Goal: Task Accomplishment & Management: Manage account settings

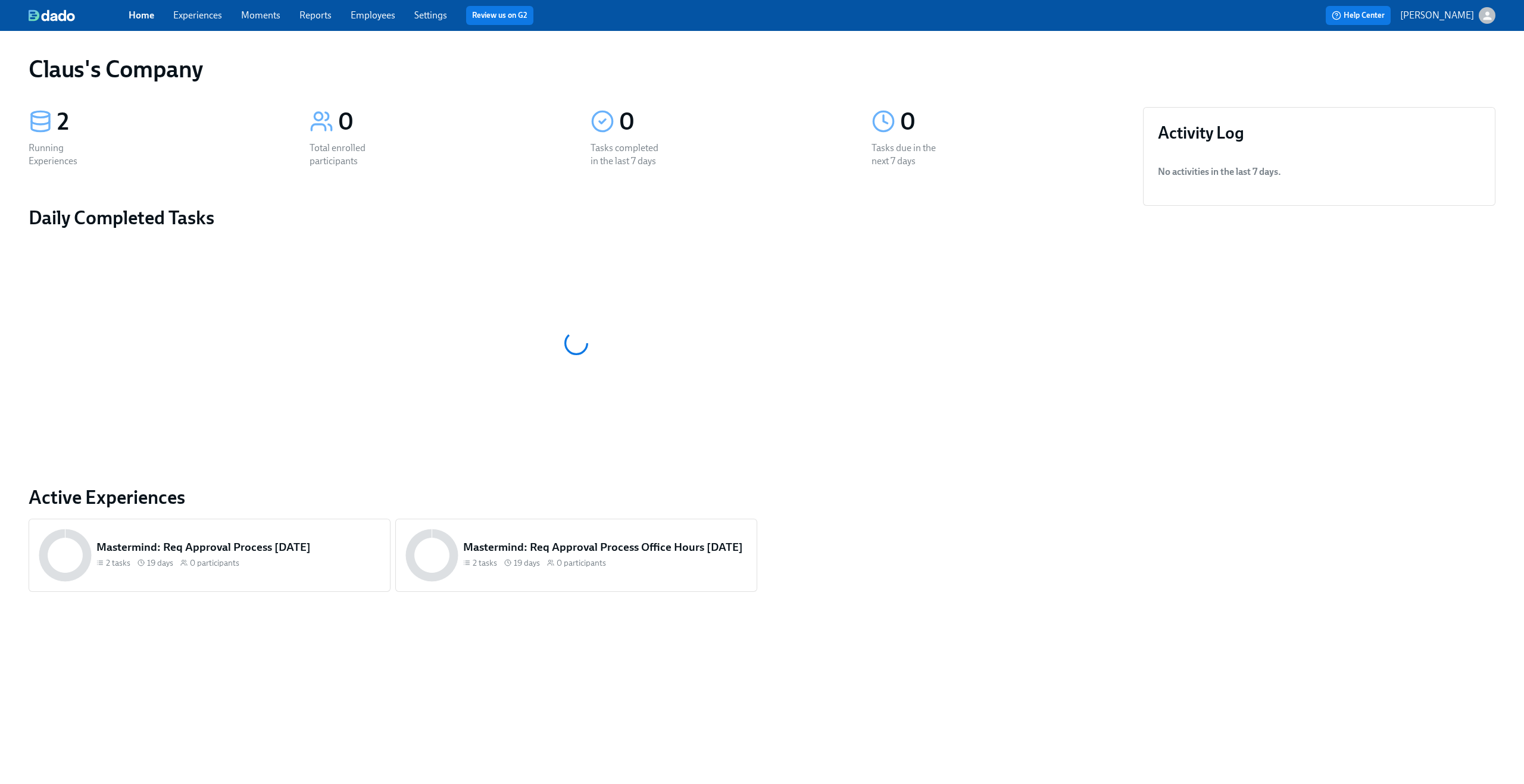
click at [1485, 17] on icon "button" at bounding box center [1487, 15] width 8 height 8
click at [1452, 69] on span "Switch organization..." at bounding box center [1430, 69] width 112 height 13
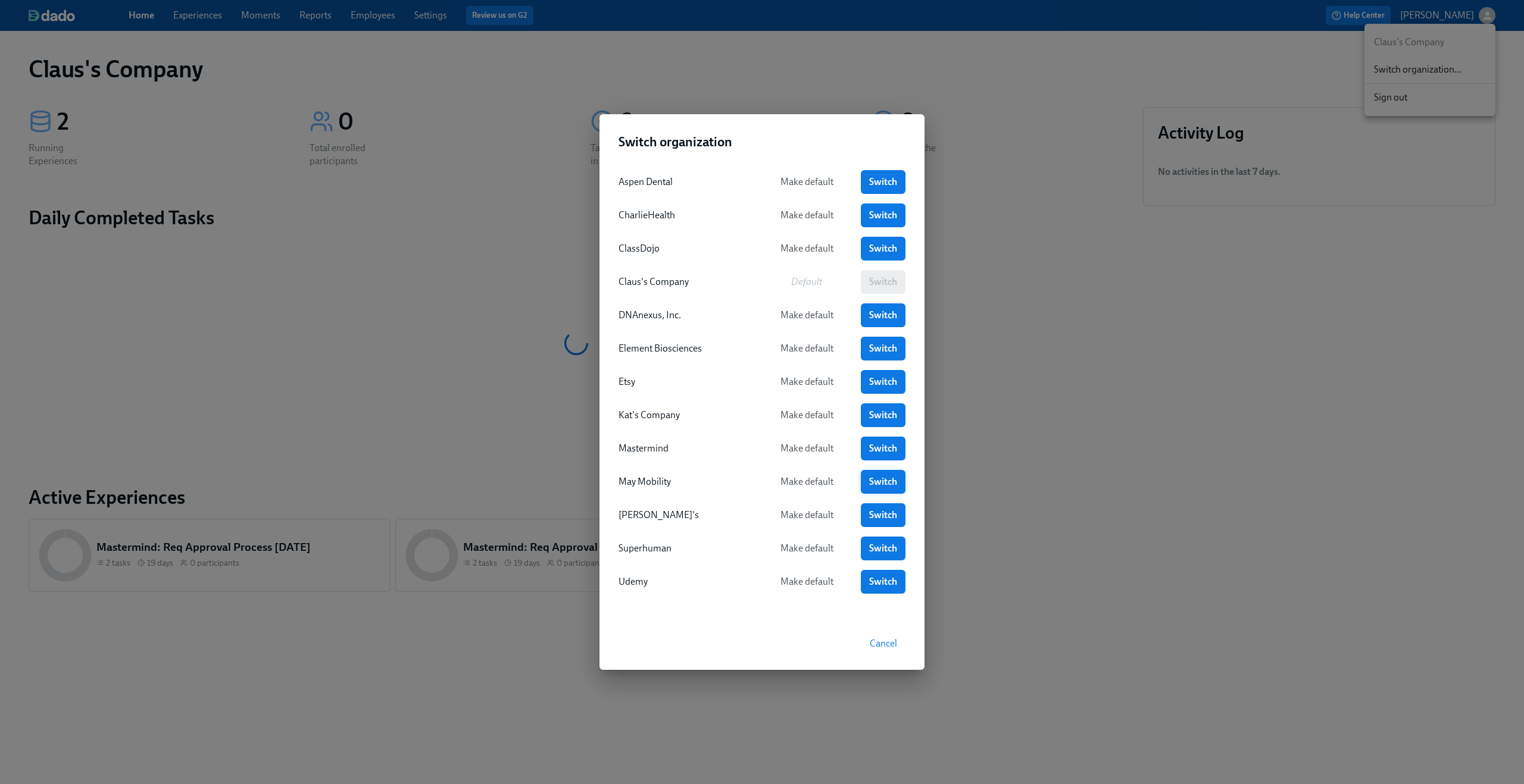
click at [888, 478] on span "Switch" at bounding box center [882, 482] width 28 height 12
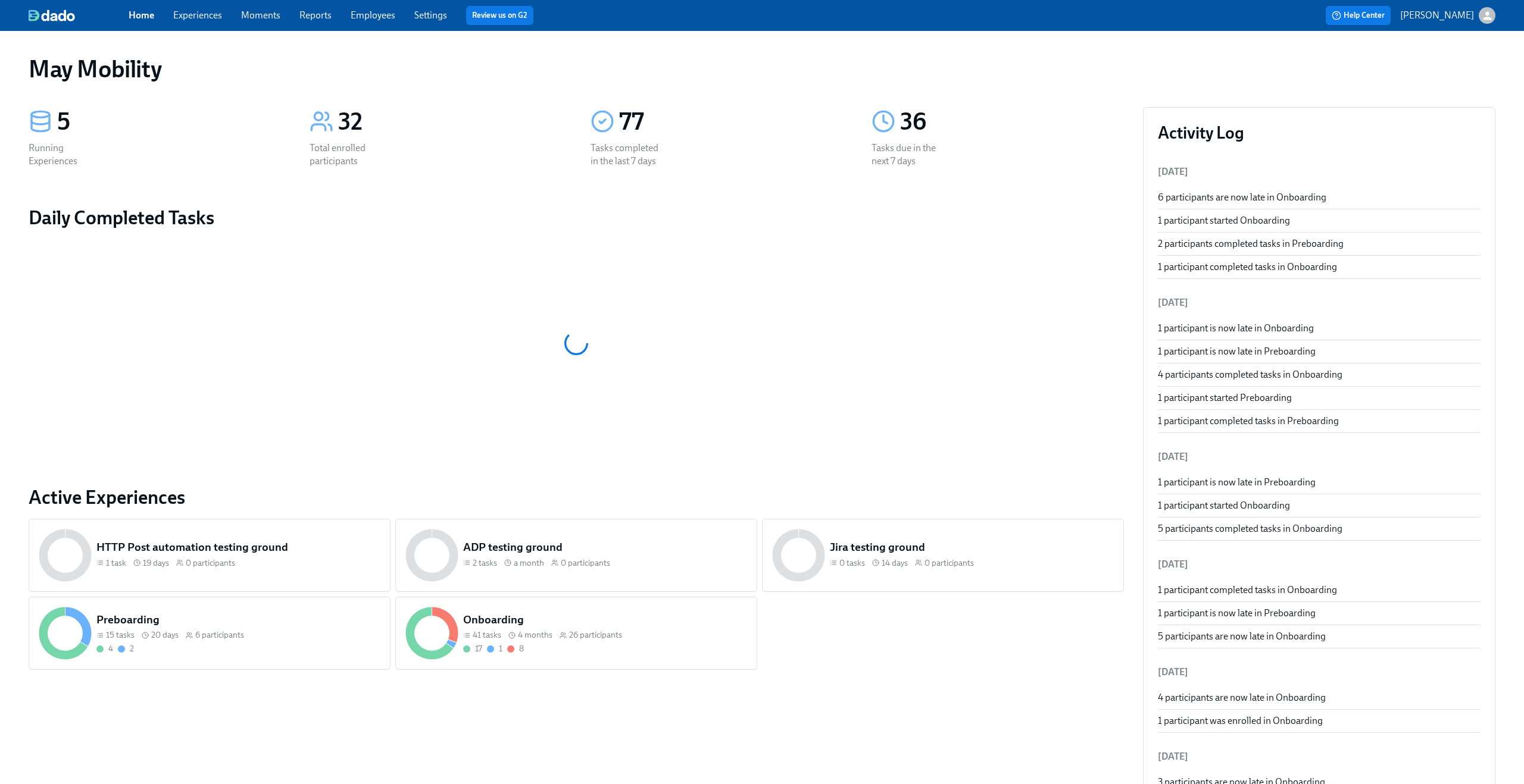
click at [188, 20] on link "Experiences" at bounding box center [197, 15] width 49 height 11
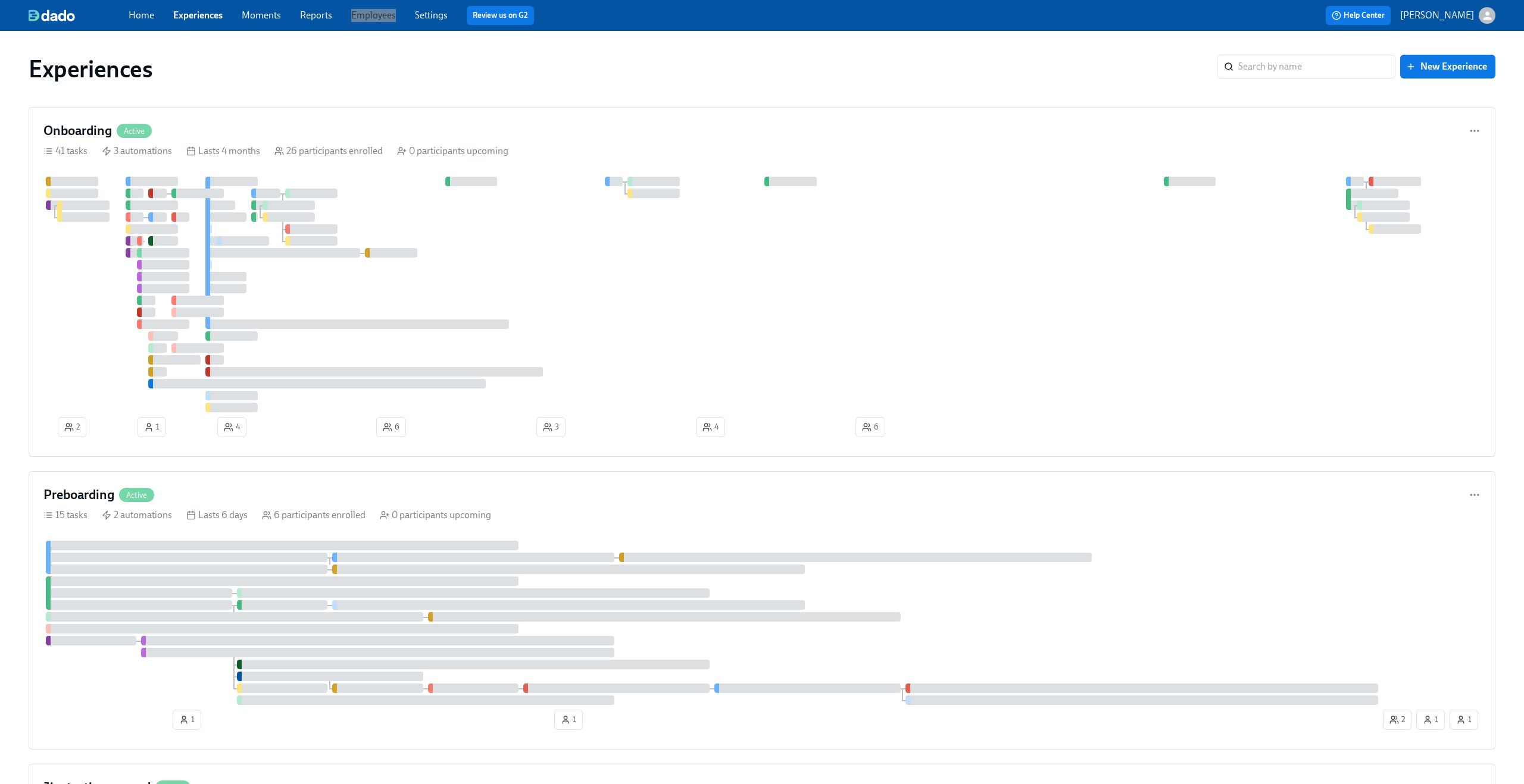
drag, startPoint x: 364, startPoint y: 19, endPoint x: 597, endPoint y: 11, distance: 233.1
click at [0, 0] on div "Home Experiences Moments Reports Employees Settings Review us on G2 Help Center…" at bounding box center [762, 15] width 1524 height 31
click at [713, 144] on div "Onboarding Active 41 tasks 3 automations Lasts 4 months 26 participants enrolle…" at bounding box center [762, 281] width 1467 height 350
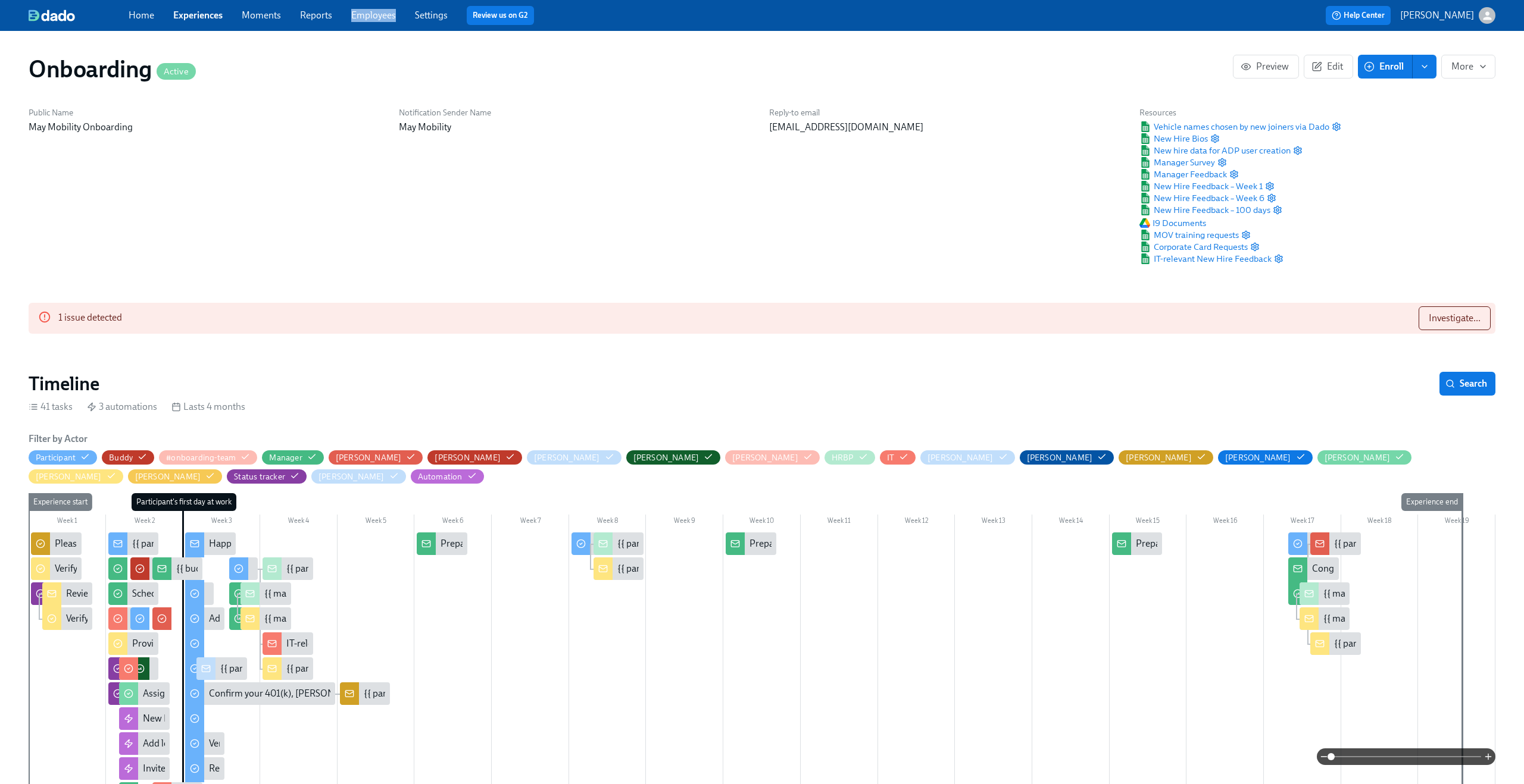
scroll to position [0, 6956]
click at [1464, 318] on span "Investigate..." at bounding box center [1455, 318] width 52 height 12
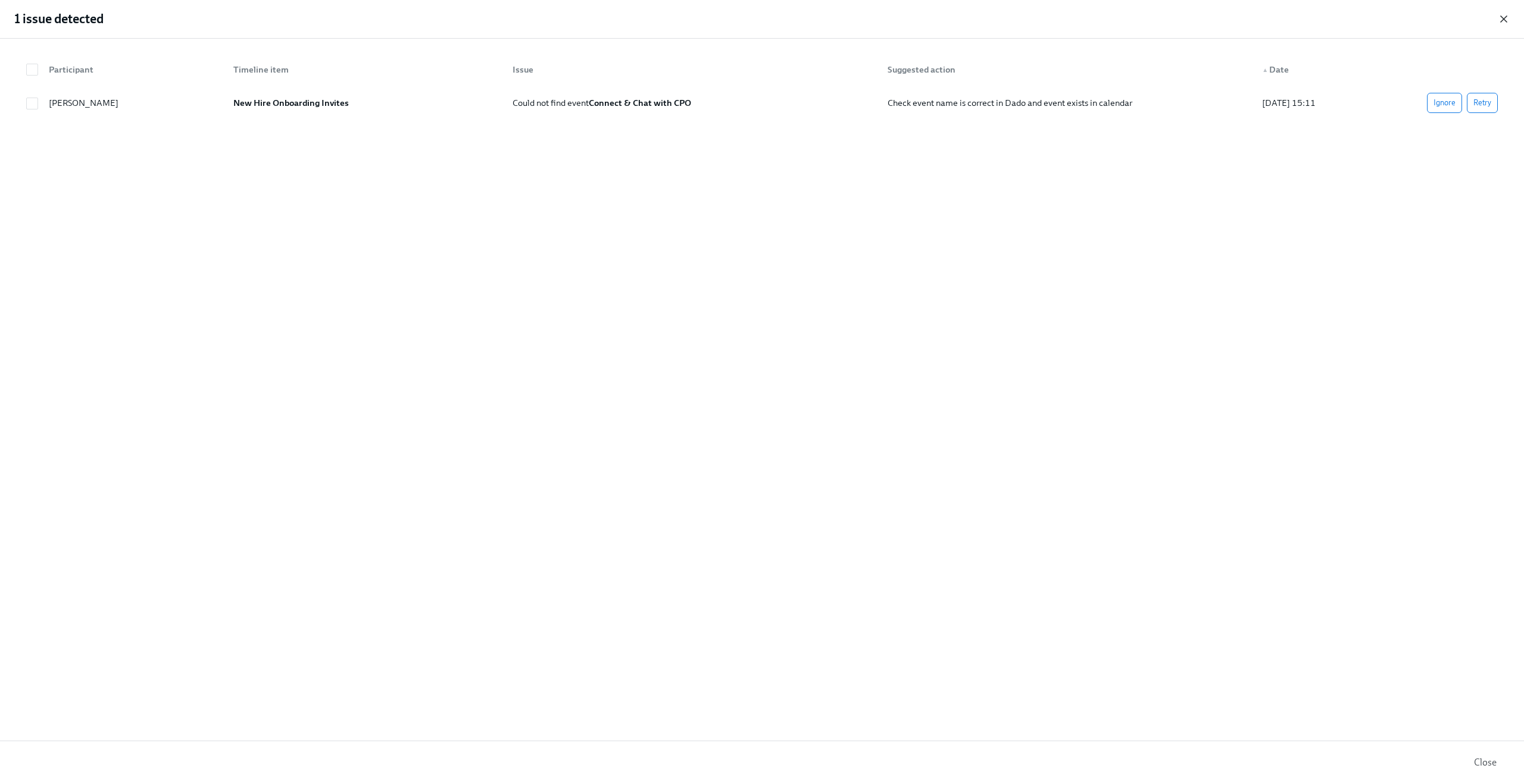
click at [1500, 19] on icon "button" at bounding box center [1504, 19] width 12 height 12
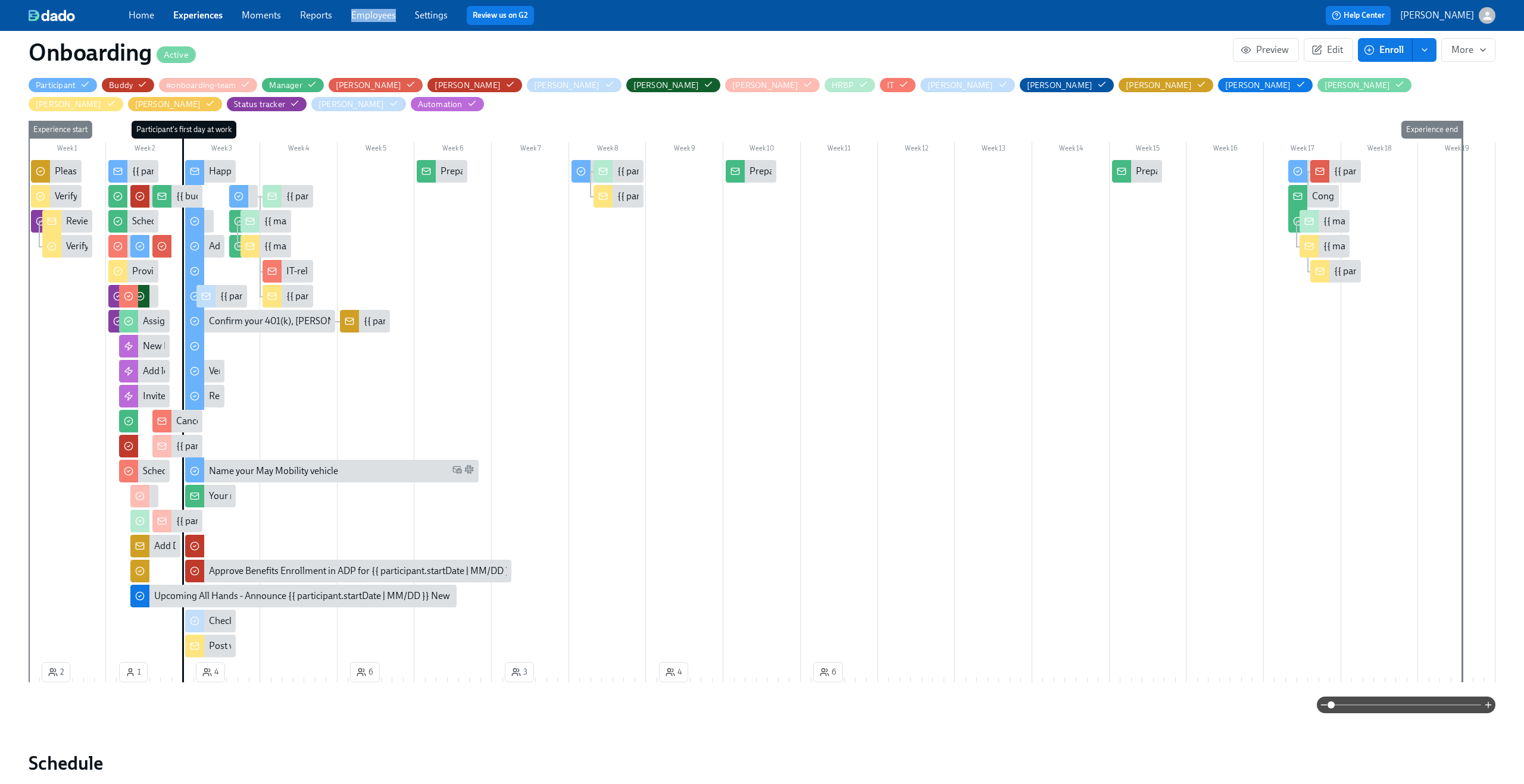
scroll to position [365, 0]
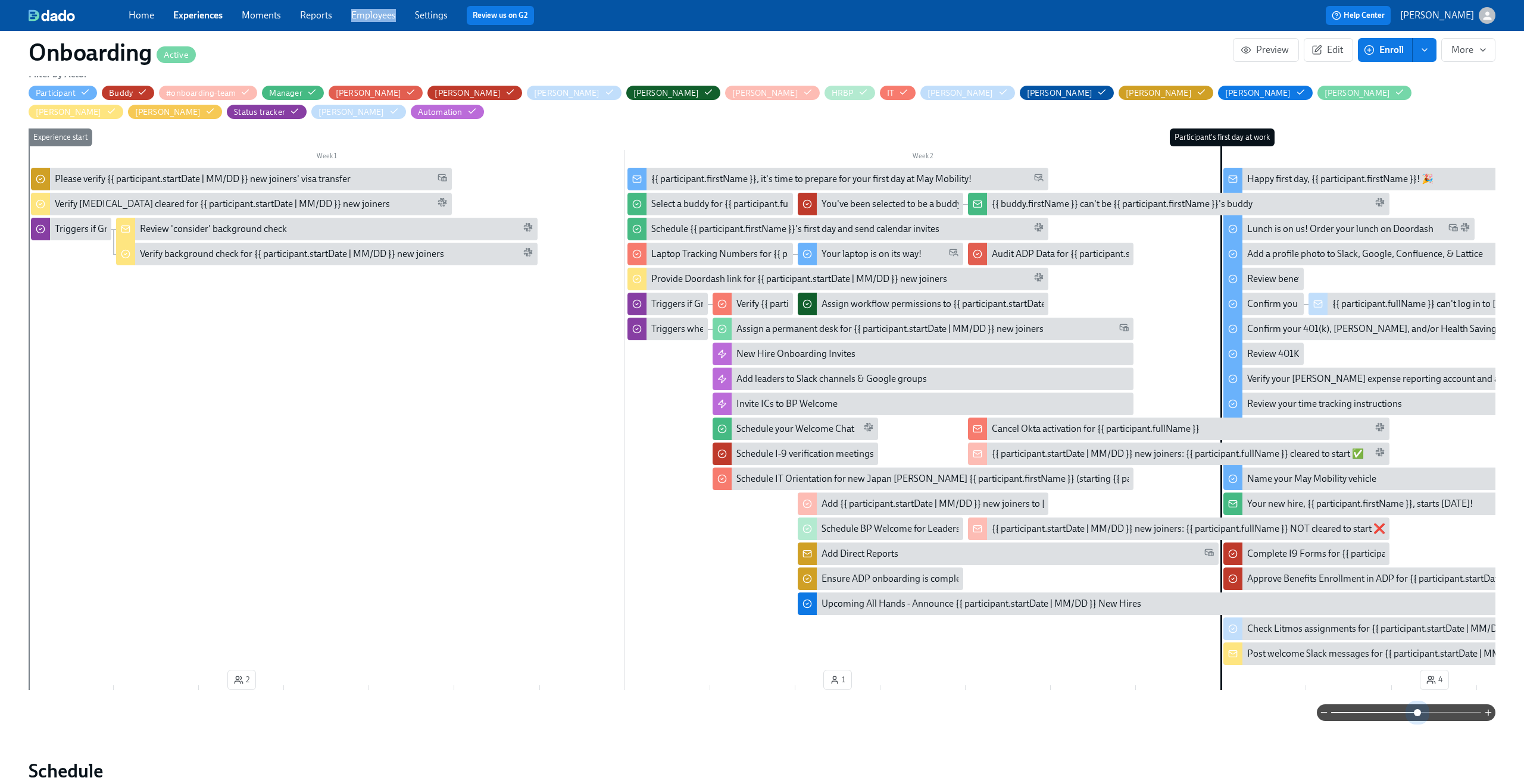
click at [1416, 705] on span at bounding box center [1406, 713] width 150 height 16
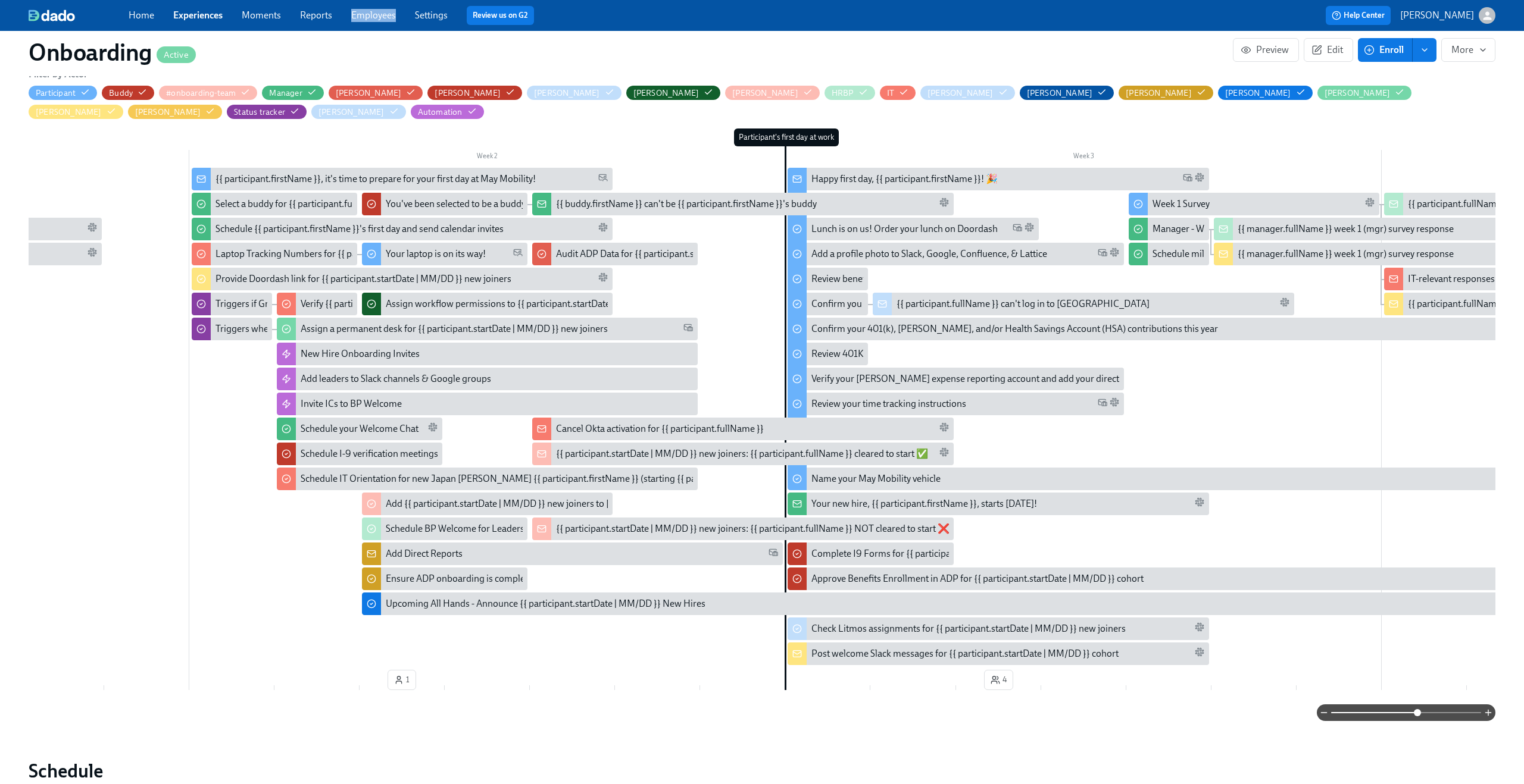
scroll to position [0, 438]
click at [193, 13] on link "Experiences" at bounding box center [198, 15] width 49 height 11
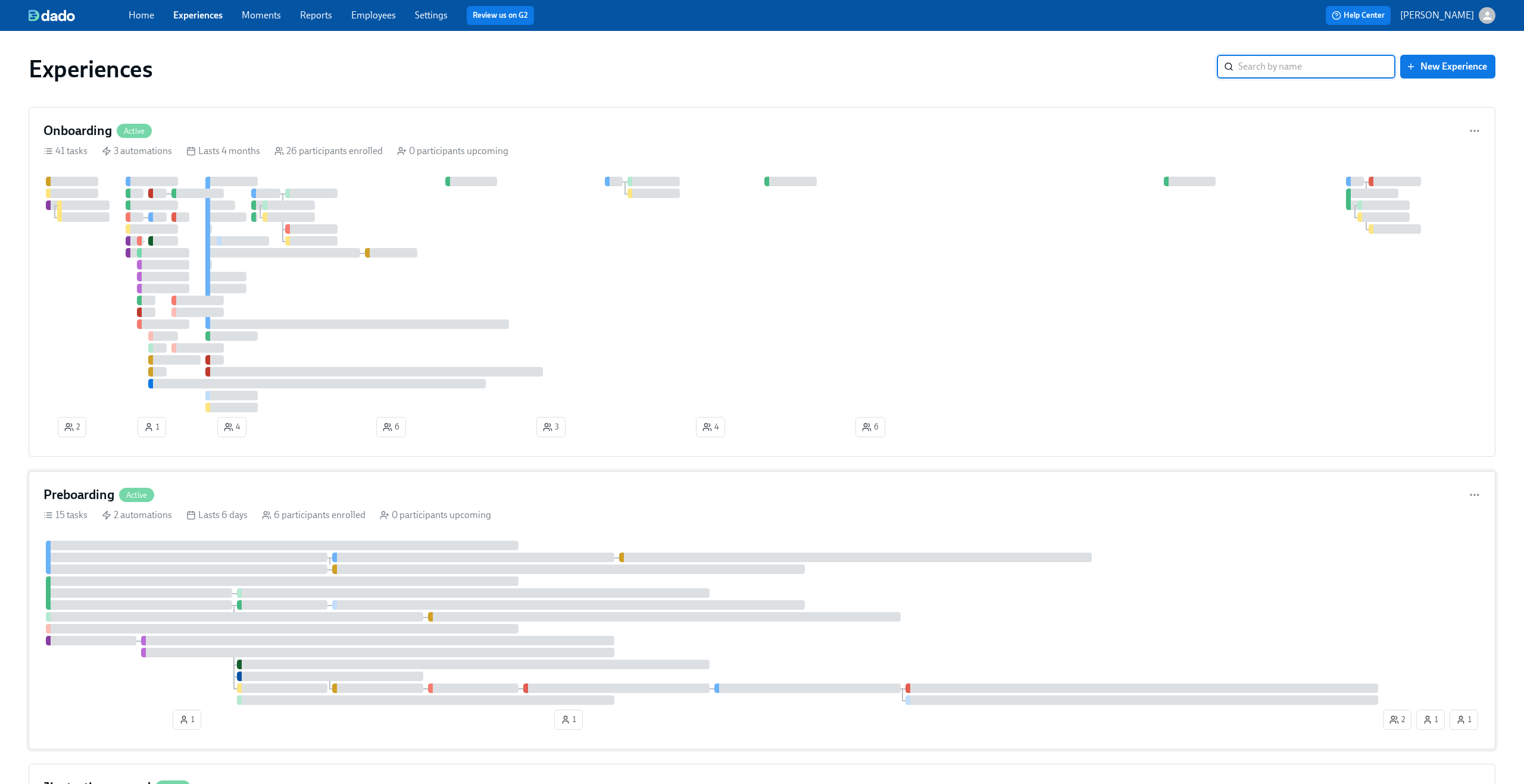
click at [242, 476] on div "Preboarding Active 15 tasks 2 automations Lasts 6 days 6 participants enrolled …" at bounding box center [762, 610] width 1467 height 279
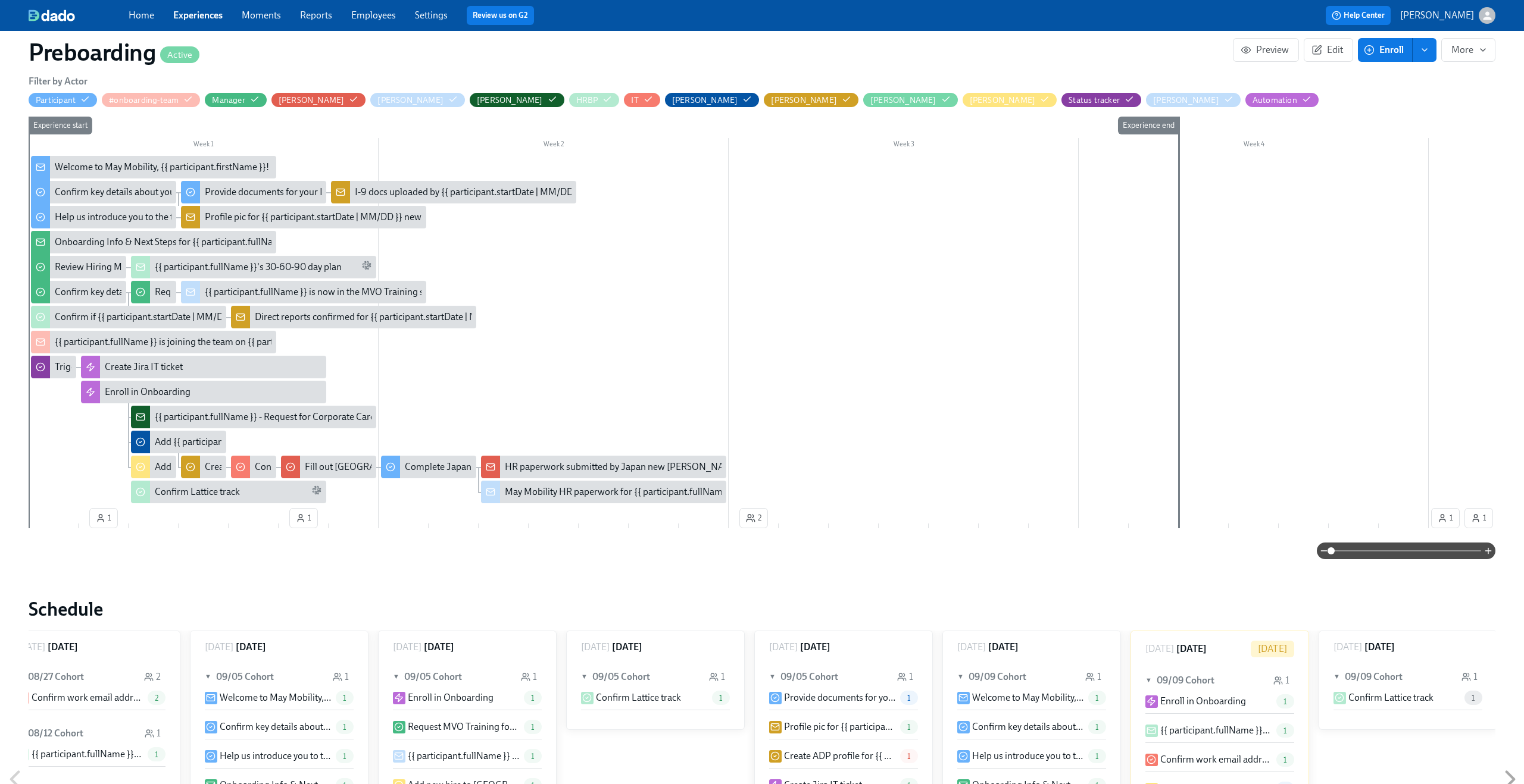
scroll to position [0, 2286]
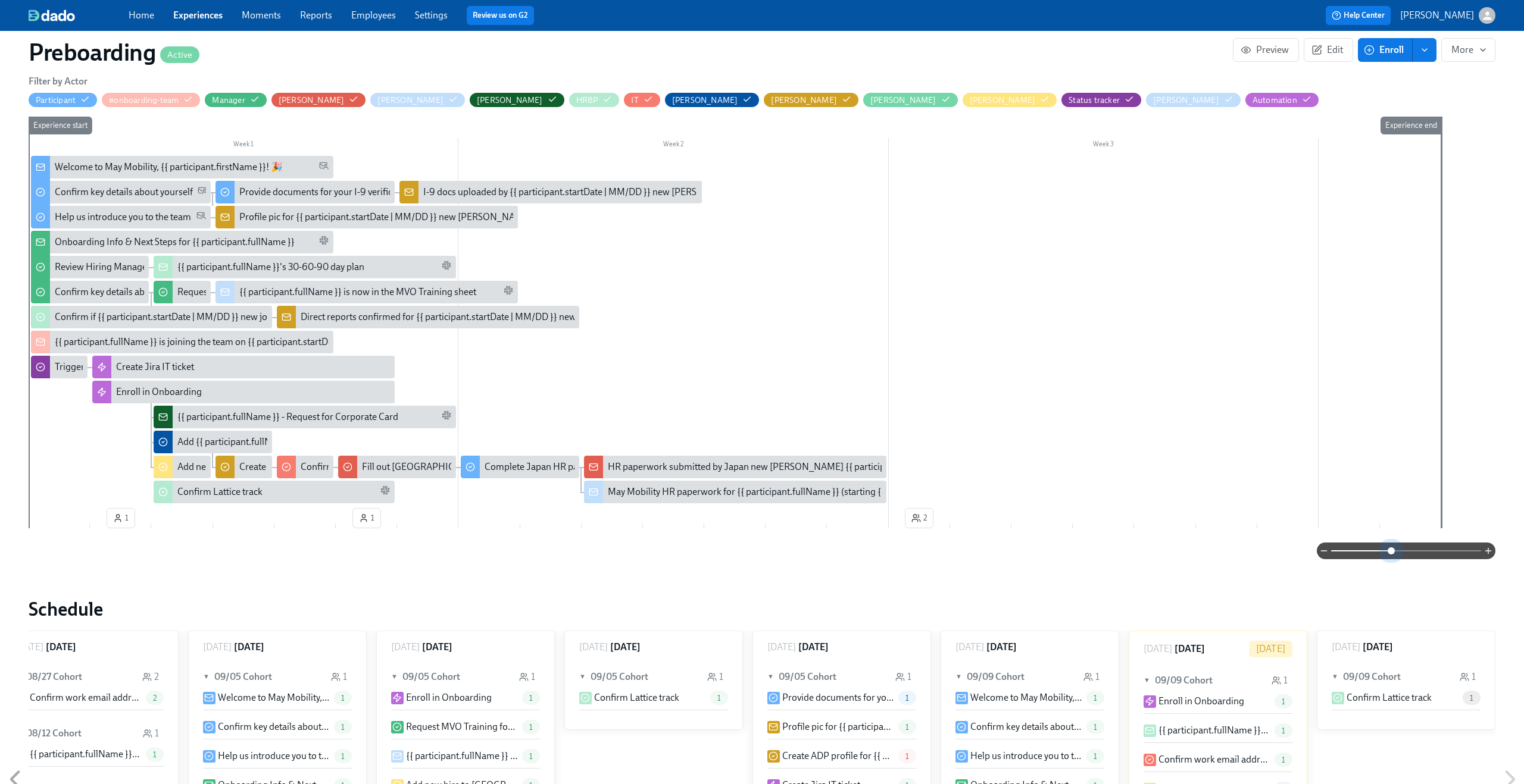
click at [1390, 547] on span at bounding box center [1406, 551] width 150 height 16
click at [1436, 559] on span at bounding box center [1406, 551] width 150 height 16
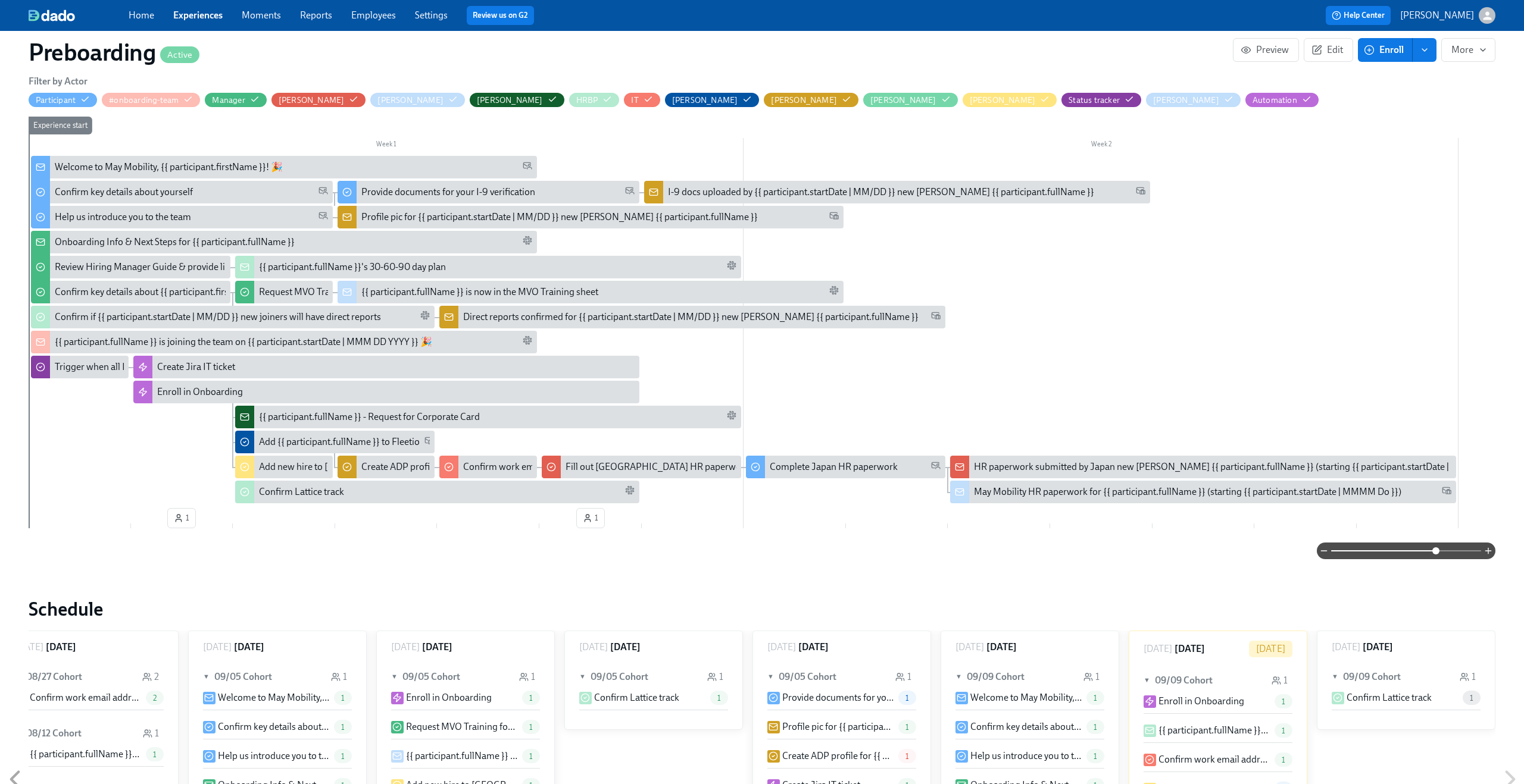
click at [1458, 556] on span at bounding box center [1406, 551] width 150 height 16
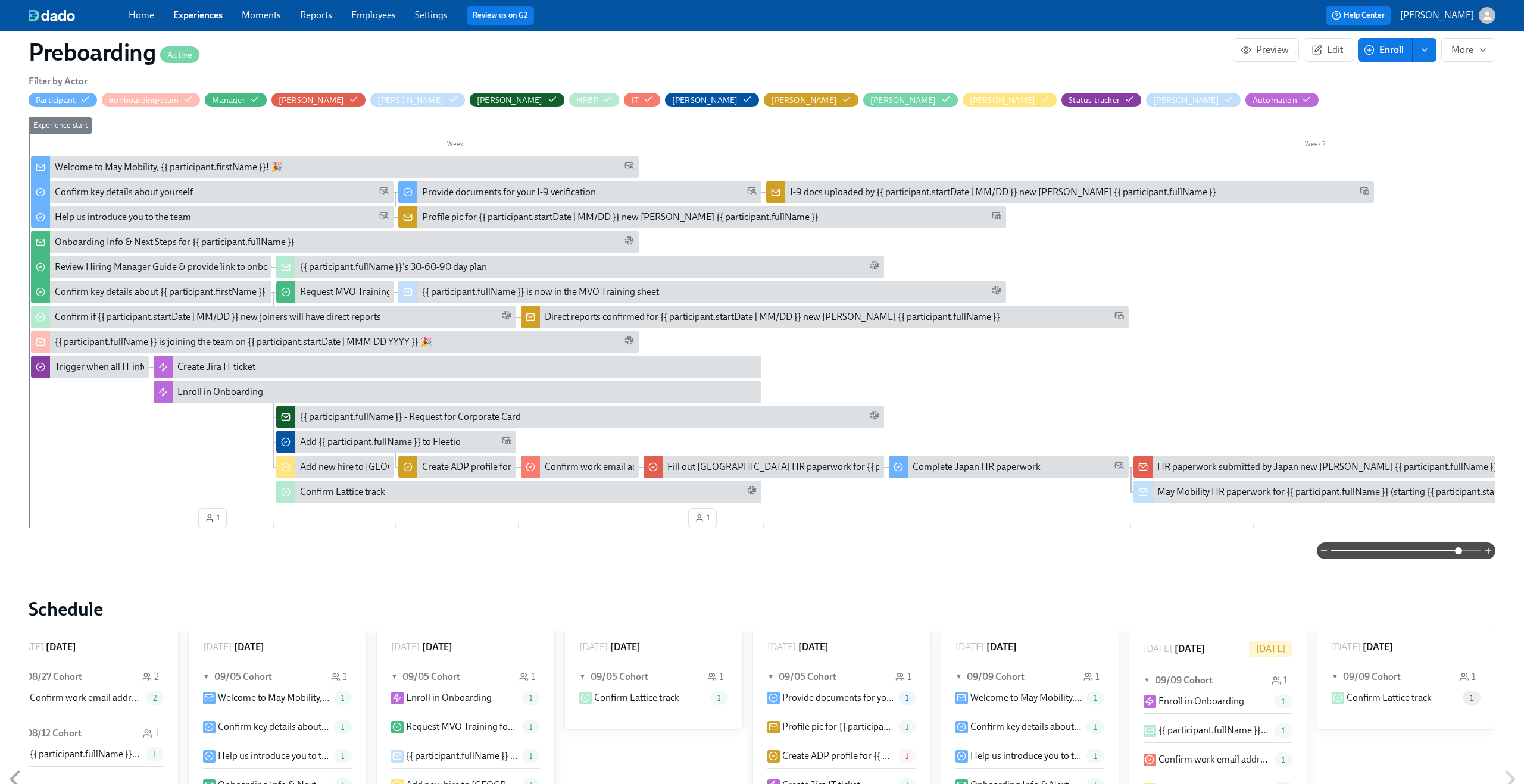
click at [1462, 555] on span at bounding box center [1459, 551] width 7 height 7
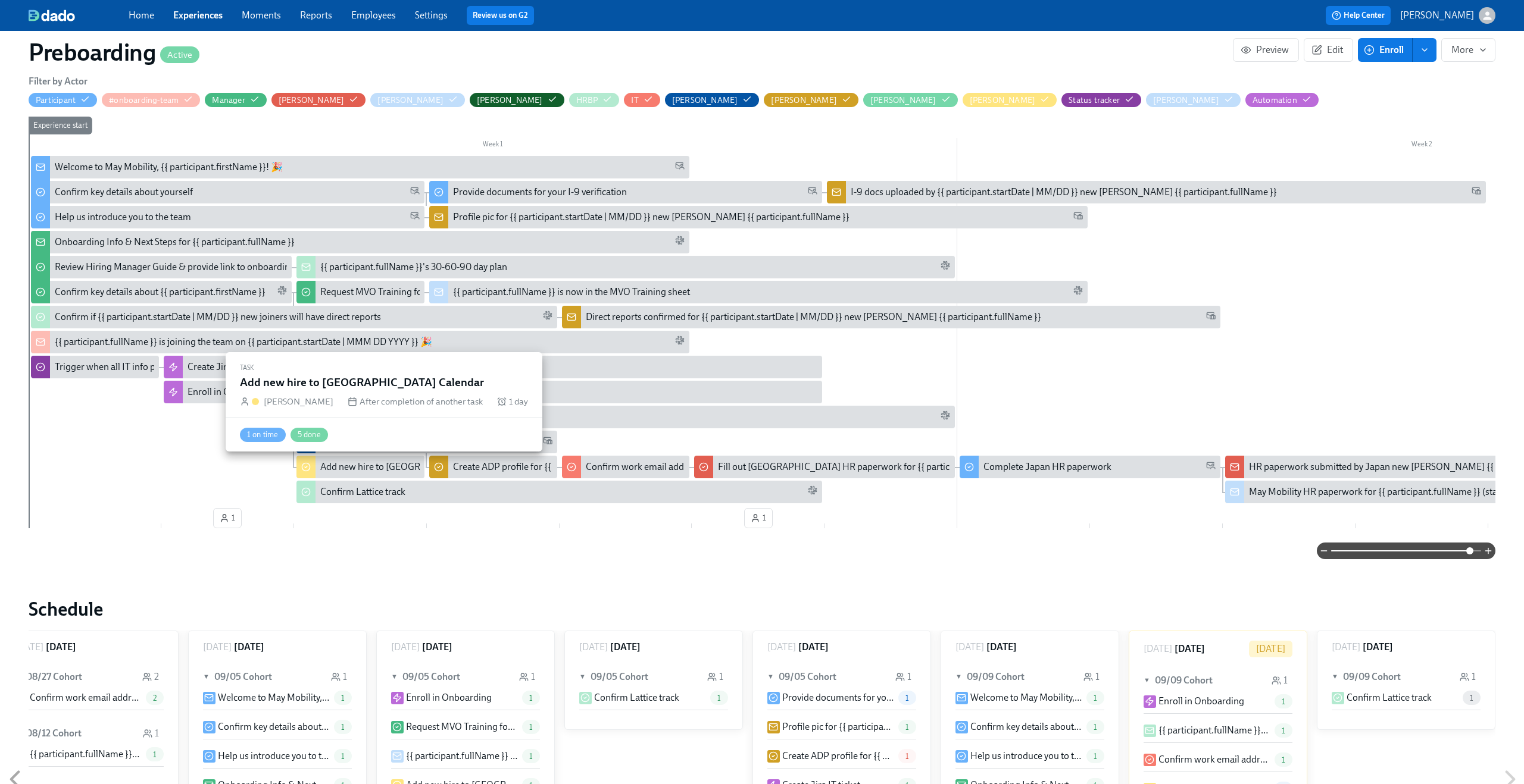
click at [368, 464] on div "Add new hire to New Mayniac Calendar" at bounding box center [419, 467] width 197 height 13
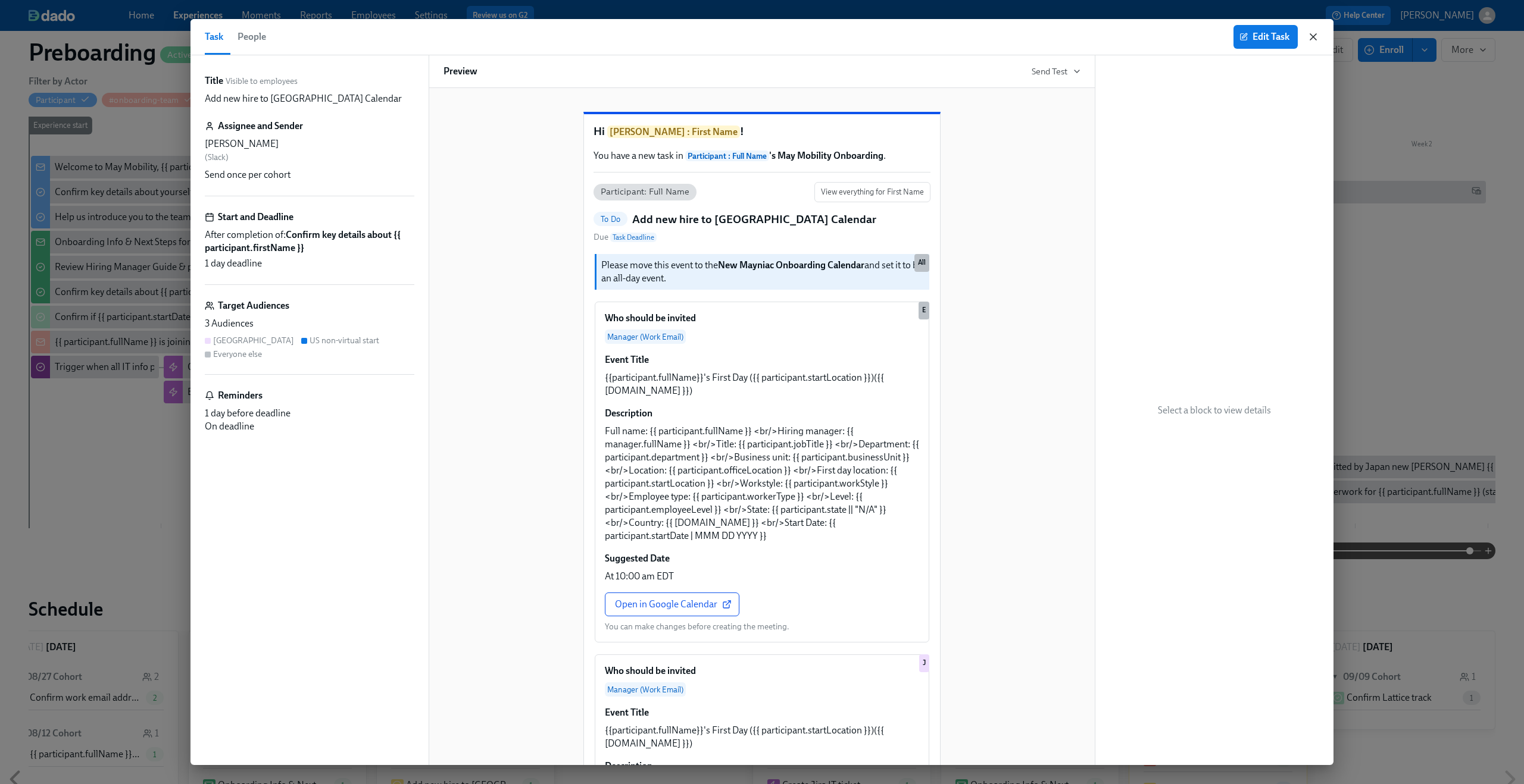
click at [1313, 40] on icon "button" at bounding box center [1313, 37] width 12 height 12
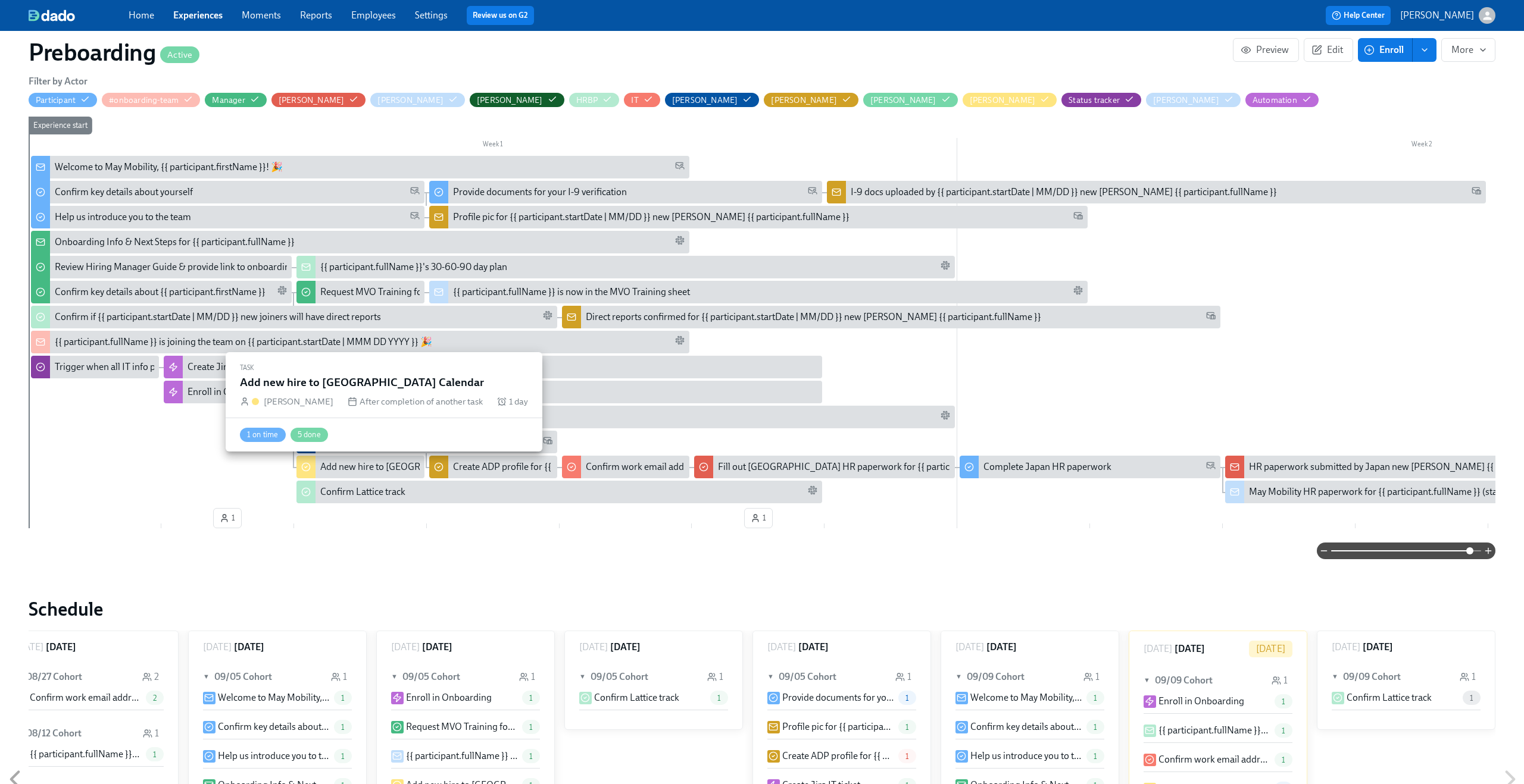
click at [362, 467] on div "Add new hire to New Mayniac Calendar" at bounding box center [419, 467] width 197 height 13
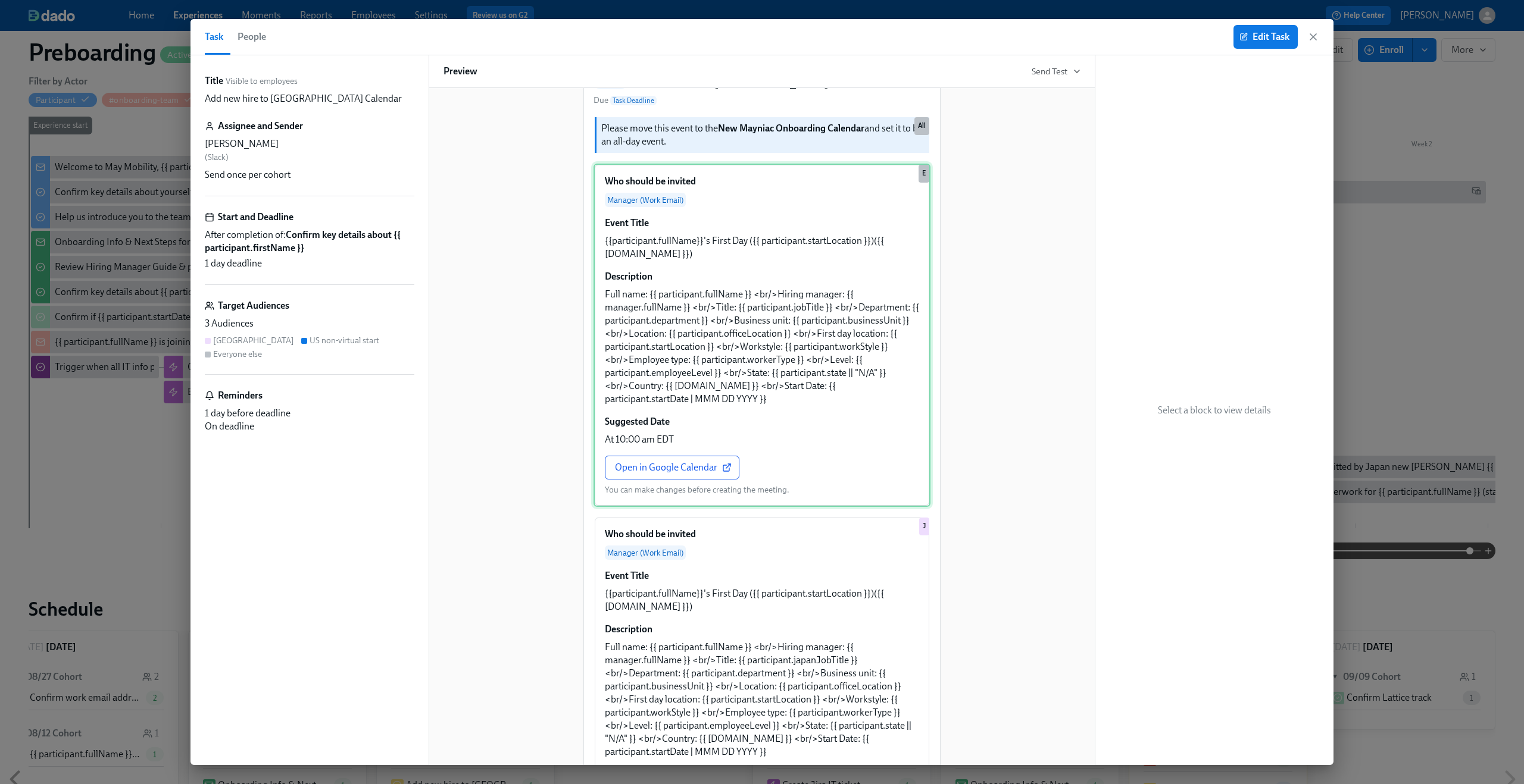
scroll to position [774, 0]
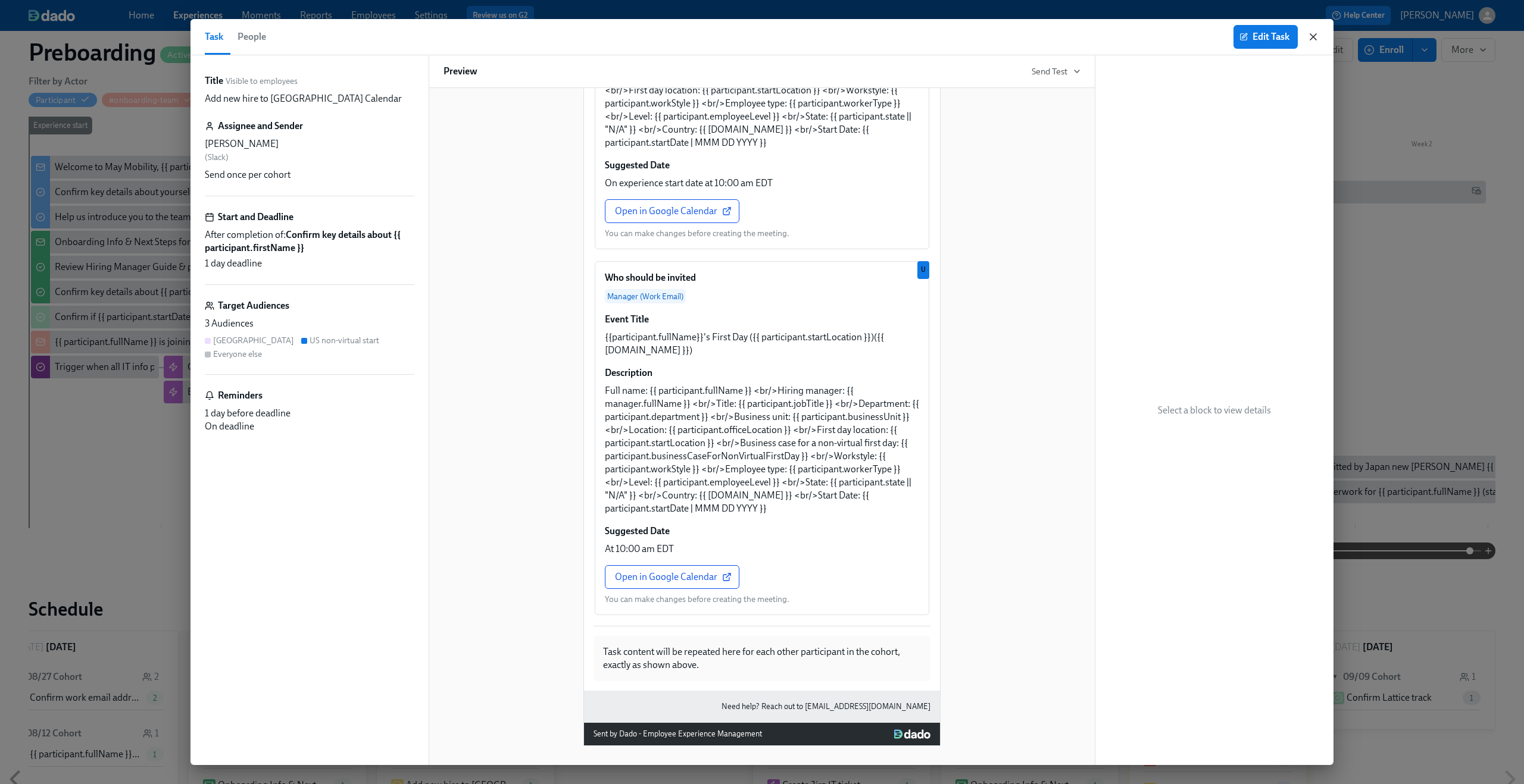
click at [1313, 37] on icon "button" at bounding box center [1313, 37] width 12 height 12
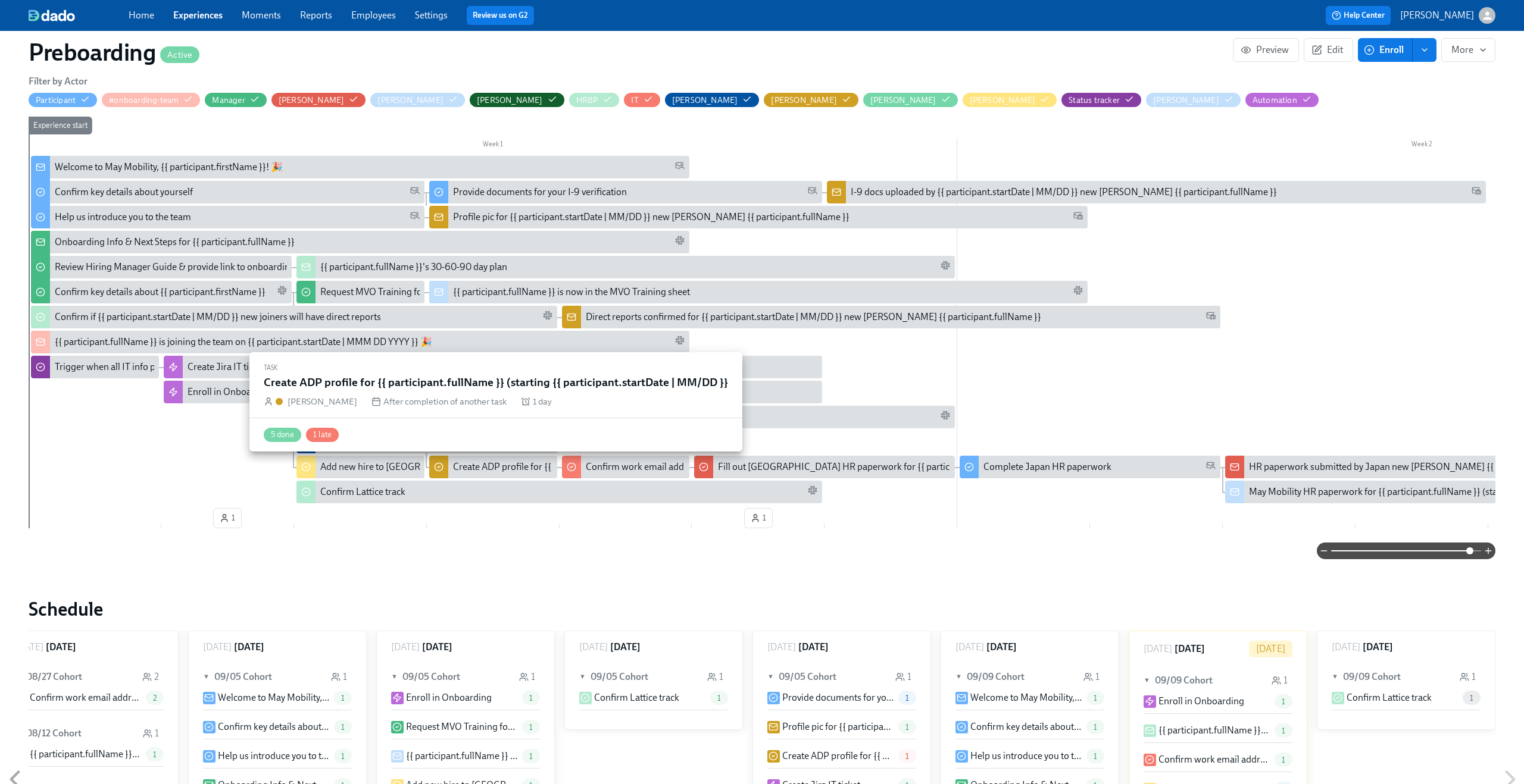
click at [456, 465] on div "Create ADP profile for {{ participant.fullName }} (starting {{ participant.star…" at bounding box center [639, 467] width 373 height 13
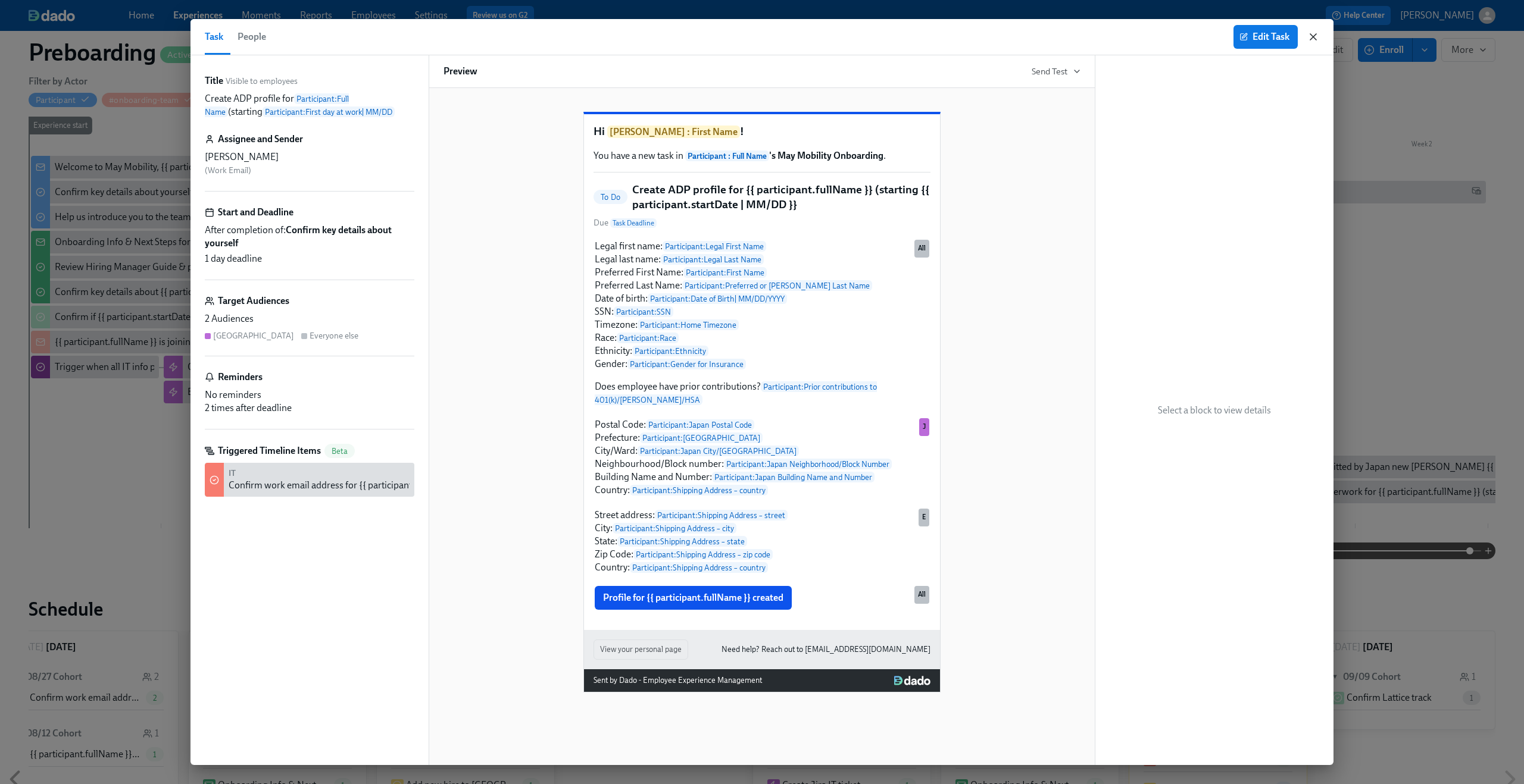
click at [1313, 32] on icon "button" at bounding box center [1313, 37] width 12 height 12
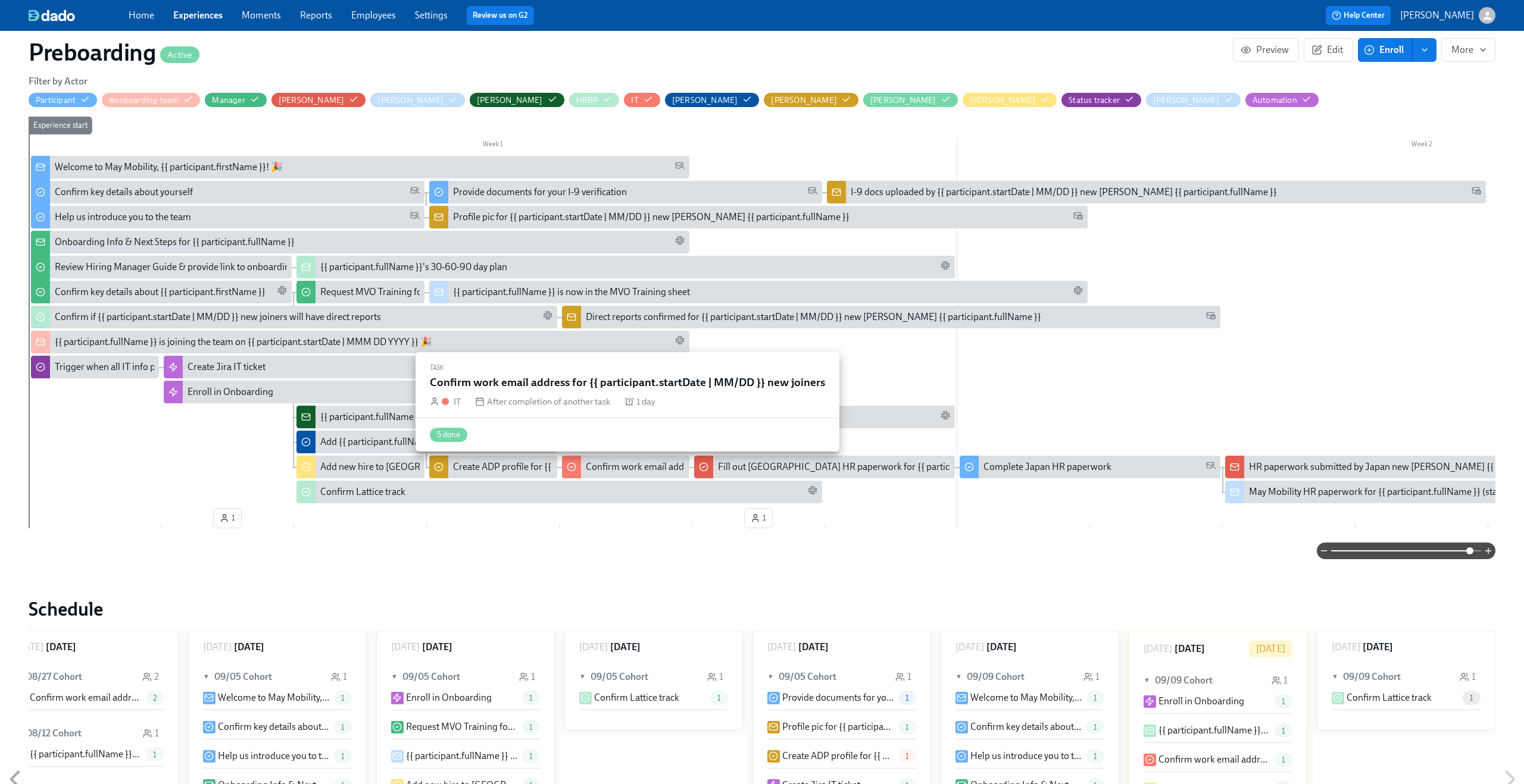
click at [630, 469] on div "Confirm work email address for {{ participant.startDate | MM/DD }} new joiners" at bounding box center [746, 467] width 320 height 13
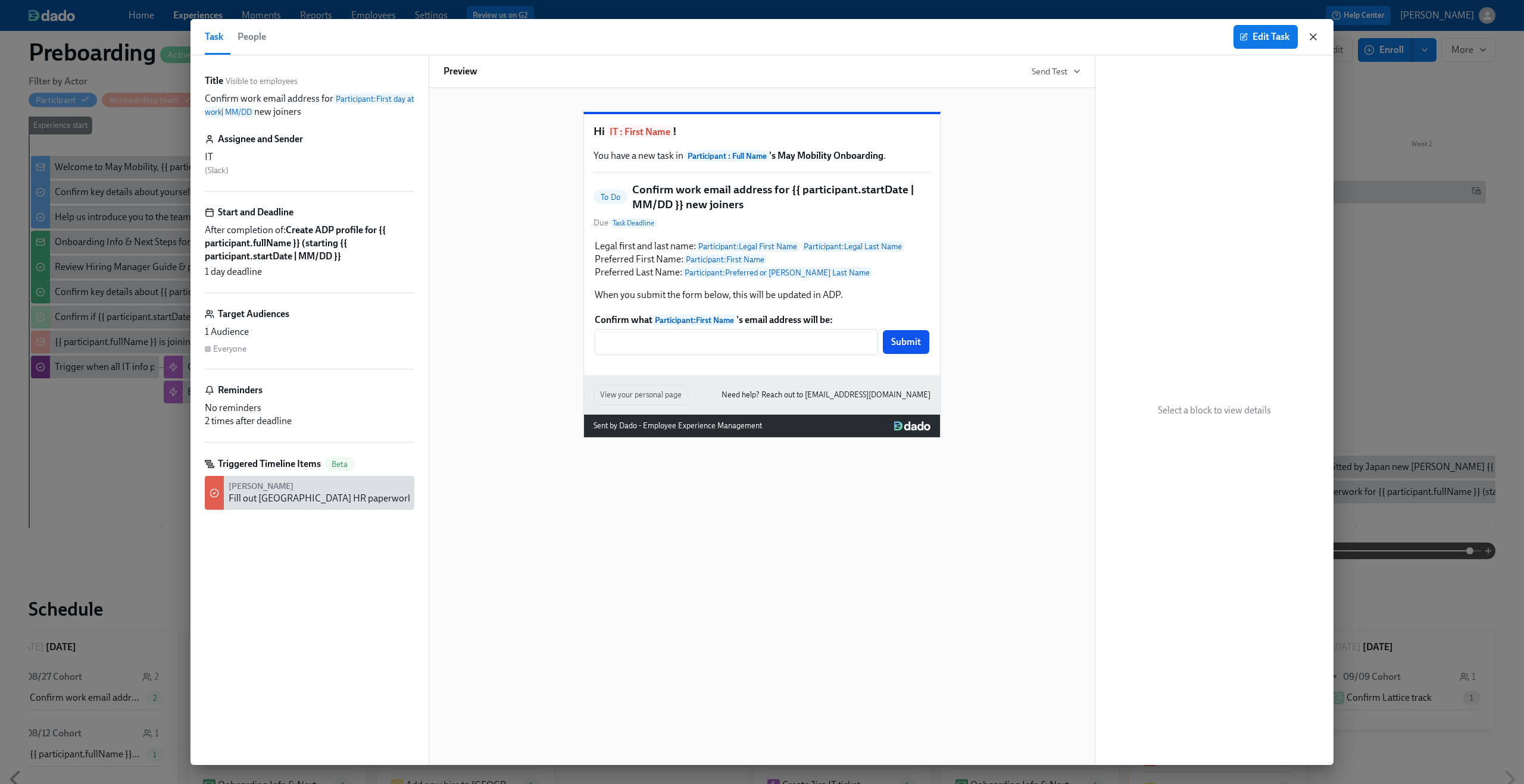
click at [1314, 35] on icon "button" at bounding box center [1313, 37] width 6 height 6
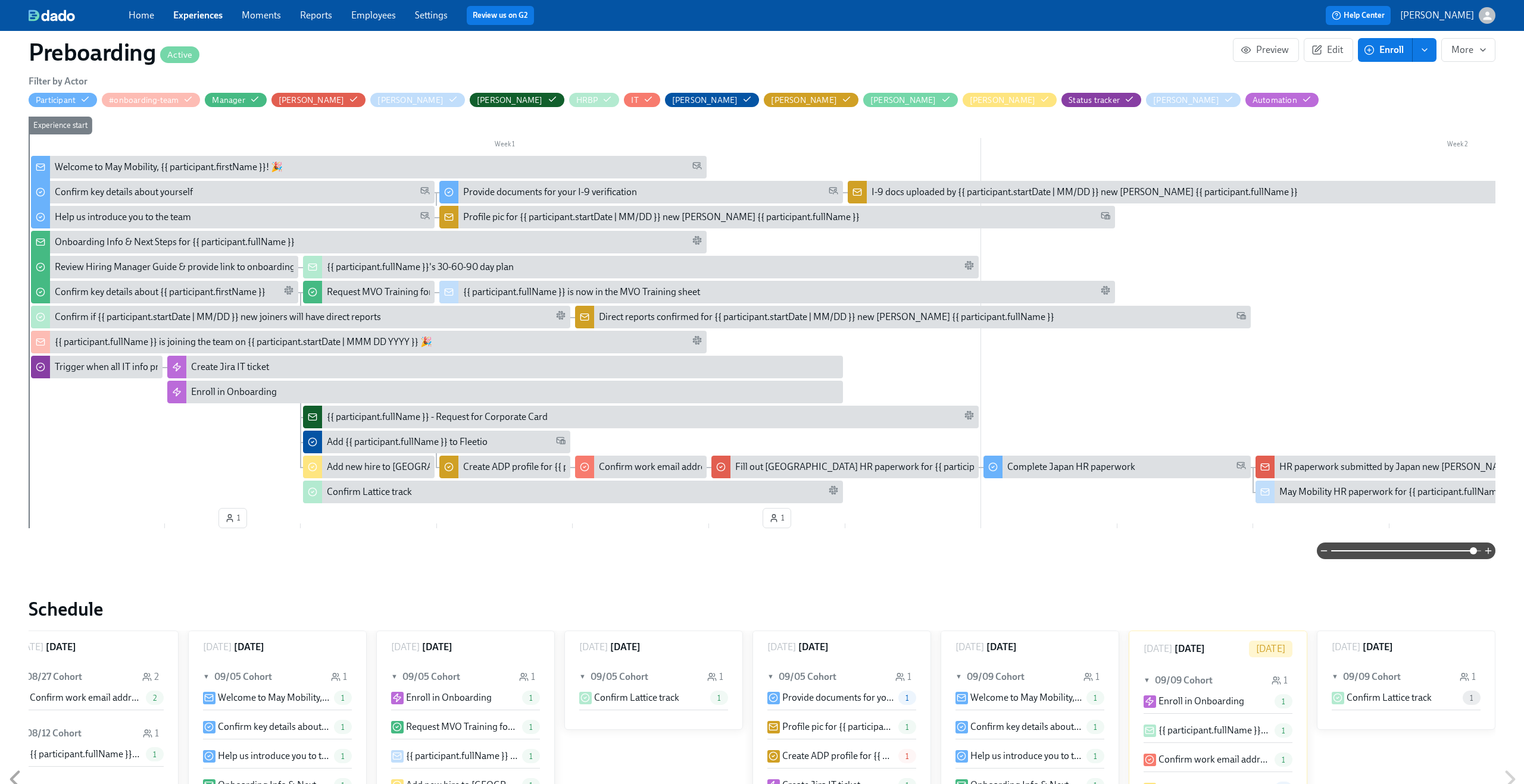
click at [1475, 553] on span at bounding box center [1474, 551] width 7 height 7
click at [842, 101] on icon "button" at bounding box center [846, 99] width 10 height 10
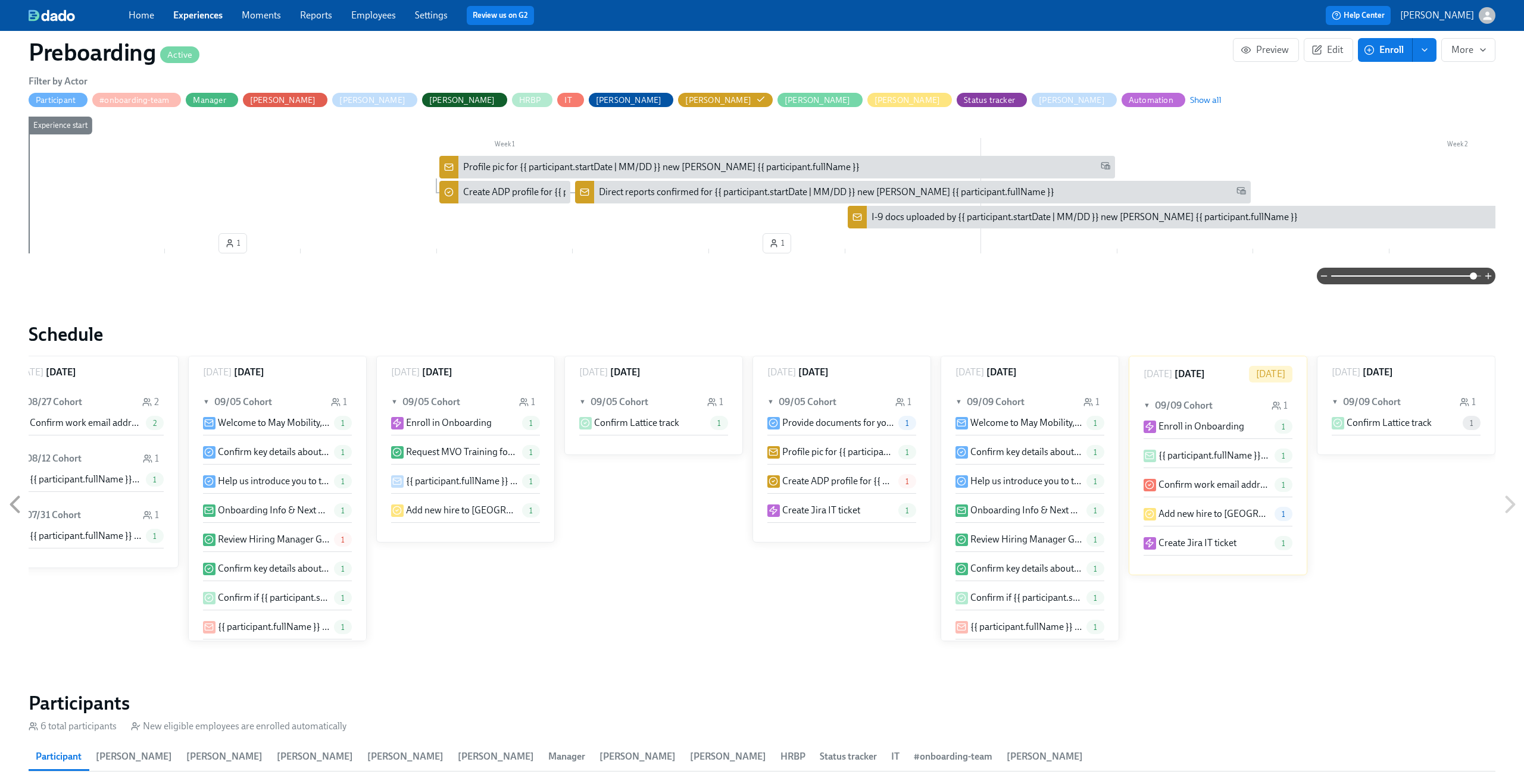
click at [867, 101] on span "Laura" at bounding box center [910, 100] width 85 height 11
click at [1200, 96] on span "Show all" at bounding box center [1215, 100] width 31 height 12
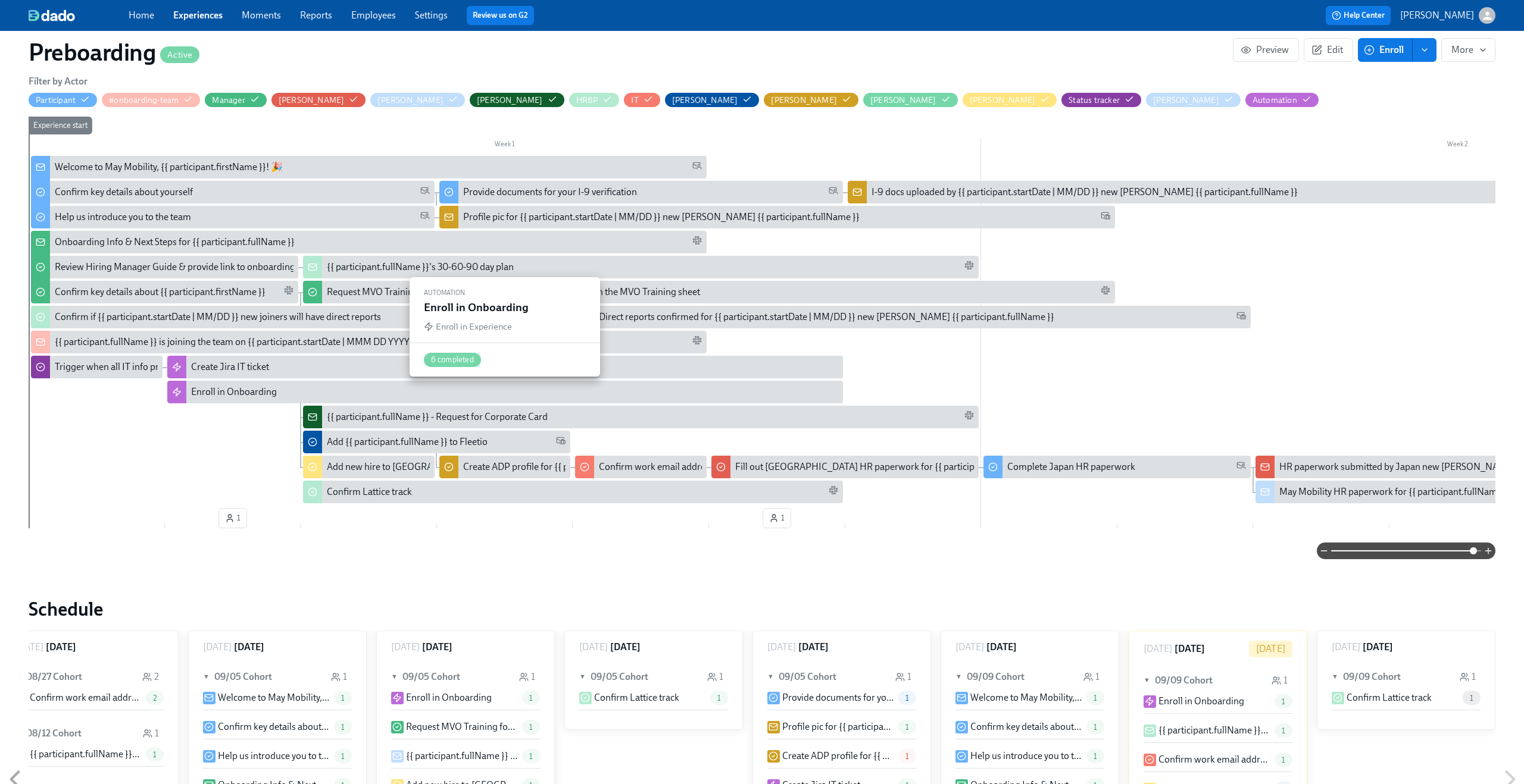
click at [380, 395] on div "Enroll in Onboarding" at bounding box center [515, 392] width 647 height 13
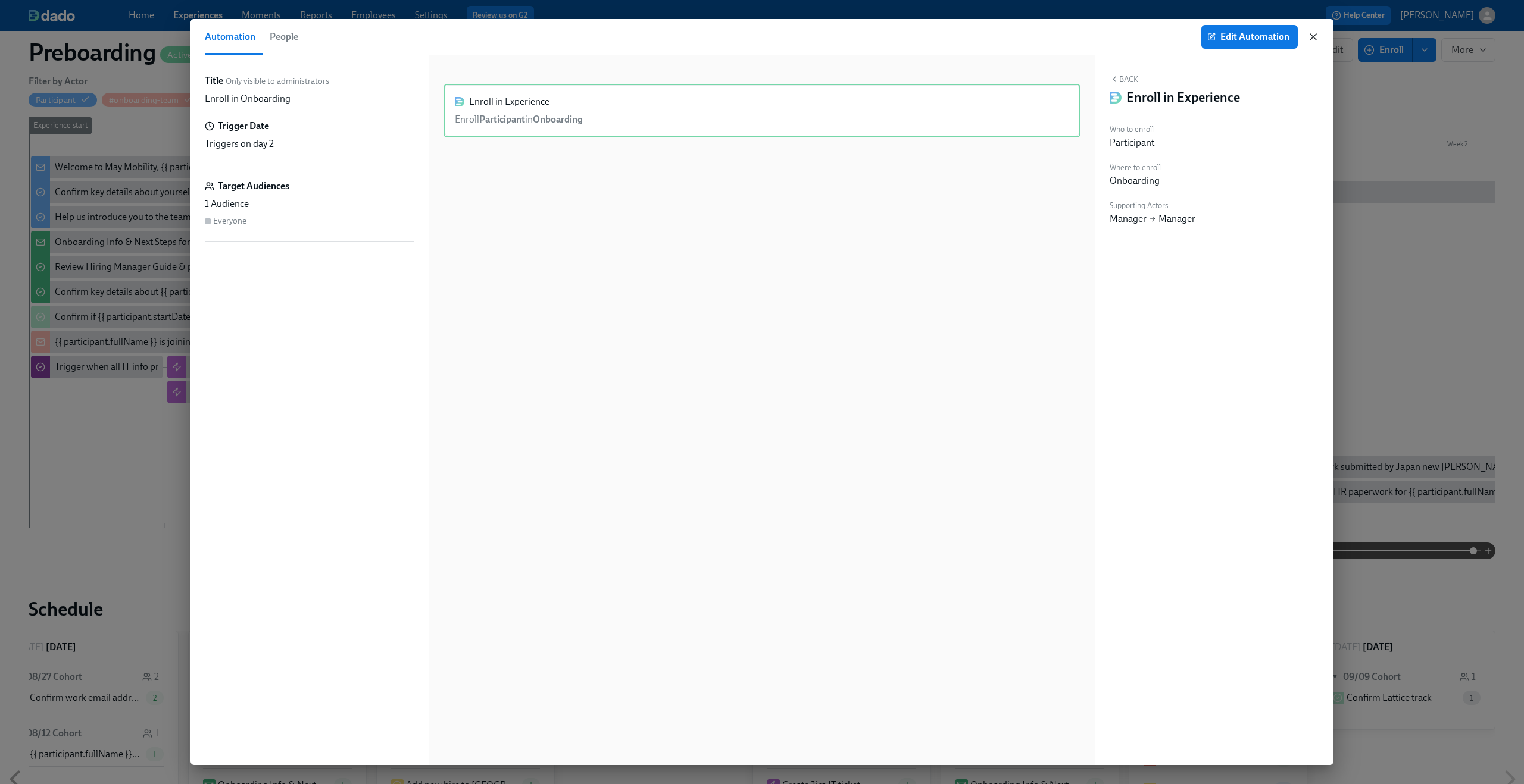
click at [1315, 39] on icon "button" at bounding box center [1313, 37] width 12 height 12
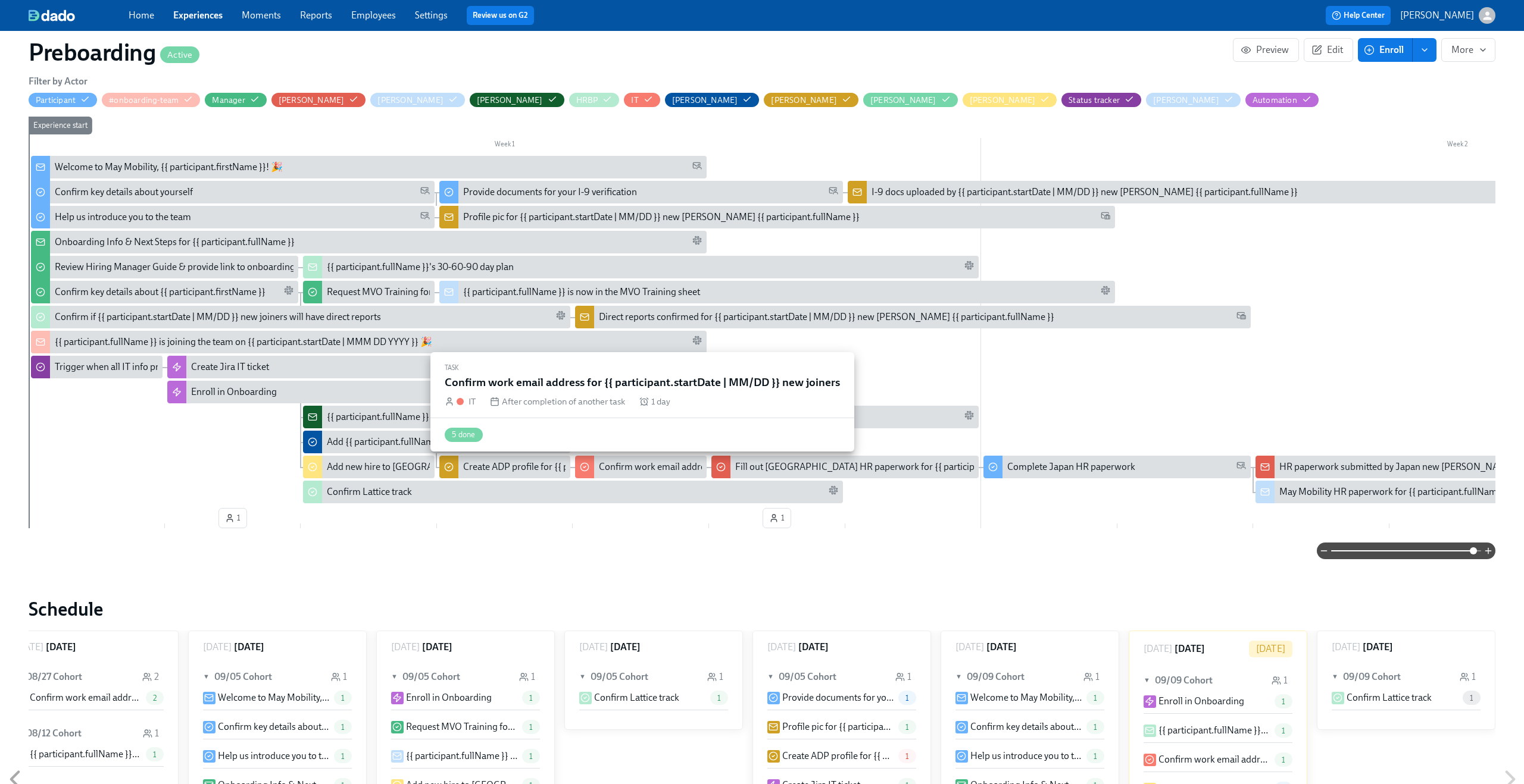
click at [658, 469] on div "Confirm work email address for {{ participant.startDate | MM/DD }} new joiners" at bounding box center [759, 467] width 320 height 13
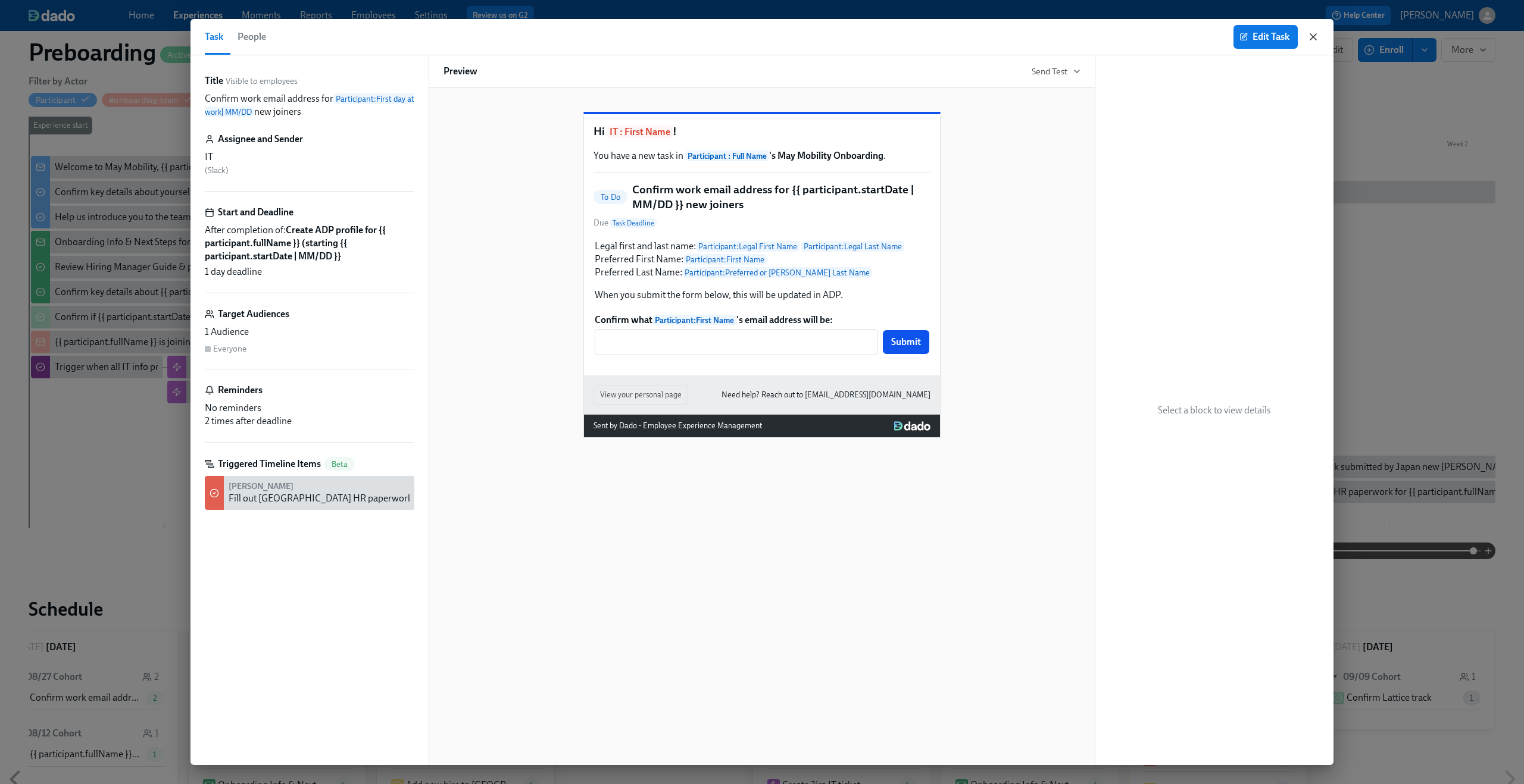
click at [1313, 37] on icon "button" at bounding box center [1313, 37] width 6 height 6
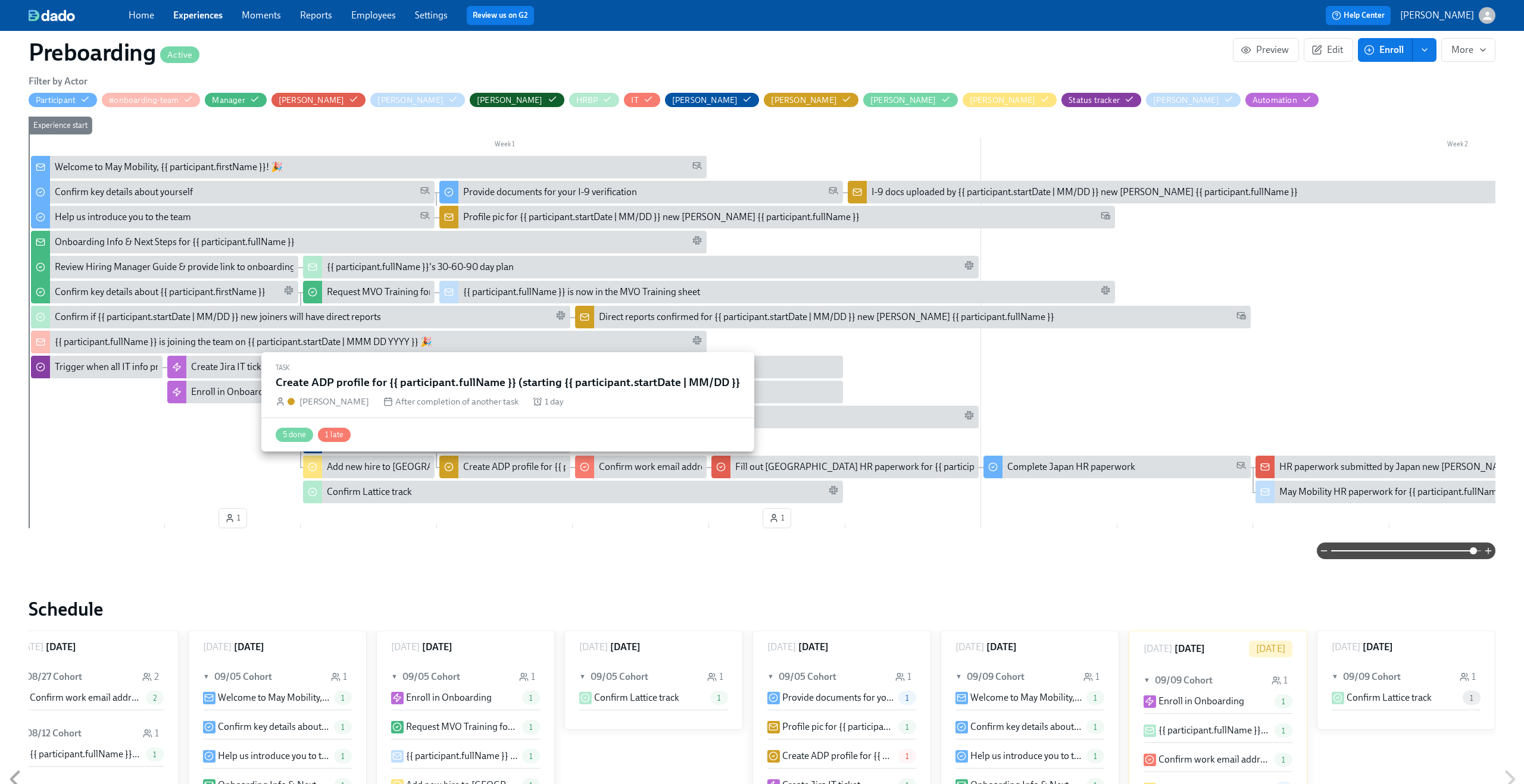
click at [483, 469] on div "Create ADP profile for {{ participant.fullName }} (starting {{ participant.star…" at bounding box center [649, 467] width 373 height 13
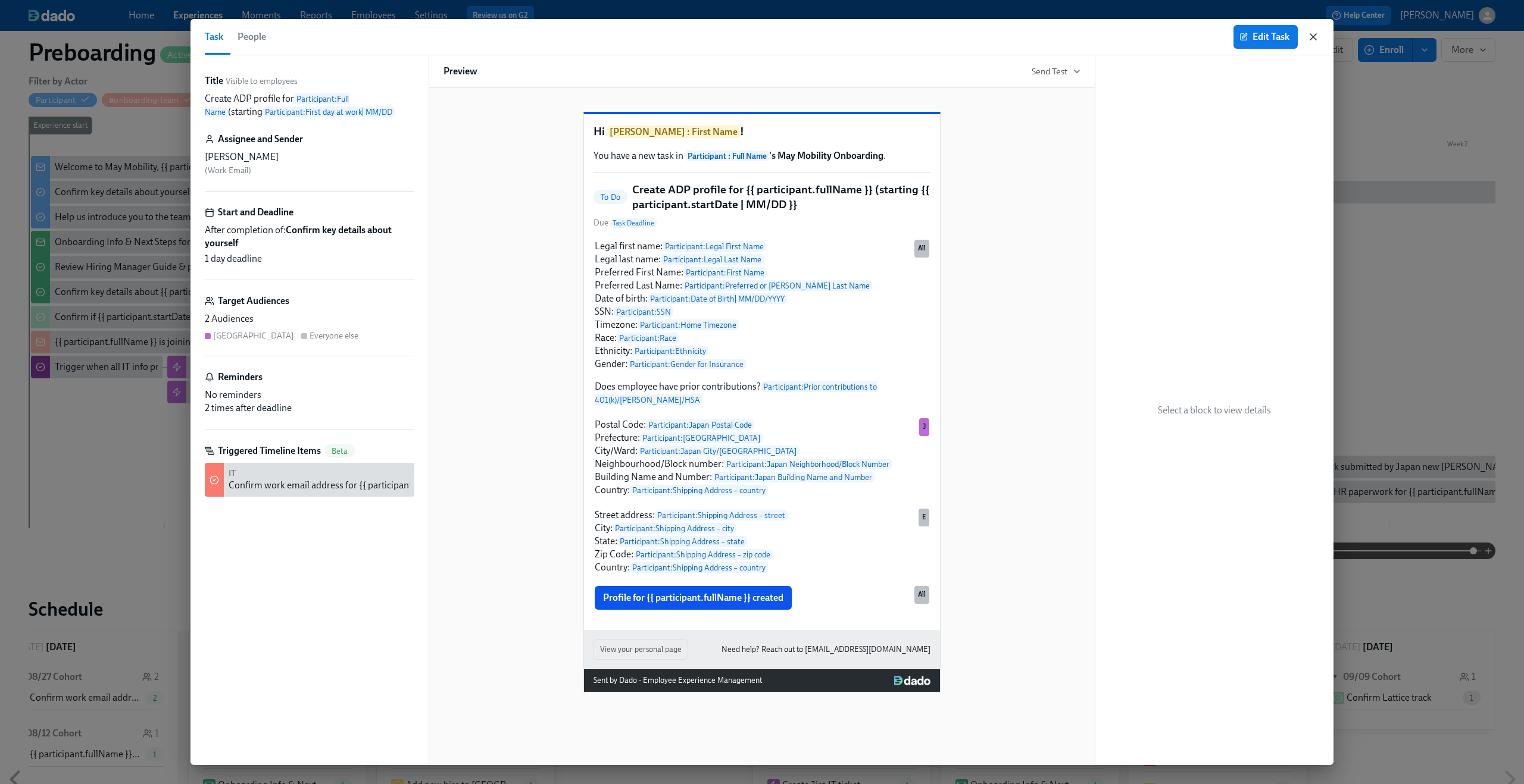
click at [1315, 41] on icon "button" at bounding box center [1313, 37] width 12 height 12
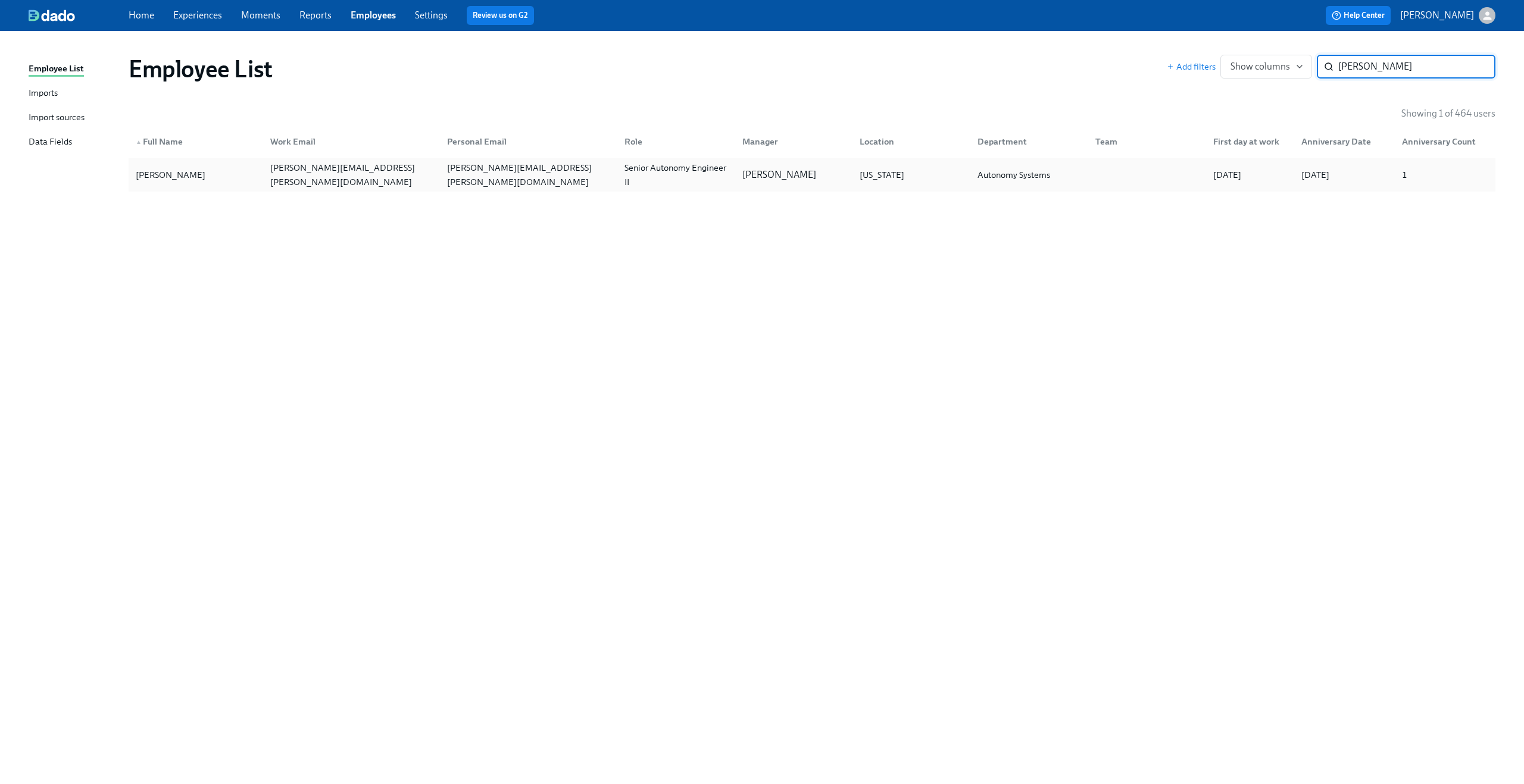
type input "jeff waldner"
click at [397, 179] on div "jeff.waldner@maymobility.com" at bounding box center [349, 175] width 177 height 24
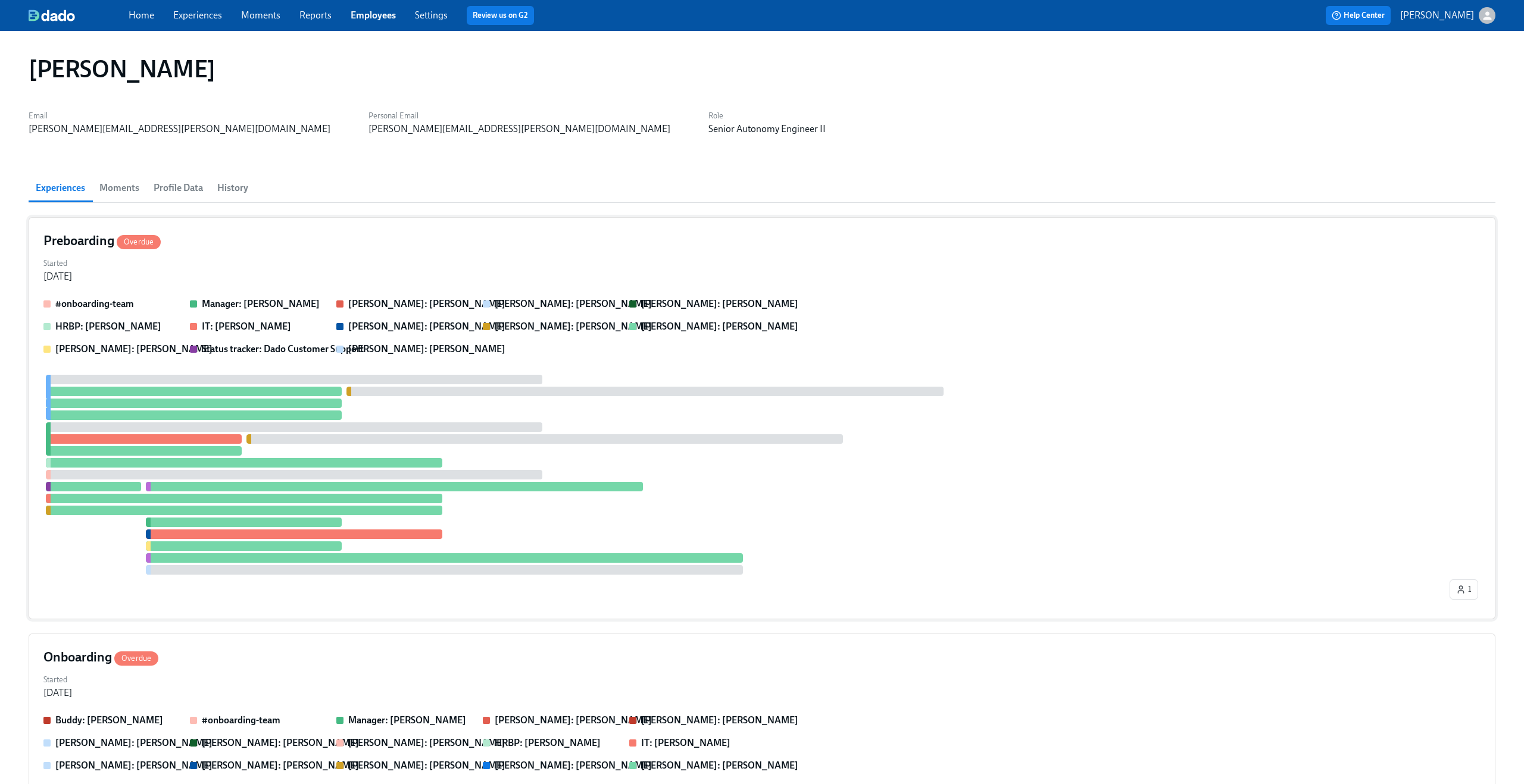
click at [396, 267] on div "Started Jul 28, 2025" at bounding box center [762, 269] width 1437 height 28
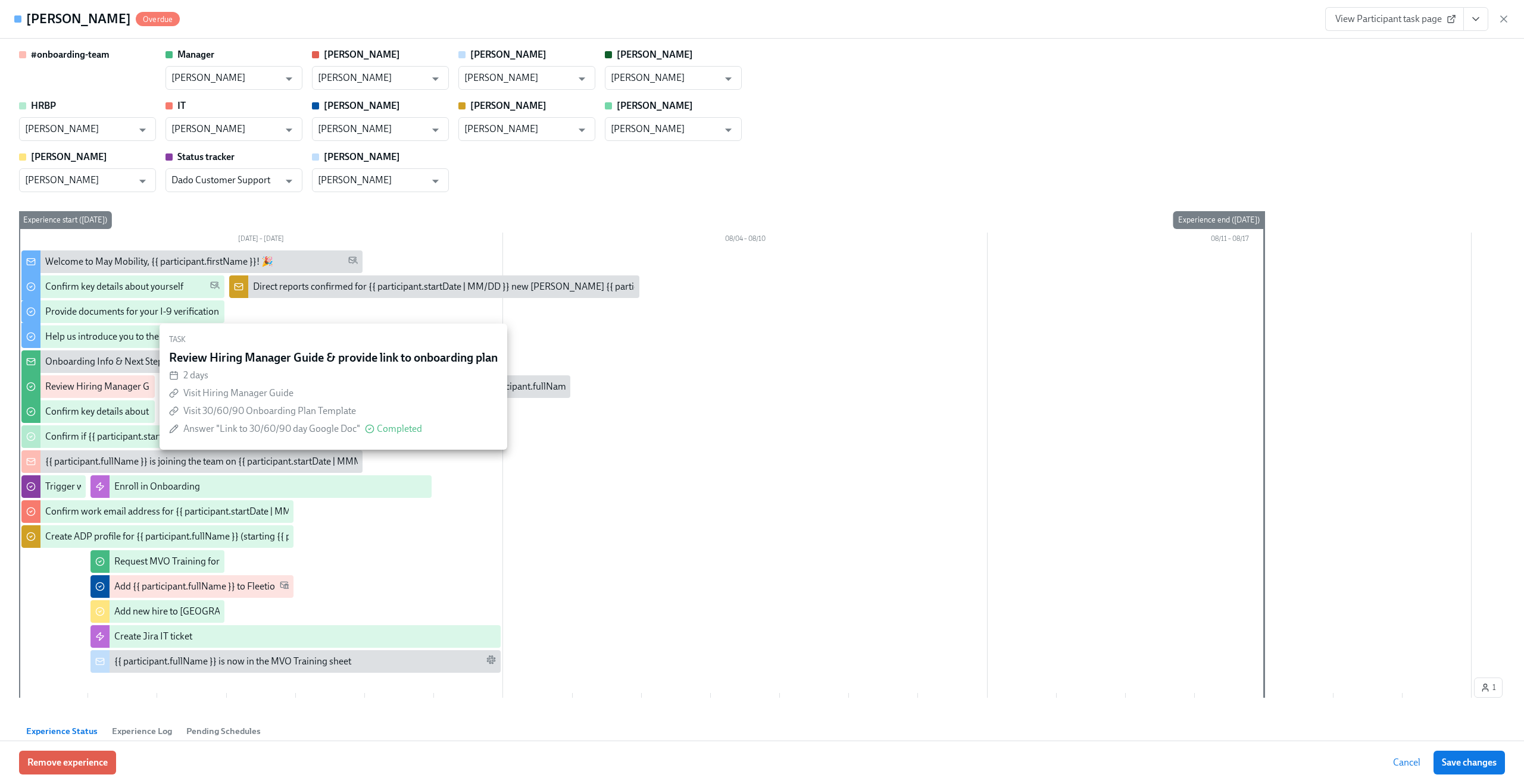
click at [87, 388] on div "Review Hiring Manager Guide & provide link to onboarding plan" at bounding box center [176, 387] width 260 height 13
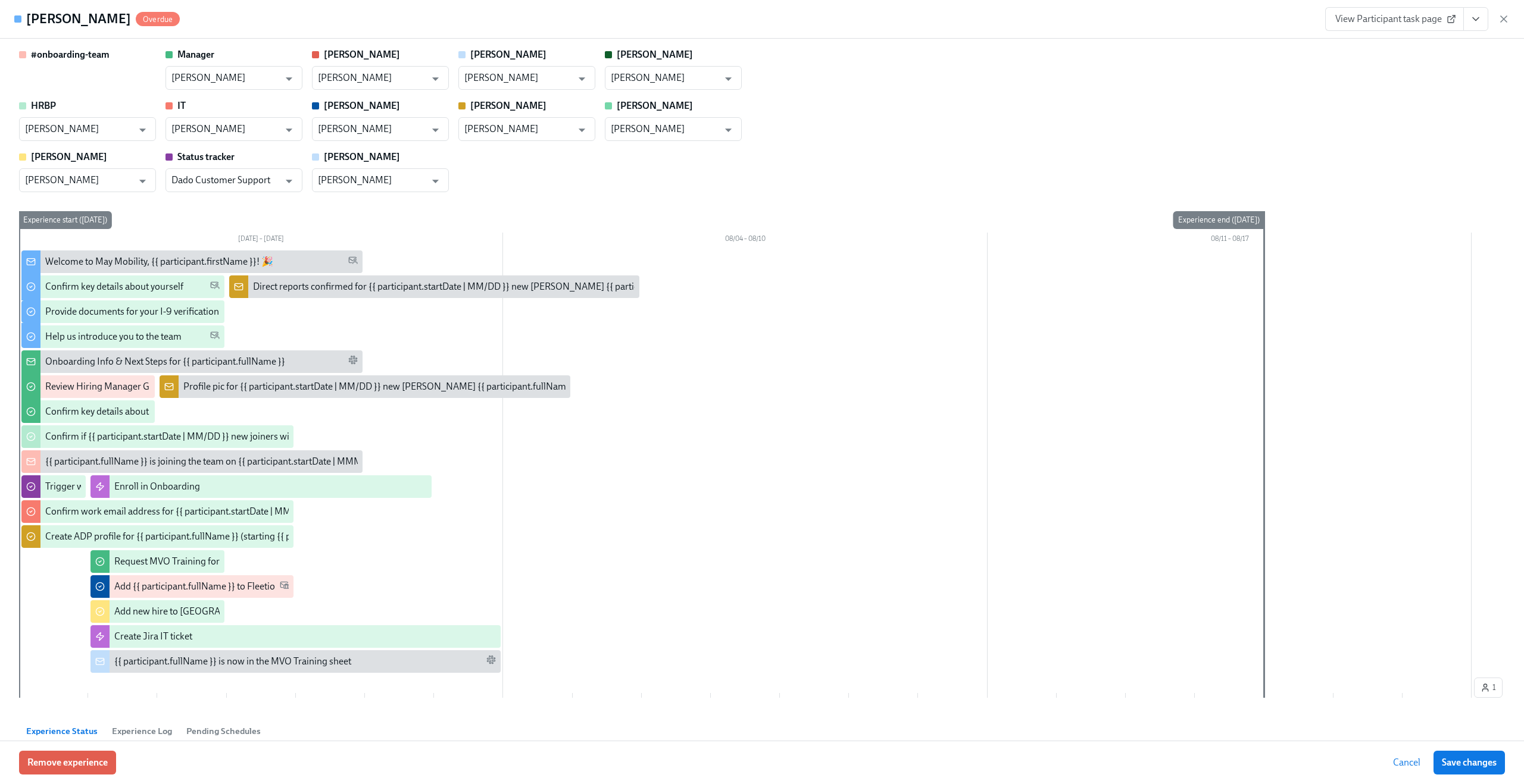
click at [1510, 21] on div "Jeff Waldner Overdue View Participant task page" at bounding box center [762, 19] width 1524 height 39
click at [1508, 17] on icon "button" at bounding box center [1504, 19] width 12 height 12
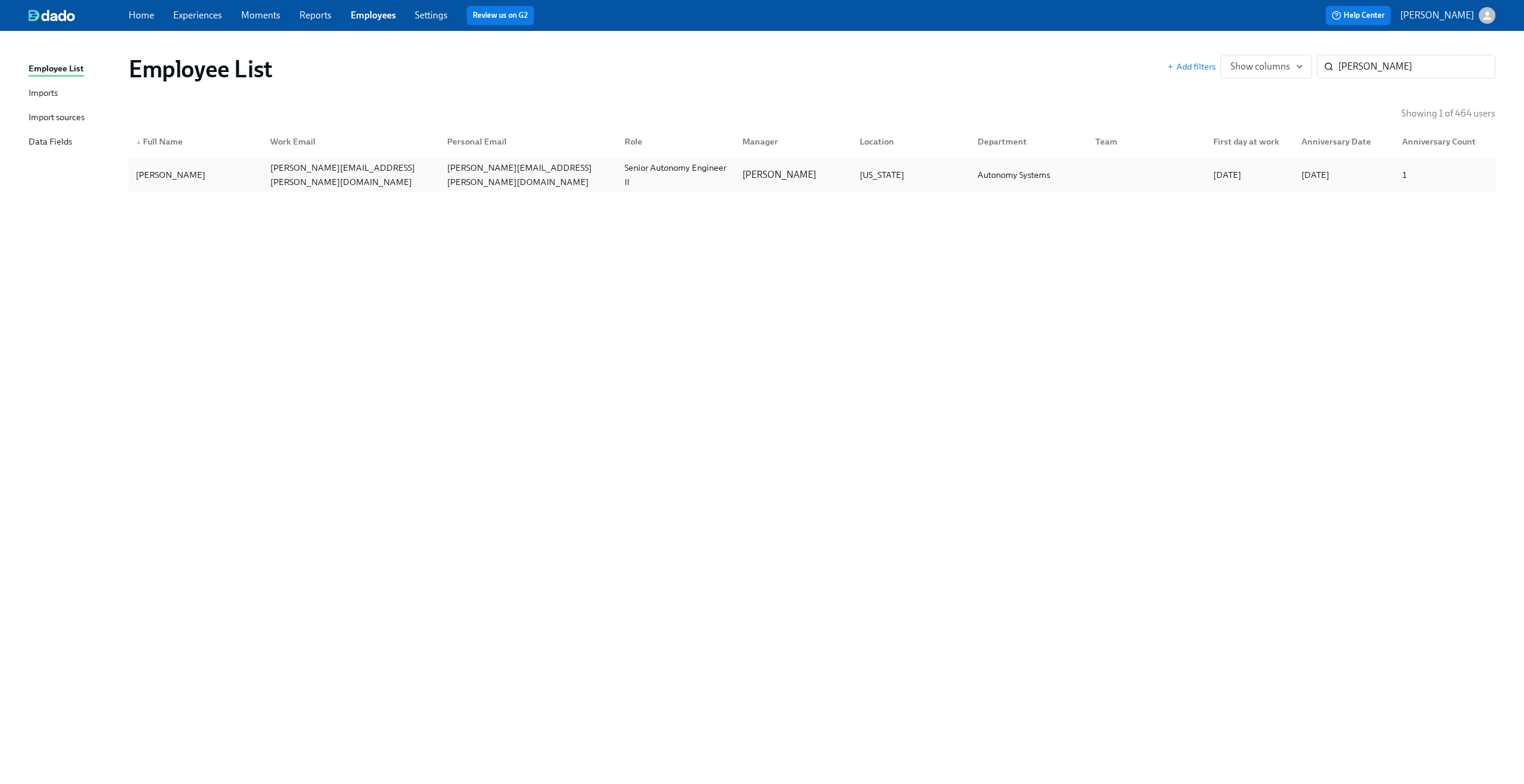
click at [306, 178] on div "jeff.waldner@maymobility.com" at bounding box center [351, 175] width 173 height 28
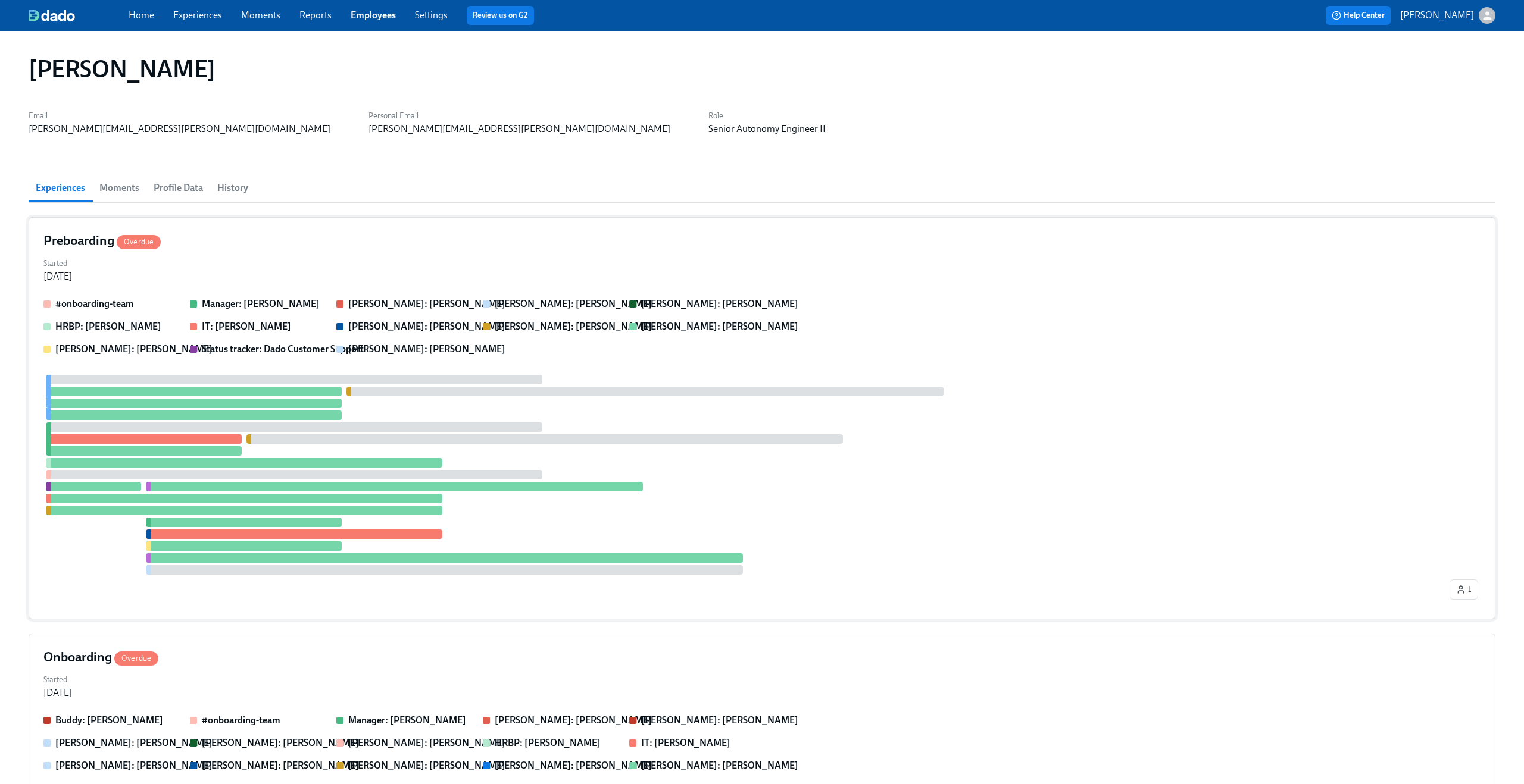
click at [633, 417] on div at bounding box center [745, 475] width 1404 height 200
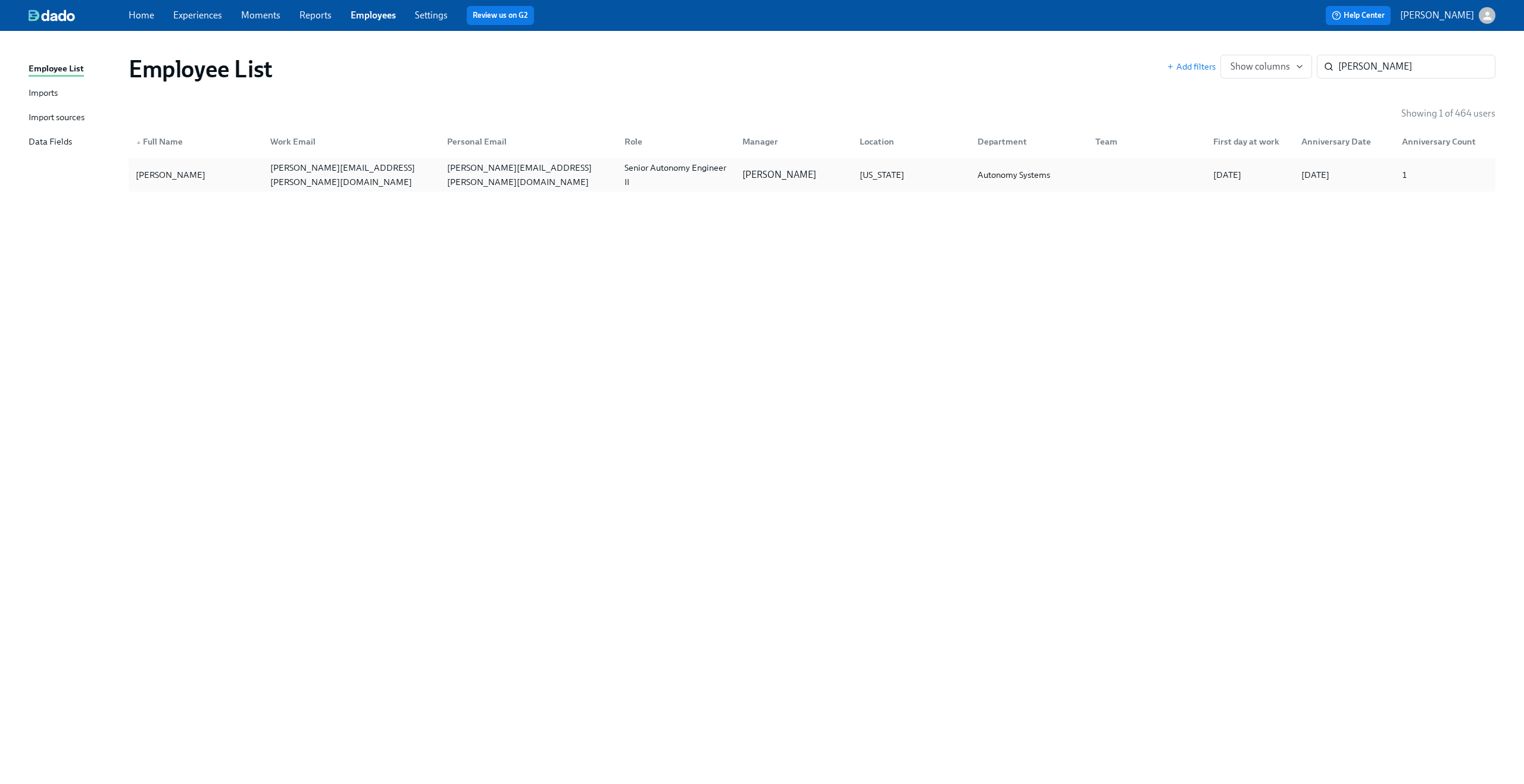
click at [411, 183] on div "jeff.waldner@maymobility.com" at bounding box center [349, 175] width 177 height 24
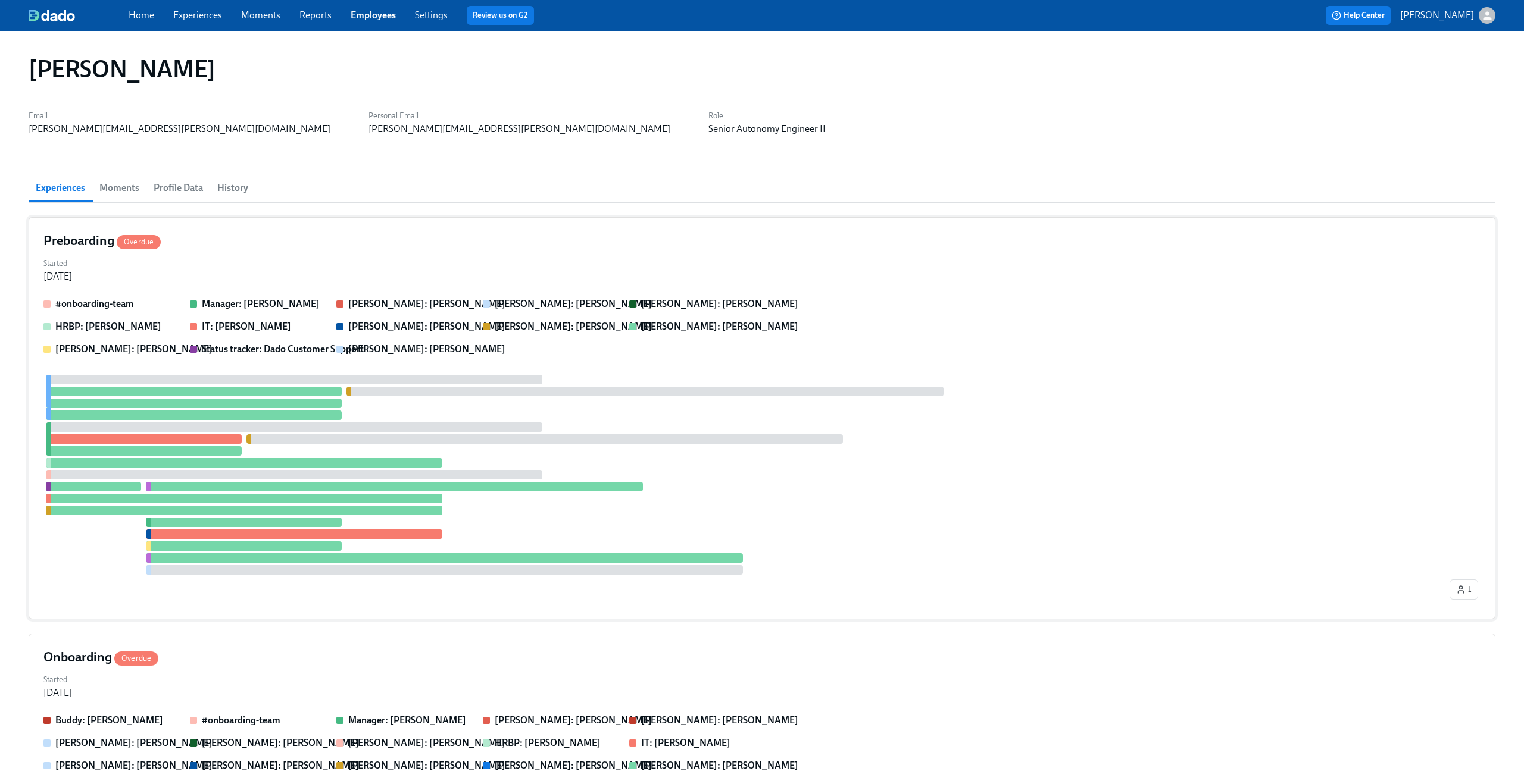
click at [322, 252] on div "Preboarding Overdue Started Jul 28, 2025 #onboarding-team Manager: Lilia Moshki…" at bounding box center [762, 418] width 1467 height 402
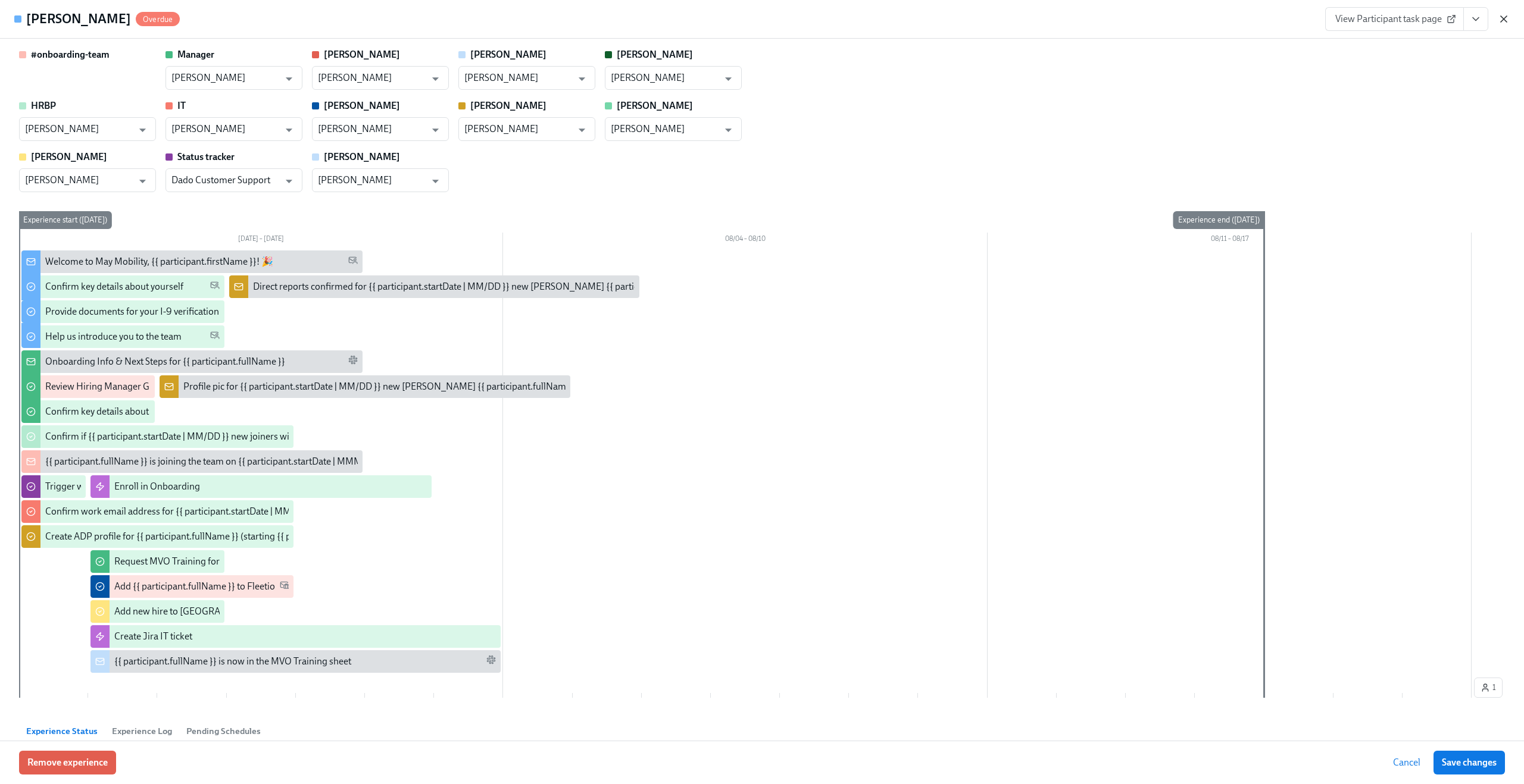
click at [1504, 19] on icon "button" at bounding box center [1504, 19] width 6 height 6
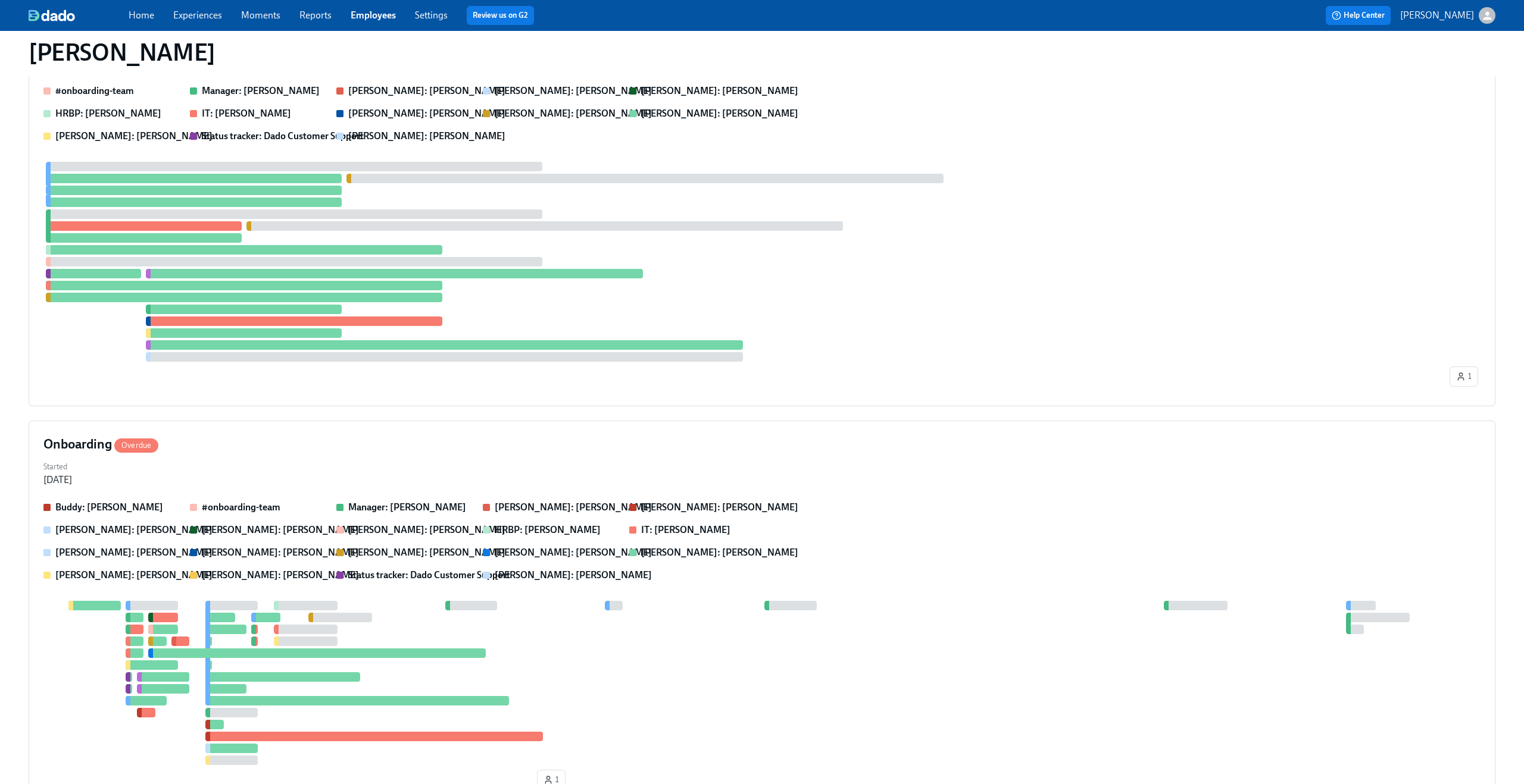
scroll to position [217, 0]
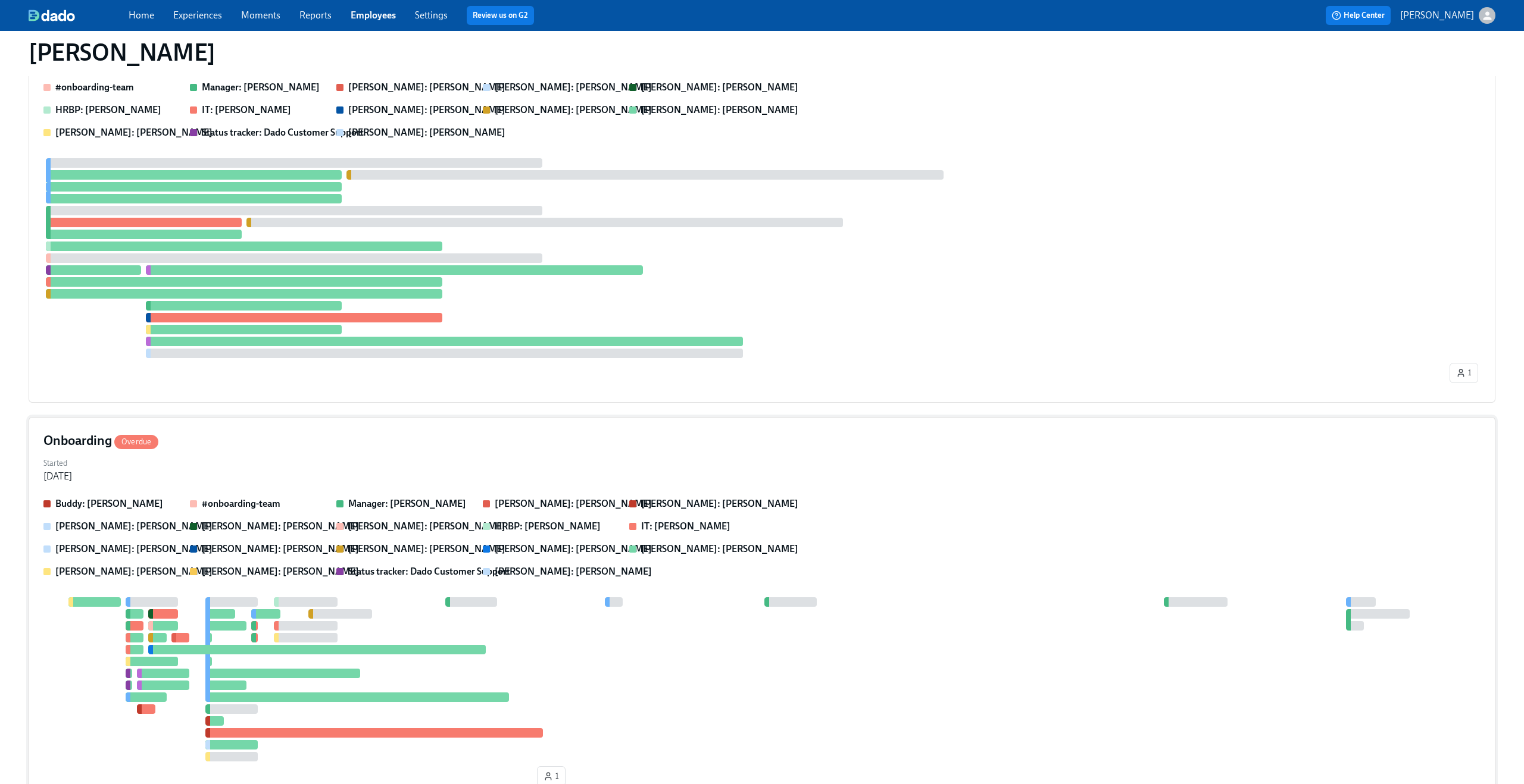
click at [388, 433] on div "Onboarding Overdue" at bounding box center [762, 441] width 1437 height 18
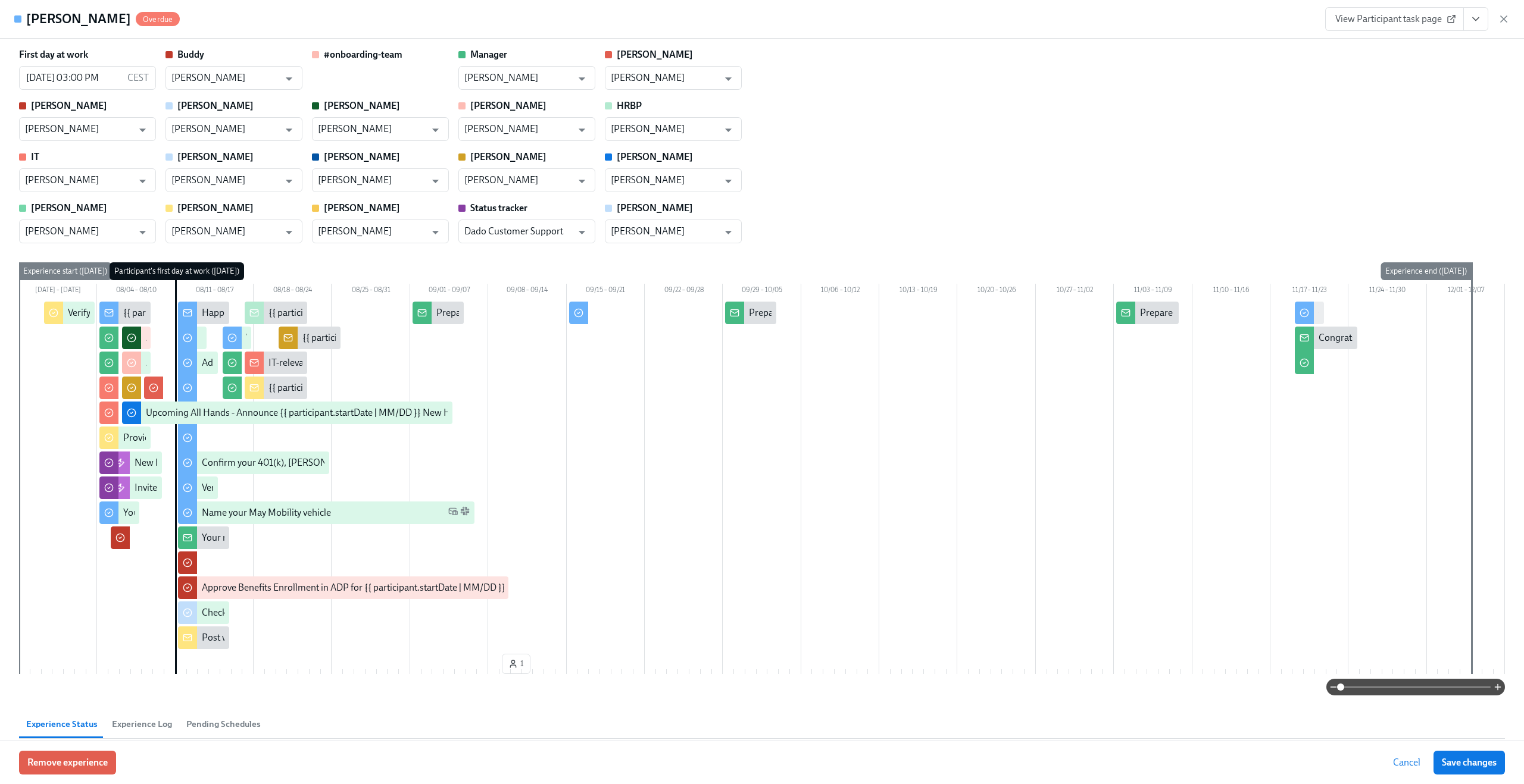
click at [1407, 684] on span at bounding box center [1416, 687] width 150 height 16
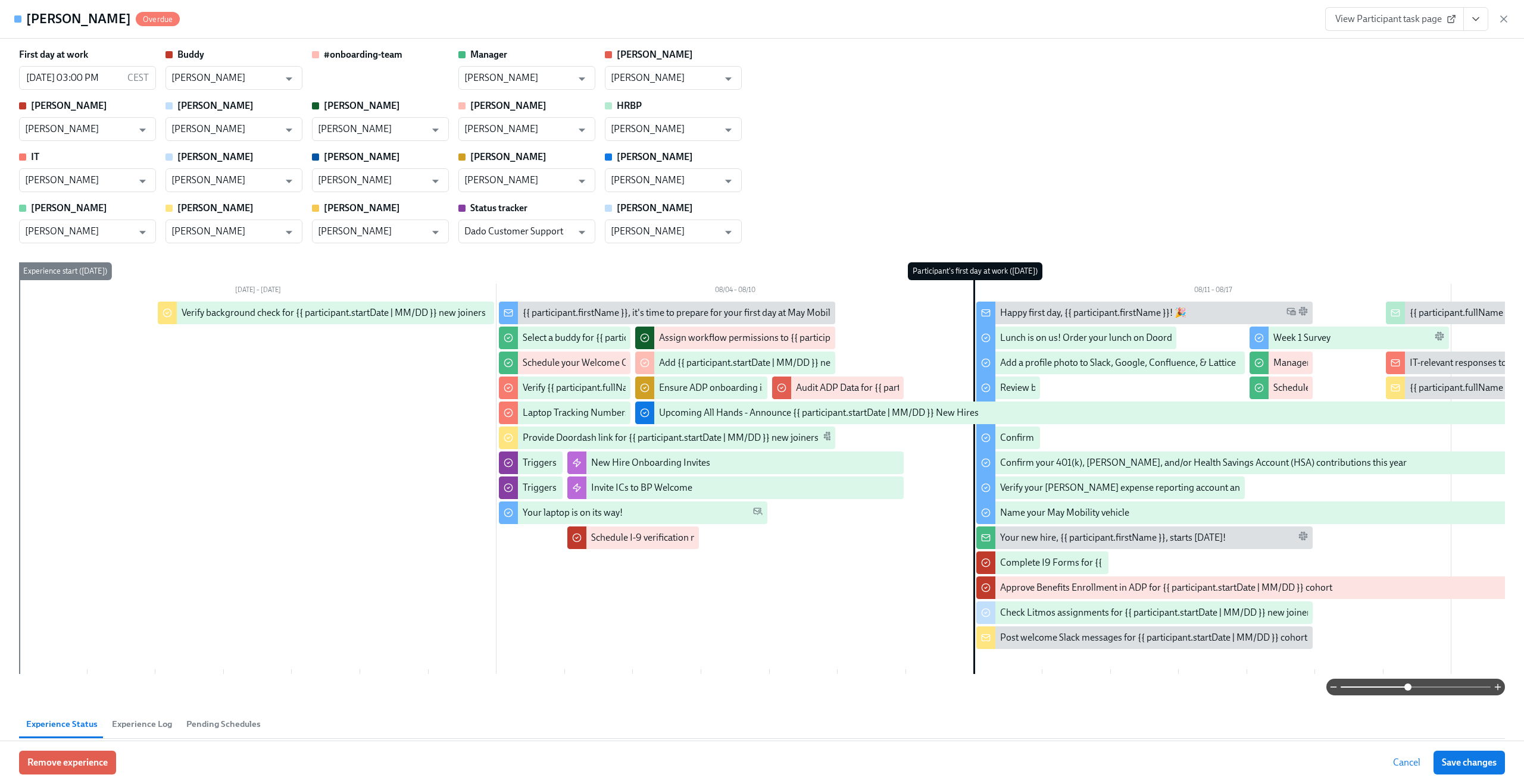
click at [1326, 152] on div "First day at work 08/11/2025 03:00 PM CEST ​ Buddy Owen Marshall ​ #onboarding-…" at bounding box center [762, 146] width 1486 height 195
click at [1508, 19] on icon "button" at bounding box center [1504, 19] width 12 height 12
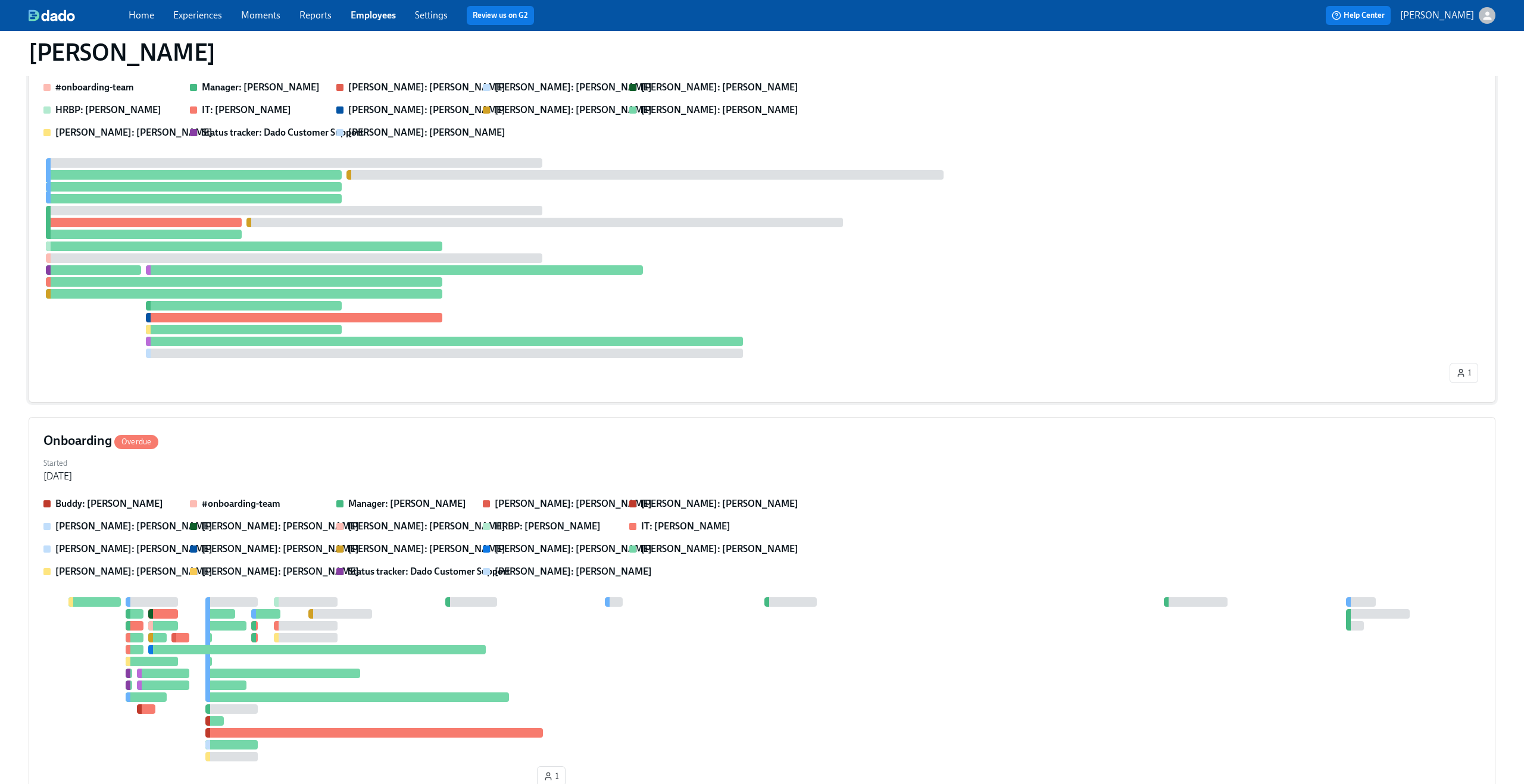
click at [965, 293] on div at bounding box center [745, 258] width 1404 height 200
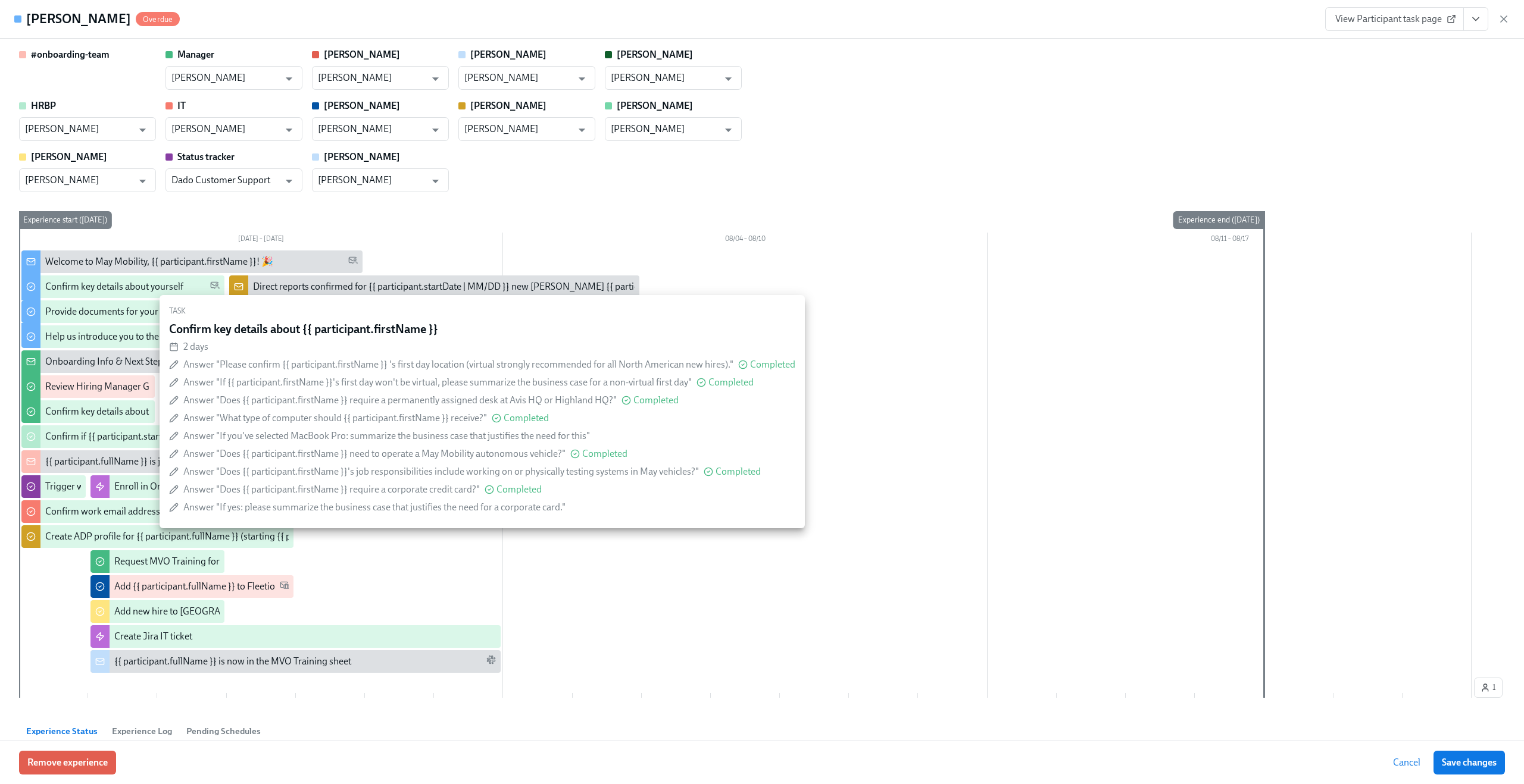
scroll to position [4, 0]
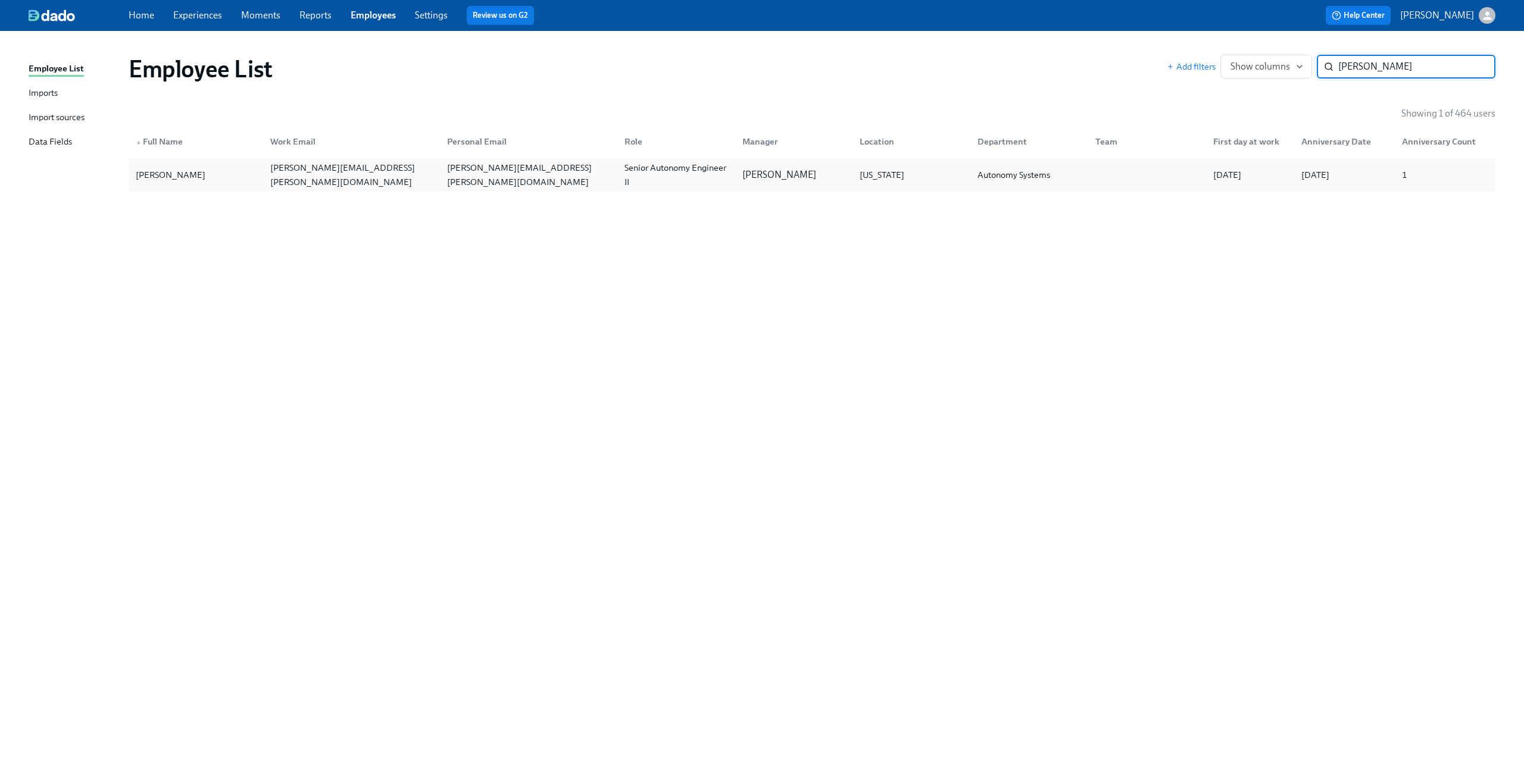
click at [244, 182] on div "Jeff Waldner" at bounding box center [196, 175] width 130 height 24
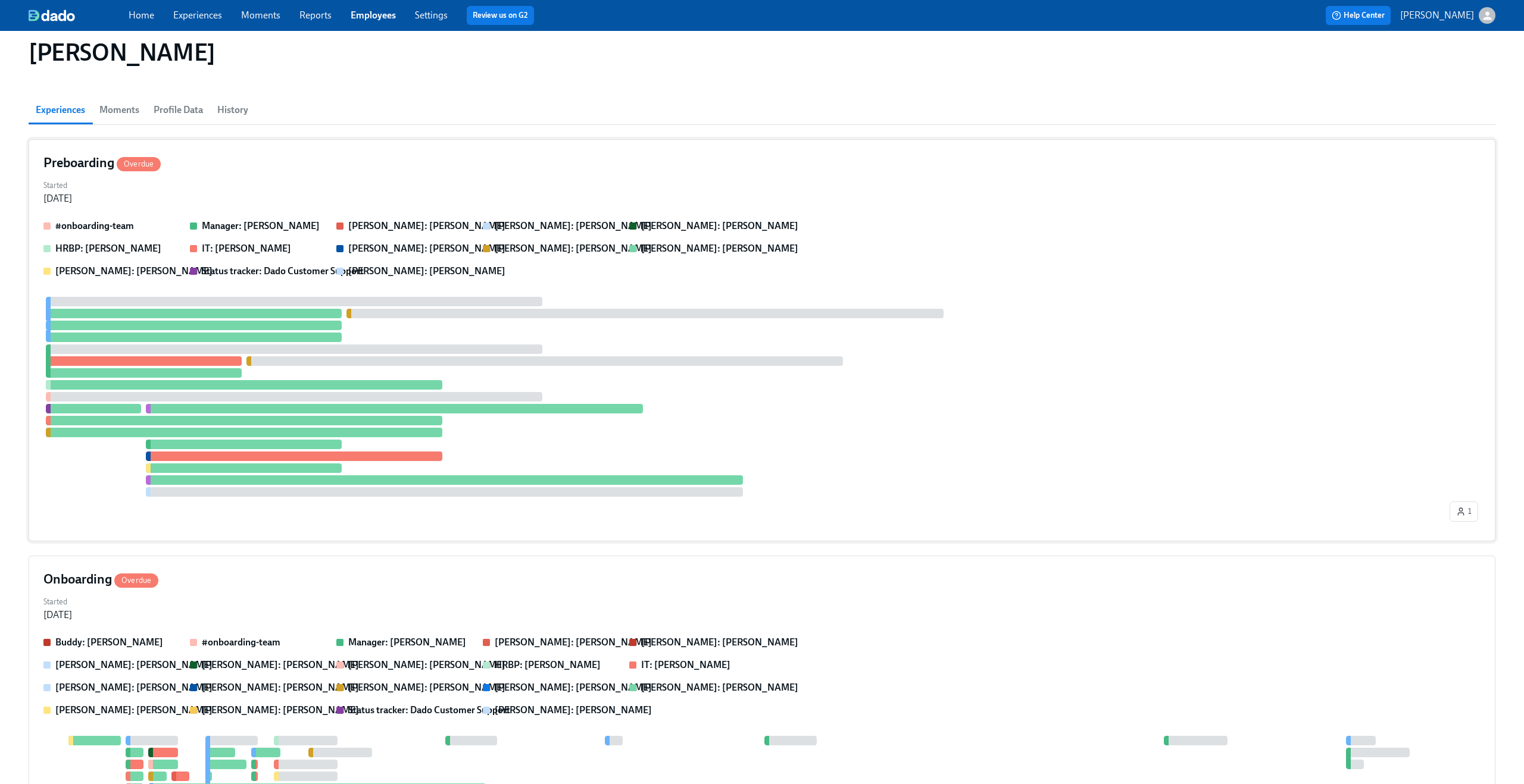
scroll to position [131, 0]
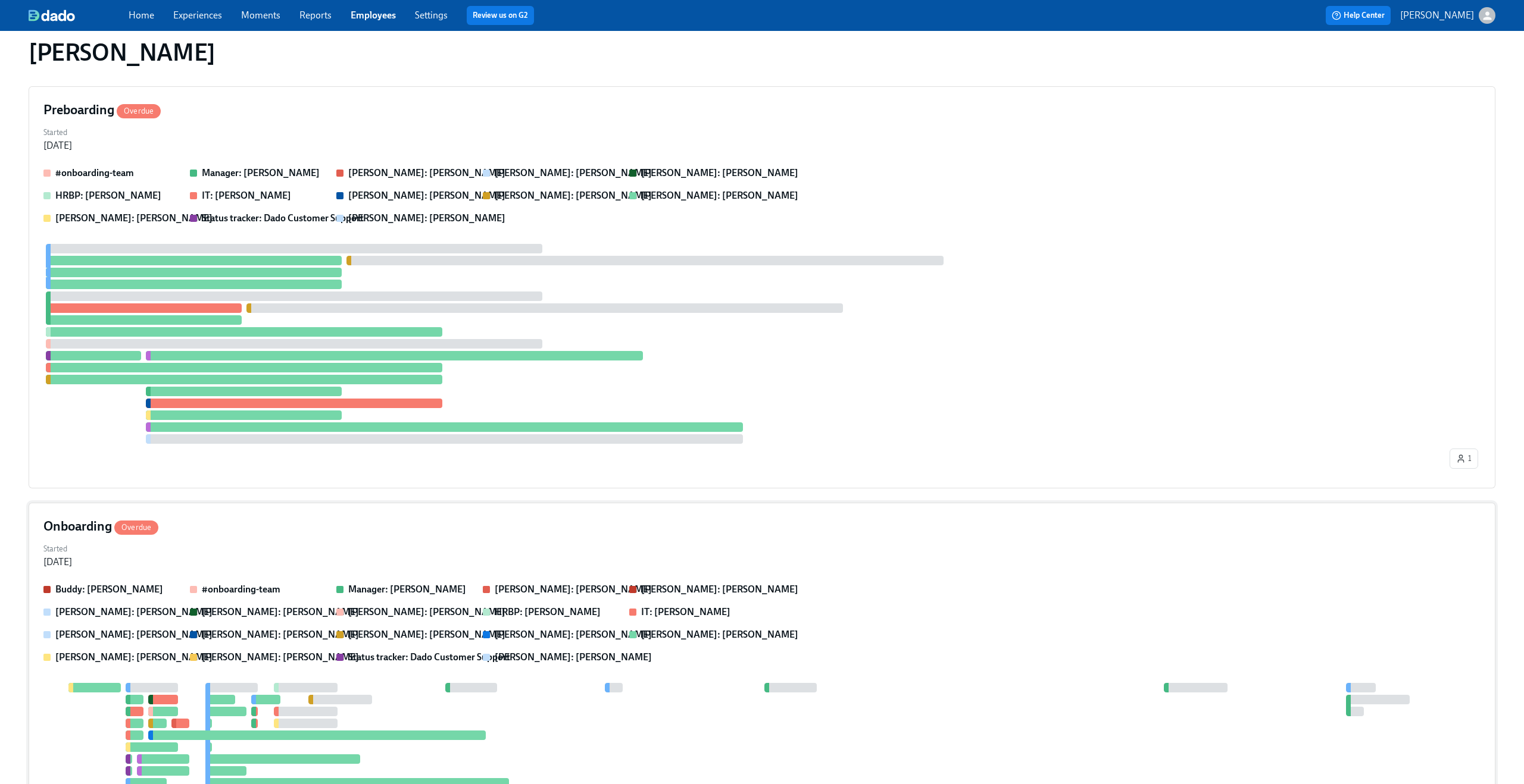
click at [327, 532] on div "Onboarding Overdue" at bounding box center [762, 526] width 1437 height 18
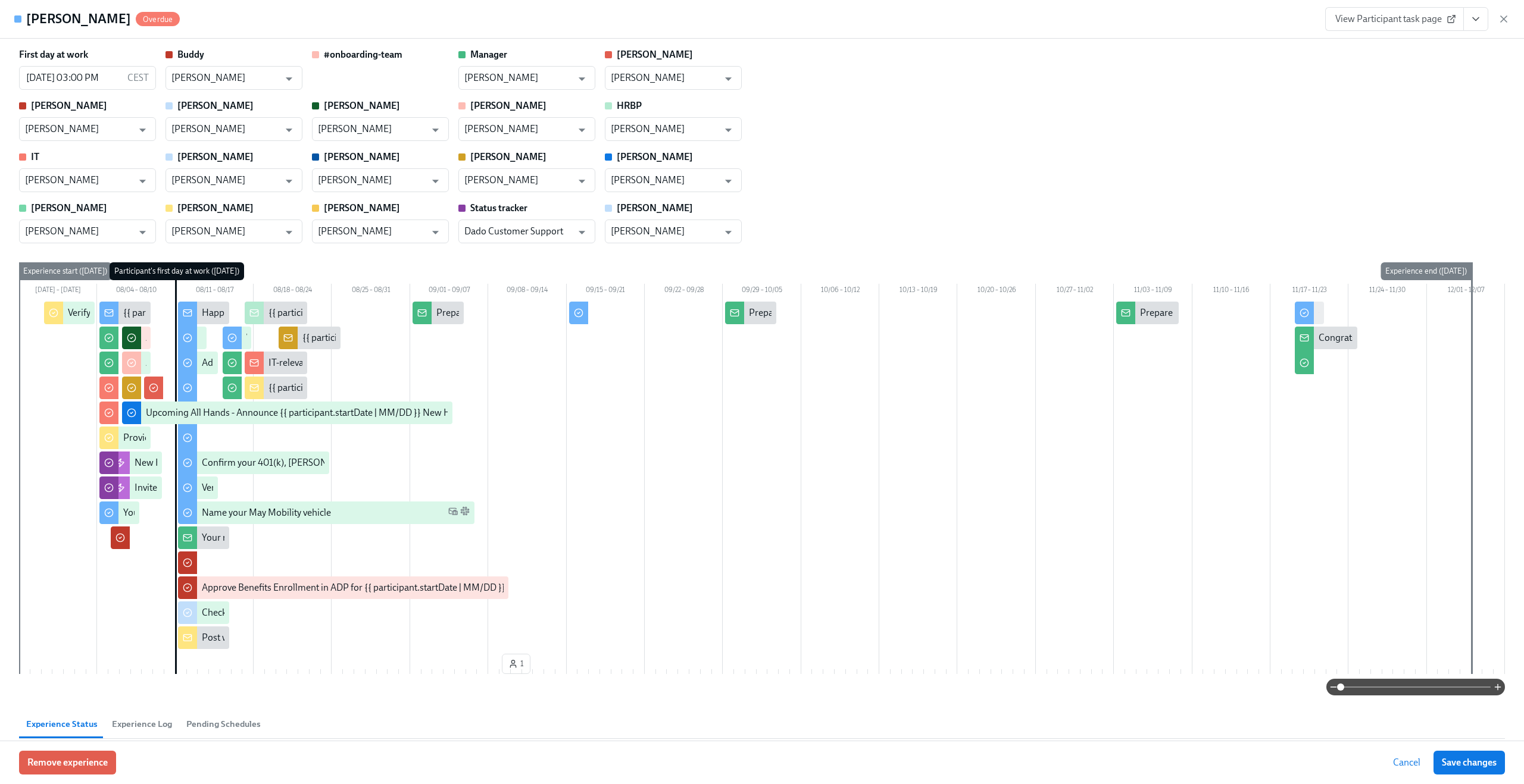
click at [1427, 690] on span at bounding box center [1416, 687] width 150 height 16
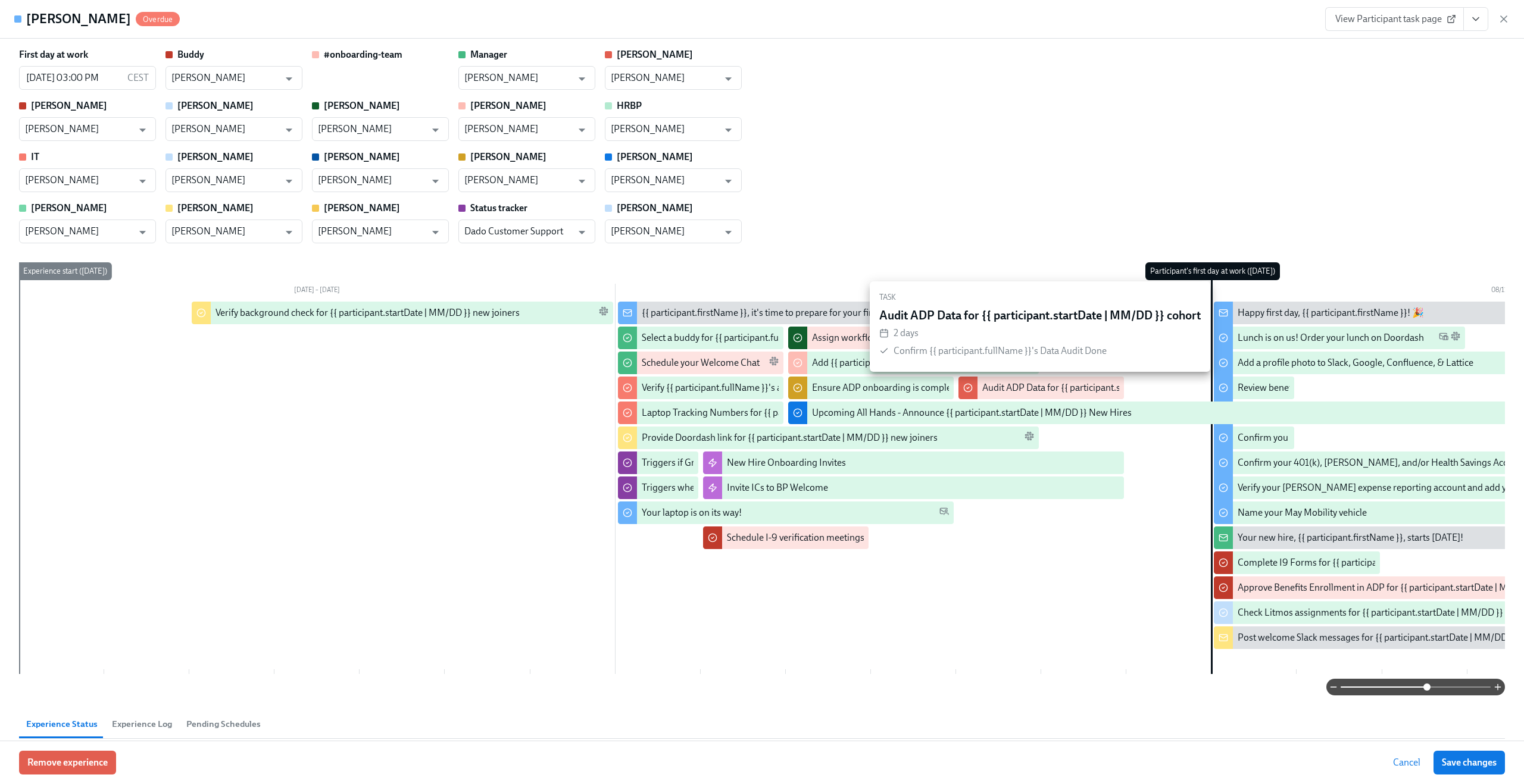
click at [1020, 389] on div "Audit ADP Data for {{ participant.startDate | MM/DD }} cohort" at bounding box center [1106, 388] width 248 height 13
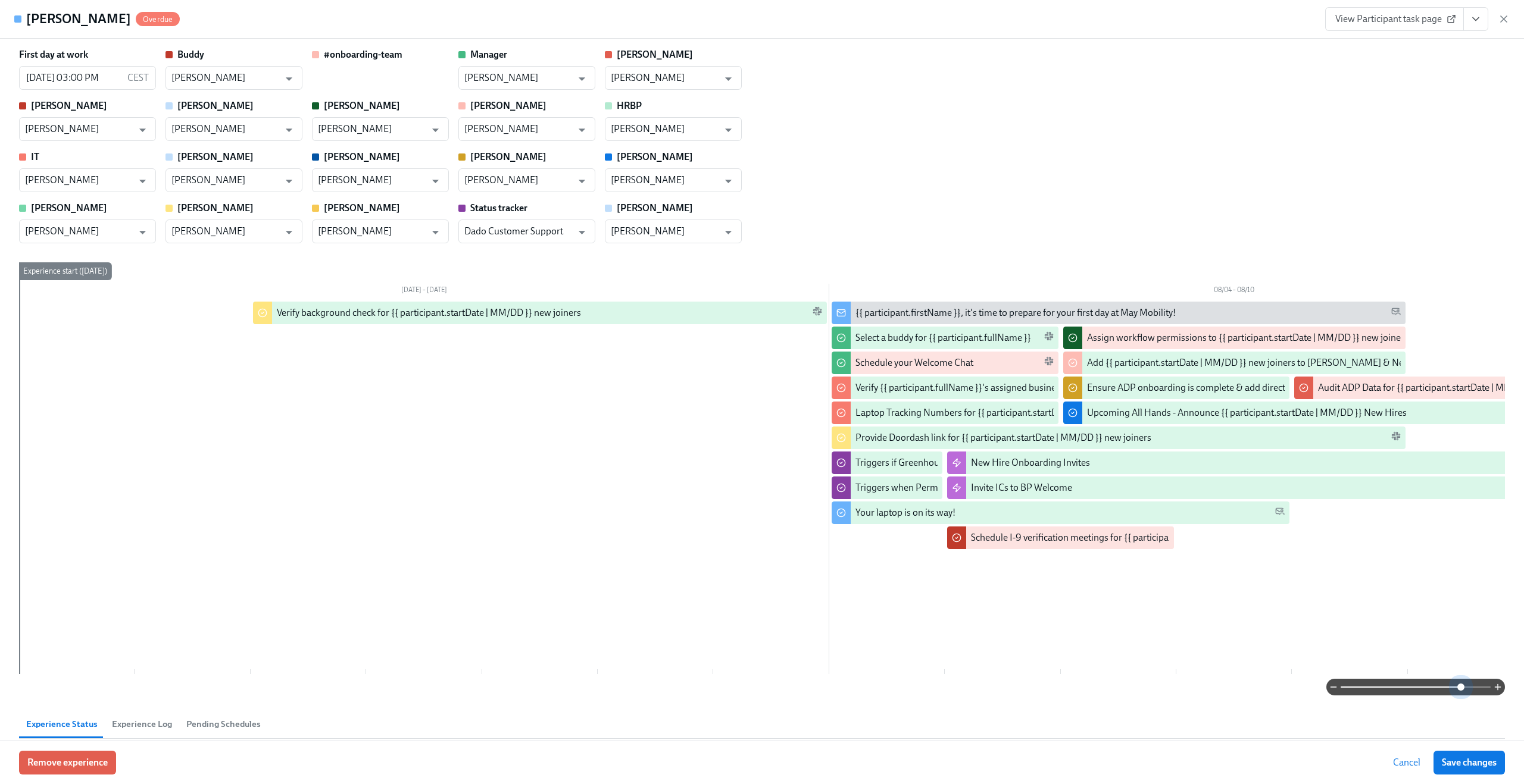
click at [1462, 685] on span at bounding box center [1416, 687] width 150 height 16
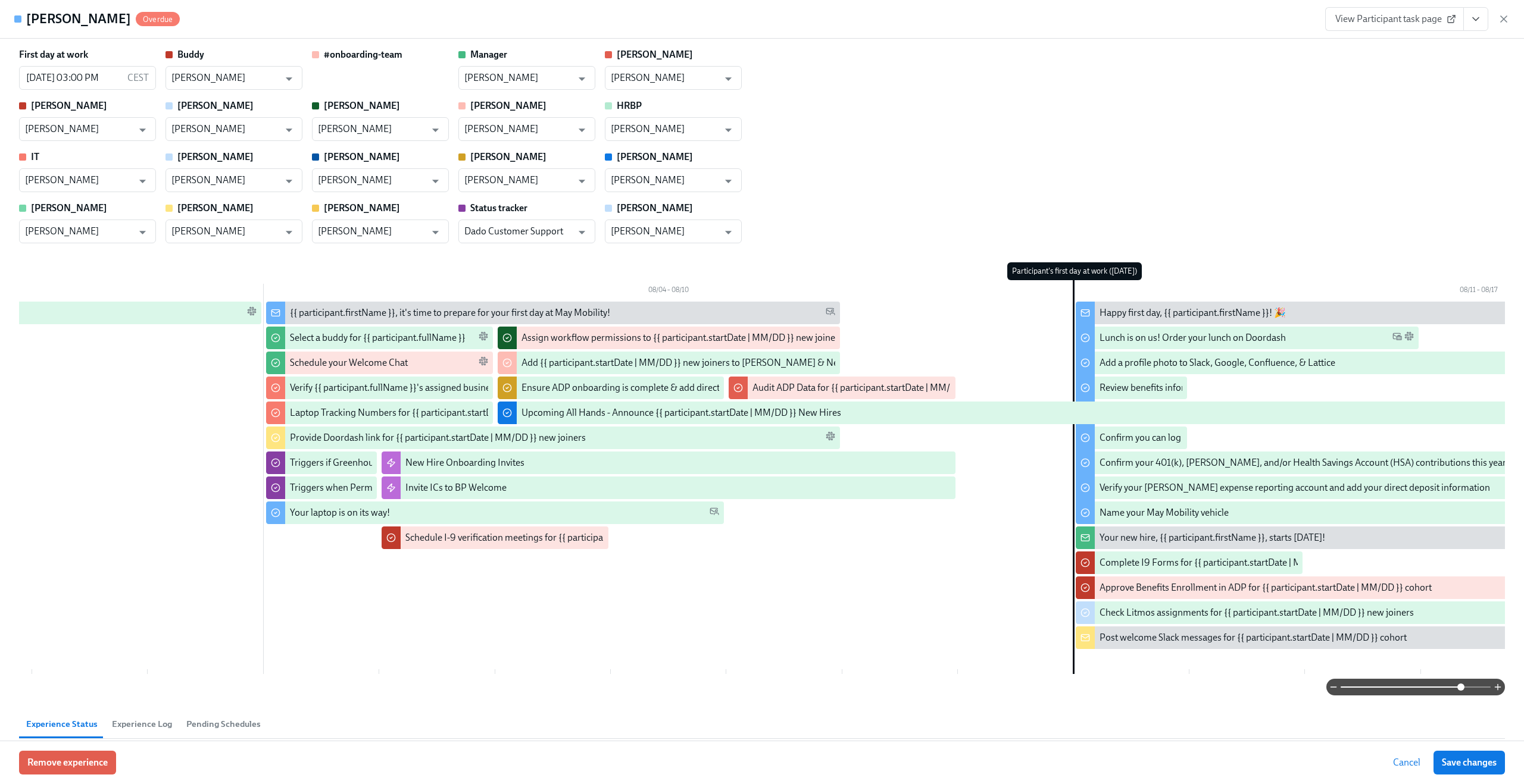
scroll to position [0, 566]
click at [1505, 18] on icon "button" at bounding box center [1504, 19] width 12 height 12
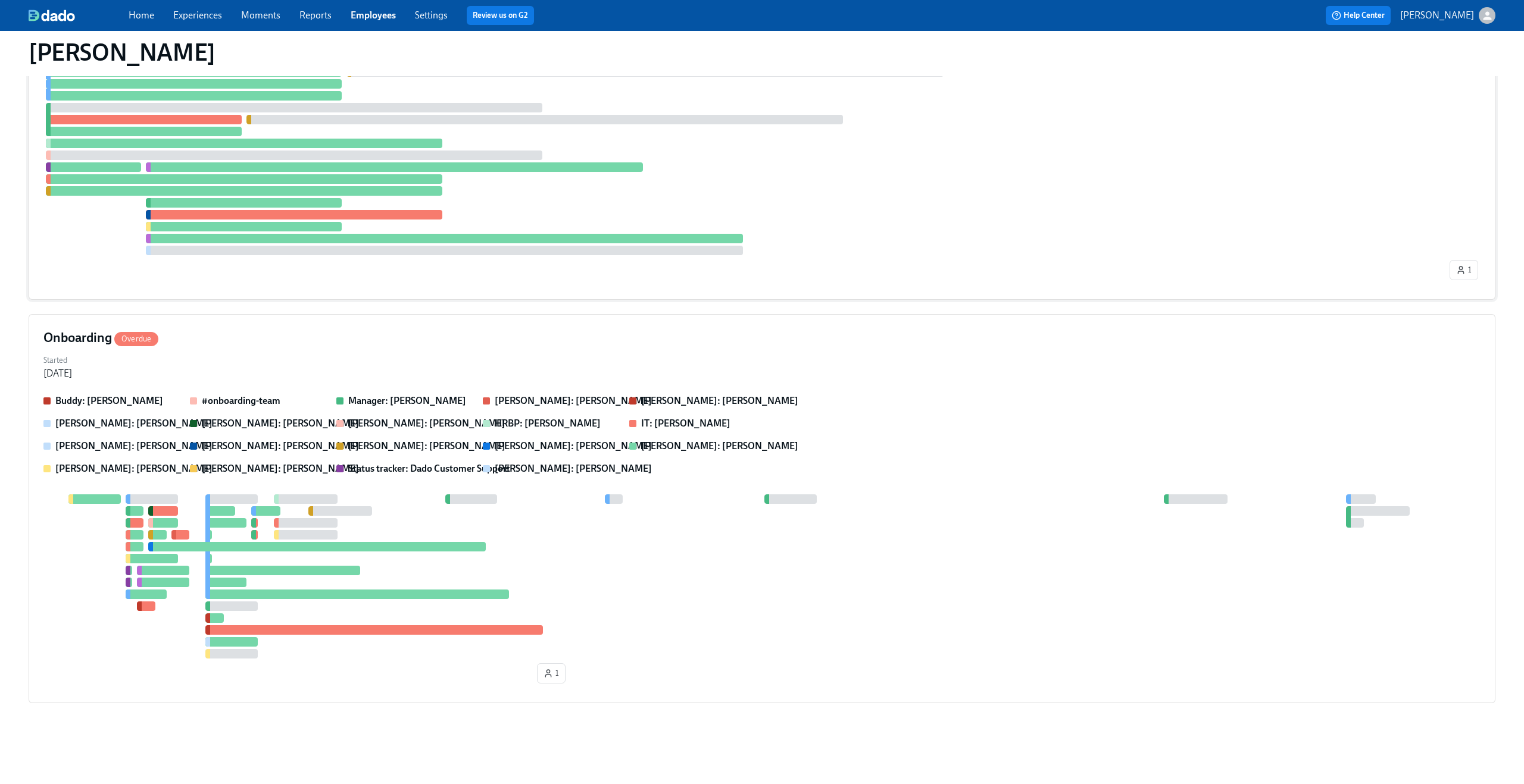
scroll to position [0, 0]
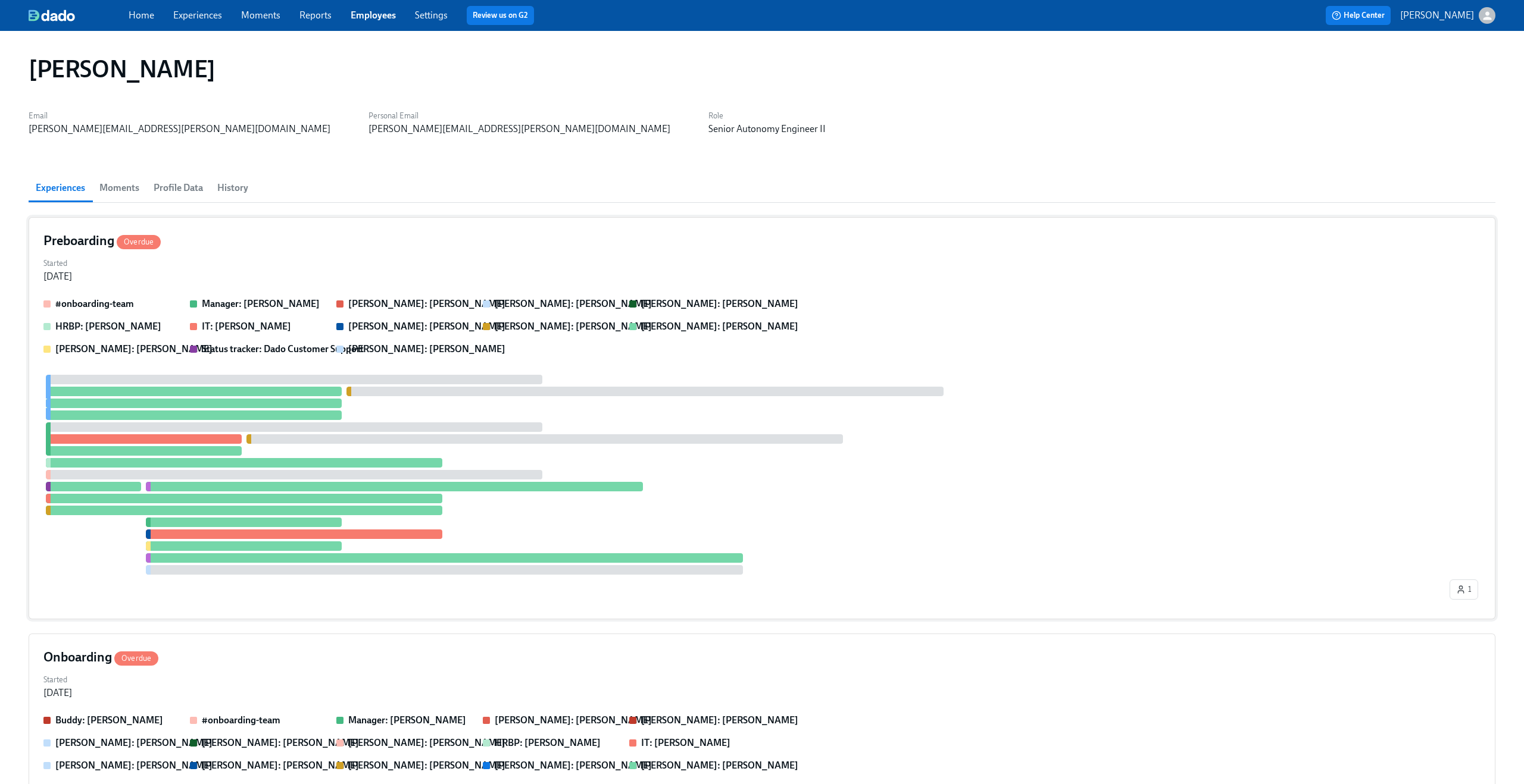
click at [588, 263] on div "Started Jul 28, 2025" at bounding box center [762, 269] width 1437 height 28
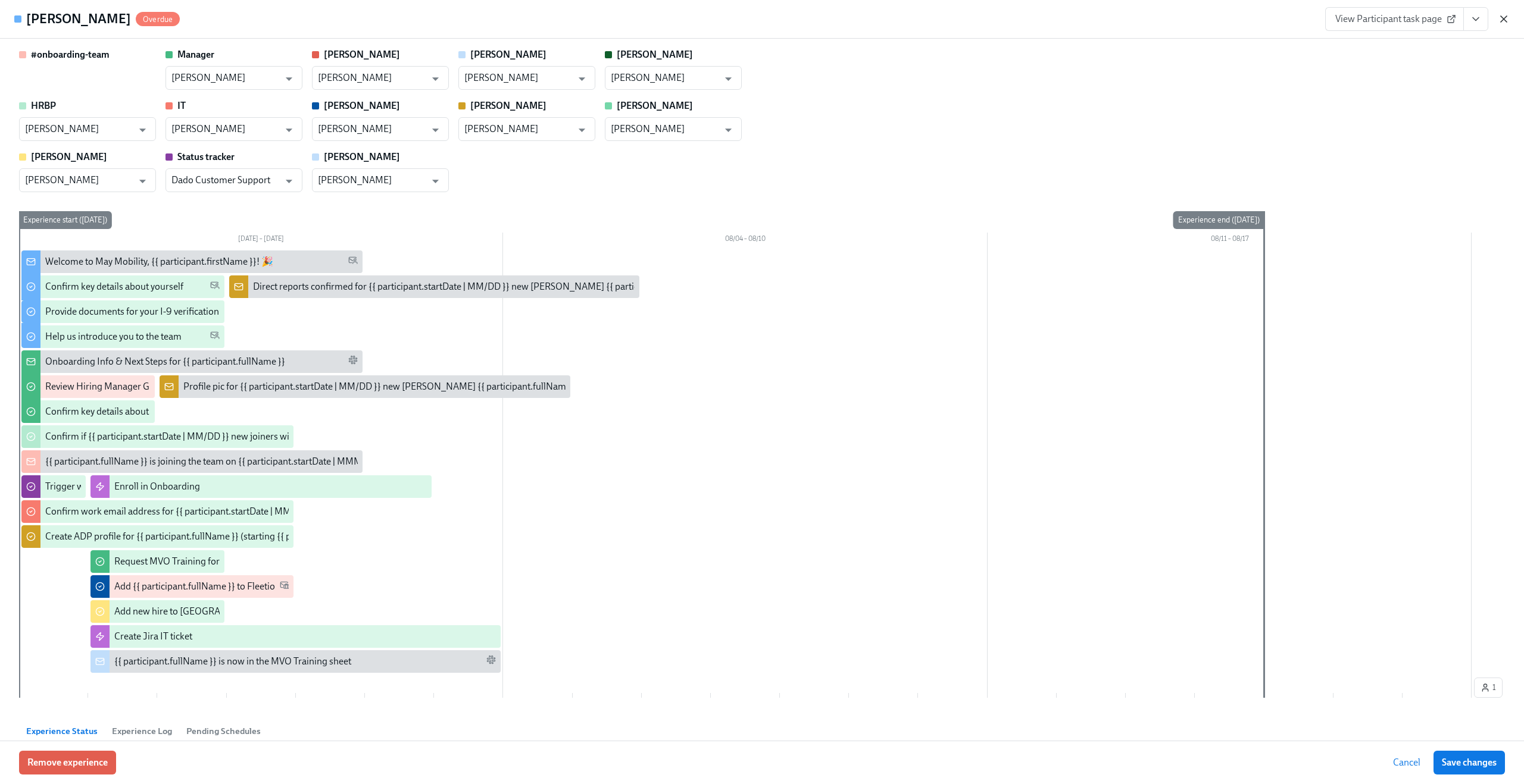
click at [1502, 20] on icon "button" at bounding box center [1504, 19] width 6 height 6
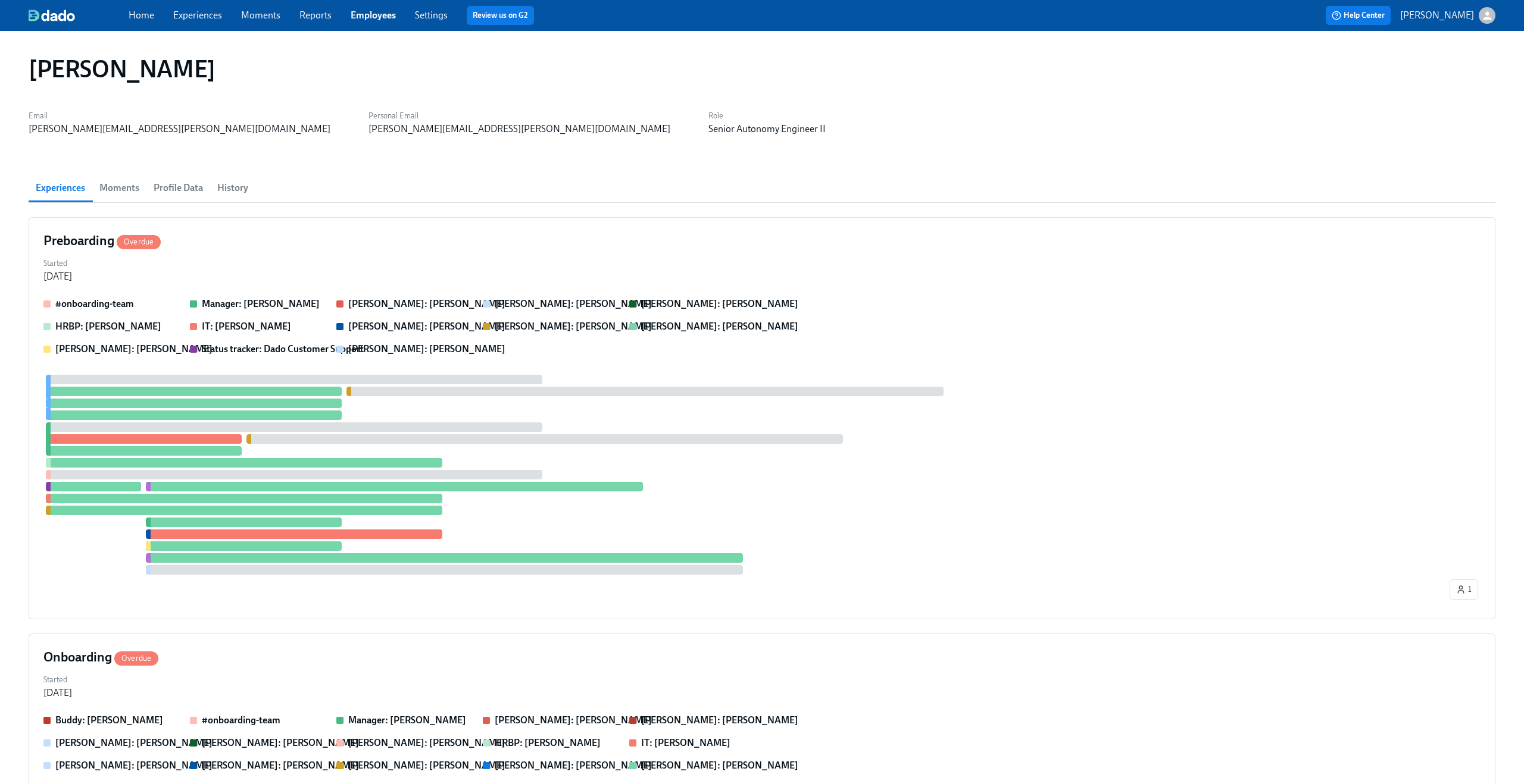
click at [186, 183] on span "Profile Data" at bounding box center [179, 188] width 49 height 16
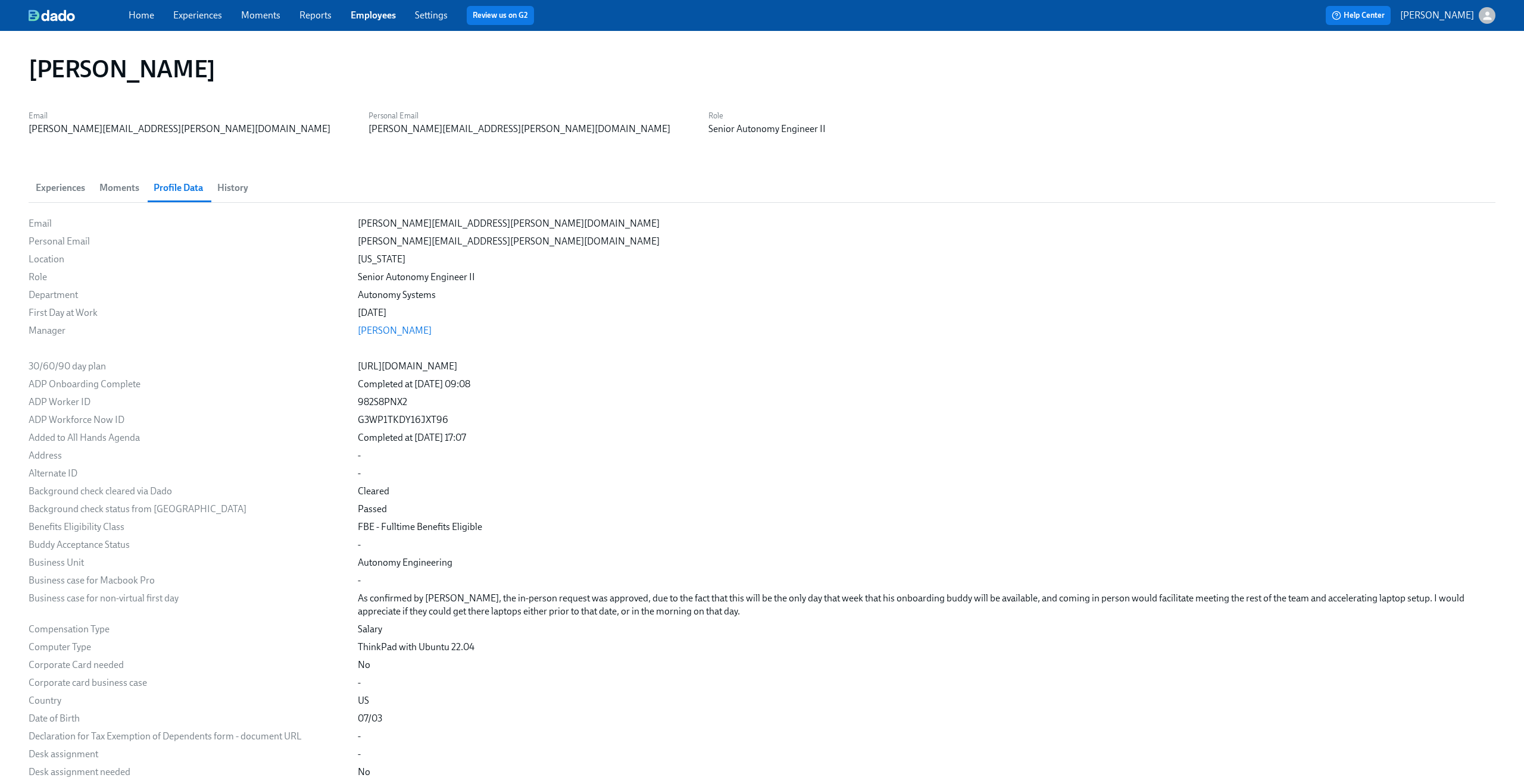
click at [235, 188] on span "History" at bounding box center [232, 188] width 31 height 16
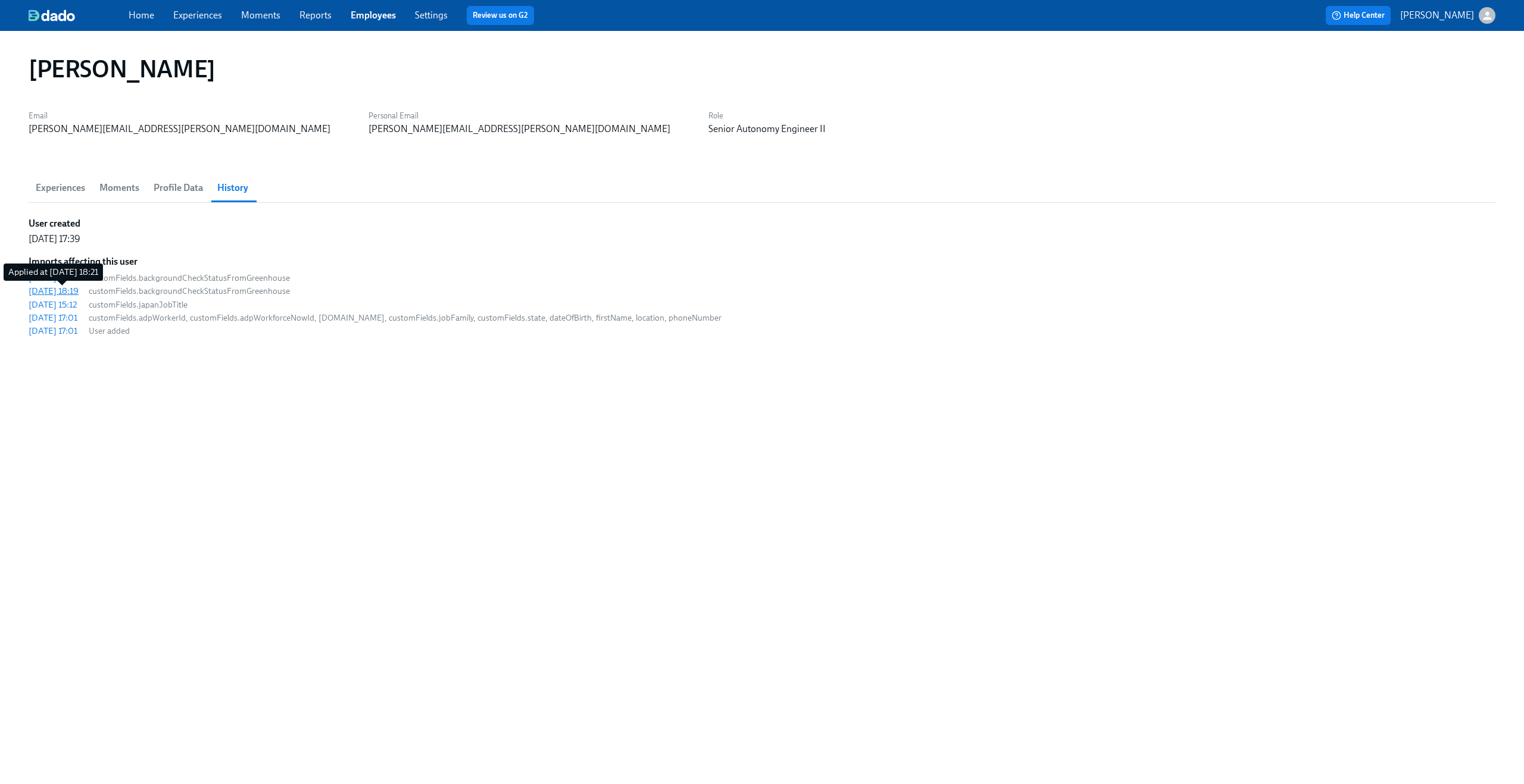
click at [78, 293] on div "2025/08/12 18:19" at bounding box center [53, 291] width 50 height 12
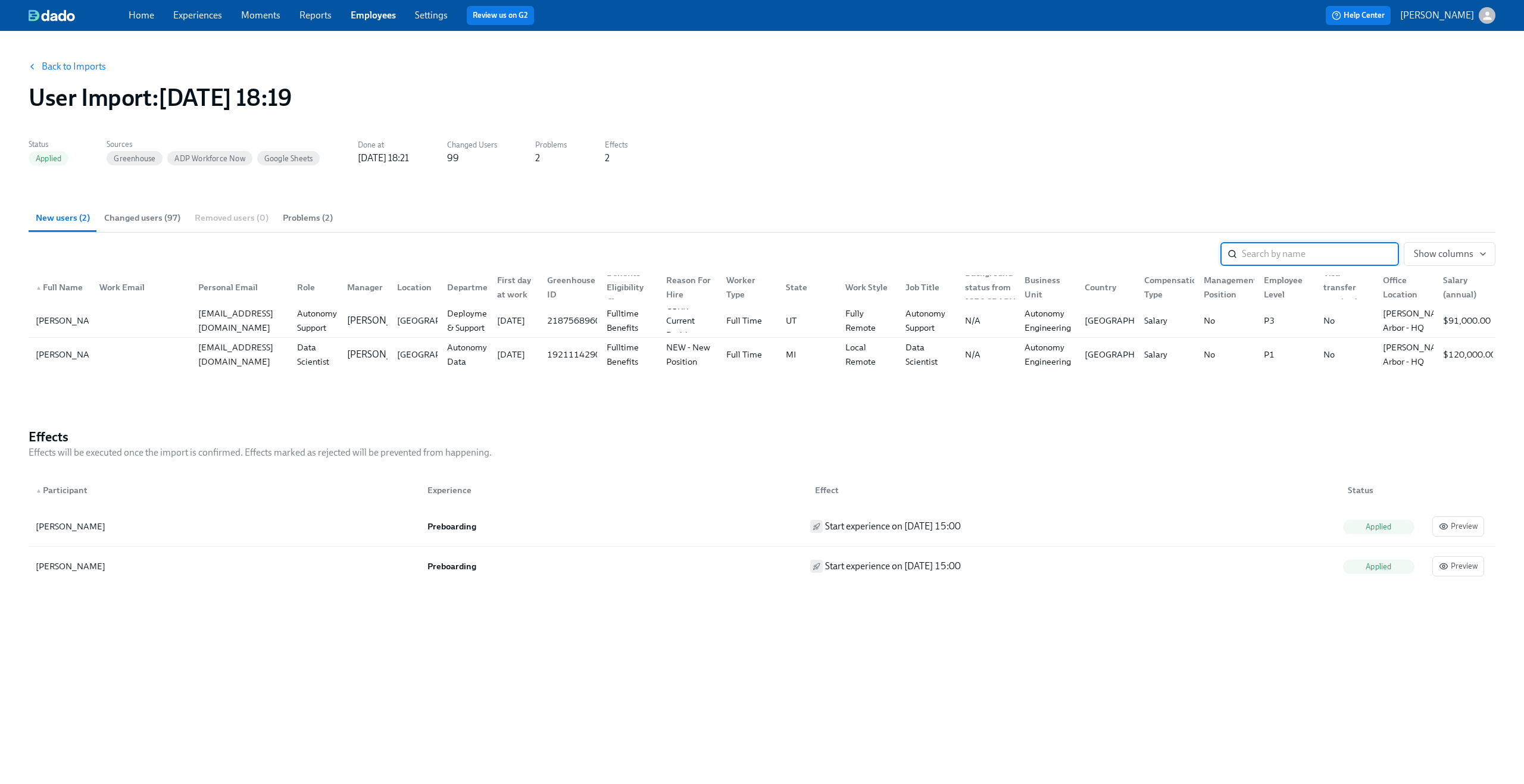
click at [170, 226] on button "Changed users (97)" at bounding box center [142, 218] width 90 height 28
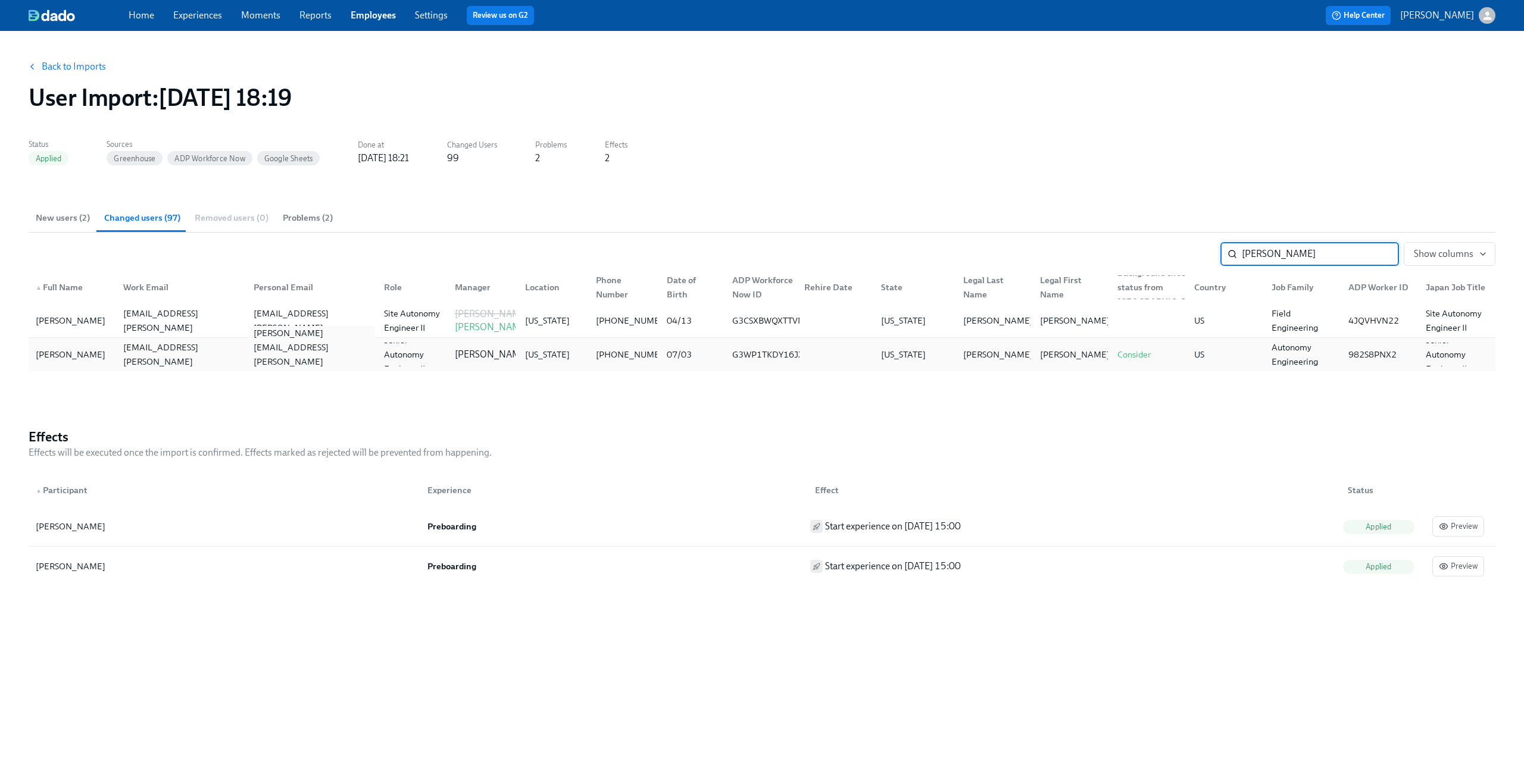
type input "jeff"
click at [365, 352] on div "jeff.waldner@icloud.com" at bounding box center [309, 355] width 131 height 24
click at [1022, 359] on div "Waldner" at bounding box center [992, 355] width 77 height 24
click at [1445, 252] on span "Show columns" at bounding box center [1450, 254] width 72 height 12
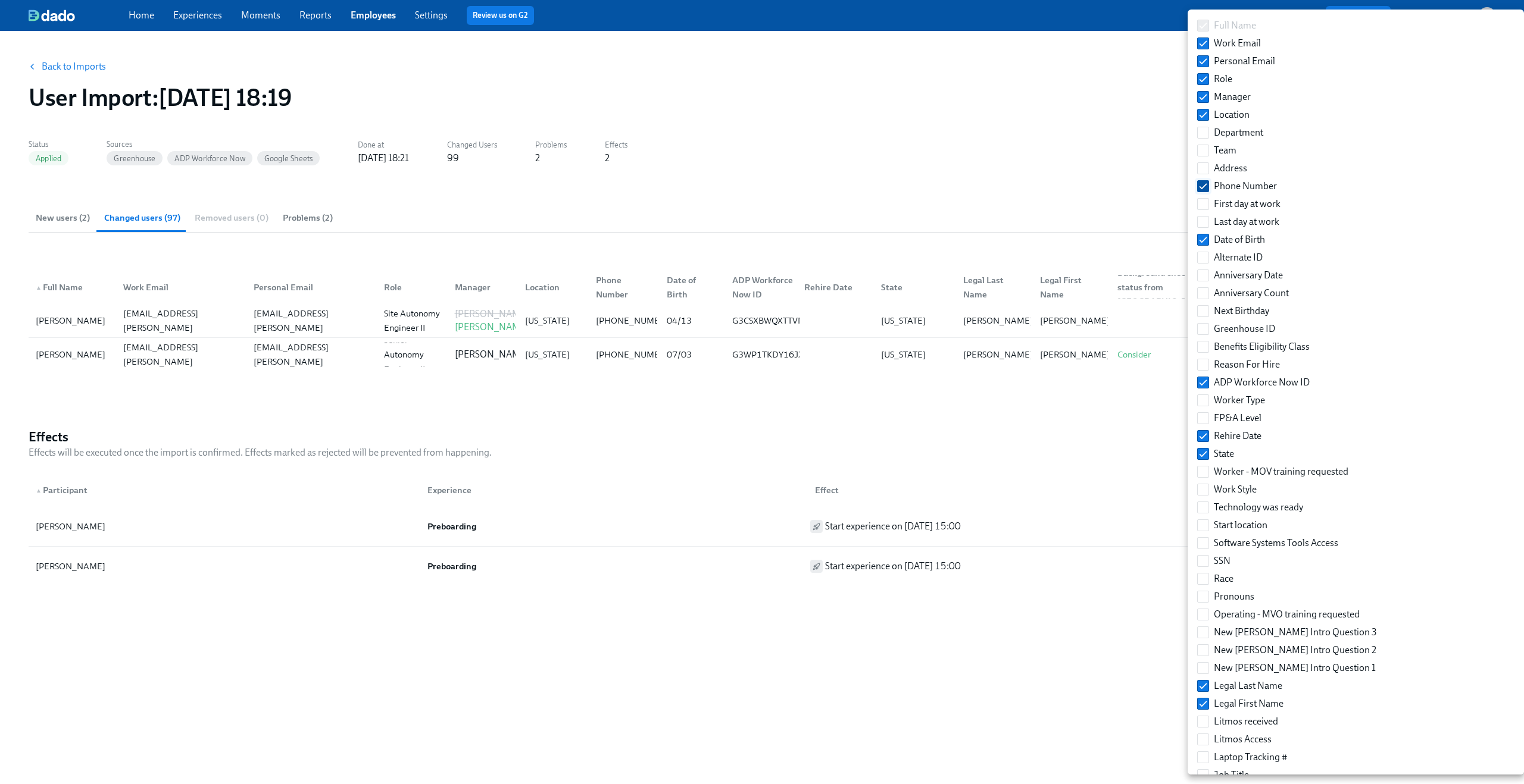
click at [1205, 184] on input "Phone Number" at bounding box center [1203, 186] width 10 height 10
checkbox input "false"
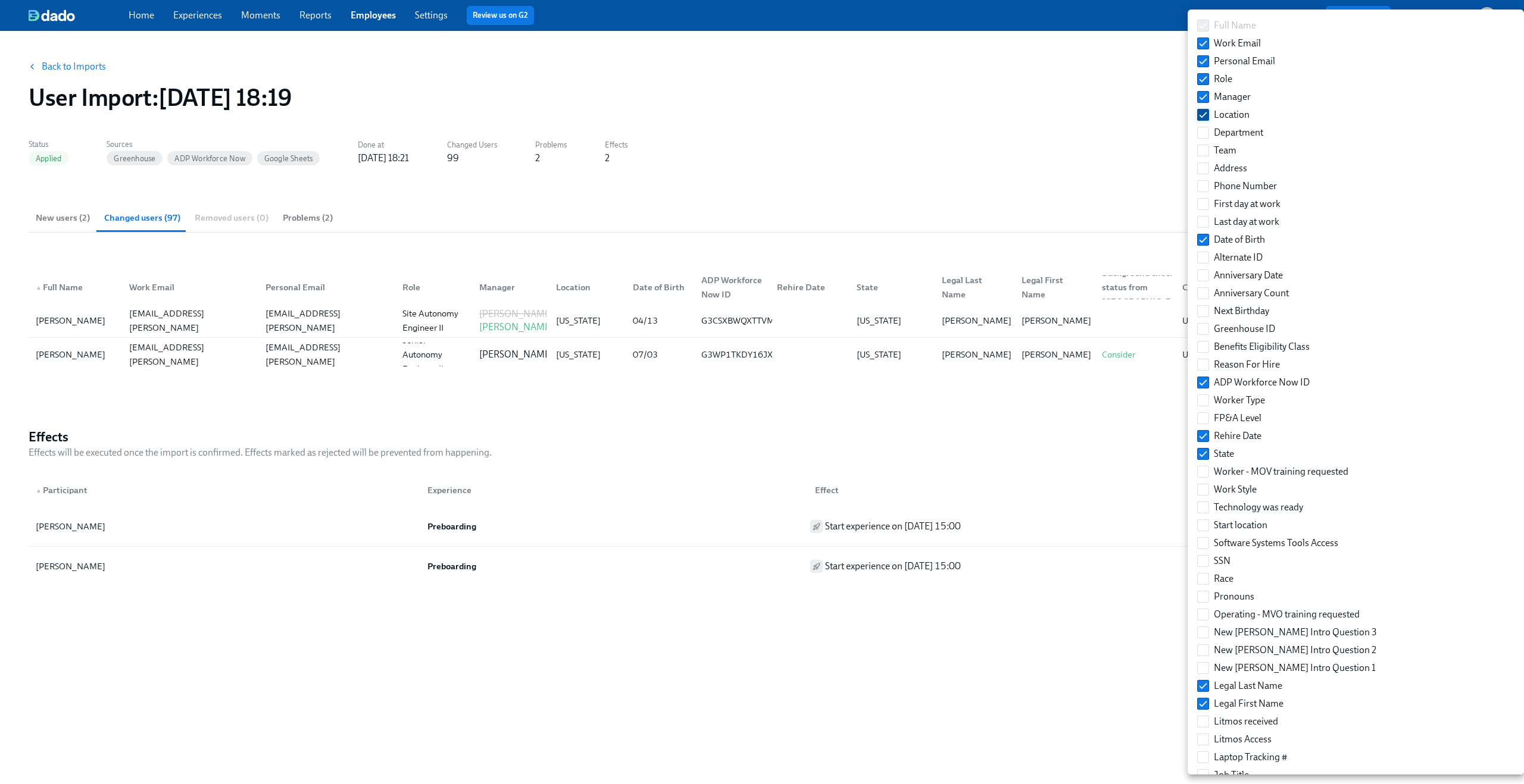
click at [1208, 113] on input "Location" at bounding box center [1203, 115] width 10 height 10
checkbox input "false"
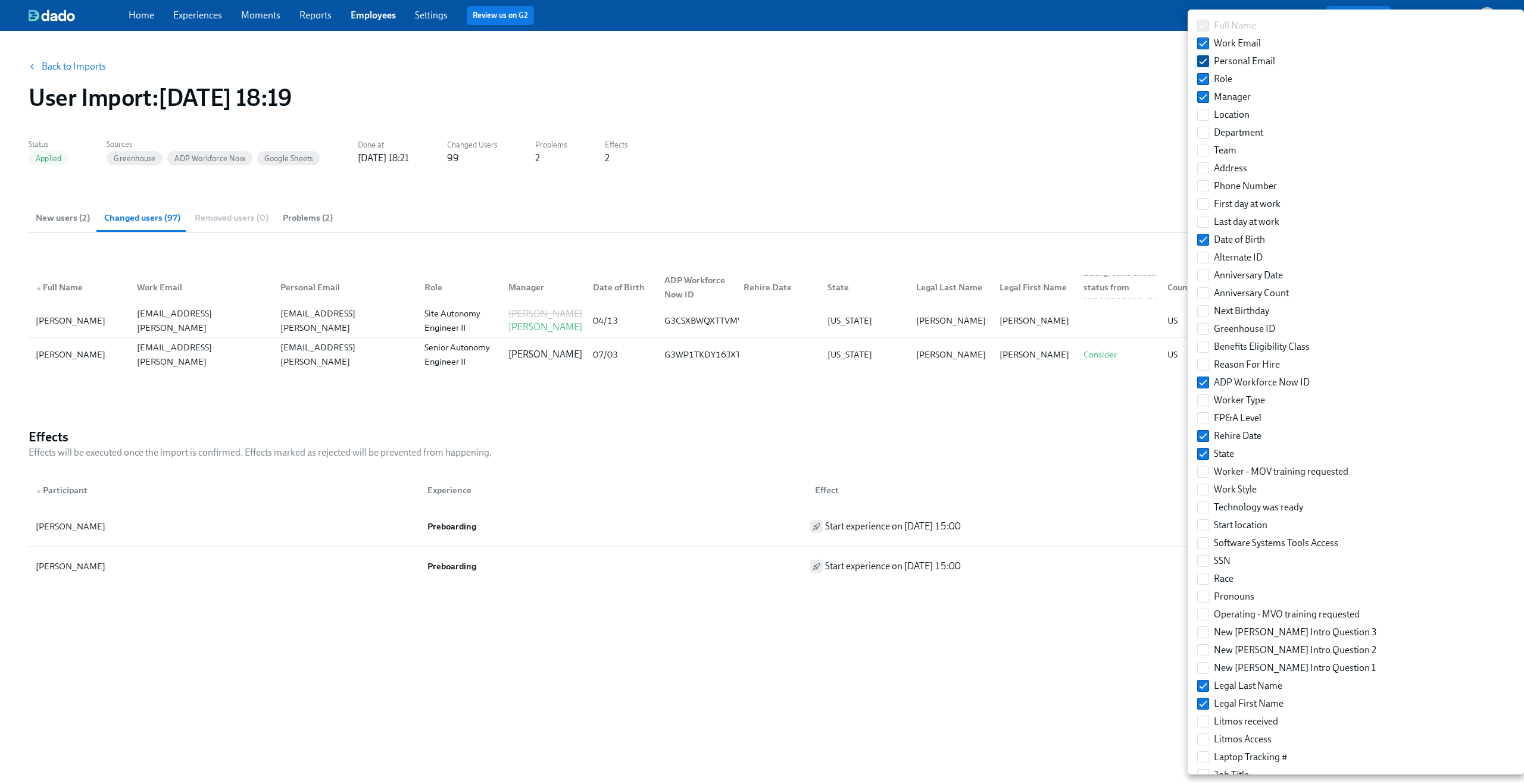
click at [1201, 60] on input "Personal Email" at bounding box center [1203, 61] width 10 height 10
checkbox input "false"
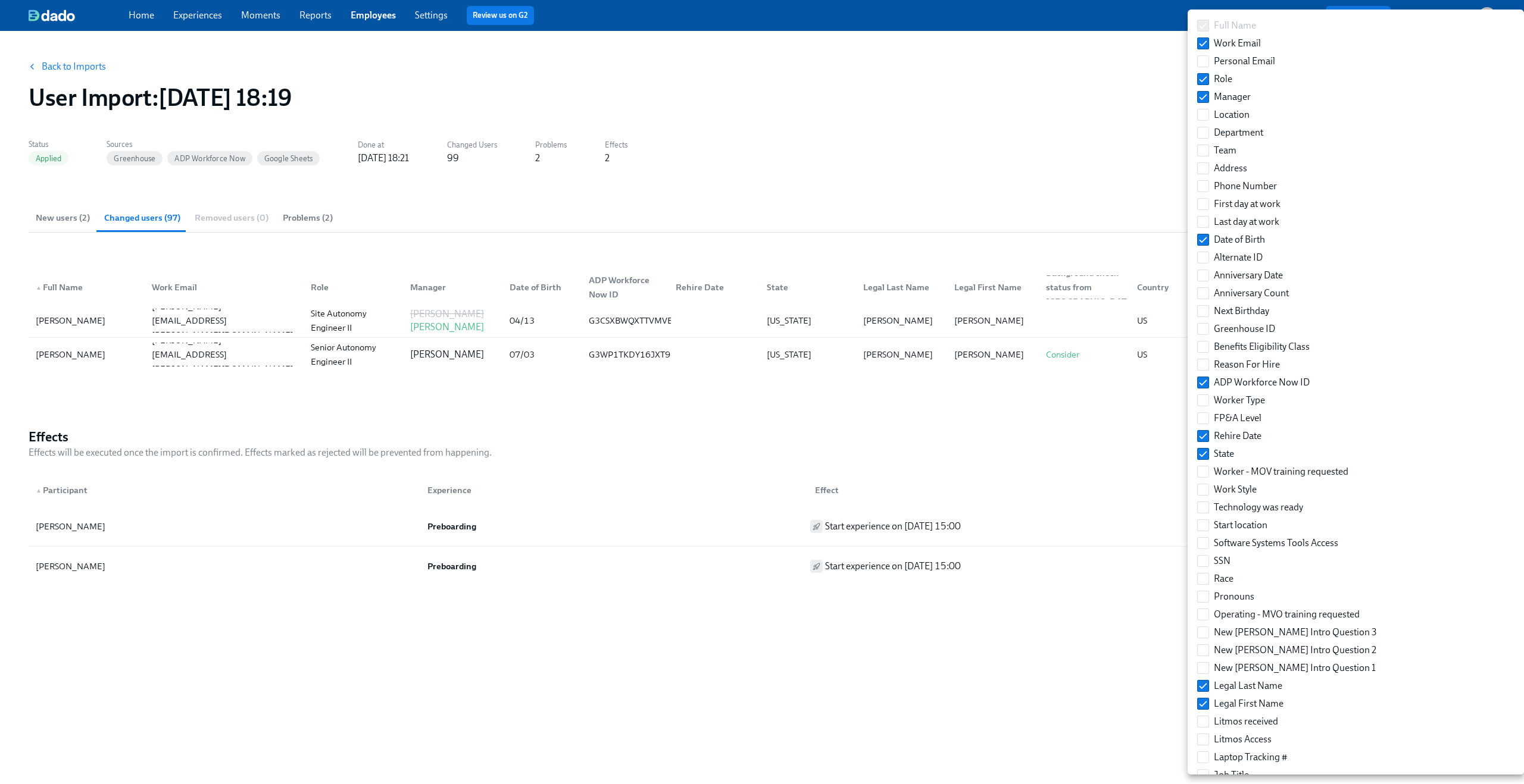
click at [1066, 106] on div at bounding box center [762, 392] width 1524 height 784
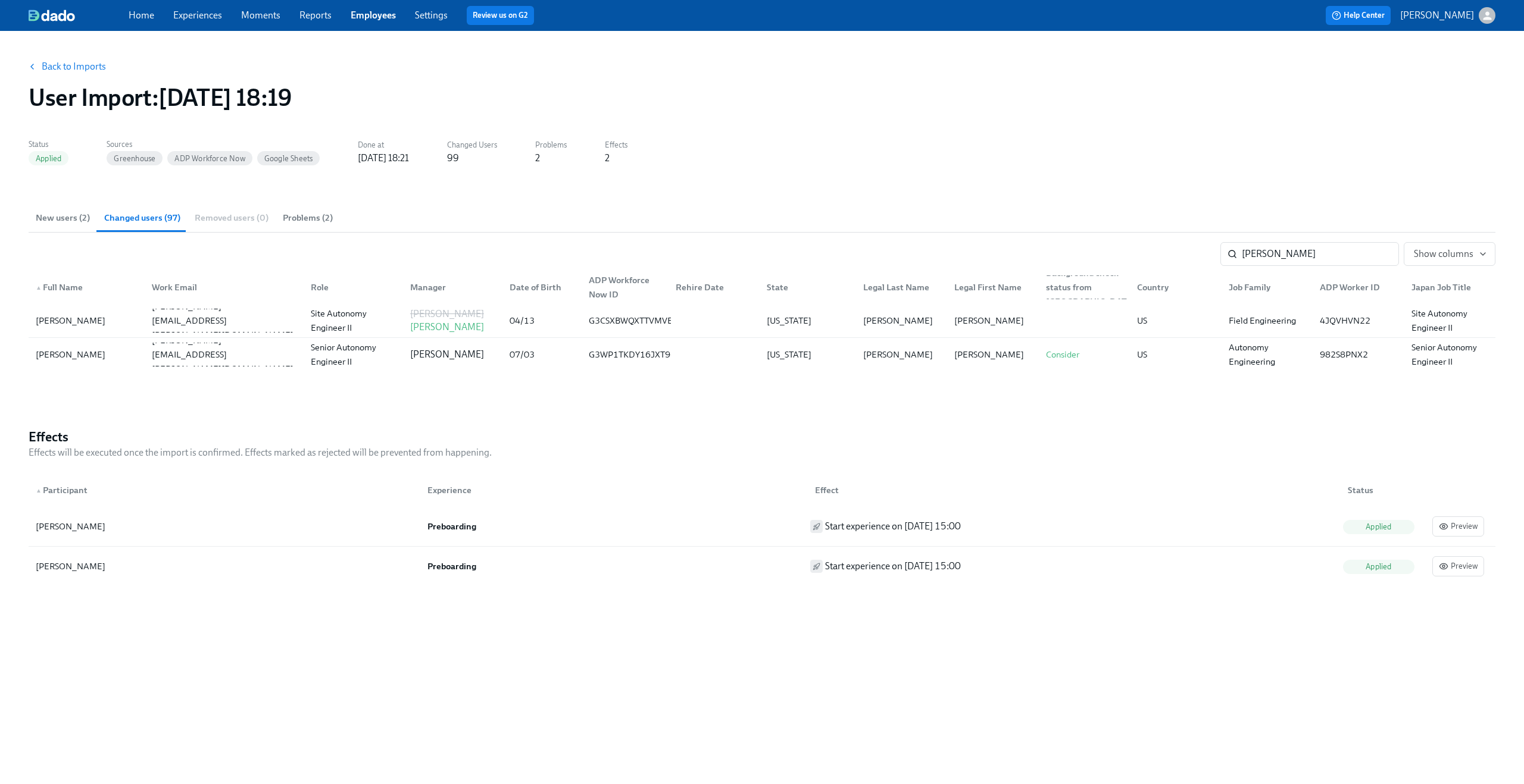
click at [81, 70] on link "Back to Imports" at bounding box center [74, 66] width 64 height 12
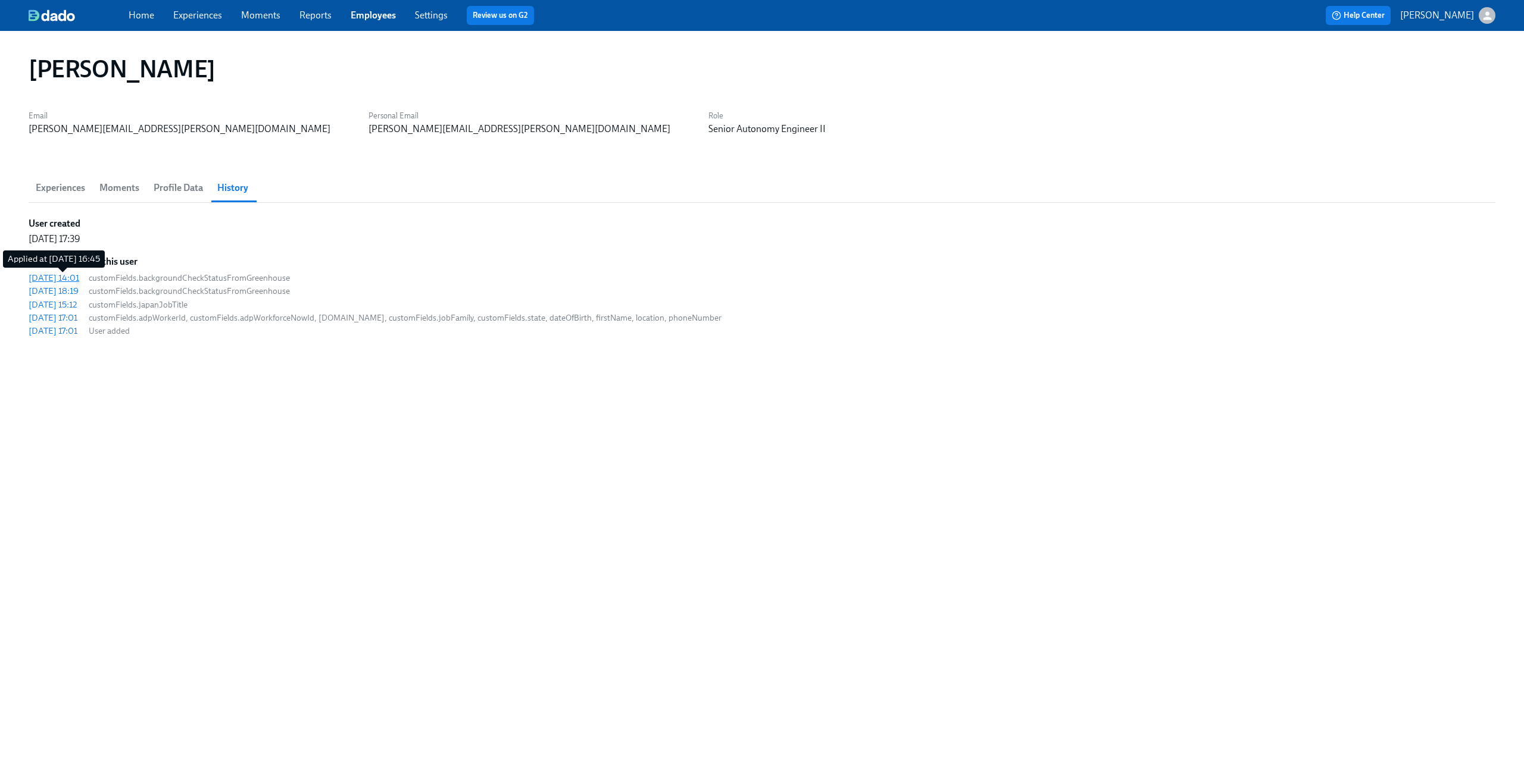
click at [79, 279] on div "2025/08/19 14:01" at bounding box center [54, 278] width 51 height 12
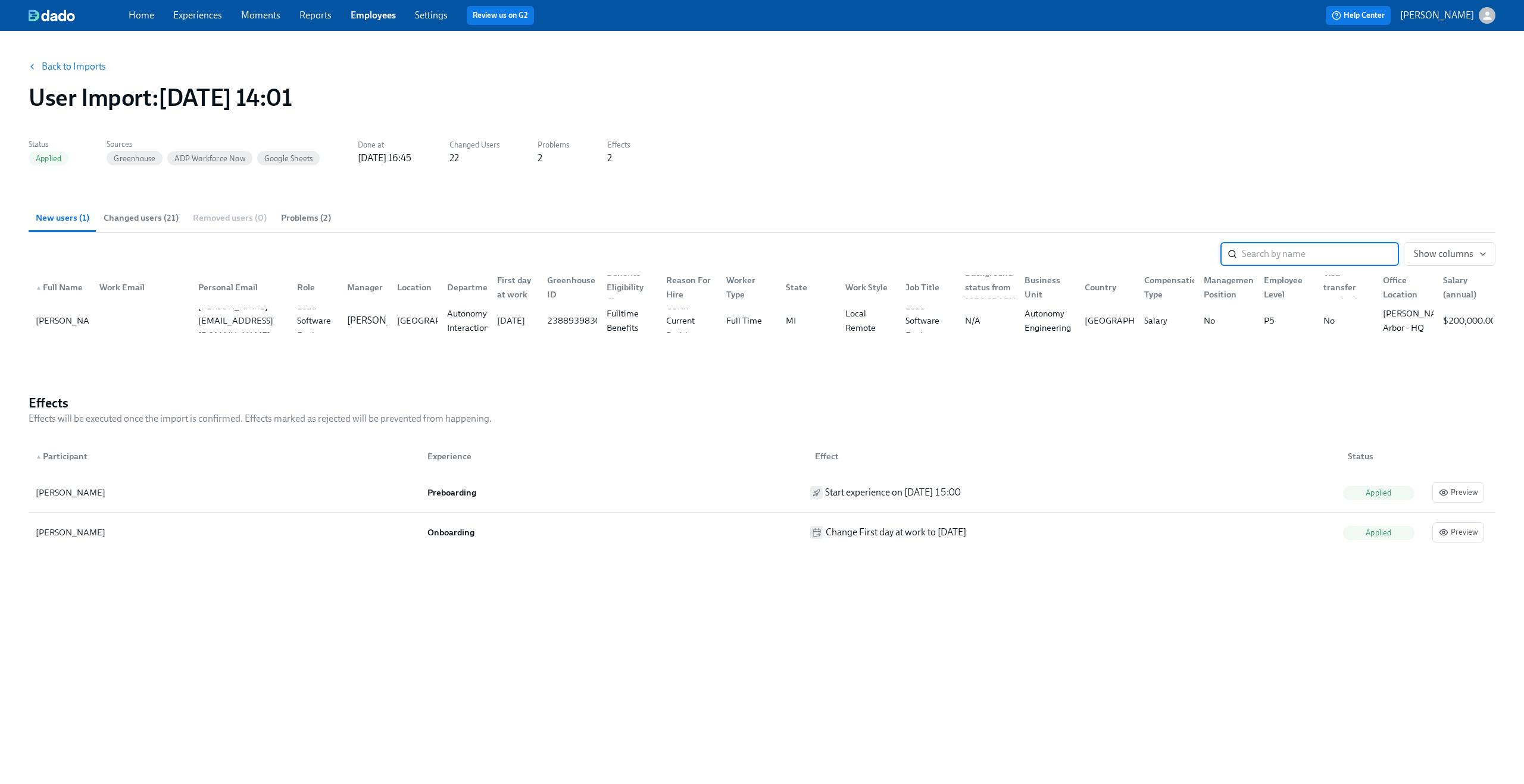
click at [146, 212] on span "Changed users (21)" at bounding box center [141, 218] width 75 height 13
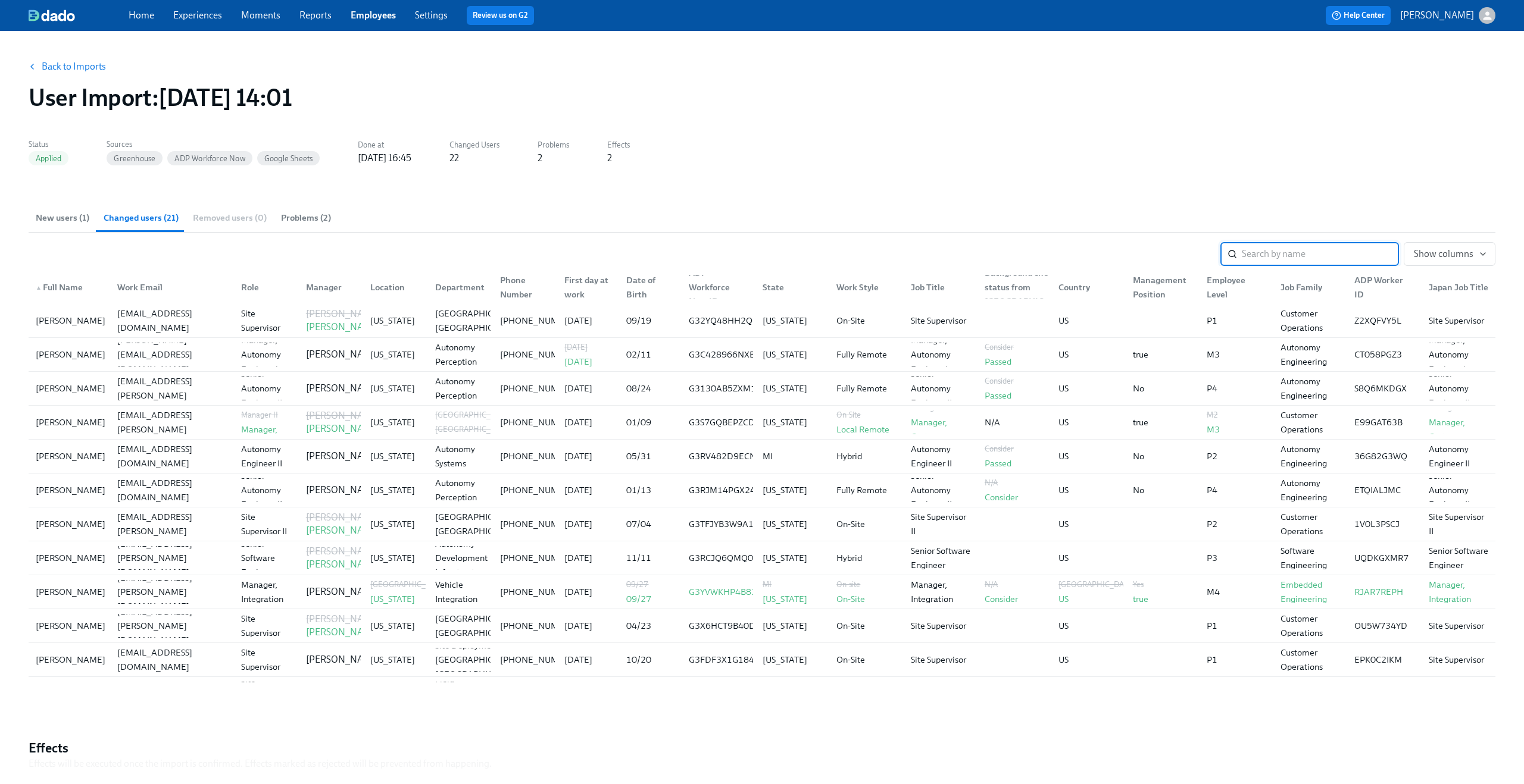
click at [1257, 259] on input "search" at bounding box center [1320, 254] width 157 height 24
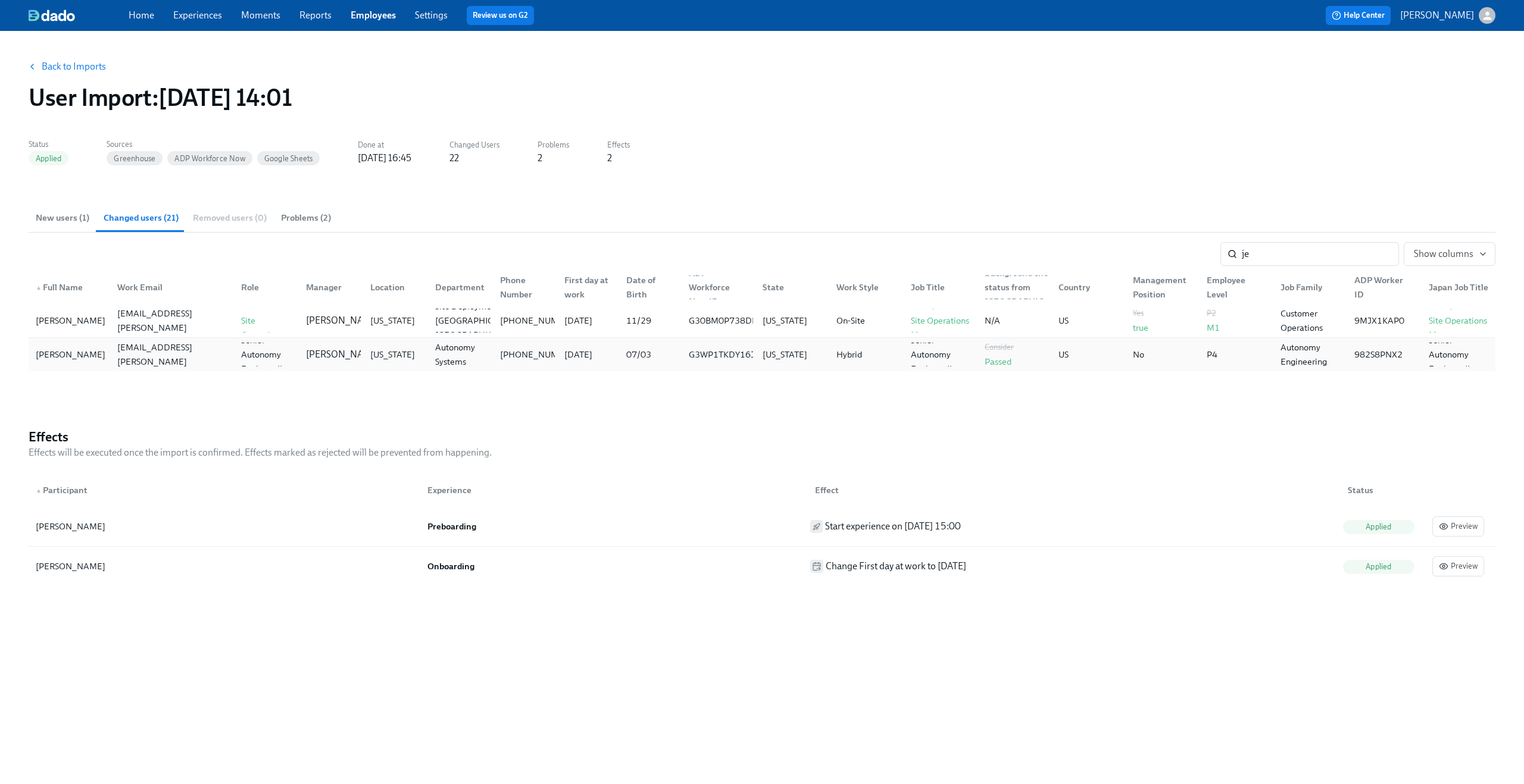
click at [783, 352] on div "Michigan" at bounding box center [785, 354] width 45 height 14
click at [1357, 264] on input "je" at bounding box center [1320, 254] width 157 height 24
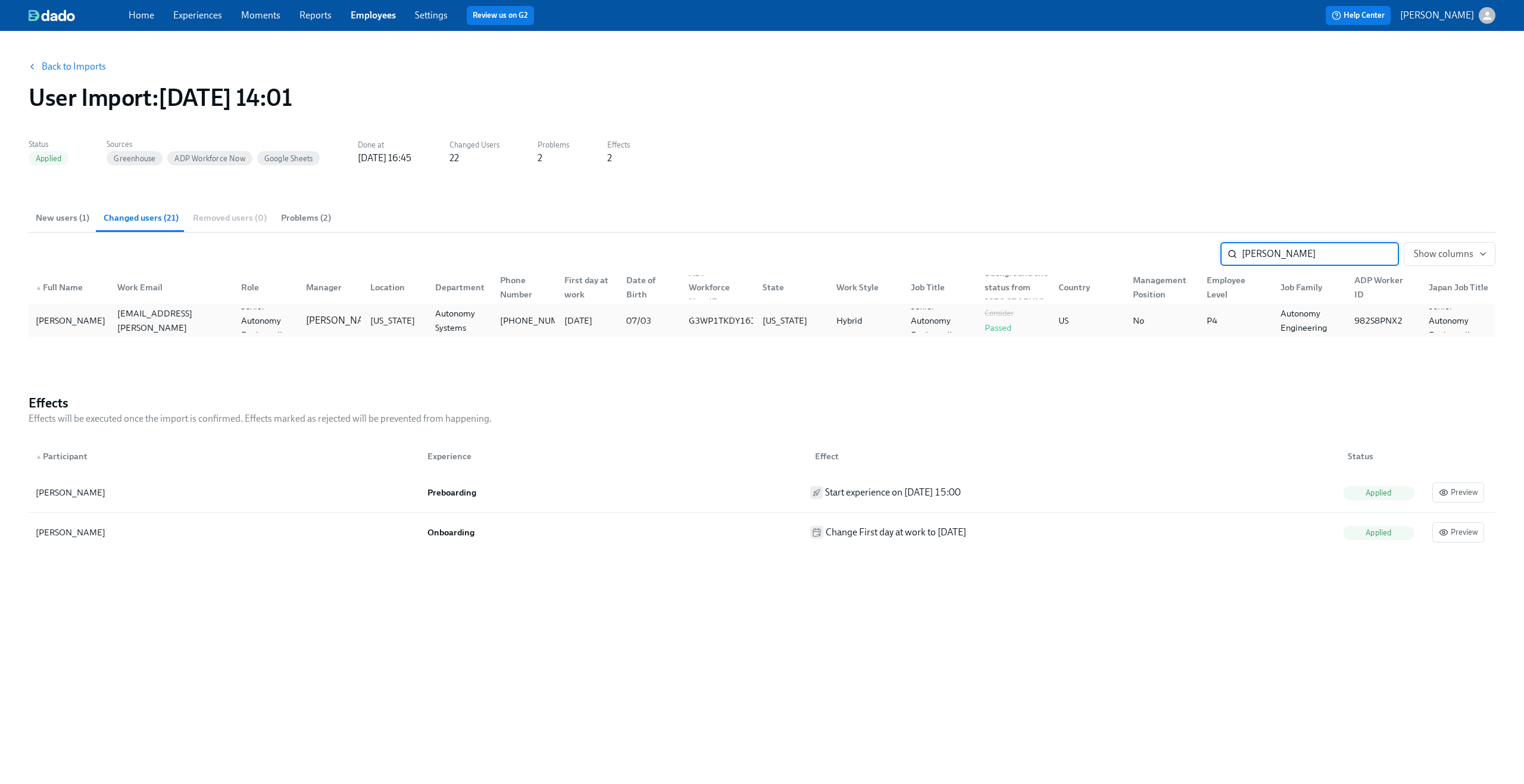
type input "jeff wal"
click at [1233, 319] on div "P4" at bounding box center [1234, 321] width 74 height 24
click at [1461, 252] on span "Show columns" at bounding box center [1450, 254] width 72 height 12
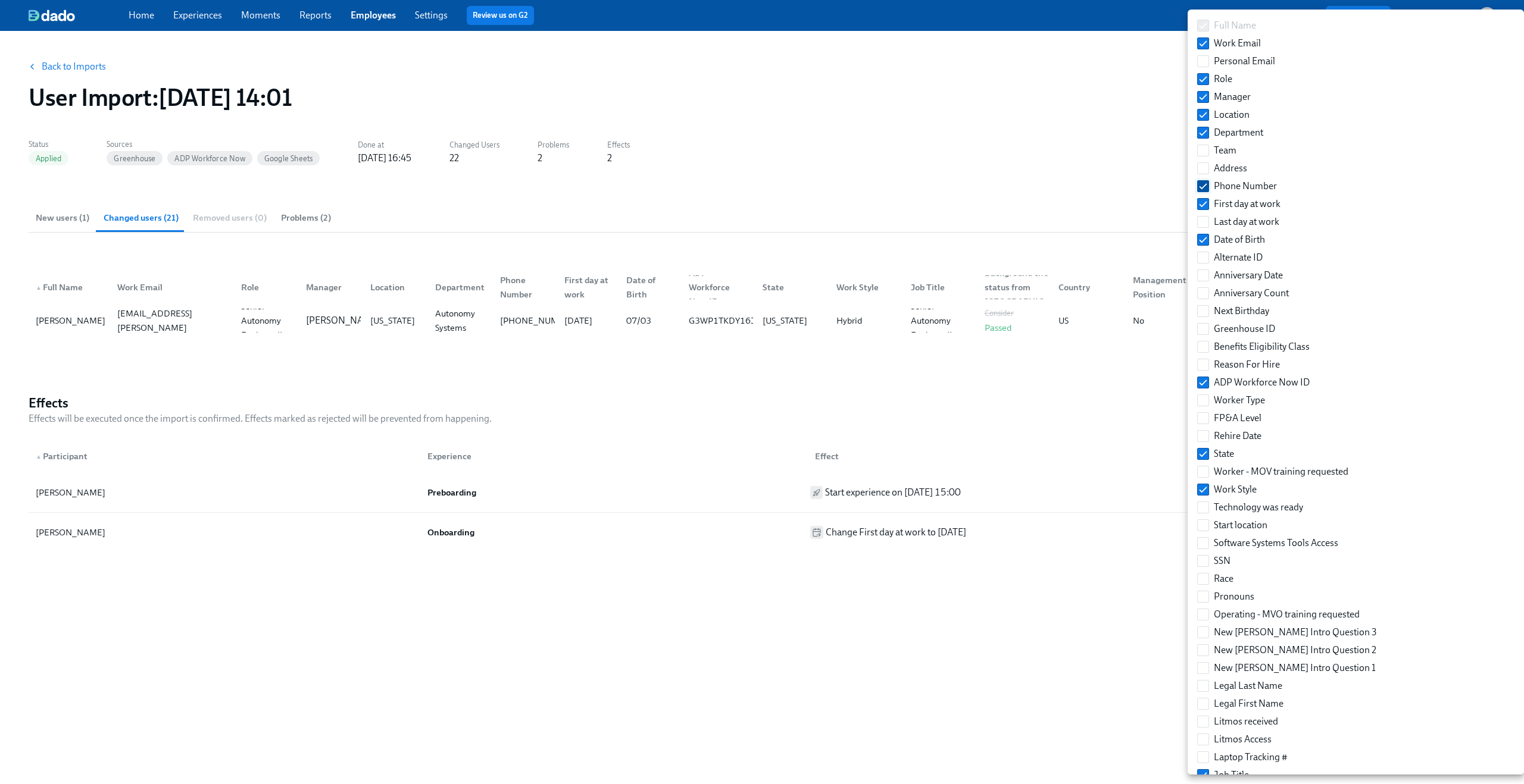
click at [1201, 187] on input "Phone Number" at bounding box center [1203, 186] width 10 height 10
checkbox input "false"
click at [1013, 157] on div at bounding box center [762, 392] width 1524 height 784
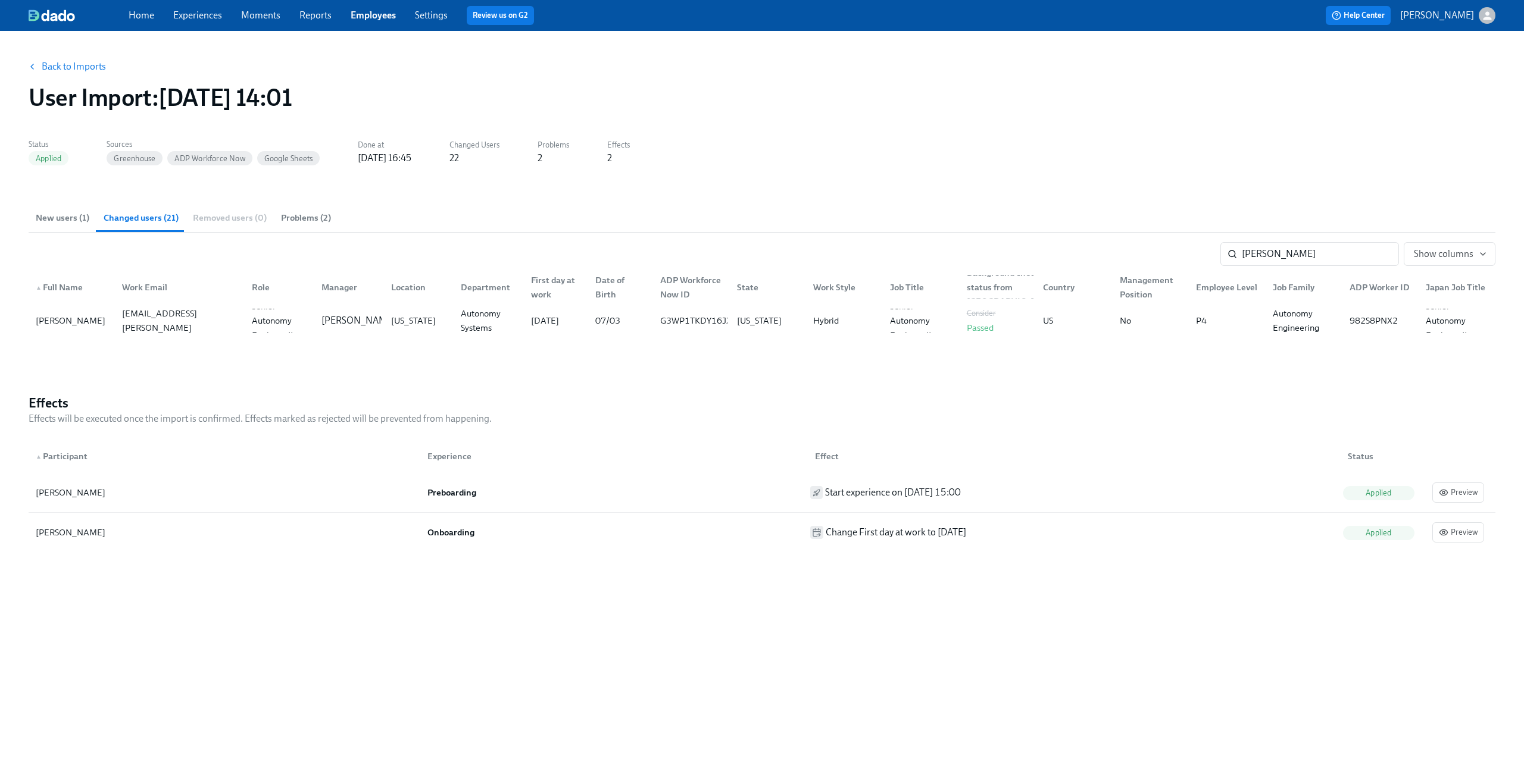
click at [46, 64] on link "Back to Imports" at bounding box center [74, 66] width 64 height 12
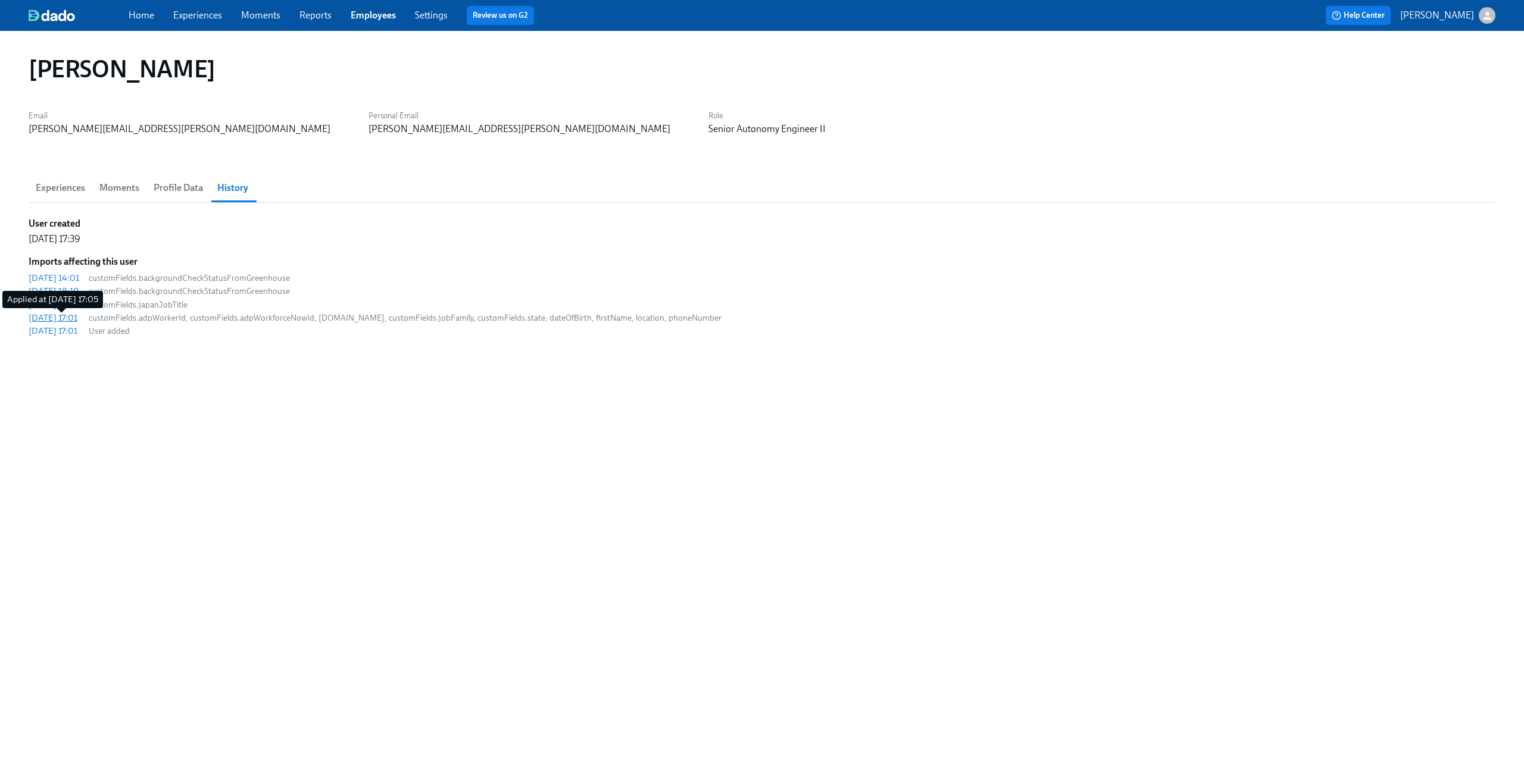
click at [58, 318] on div "2025/07/29 17:01" at bounding box center [52, 318] width 49 height 12
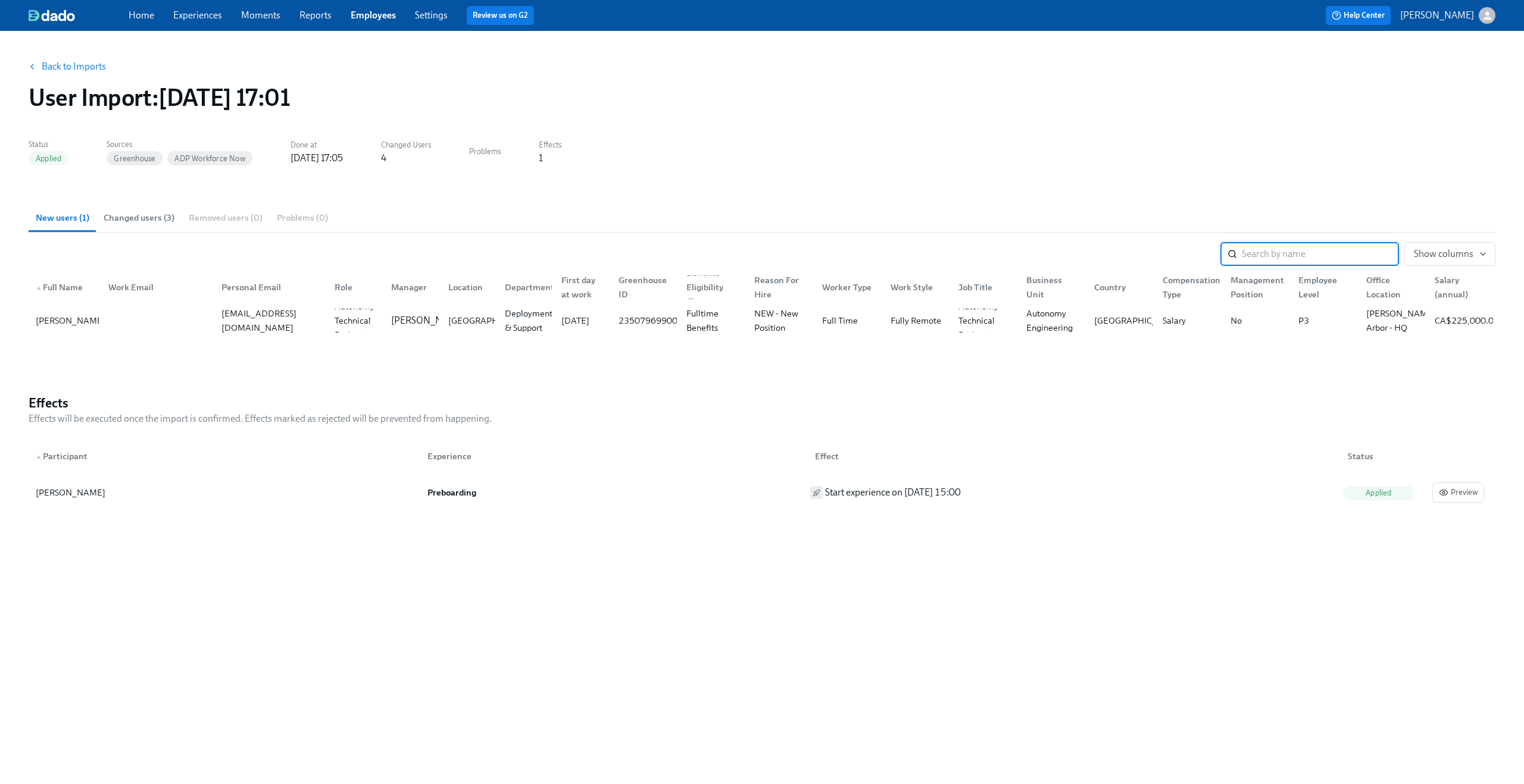
click at [134, 220] on span "Changed users (3)" at bounding box center [139, 218] width 71 height 13
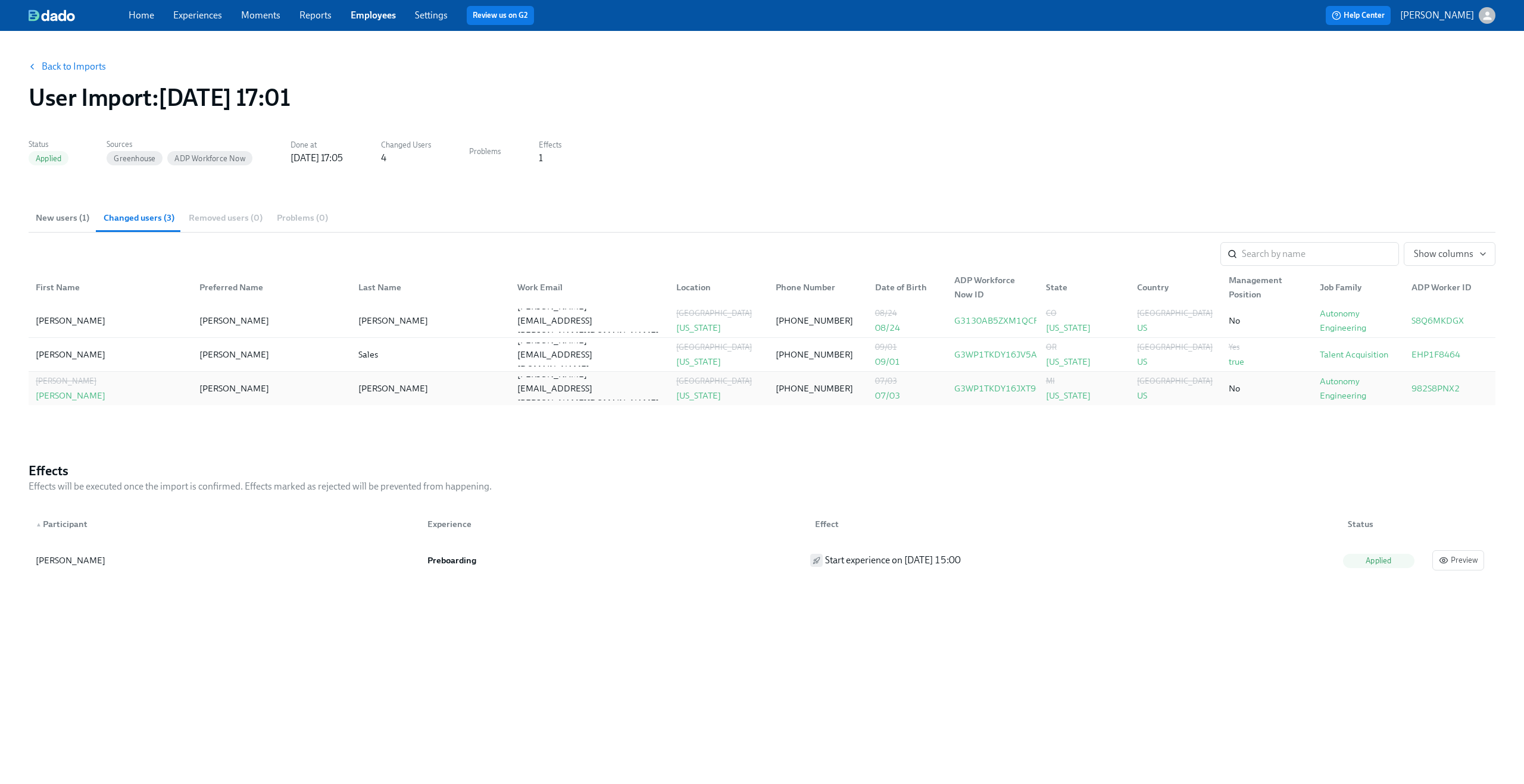
click at [253, 387] on div "Jeff" at bounding box center [269, 388] width 159 height 24
click at [523, 388] on div "jeff.waldner@maymobility.com" at bounding box center [590, 388] width 145 height 43
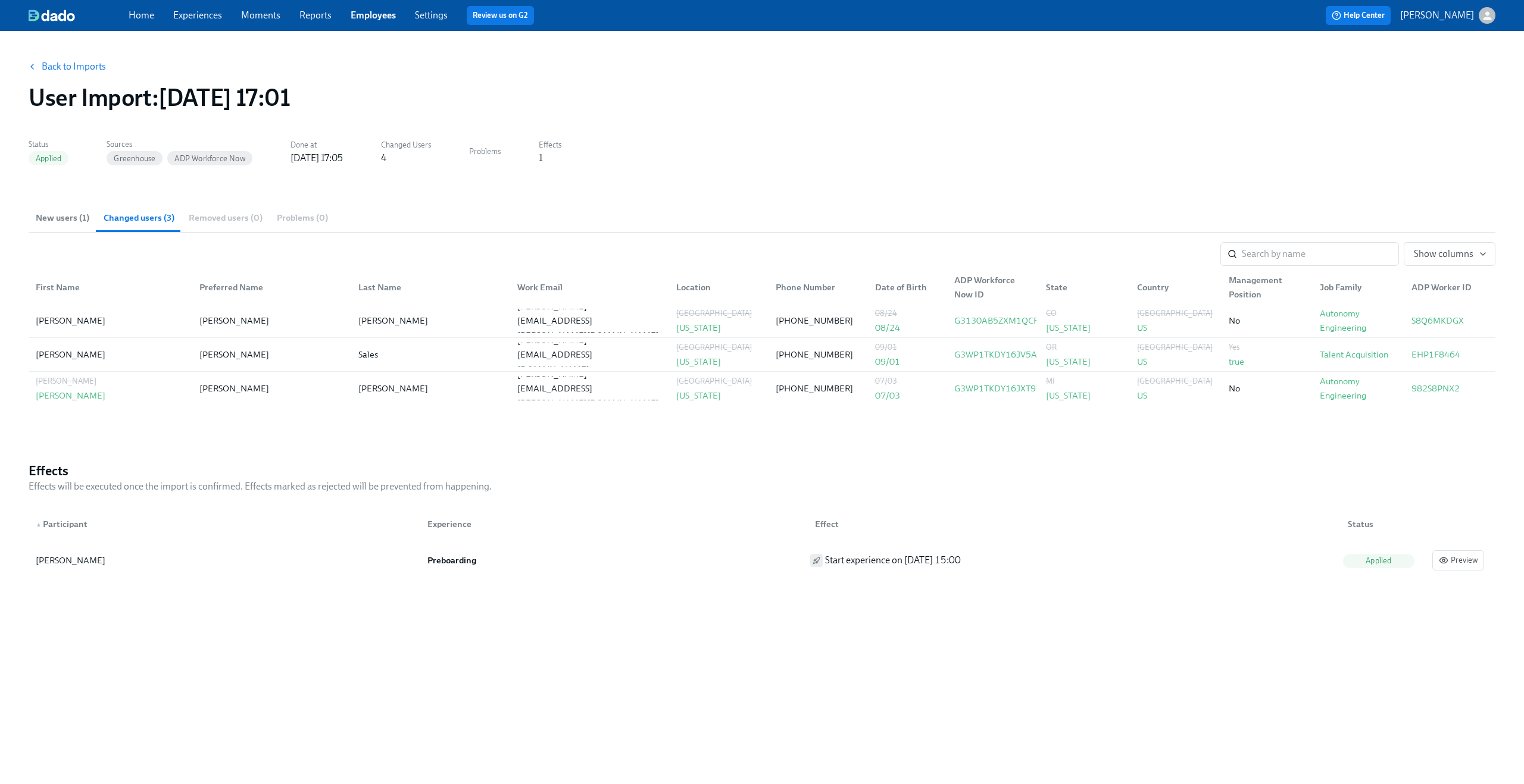
click at [37, 63] on span "Back to Imports" at bounding box center [68, 66] width 76 height 12
click at [75, 74] on button "Back to Imports" at bounding box center [68, 66] width 93 height 24
click at [33, 69] on icon "button" at bounding box center [32, 66] width 10 height 10
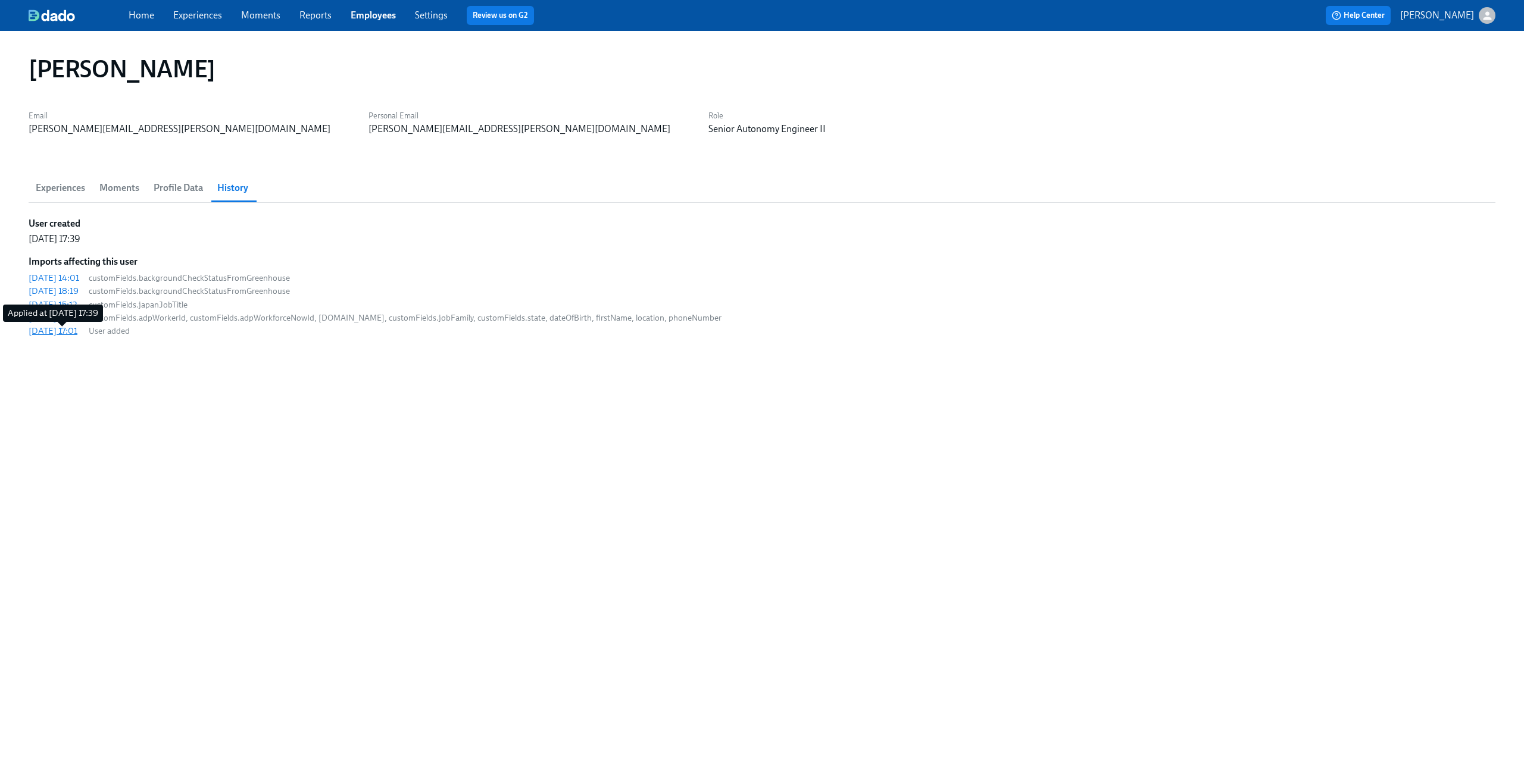
click at [69, 329] on div "2025/07/28 17:01" at bounding box center [52, 331] width 49 height 12
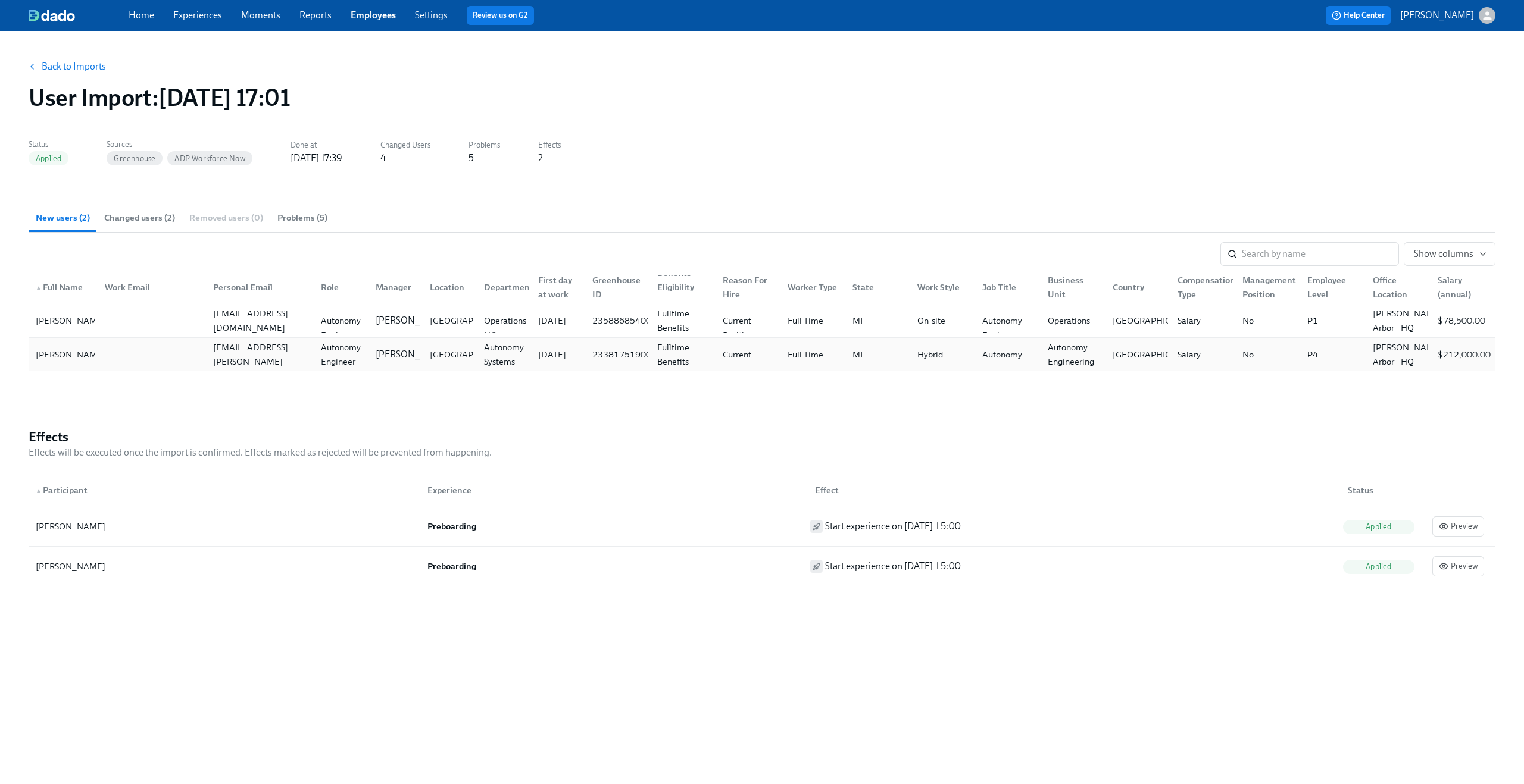
click at [152, 358] on div at bounding box center [149, 355] width 108 height 24
click at [1414, 251] on button "Show columns" at bounding box center [1449, 254] width 92 height 24
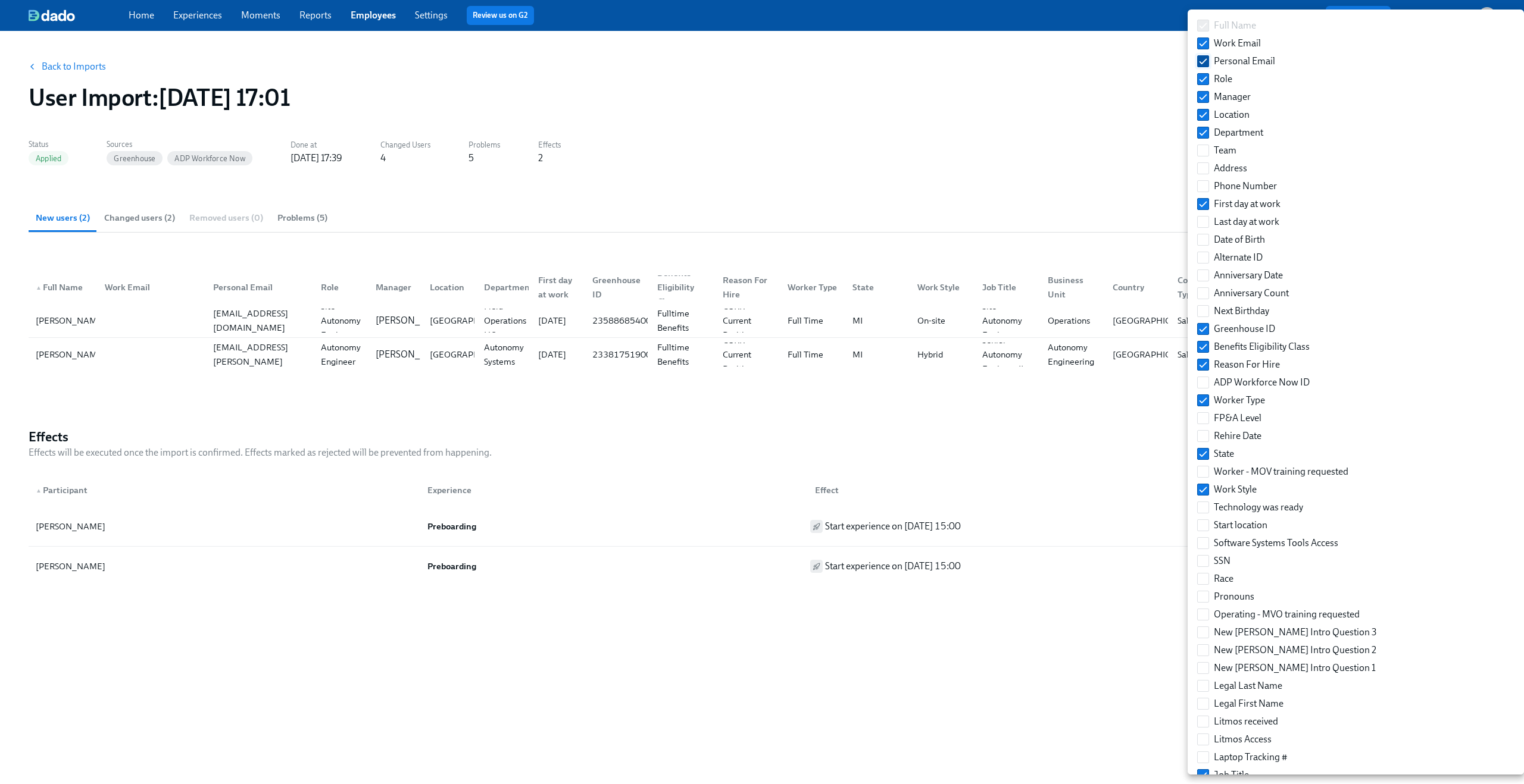
click at [1207, 67] on label "Personal Email" at bounding box center [1236, 61] width 87 height 18
click at [1207, 66] on input "Personal Email" at bounding box center [1203, 61] width 10 height 10
checkbox input "false"
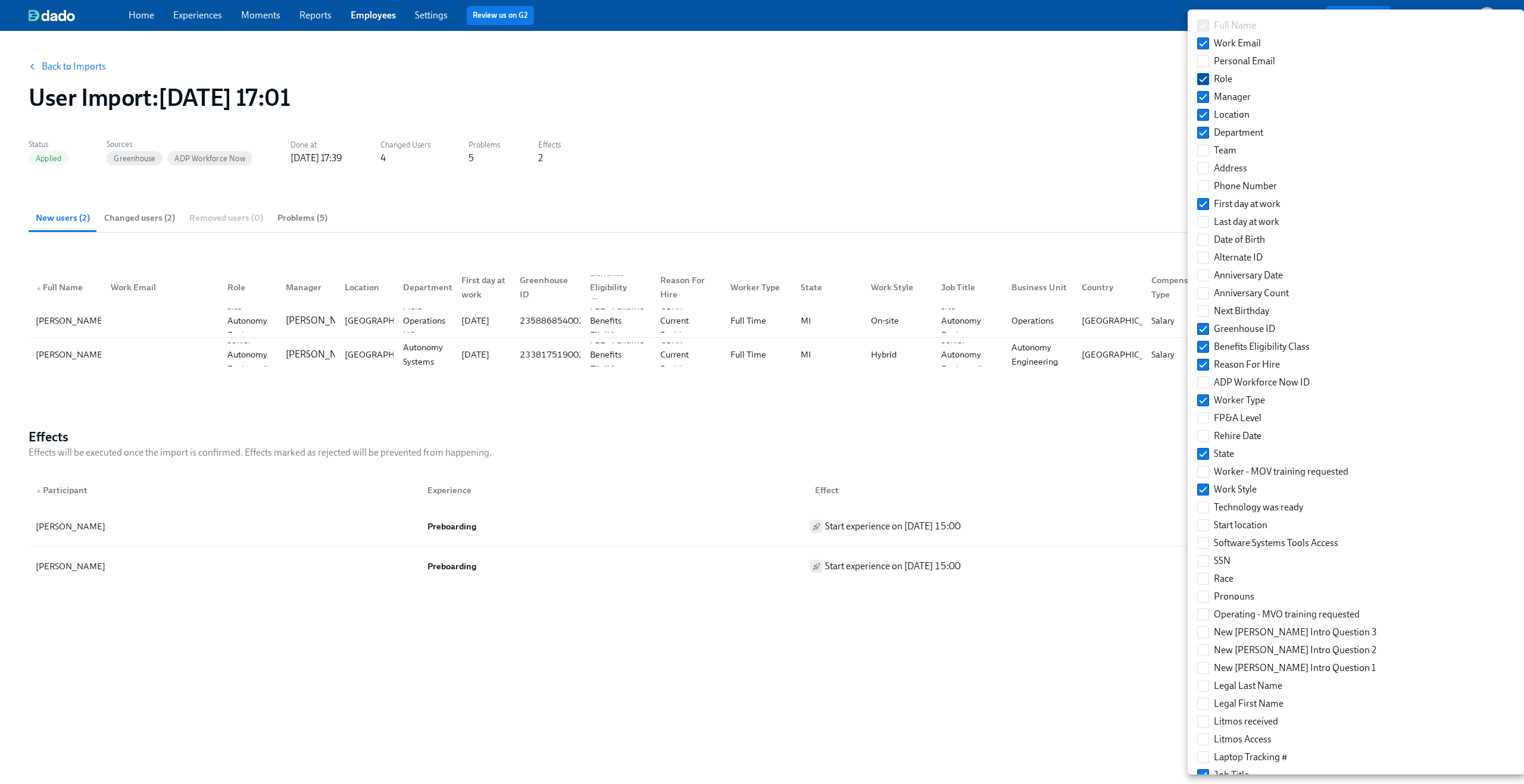
click at [1207, 81] on input "Role" at bounding box center [1203, 79] width 10 height 10
checkbox input "false"
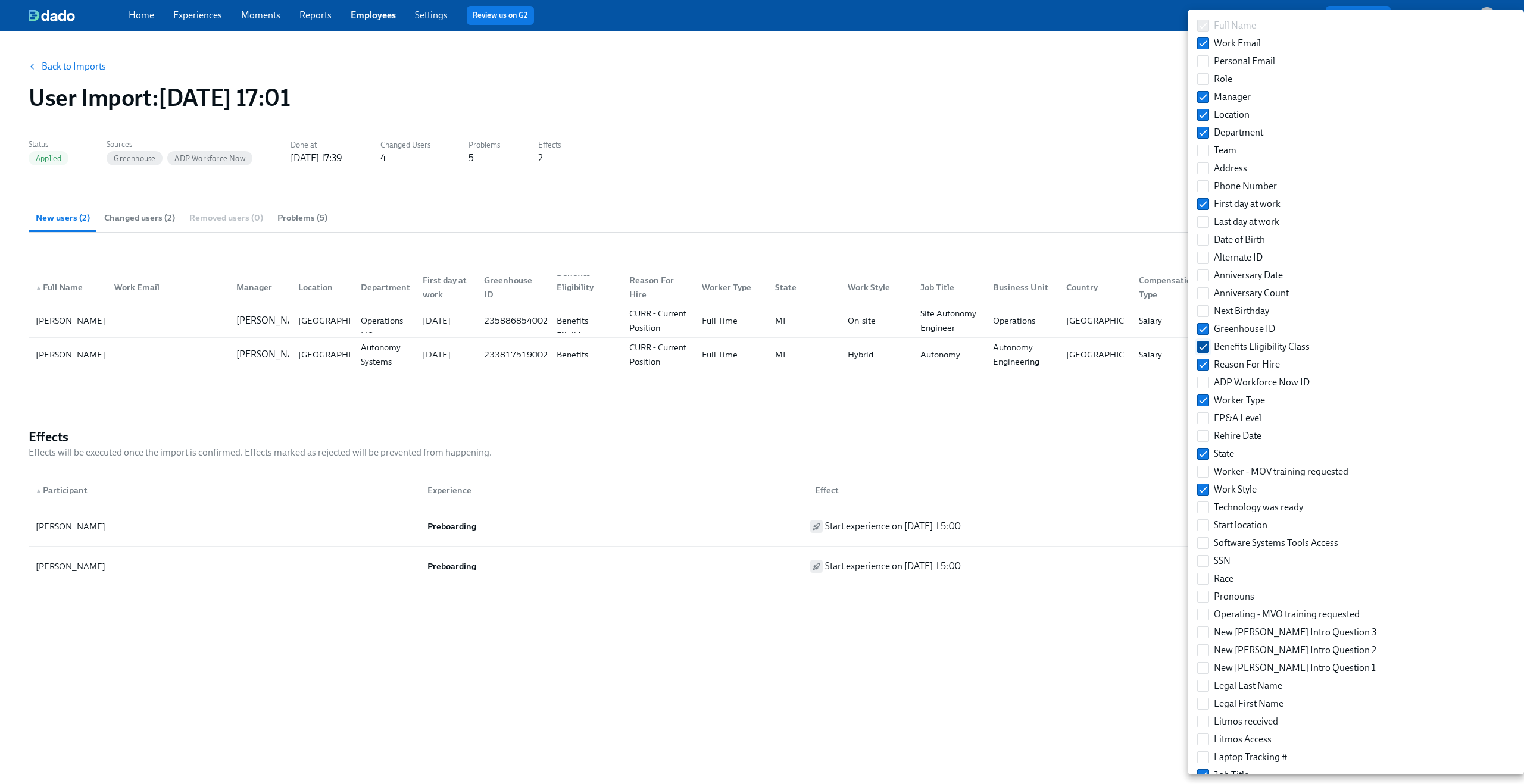
click at [1206, 346] on input "Benefits Eligibility Class" at bounding box center [1203, 346] width 10 height 10
checkbox input "false"
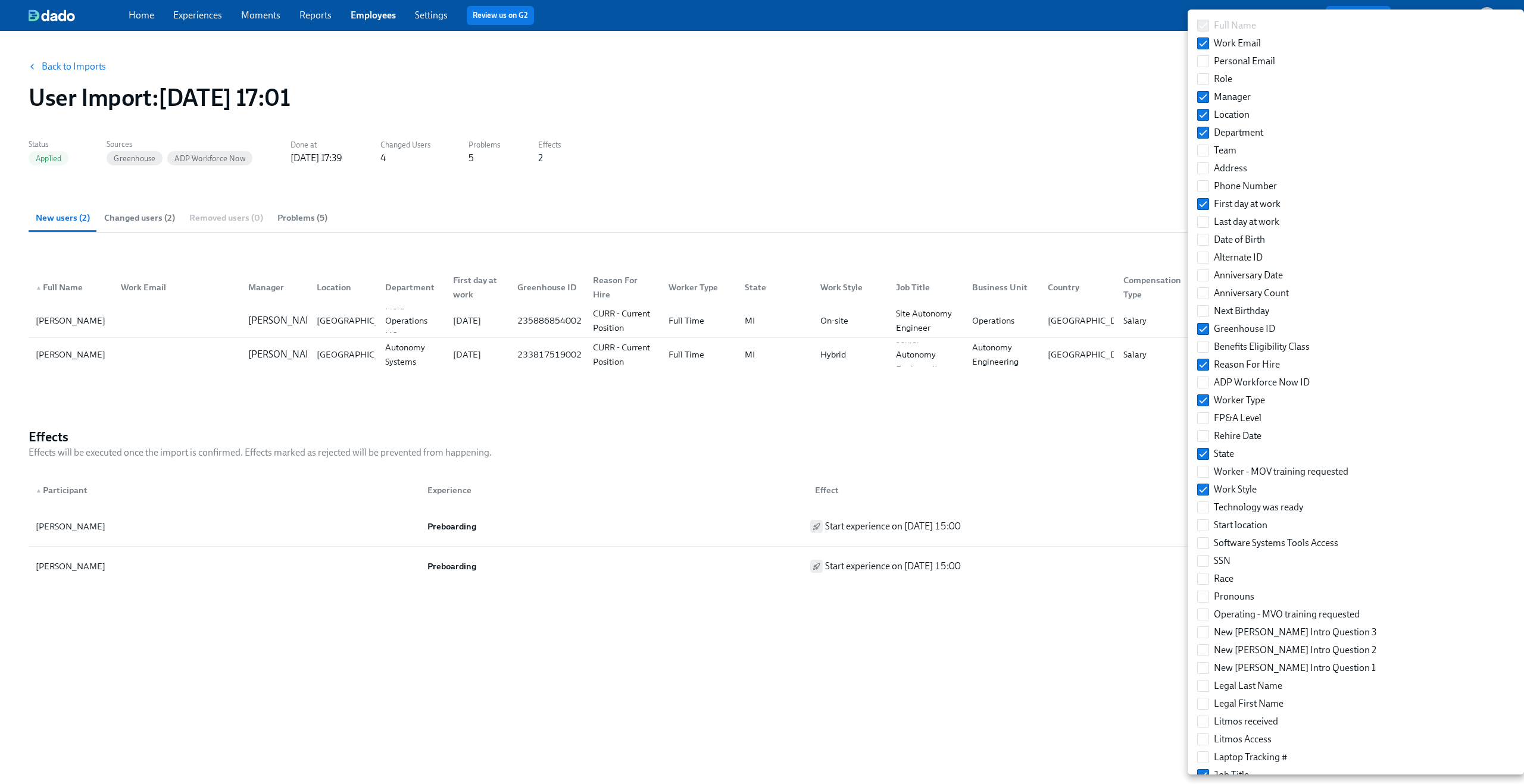
click at [1112, 444] on div at bounding box center [762, 392] width 1524 height 784
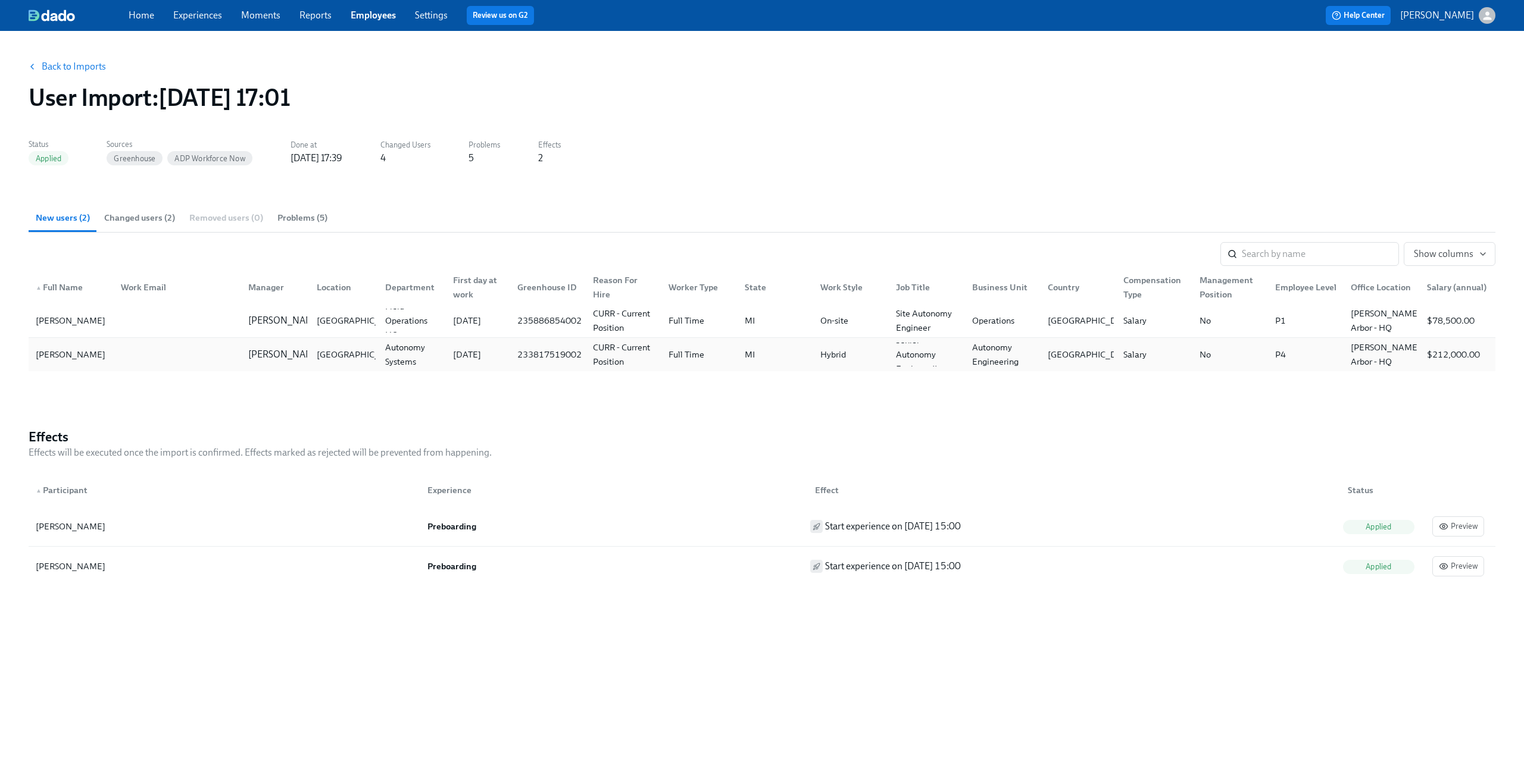
click at [1163, 355] on div "Salary" at bounding box center [1151, 355] width 75 height 24
click at [137, 369] on div "Jeff Waldner Lilia Moshkina United States Autonomy Systems 08/11/2025 233817519…" at bounding box center [762, 355] width 1467 height 34
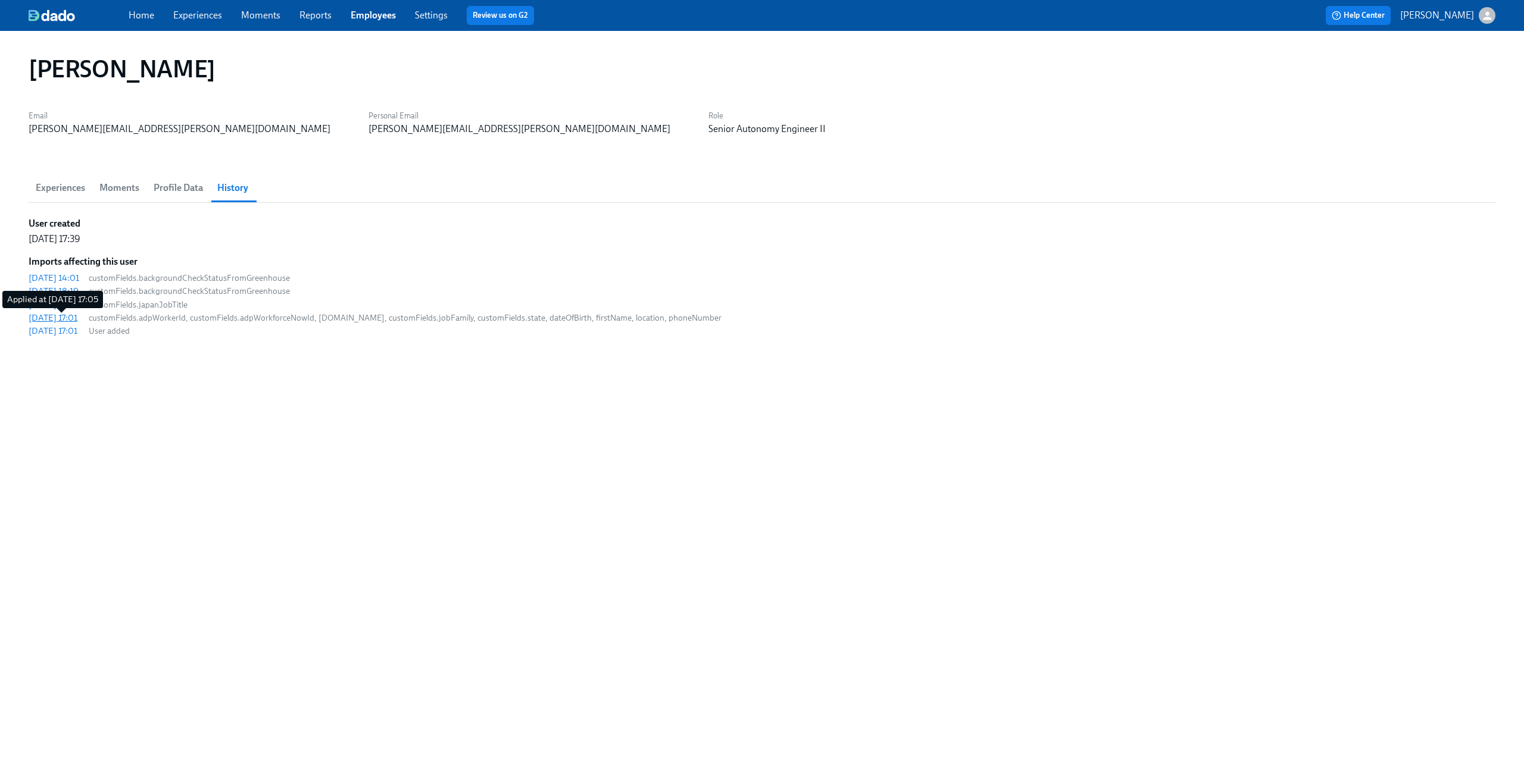
click at [72, 321] on div "2025/07/29 17:01" at bounding box center [52, 318] width 49 height 12
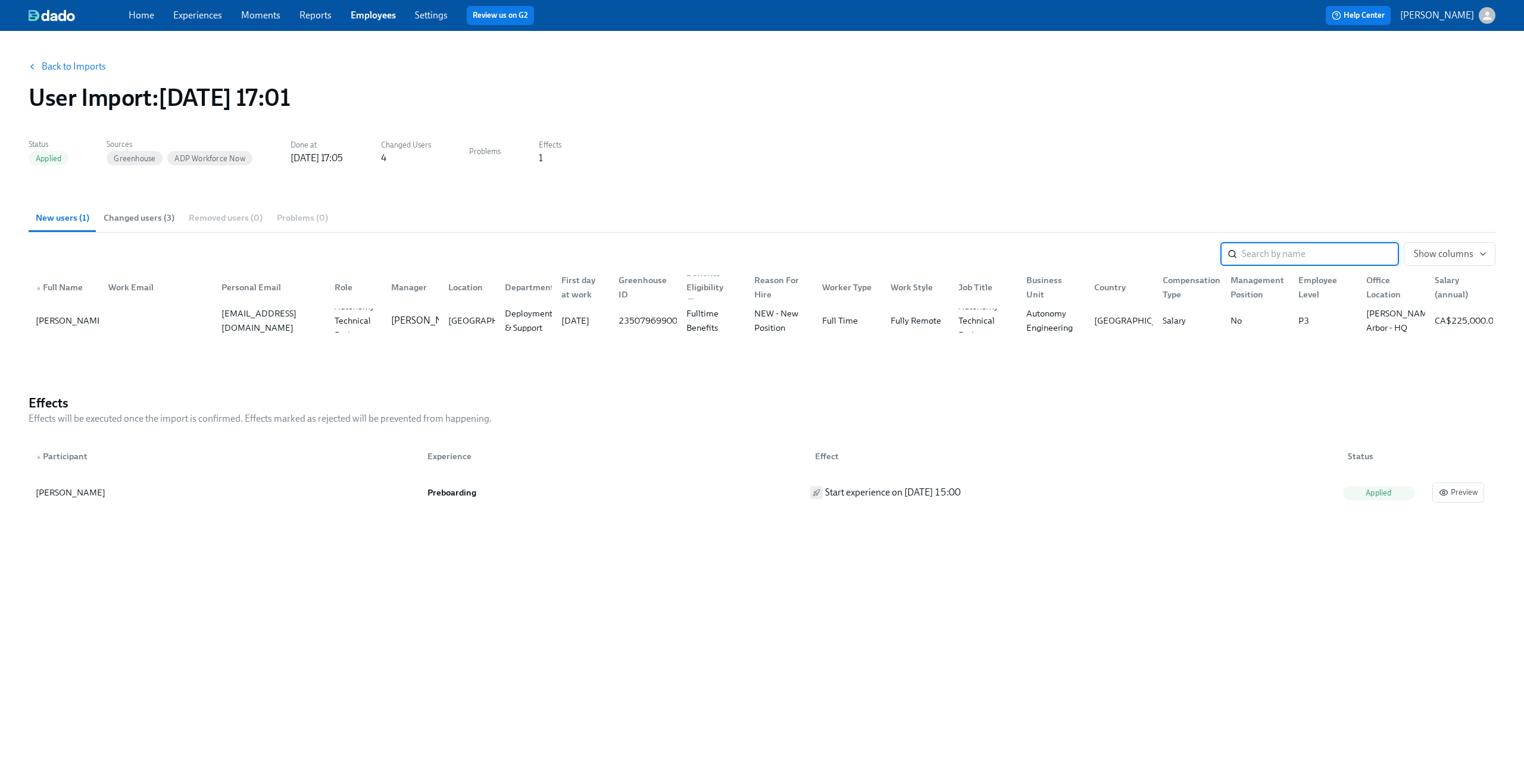
click at [161, 211] on button "Changed users (3)" at bounding box center [139, 218] width 85 height 28
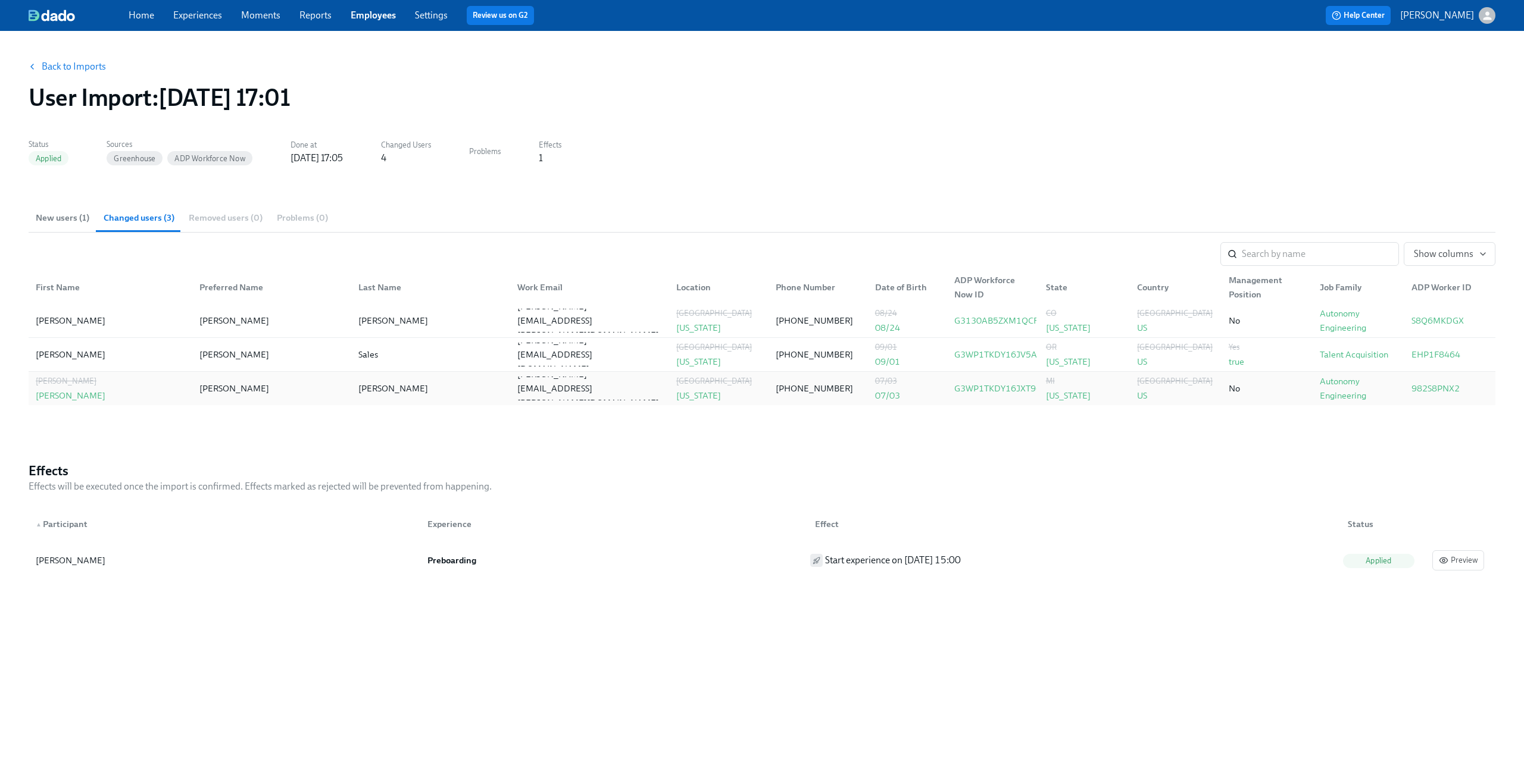
click at [572, 402] on div "Jeff Jeffrey Jeff Waldner jeff.waldner@maymobility.com United States Michigan (…" at bounding box center [762, 388] width 1467 height 34
click at [1435, 250] on span "Show columns" at bounding box center [1450, 254] width 72 height 12
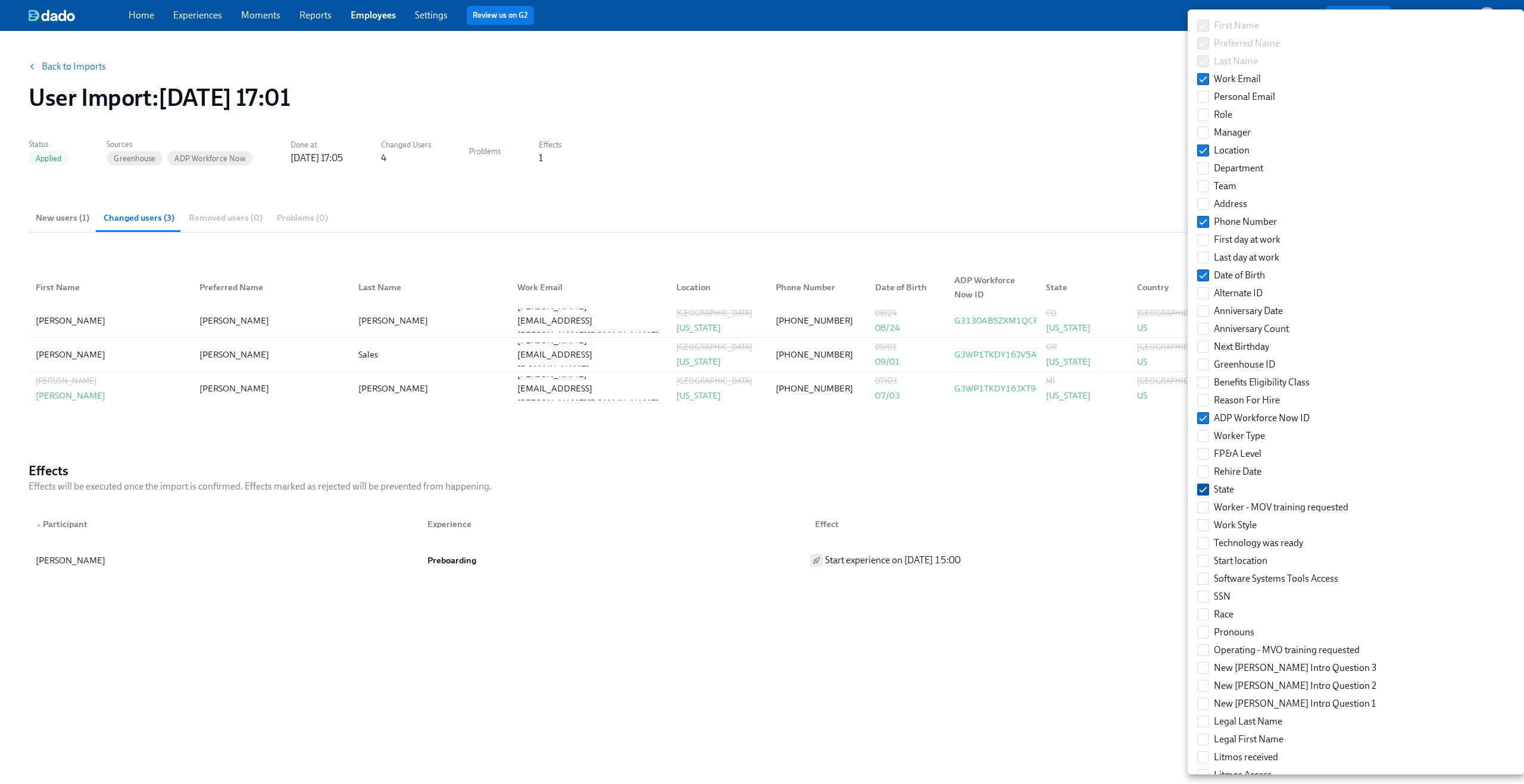
click at [1206, 488] on input "State" at bounding box center [1203, 490] width 10 height 10
checkbox input "false"
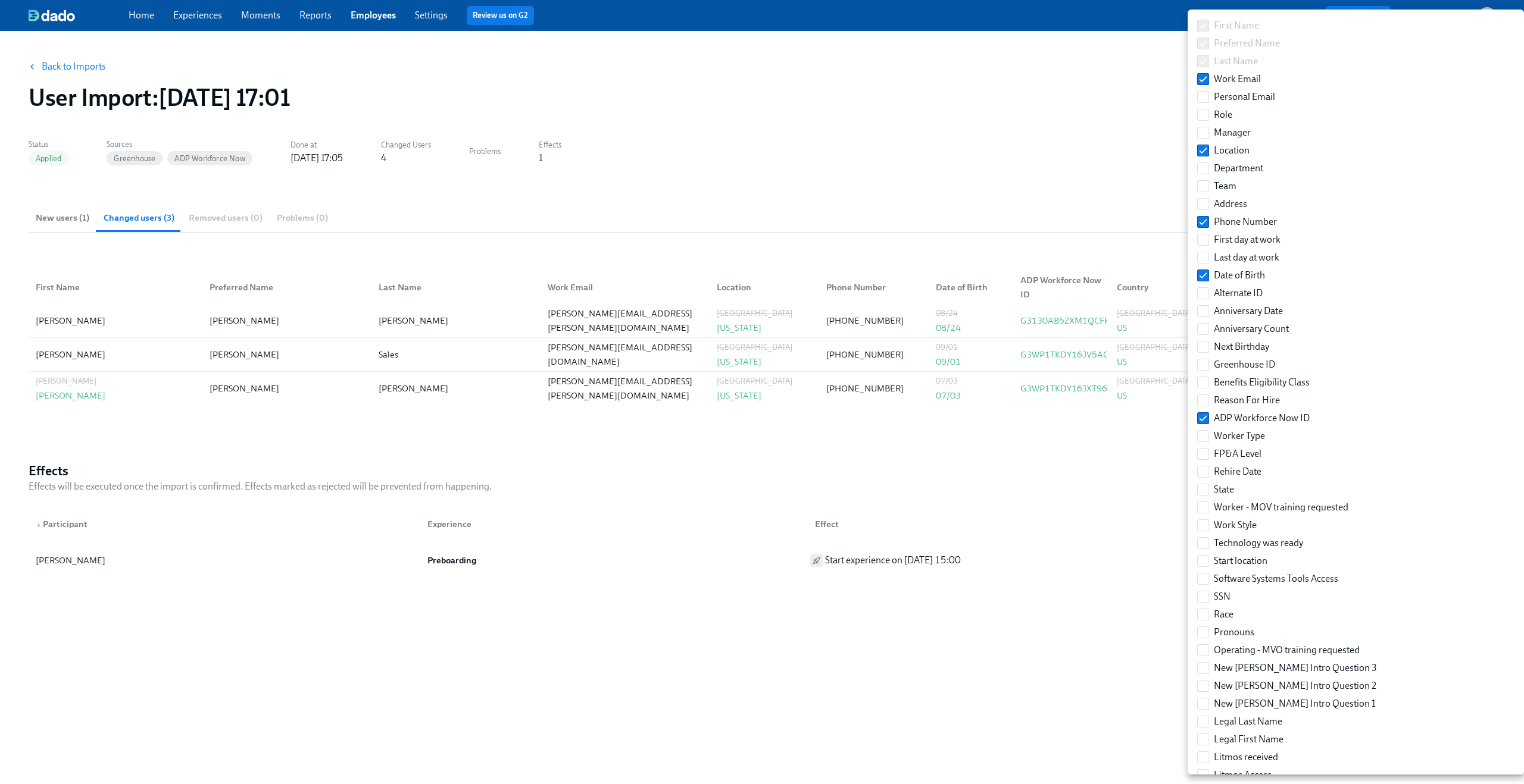
click at [1086, 441] on div at bounding box center [762, 392] width 1524 height 784
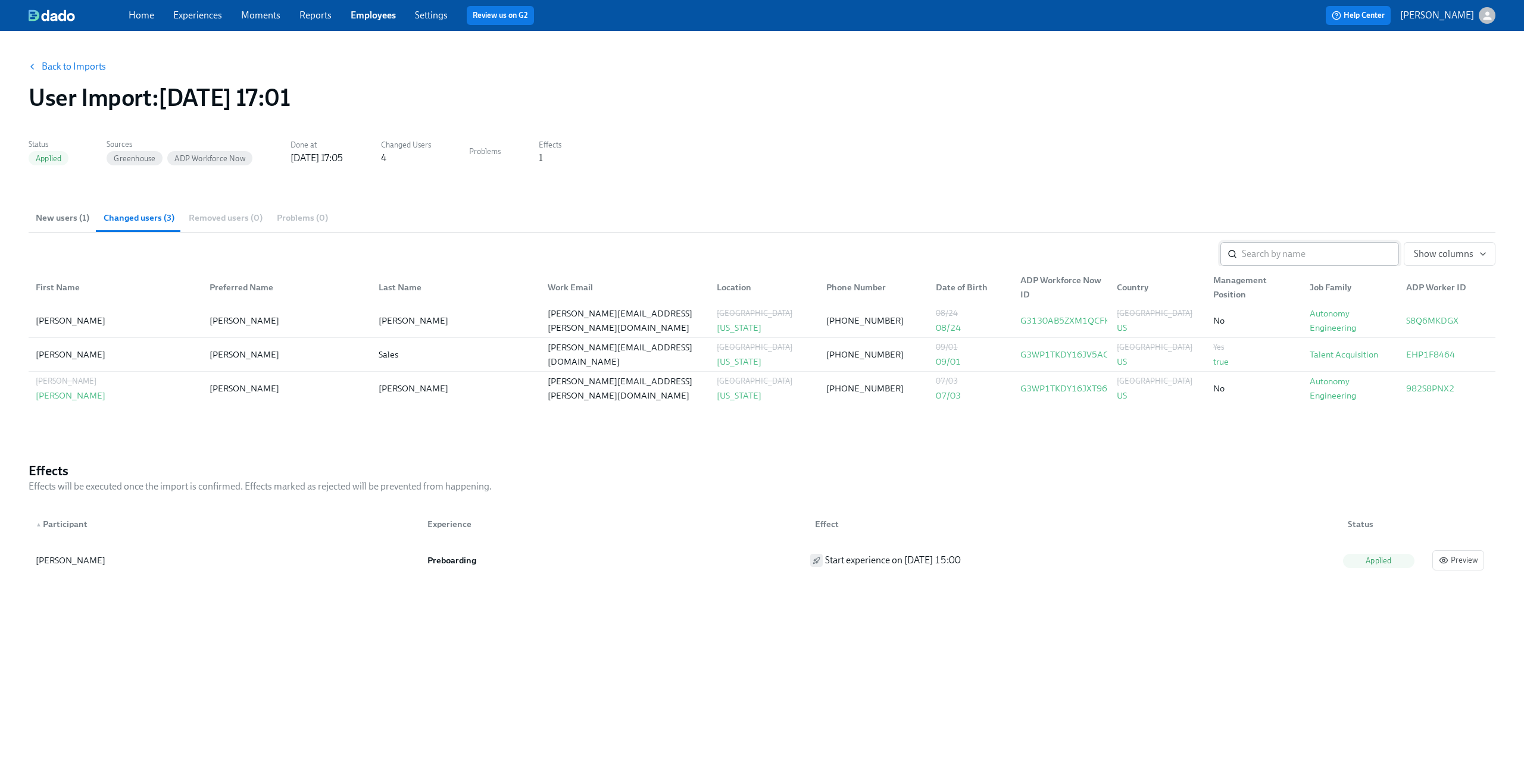
click at [1289, 258] on input "search" at bounding box center [1320, 254] width 157 height 24
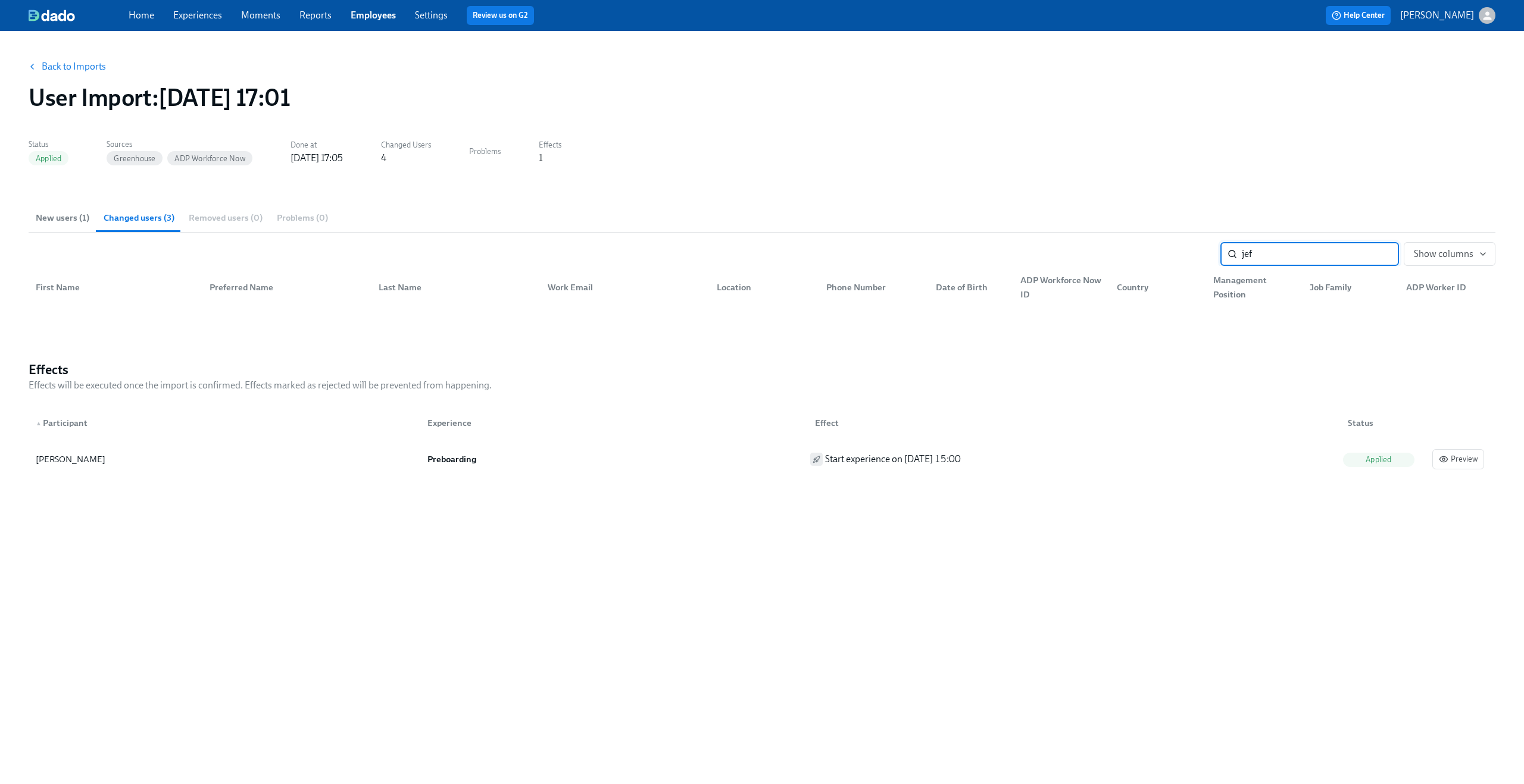
type input "jeff"
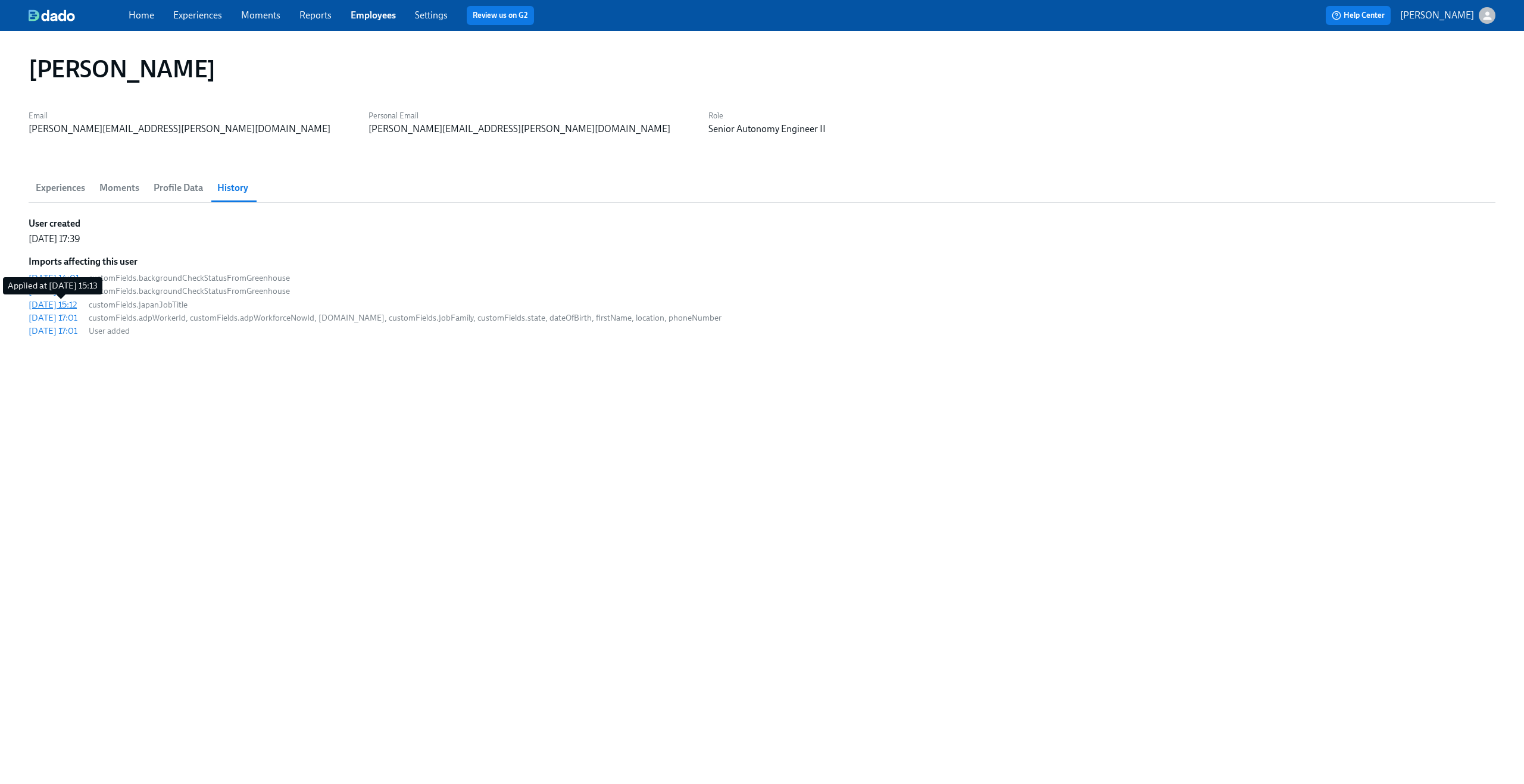
click at [77, 306] on div "2025/07/31 15:12" at bounding box center [52, 305] width 49 height 12
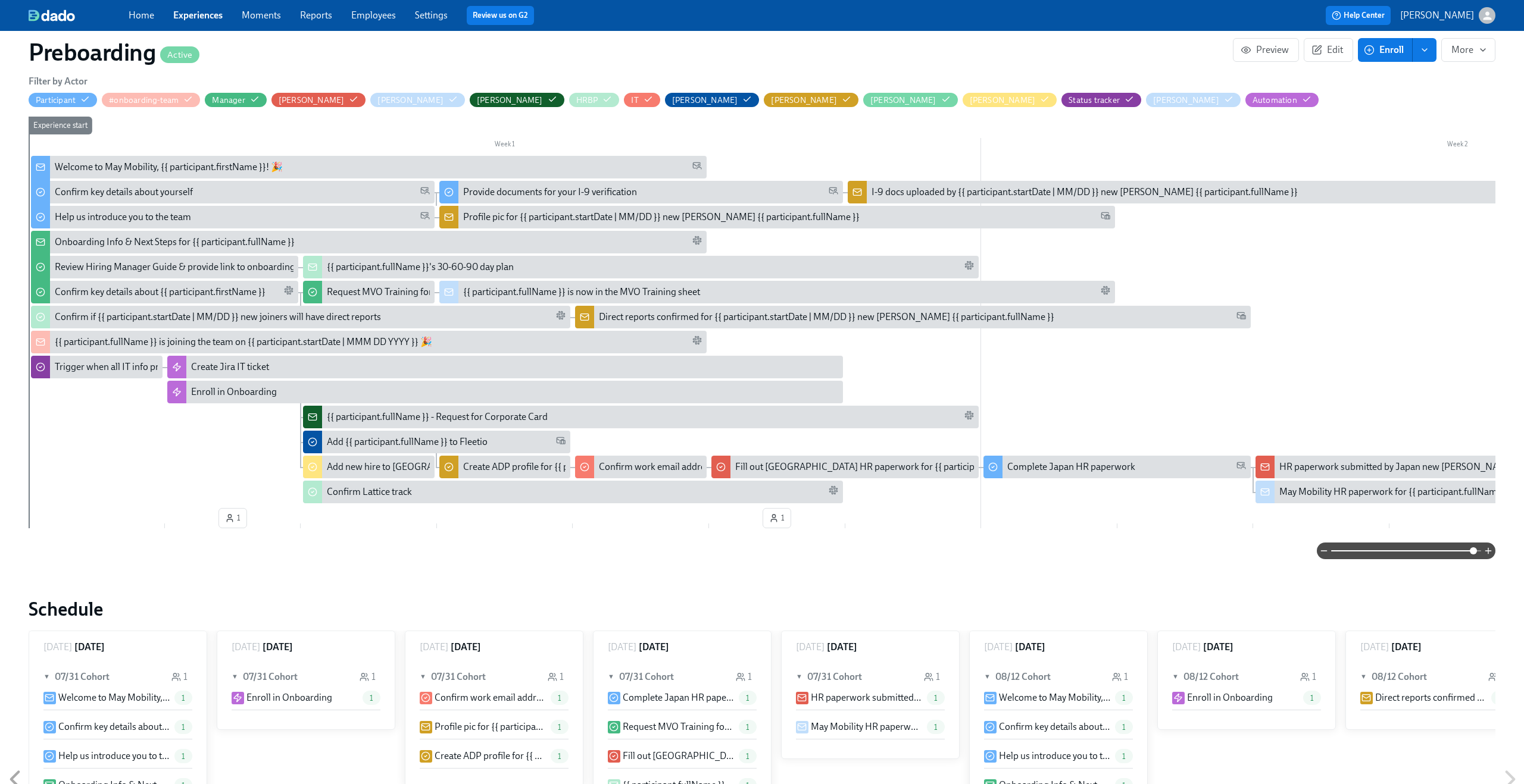
scroll to position [0, 2286]
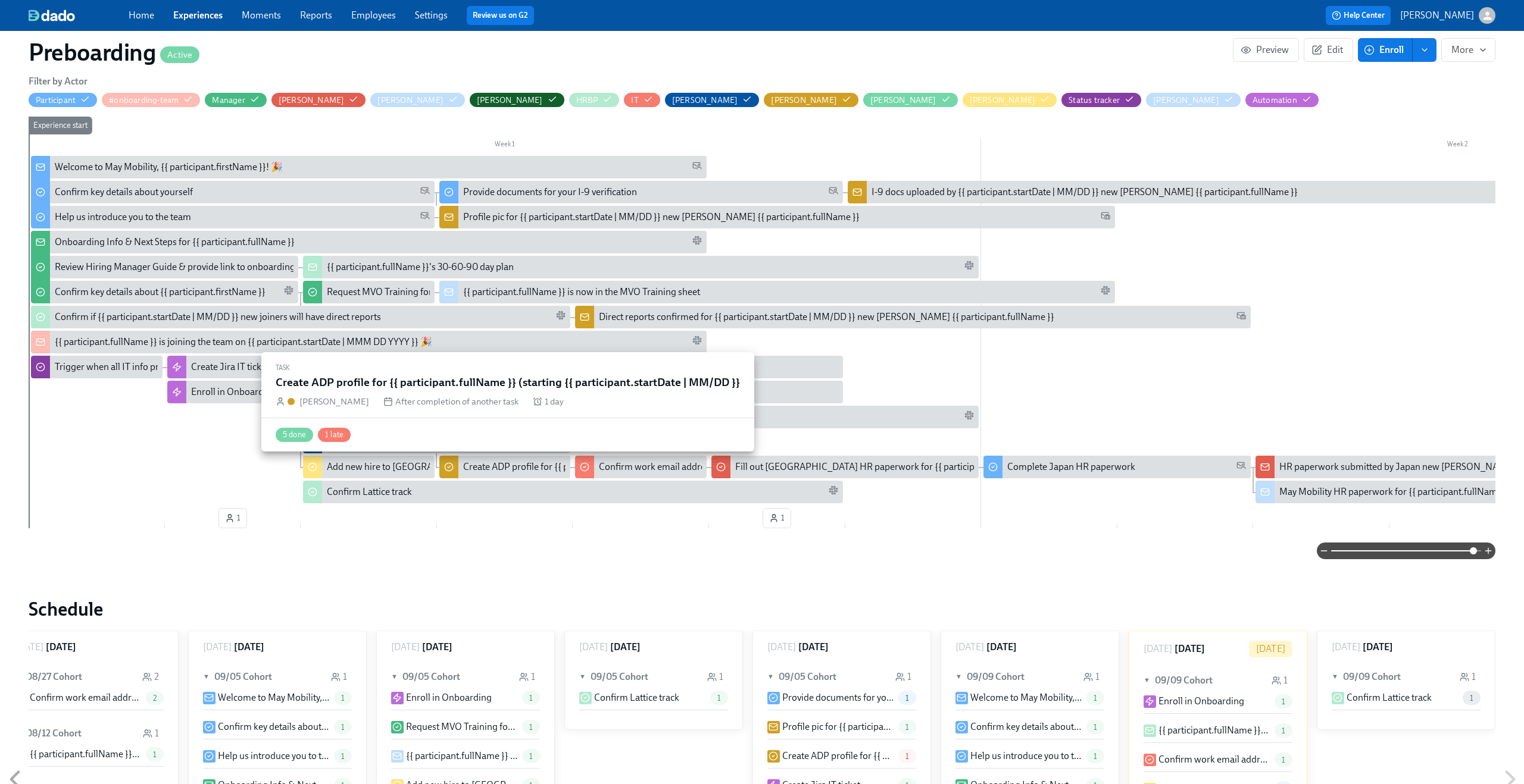
click at [465, 464] on div "Create ADP profile for {{ participant.fullName }} (starting {{ participant.star…" at bounding box center [649, 467] width 373 height 13
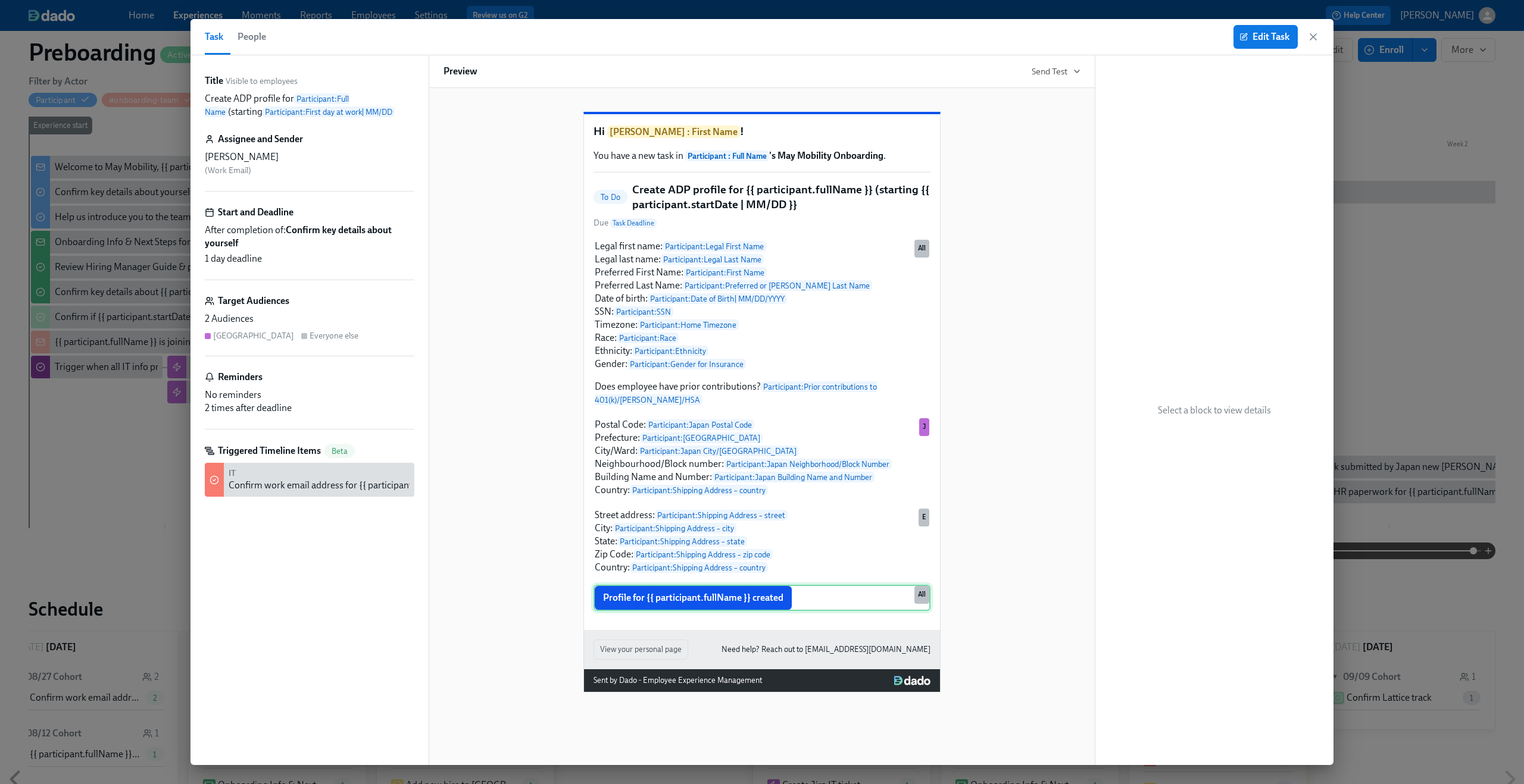
click at [773, 611] on div "Profile for {{ participant.fullName }} created All" at bounding box center [762, 597] width 337 height 26
click at [1249, 37] on span "Edit Task" at bounding box center [1266, 37] width 48 height 12
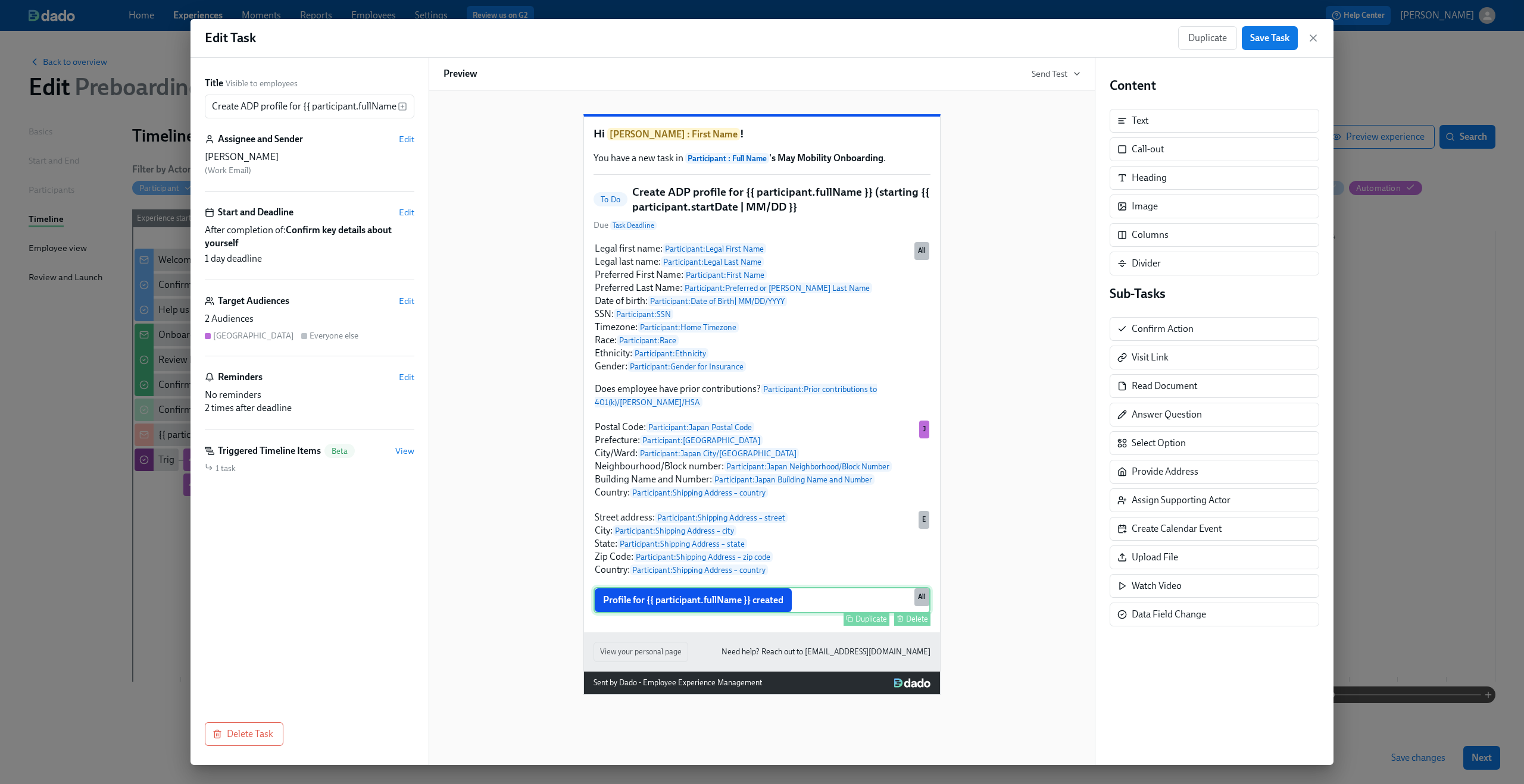
click at [773, 614] on div "Profile for {{ participant.fullName }} created Duplicate Delete All" at bounding box center [762, 600] width 337 height 26
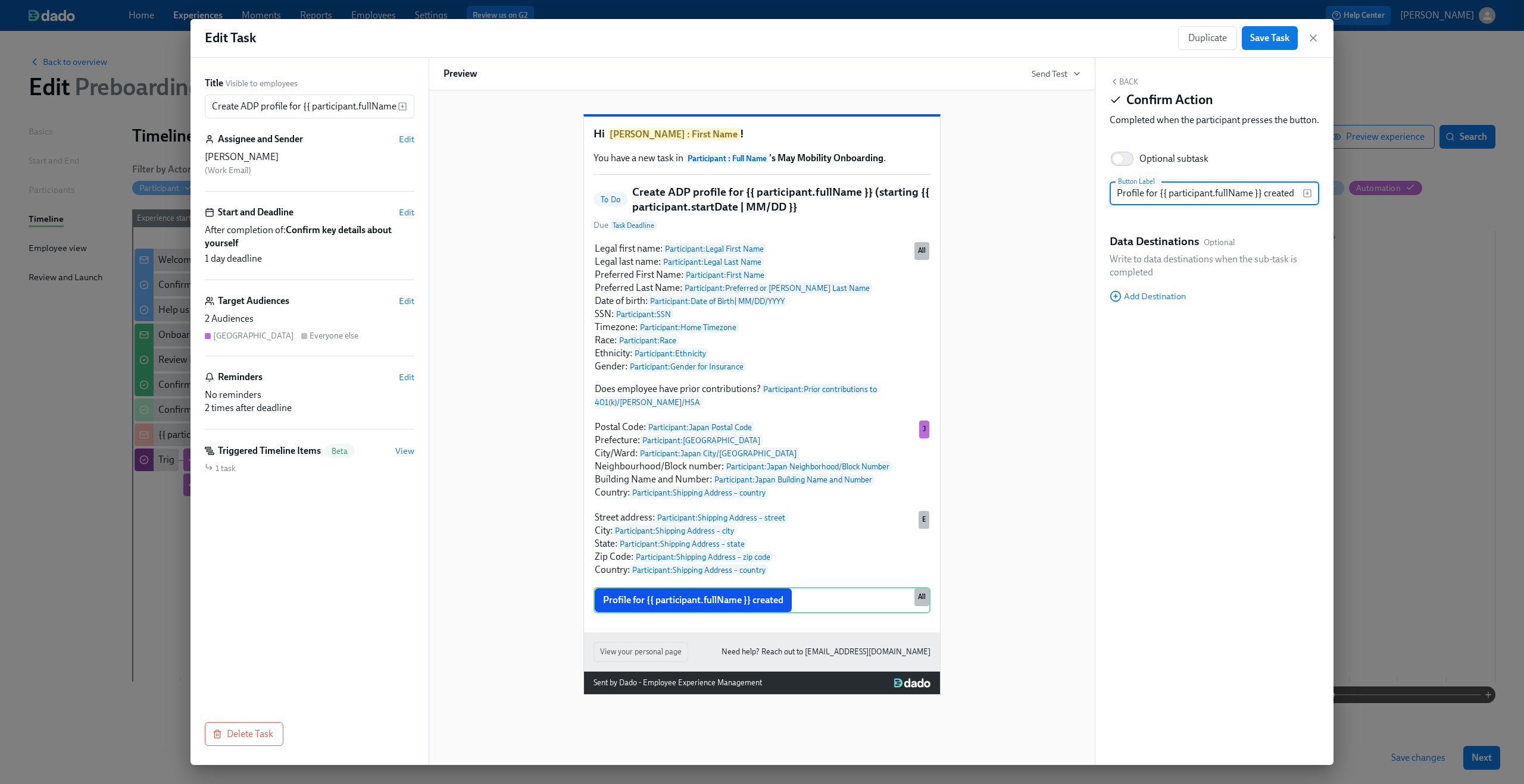
drag, startPoint x: 1201, startPoint y: 208, endPoint x: 1285, endPoint y: 223, distance: 85.3
click at [1285, 215] on div "Button Label Profile for {{ participant.fullName }} created Button Label" at bounding box center [1214, 198] width 210 height 34
click at [466, 225] on div "Hi Kaelyn : First Name ! You have a new task in Participant : Full Name 's May …" at bounding box center [762, 395] width 637 height 600
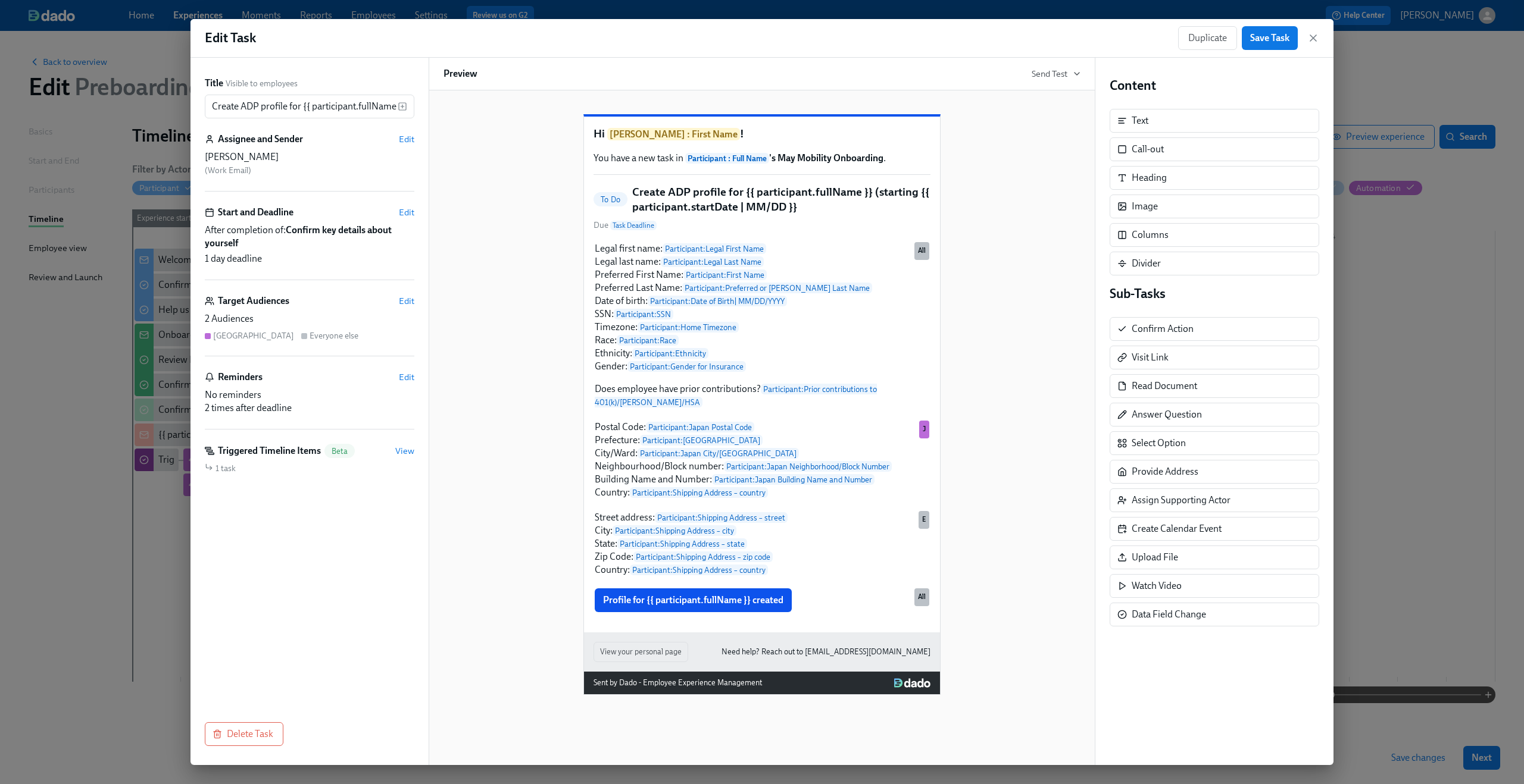
click at [533, 561] on div "Hi Kaelyn : First Name ! You have a new task in Participant : Full Name 's May …" at bounding box center [762, 395] width 637 height 600
click at [769, 614] on div "Profile for {{ participant.fullName }} created Duplicate Delete All" at bounding box center [762, 600] width 337 height 26
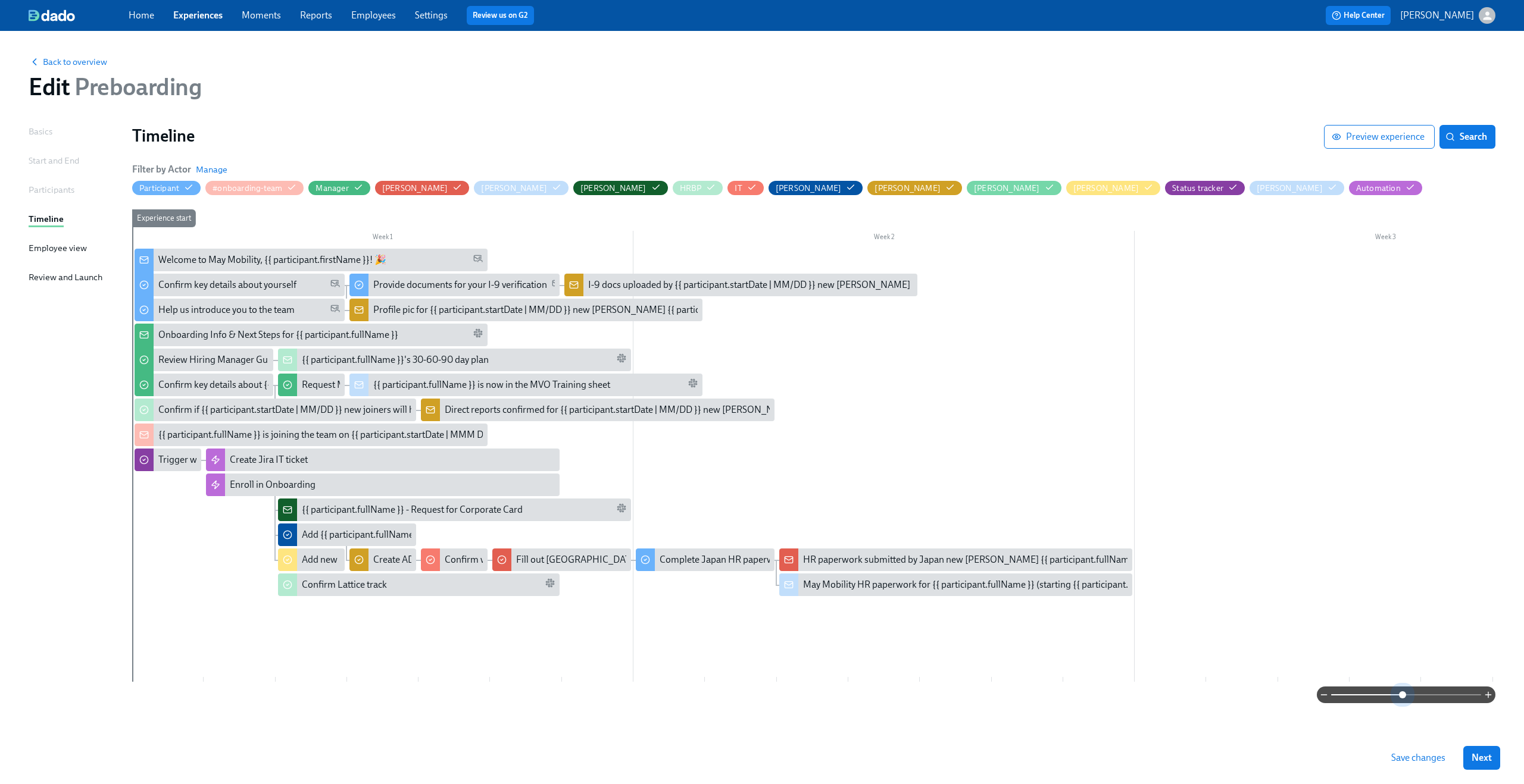
click at [1401, 694] on span at bounding box center [1406, 695] width 150 height 16
click at [1430, 692] on span at bounding box center [1406, 695] width 150 height 16
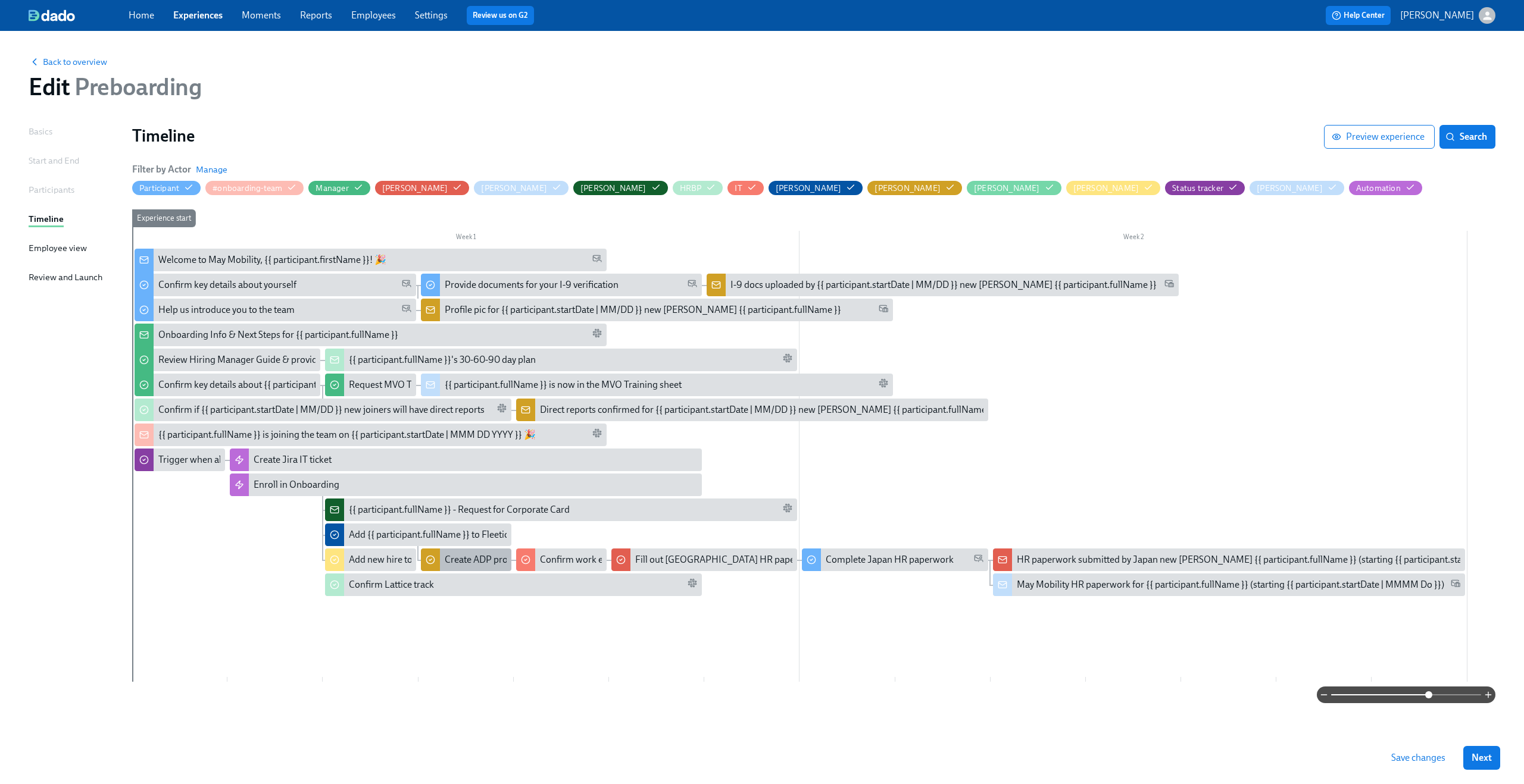
click at [471, 559] on div "Create ADP profile for {{ participant.fullName }} (starting {{ participant.star…" at bounding box center [631, 560] width 373 height 13
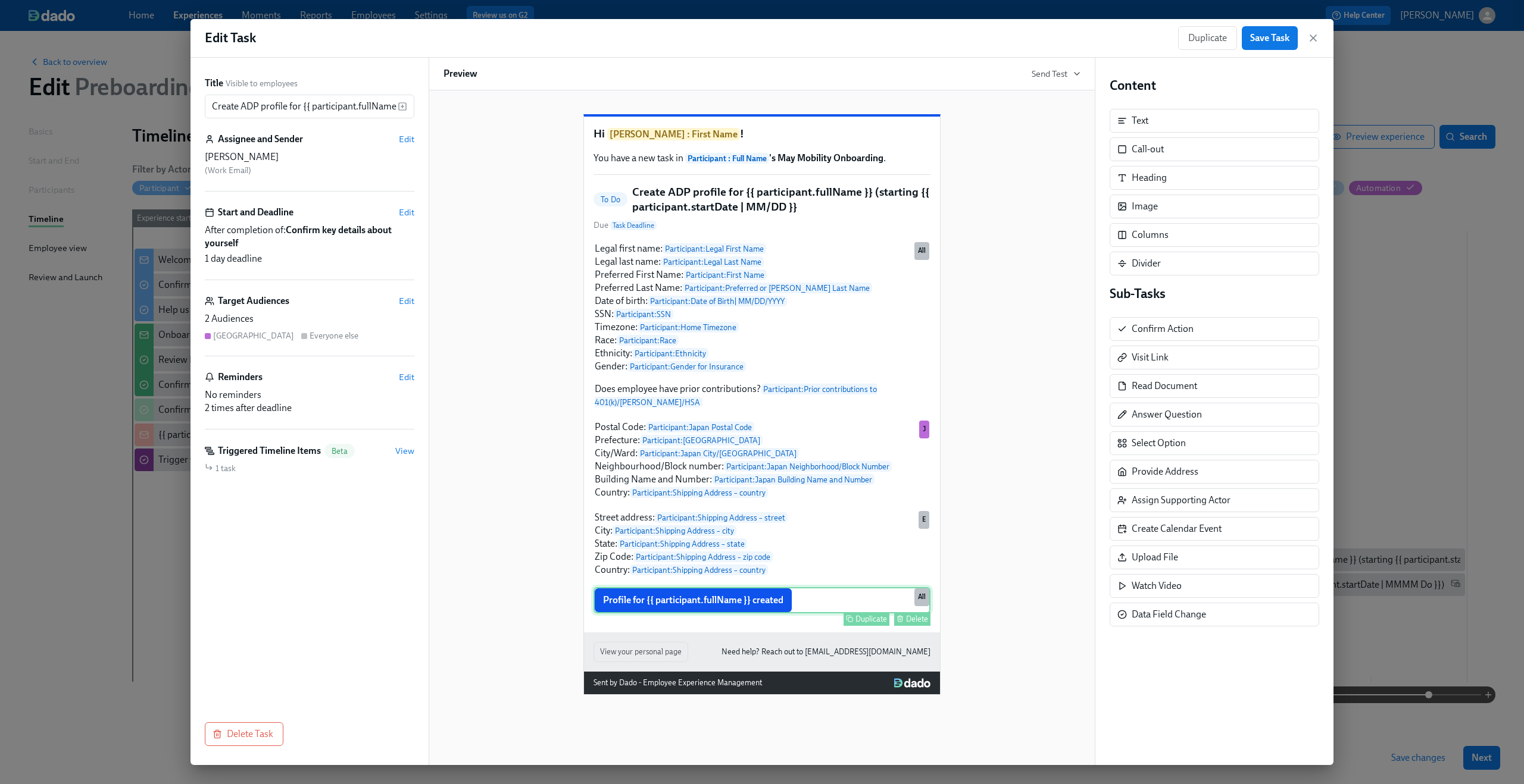
click at [657, 614] on div "Profile for {{ participant.fullName }} created Duplicate Delete All" at bounding box center [762, 600] width 337 height 26
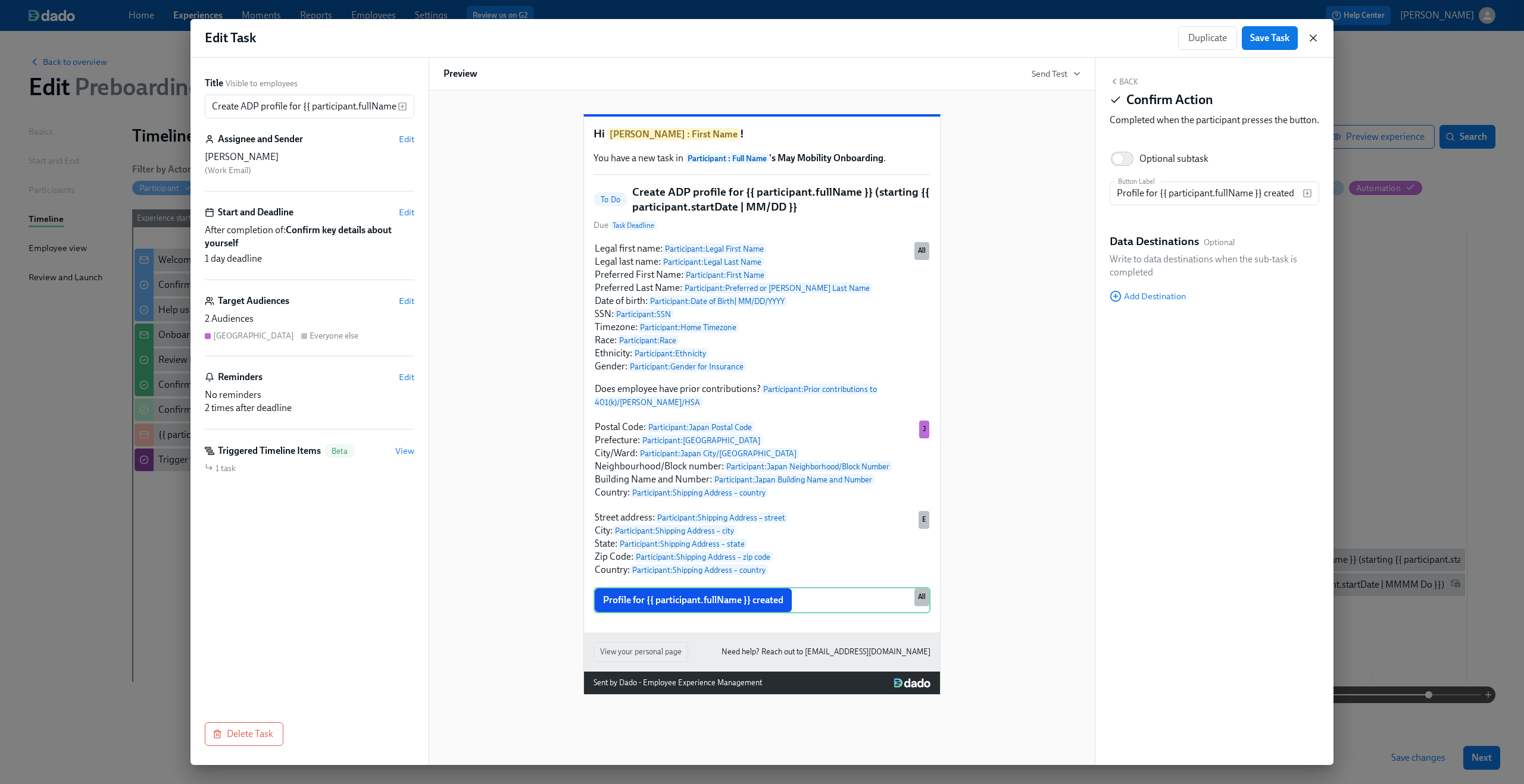
click at [1314, 43] on icon "button" at bounding box center [1313, 38] width 12 height 12
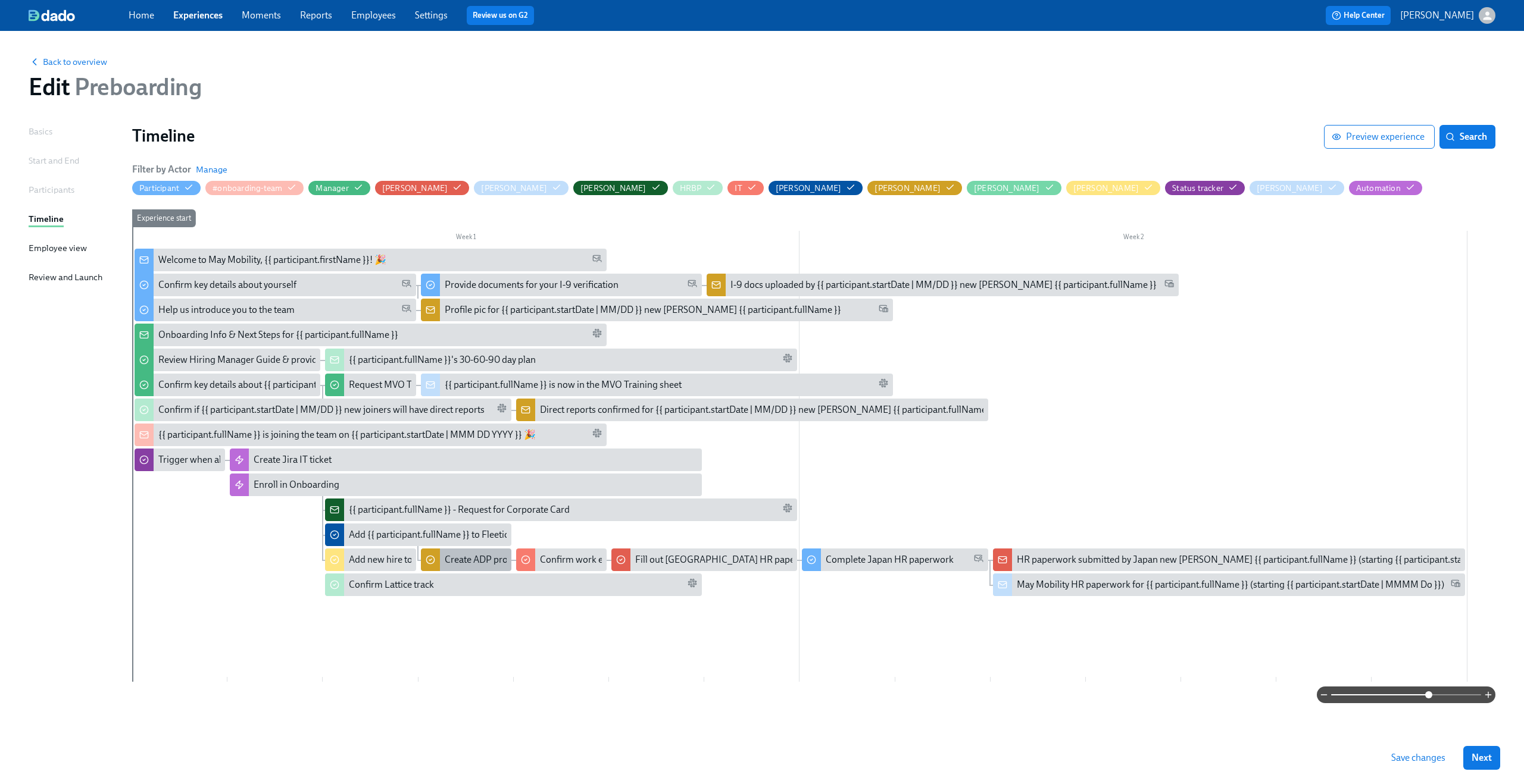
click at [436, 561] on div at bounding box center [430, 560] width 19 height 22
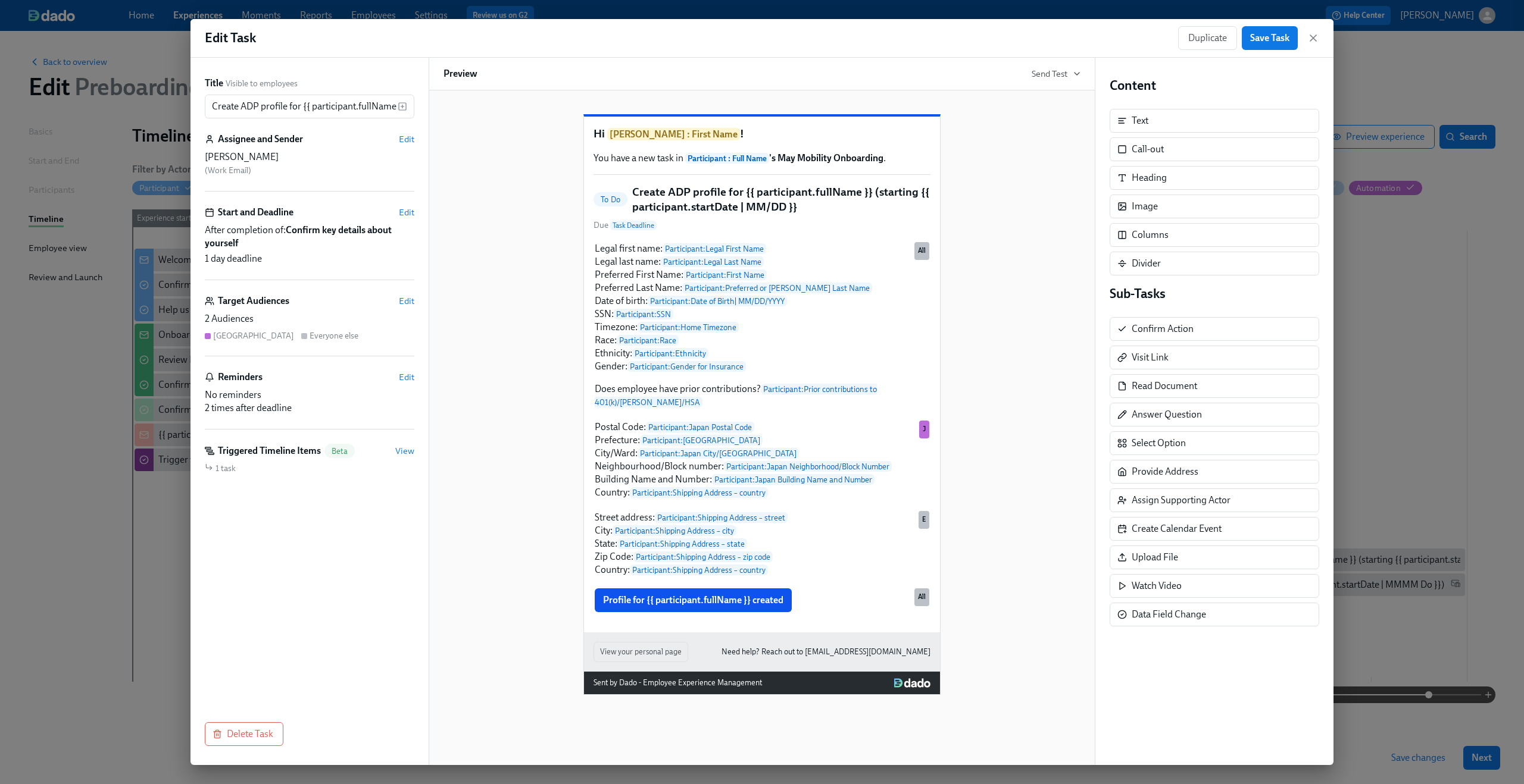
click at [1314, 28] on div "Duplicate Save Task" at bounding box center [1248, 38] width 141 height 24
click at [1313, 35] on icon "button" at bounding box center [1313, 38] width 12 height 12
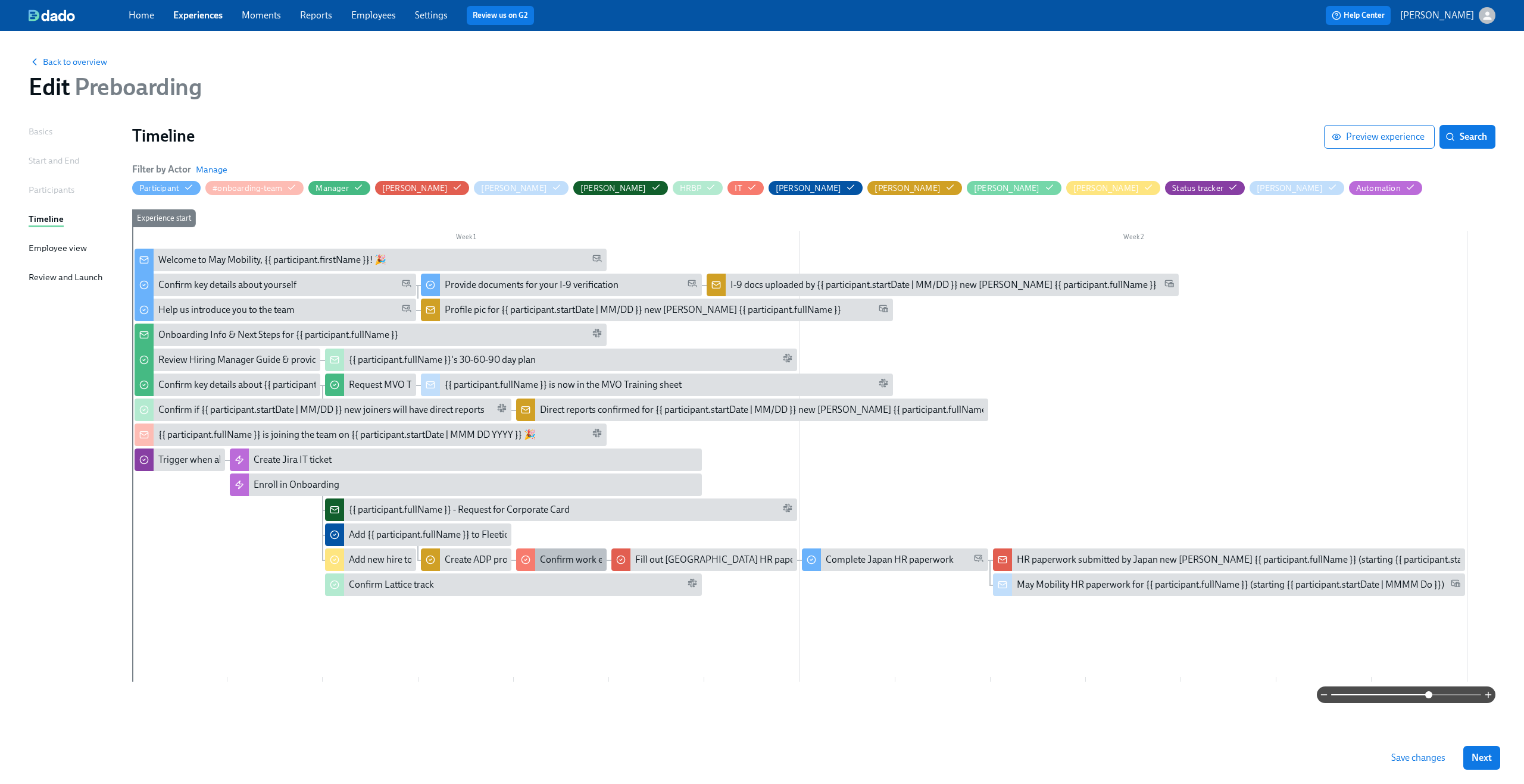
click at [586, 556] on div "Confirm work email address for {{ participant.startDate | MM/DD }} new joiners" at bounding box center [700, 560] width 320 height 13
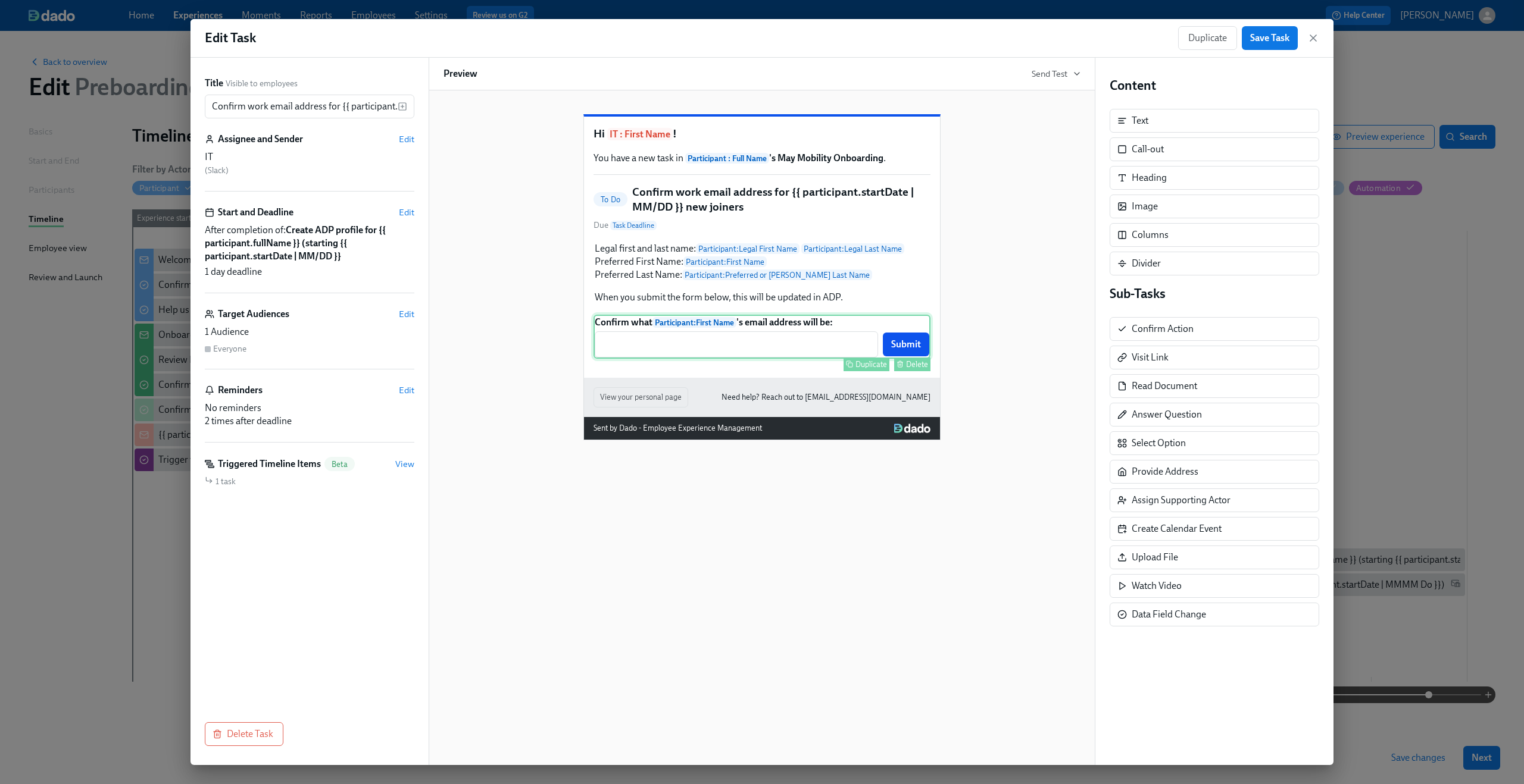
click at [723, 359] on div "Confirm what Participant : First Name 's email address will be: ​ Submit Duplic…" at bounding box center [762, 337] width 337 height 44
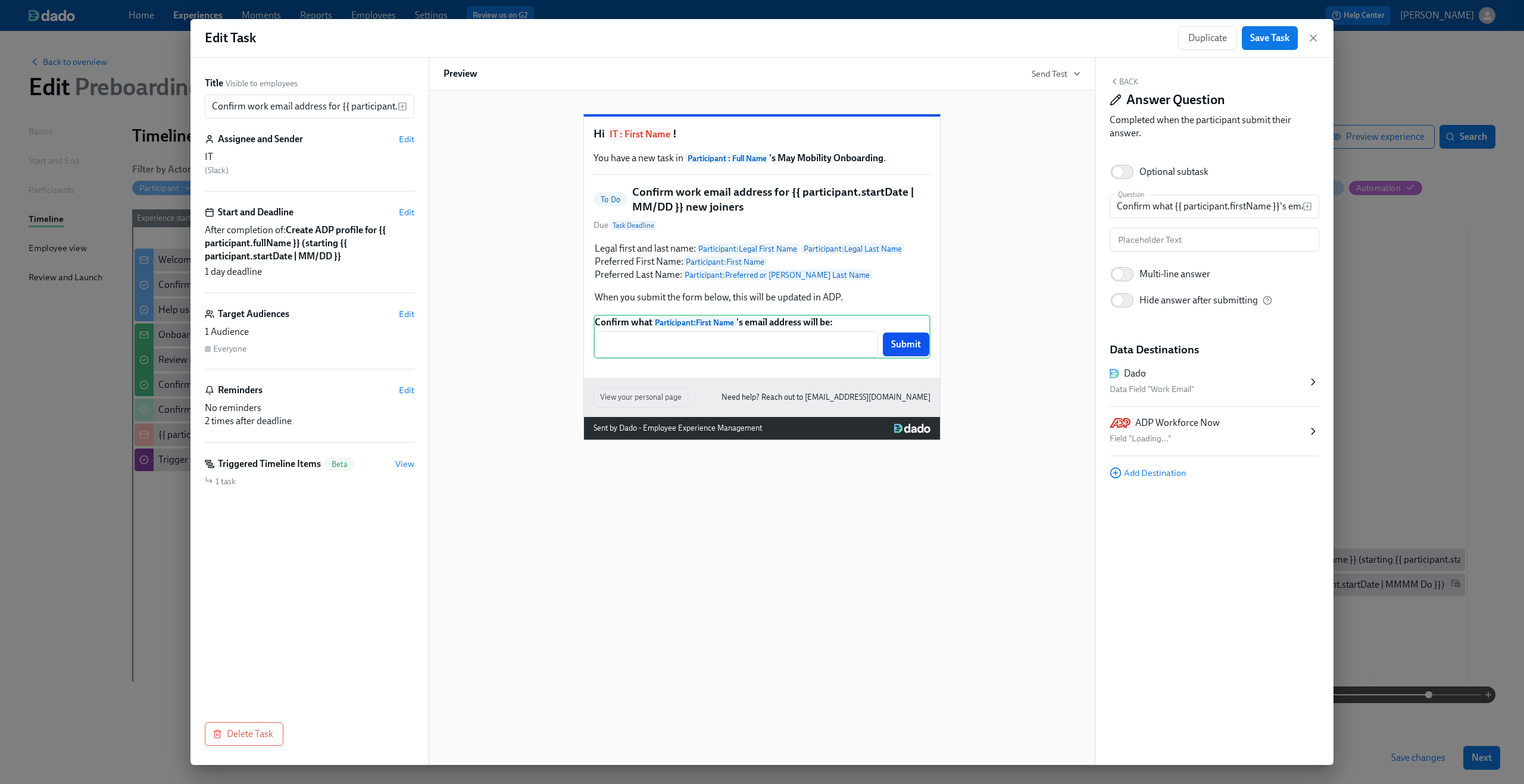
click at [1227, 433] on div "Field "Loading..."" at bounding box center [1208, 439] width 198 height 14
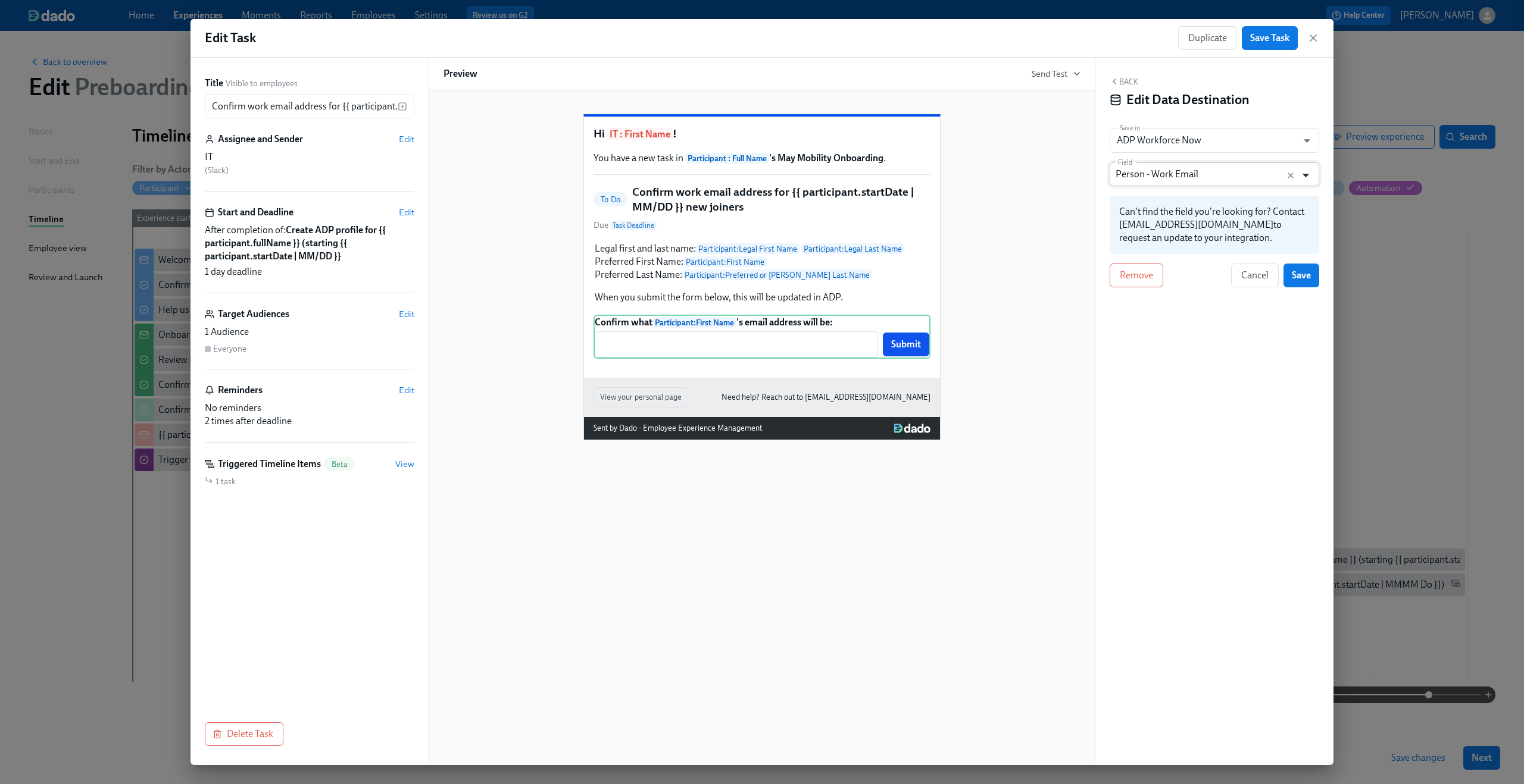
click at [1308, 176] on icon "Open" at bounding box center [1306, 175] width 16 height 16
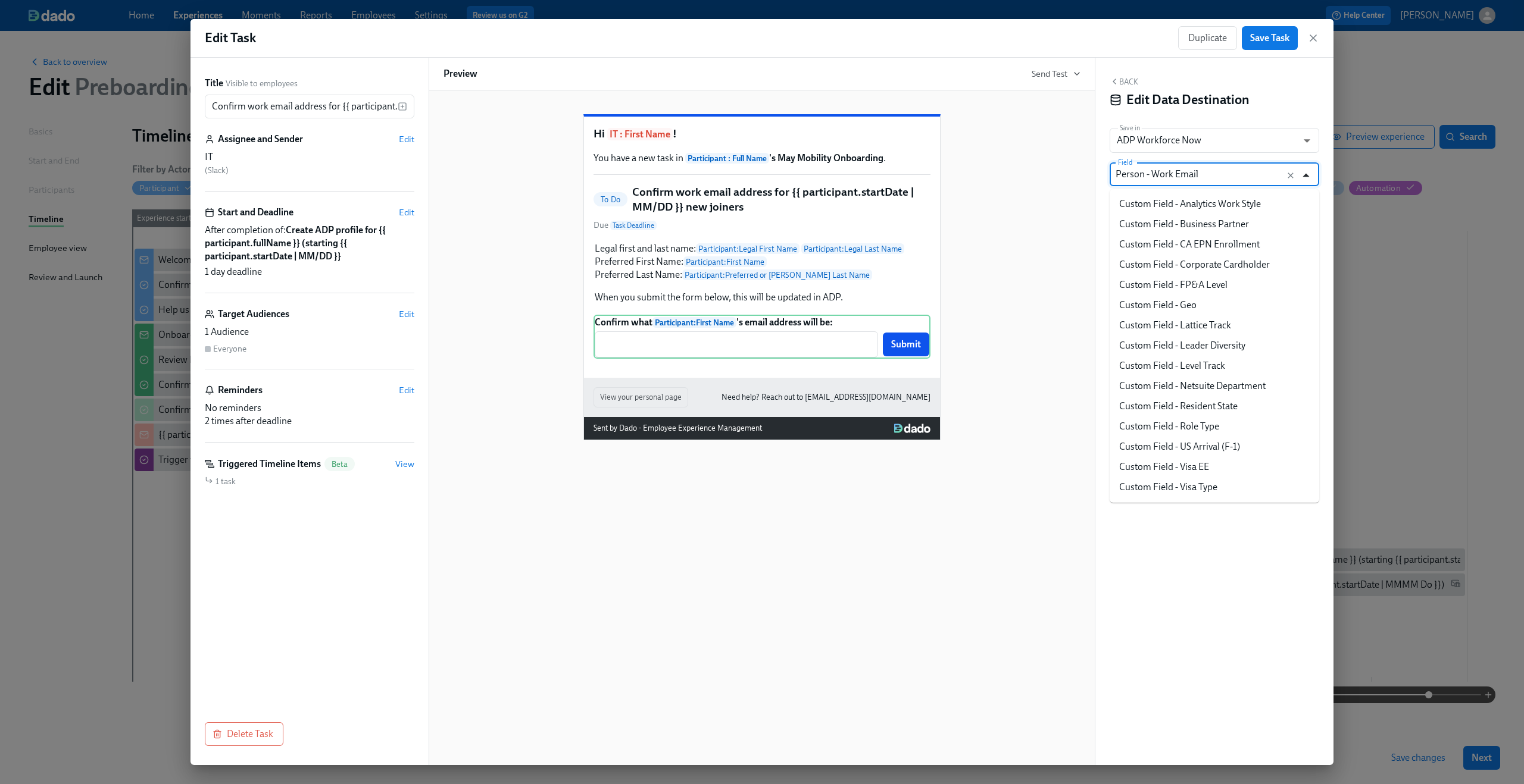
scroll to position [576, 0]
click at [1308, 176] on icon "Close" at bounding box center [1306, 175] width 7 height 4
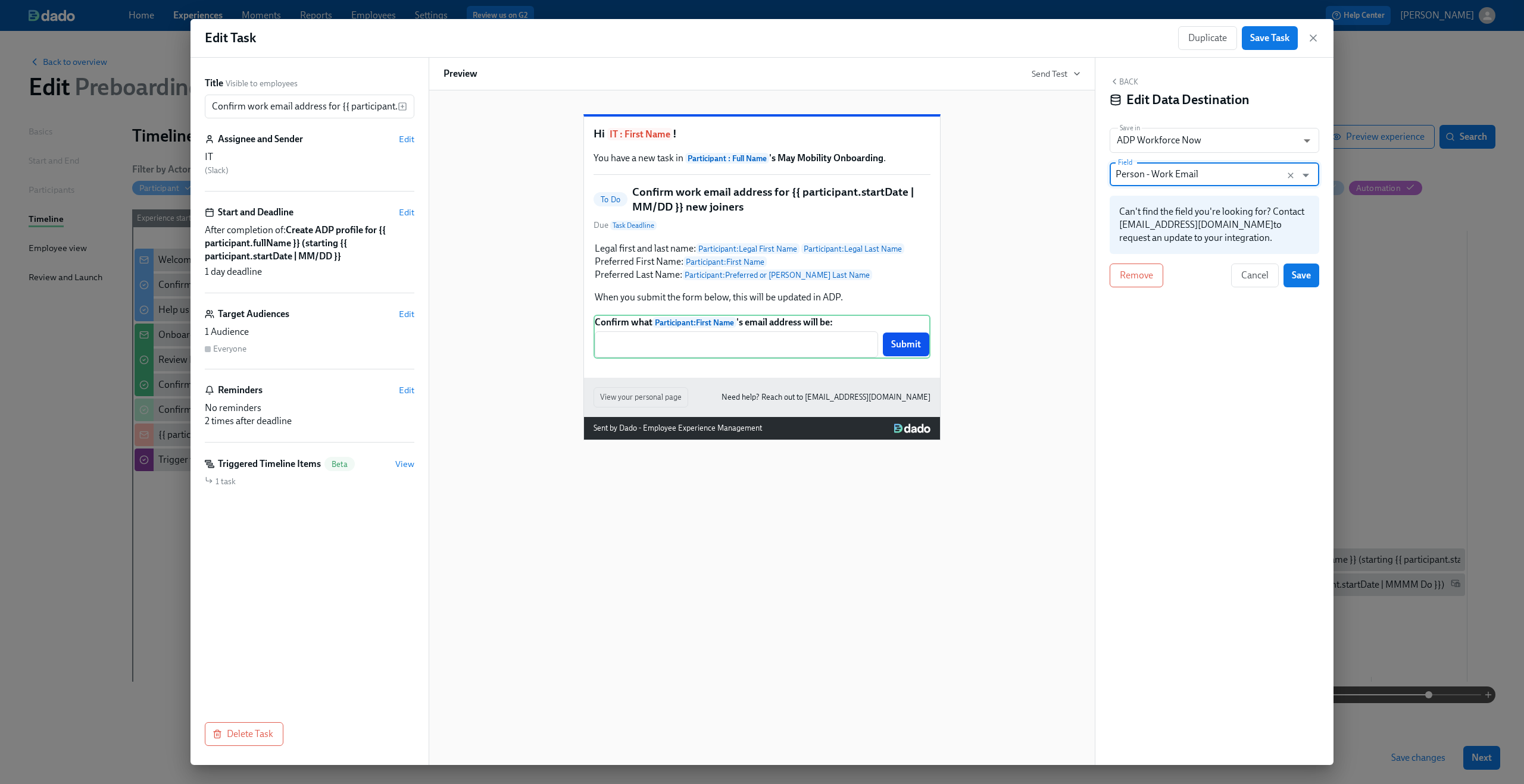
click at [1141, 599] on div "Back Edit Data Destination Save in ADP Workforce Now ADP_WORKFORCE_NOW ​ Field …" at bounding box center [1214, 411] width 238 height 708
click at [1119, 83] on button "Back" at bounding box center [1124, 81] width 28 height 10
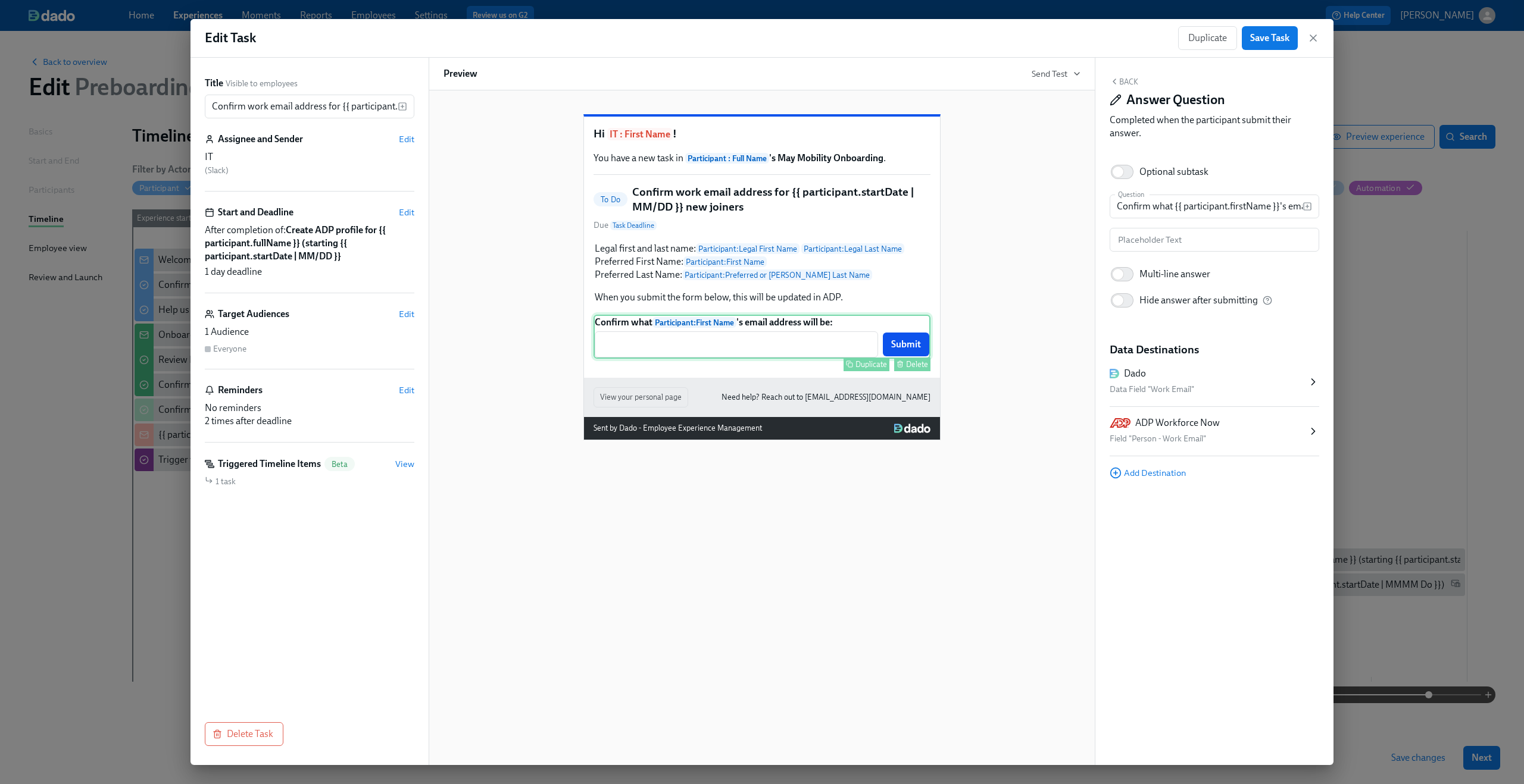
click at [663, 359] on div "Confirm what Participant : First Name 's email address will be: ​ Submit Duplic…" at bounding box center [762, 337] width 337 height 44
click at [1308, 35] on icon "button" at bounding box center [1313, 38] width 12 height 12
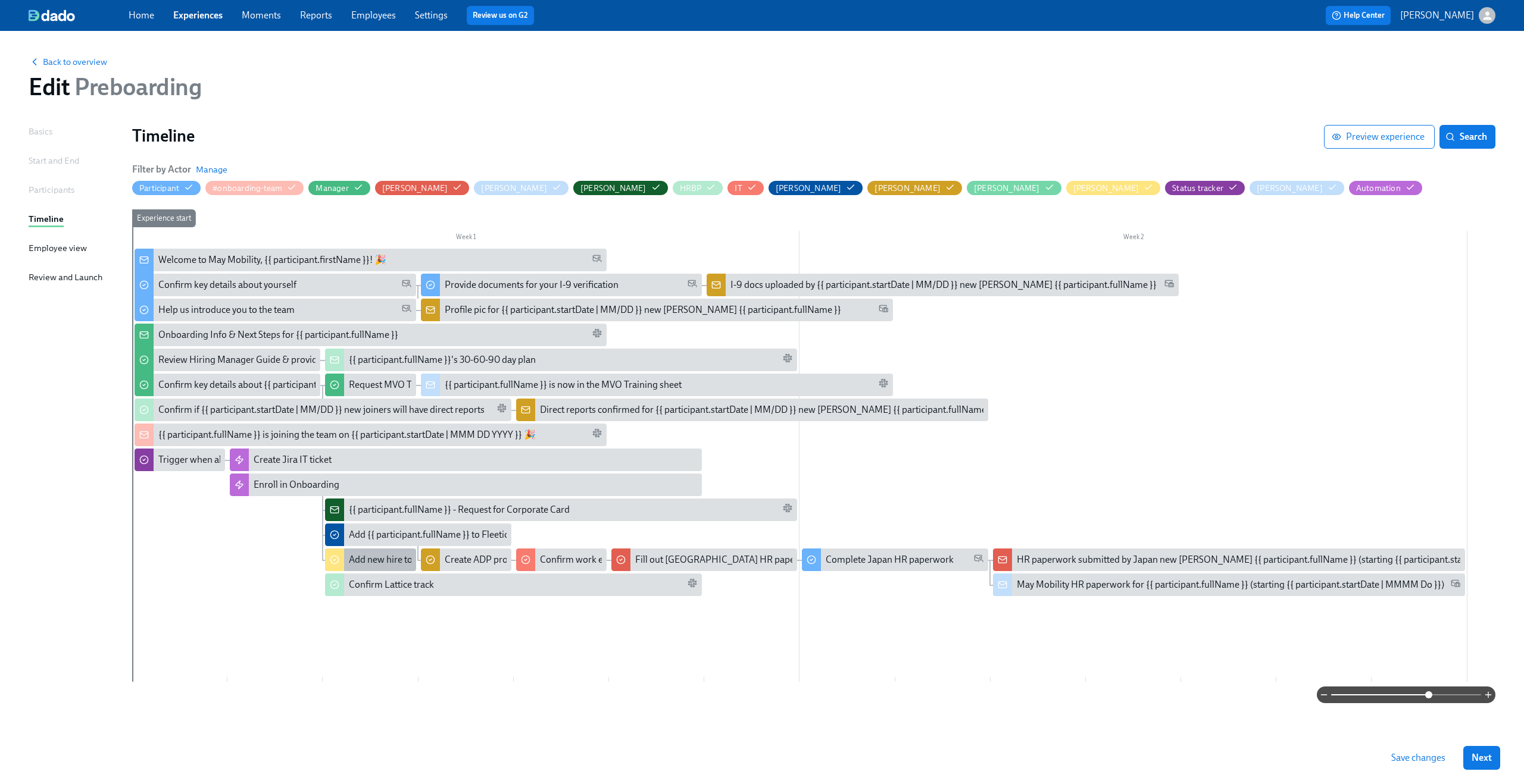
click at [375, 564] on div "Add new hire to New Mayniac Calendar" at bounding box center [447, 560] width 197 height 13
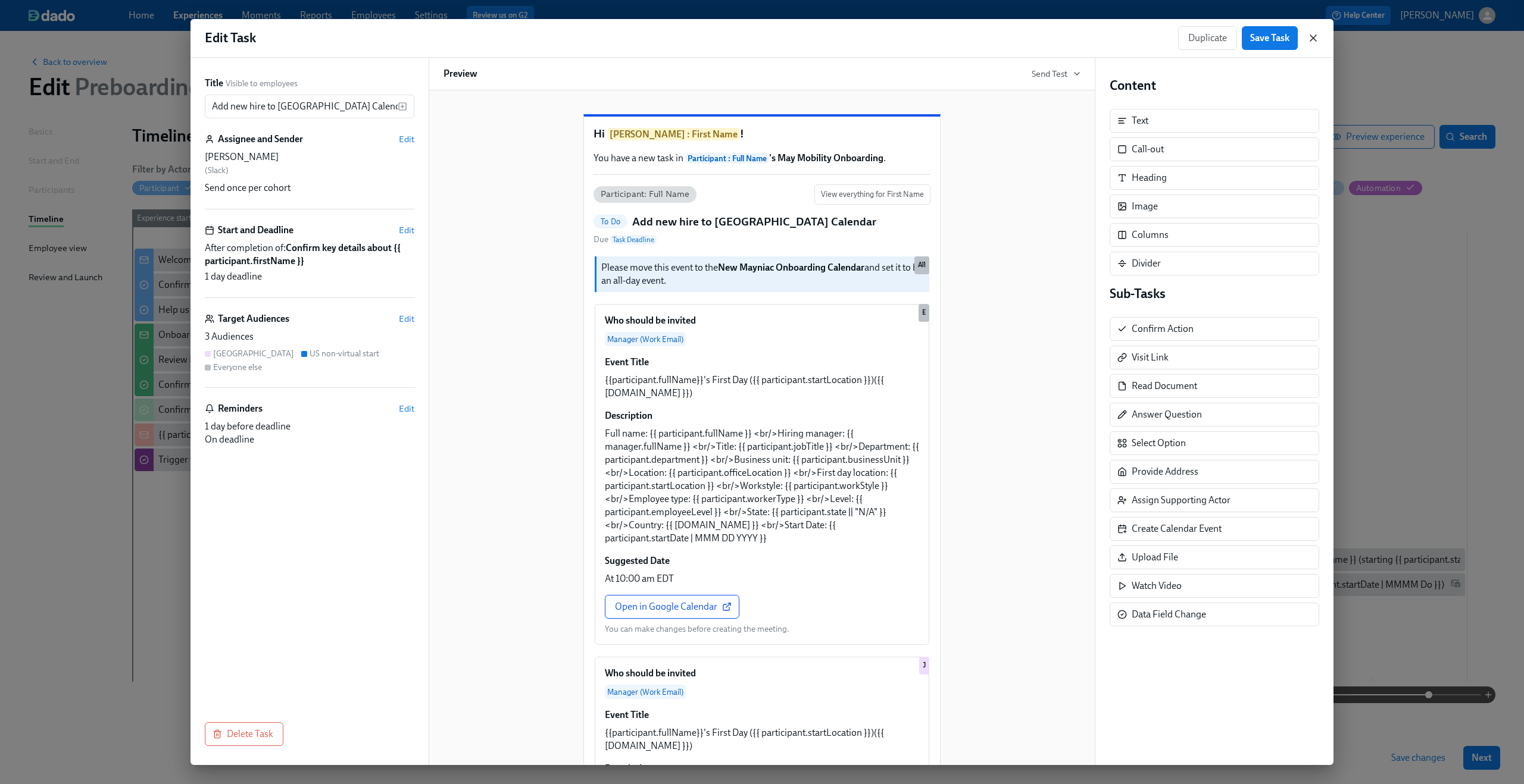
click at [1309, 37] on icon "button" at bounding box center [1313, 38] width 12 height 12
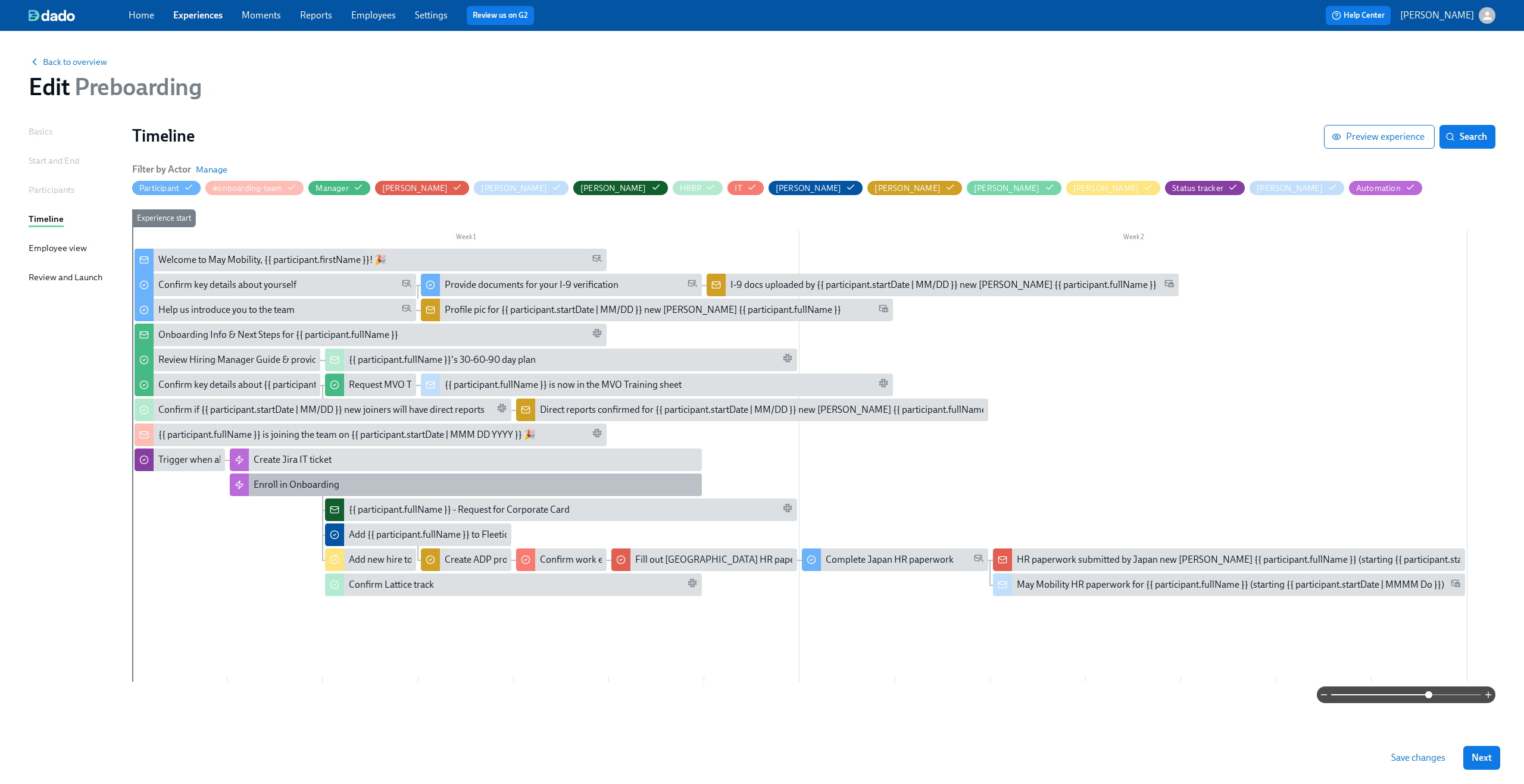
click at [277, 493] on div "Enroll in Onboarding" at bounding box center [466, 485] width 472 height 22
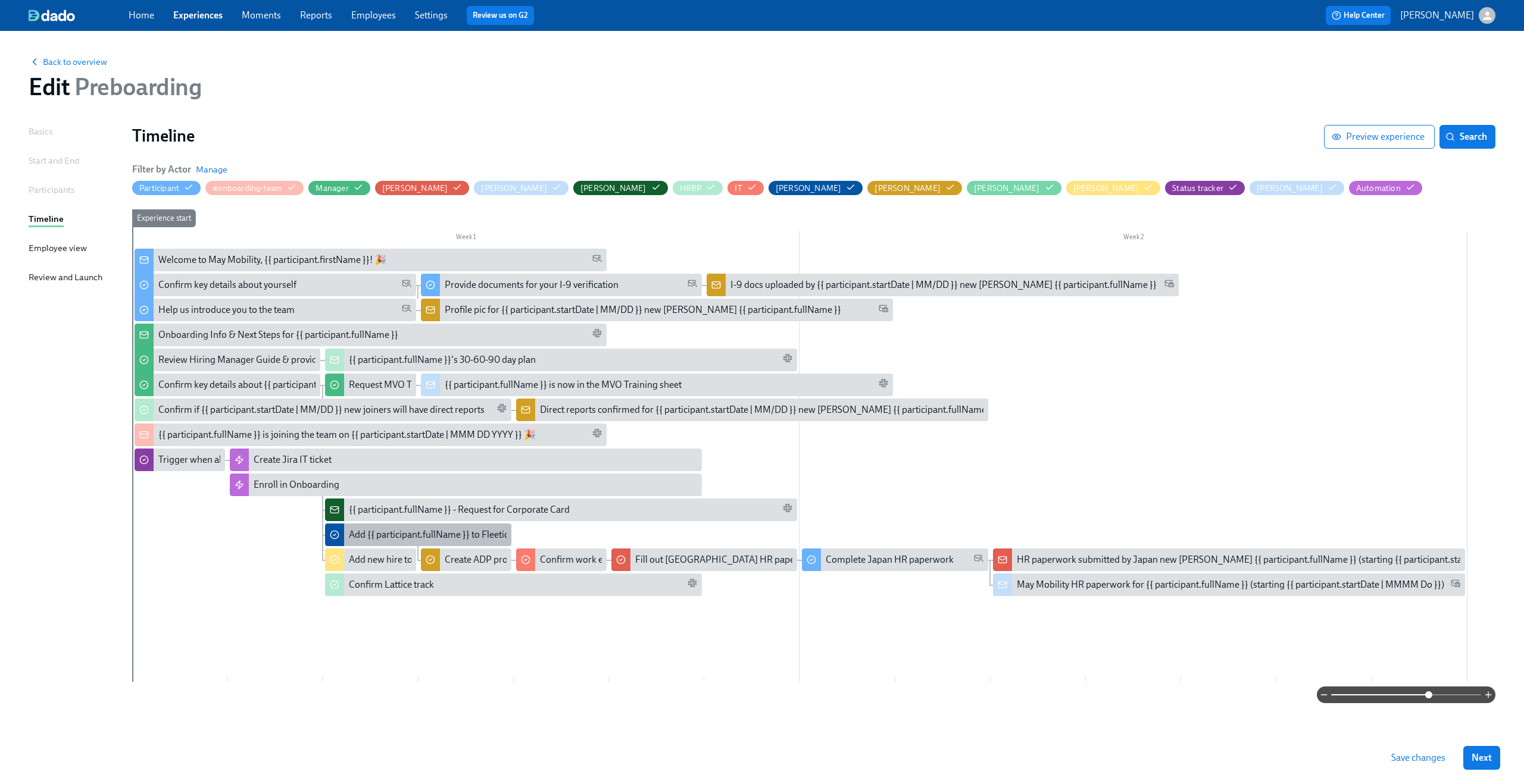
click at [421, 536] on div "Add {{ participant.fullName }} to Fleetio" at bounding box center [429, 535] width 161 height 13
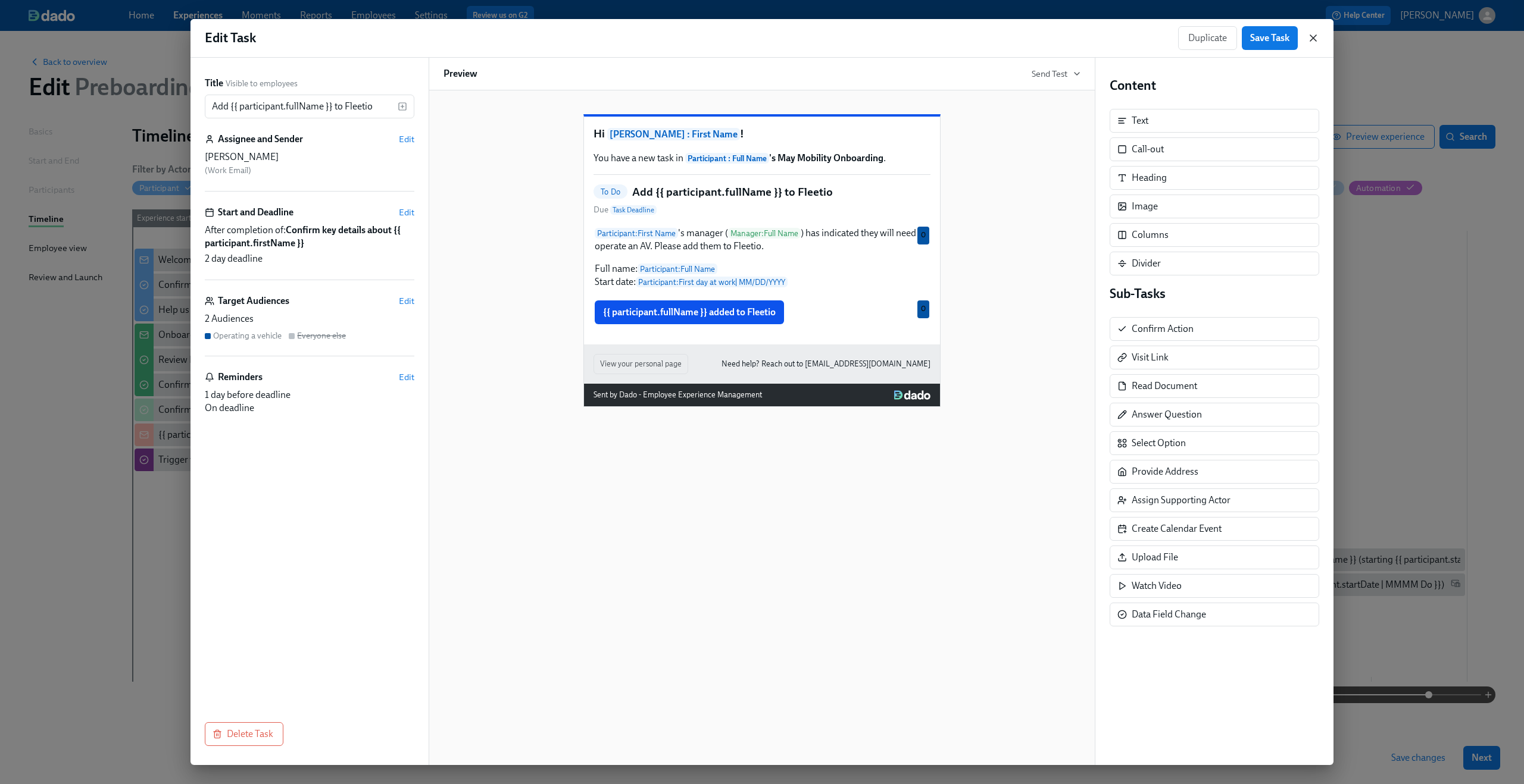
click at [1312, 40] on icon "button" at bounding box center [1313, 38] width 12 height 12
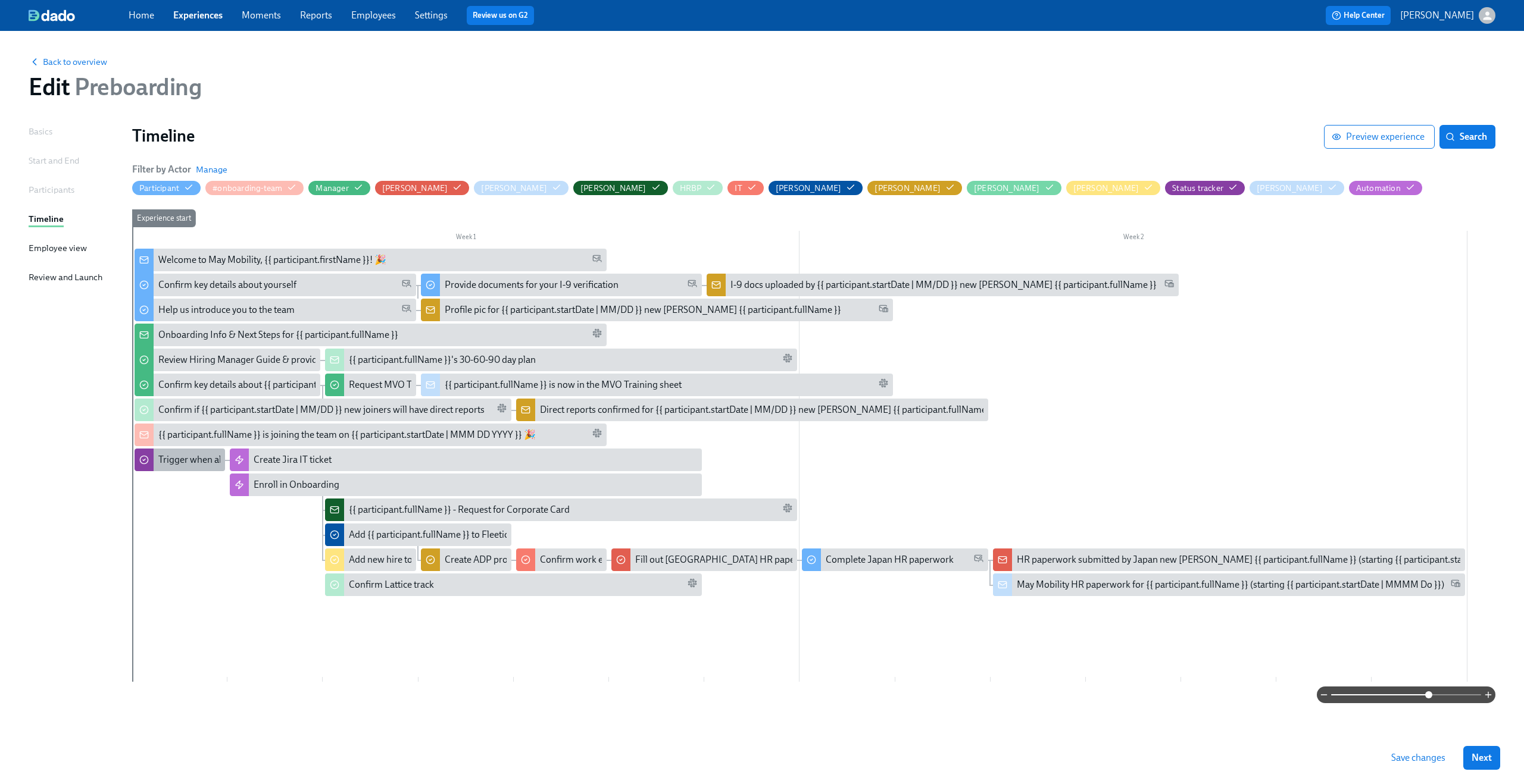
click at [187, 464] on div "Trigger when all IT info provided" at bounding box center [224, 460] width 131 height 13
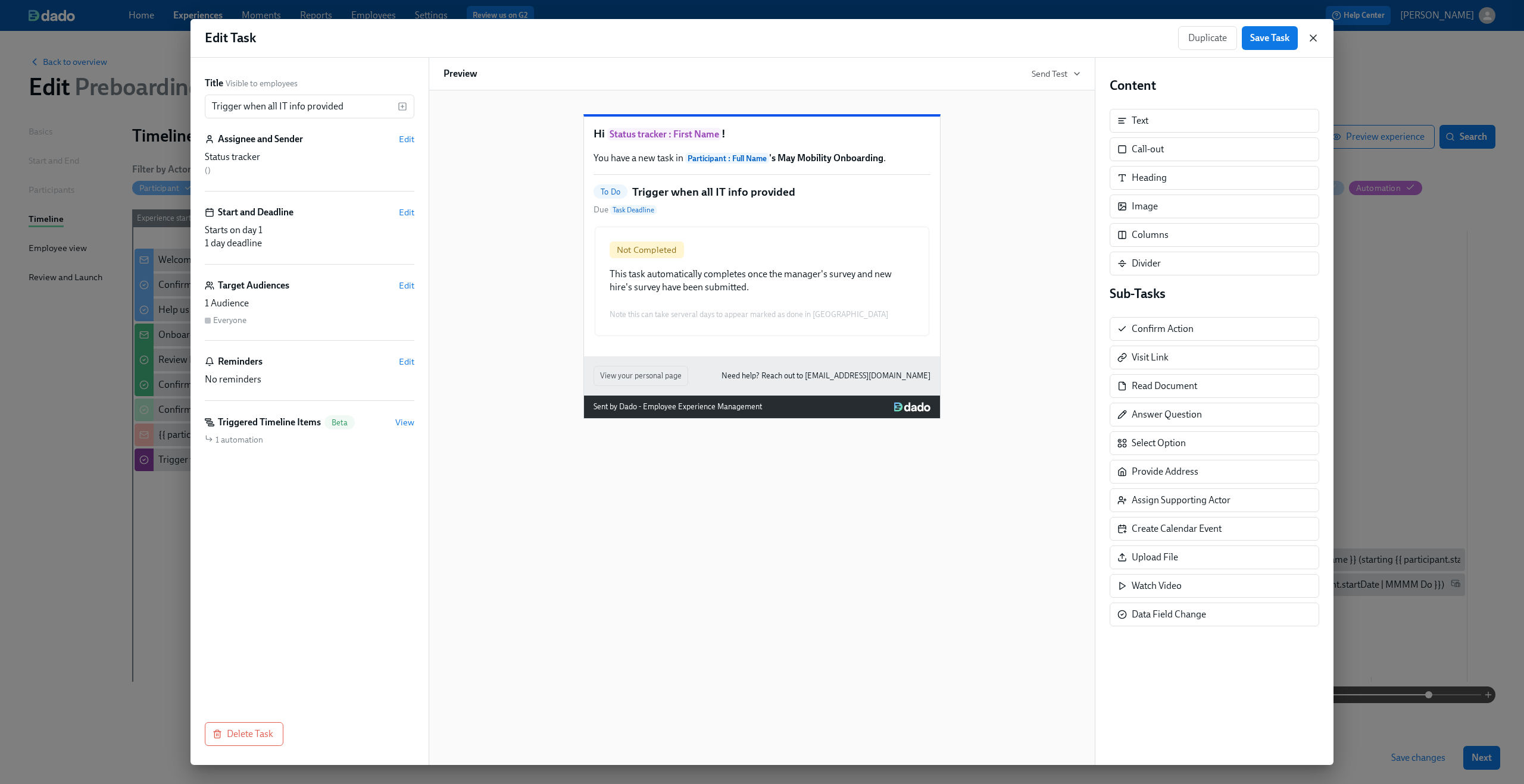
click at [1315, 40] on icon "button" at bounding box center [1313, 38] width 12 height 12
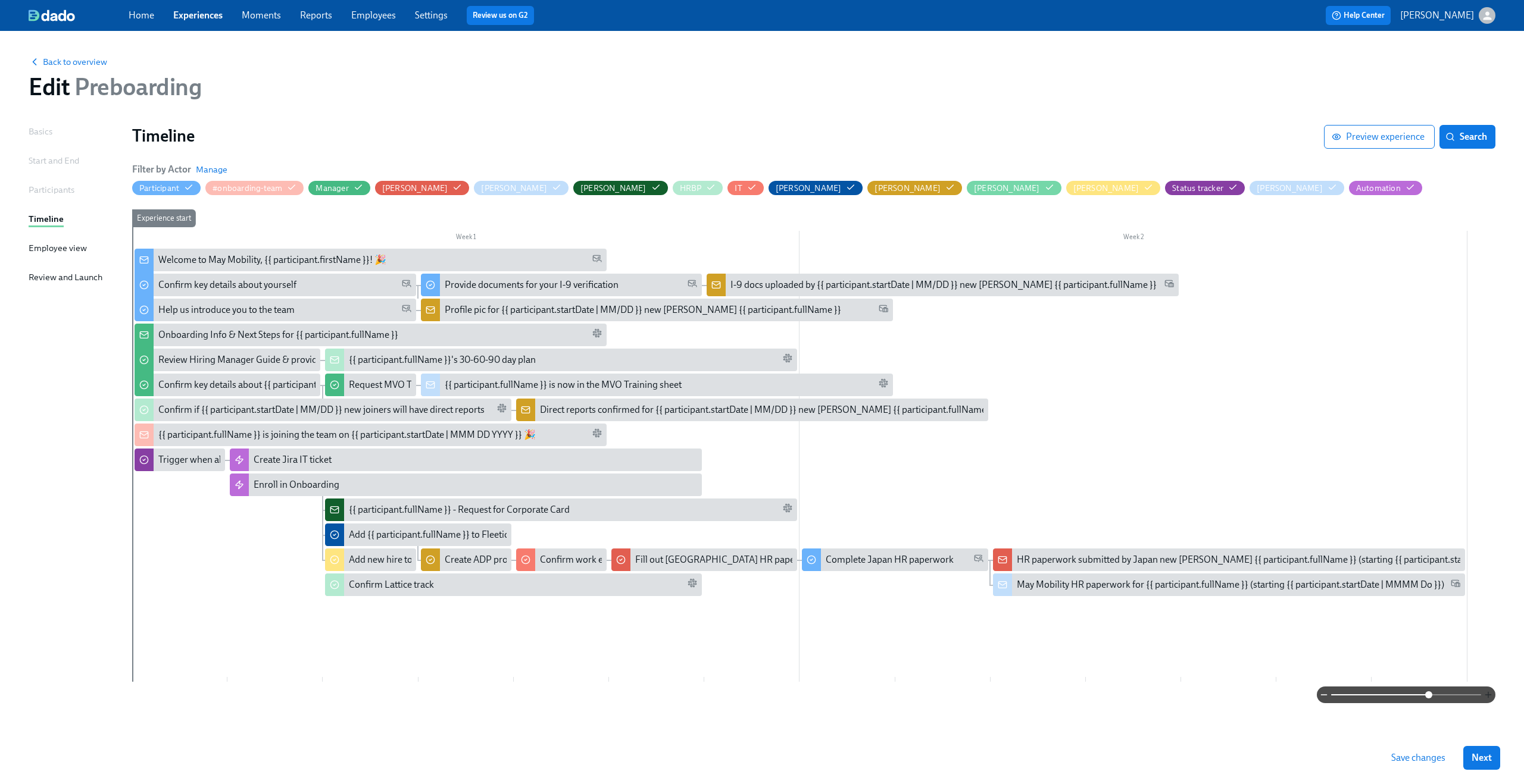
click at [1484, 693] on icon "button" at bounding box center [1488, 694] width 10 height 10
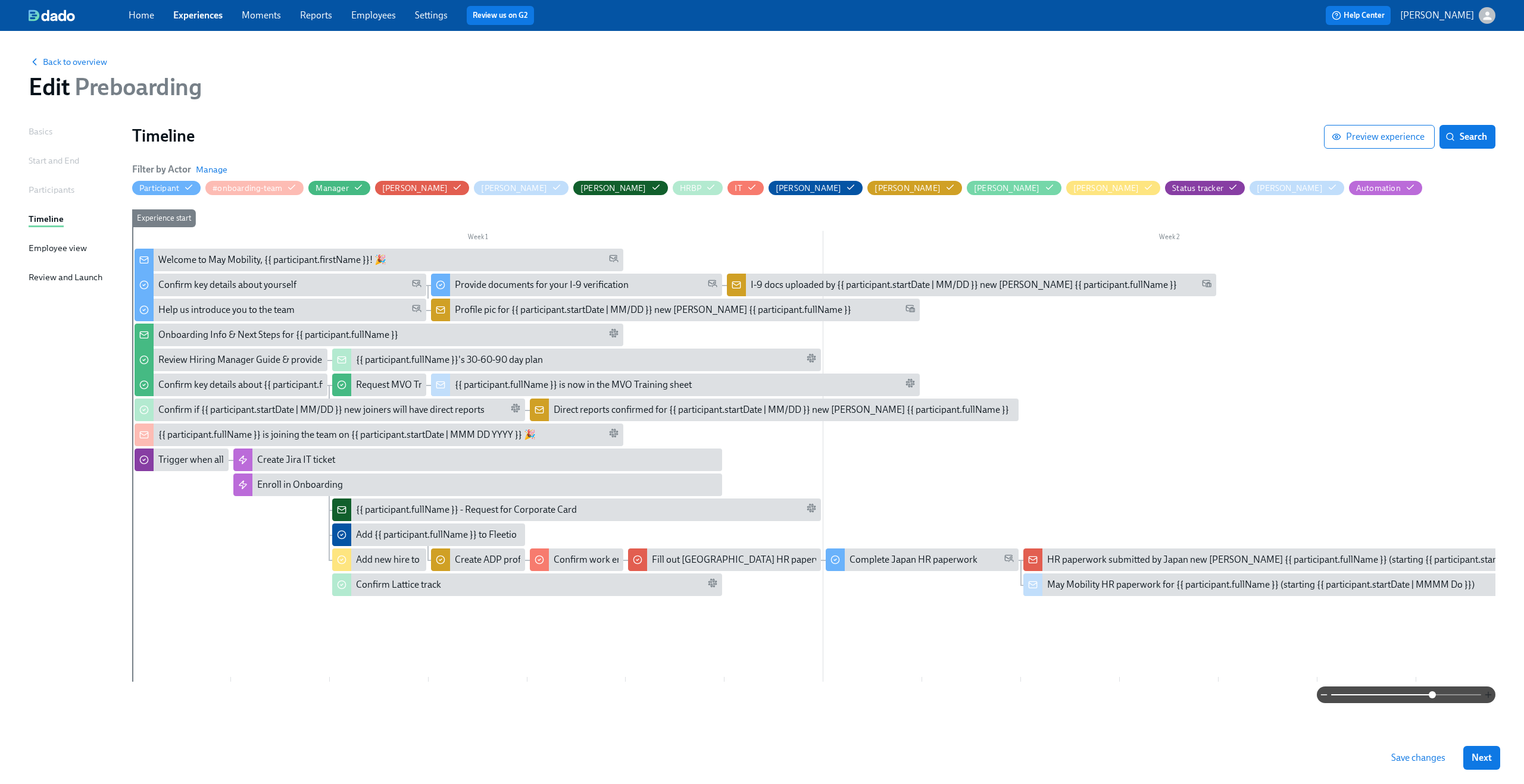
click at [1484, 693] on icon "button" at bounding box center [1488, 694] width 10 height 10
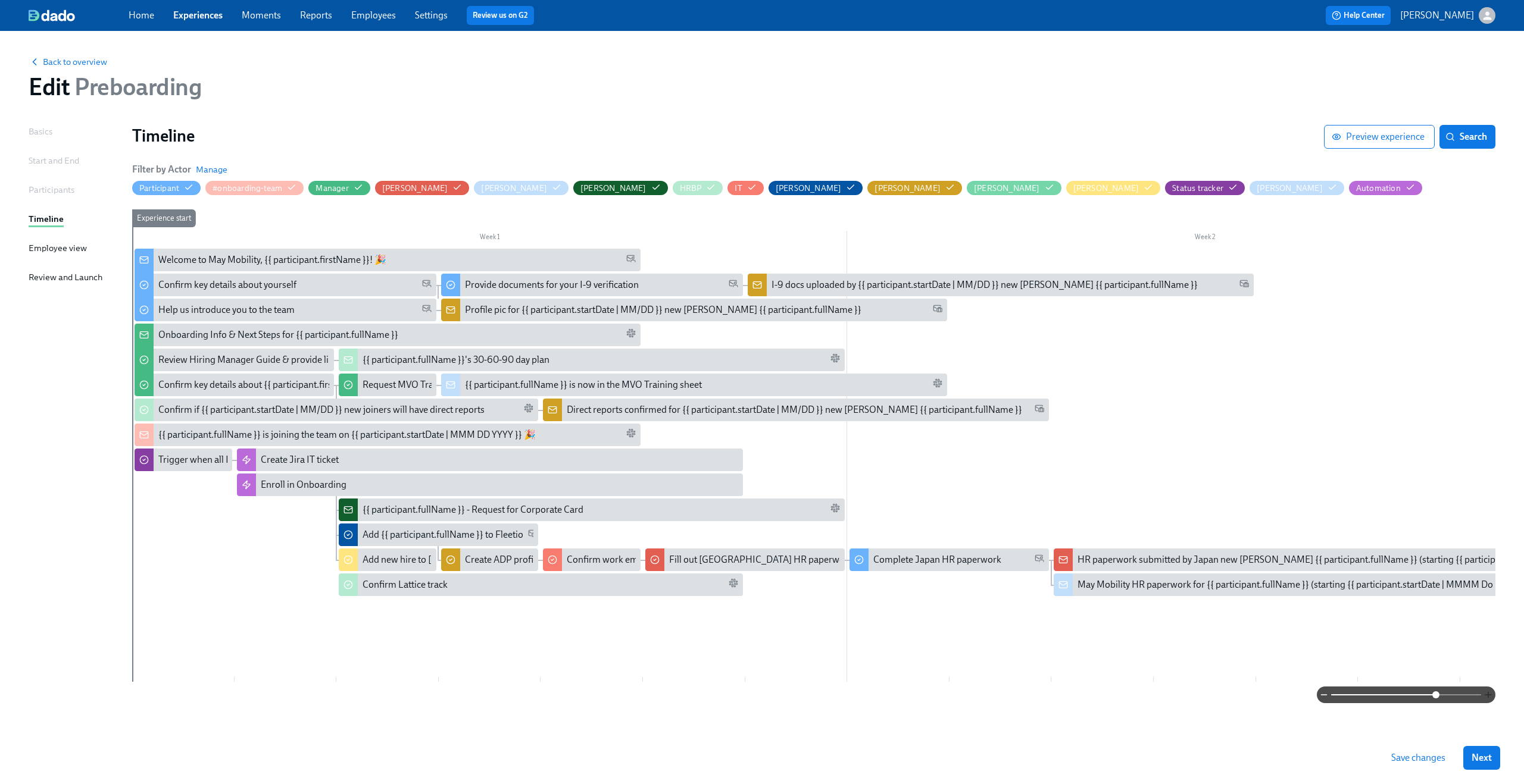
click at [1484, 693] on icon "button" at bounding box center [1488, 694] width 10 height 10
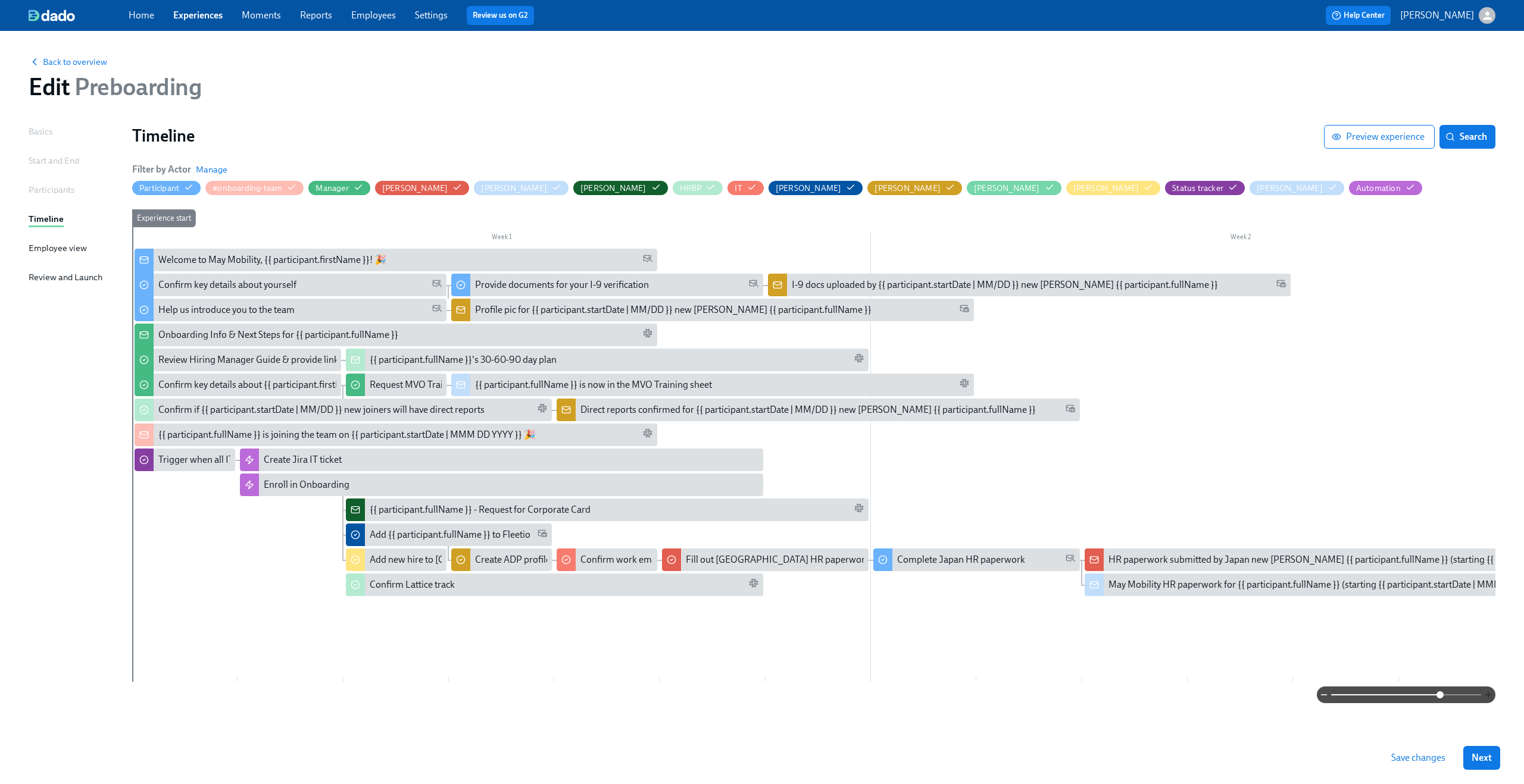
click at [1484, 693] on icon "button" at bounding box center [1488, 694] width 10 height 10
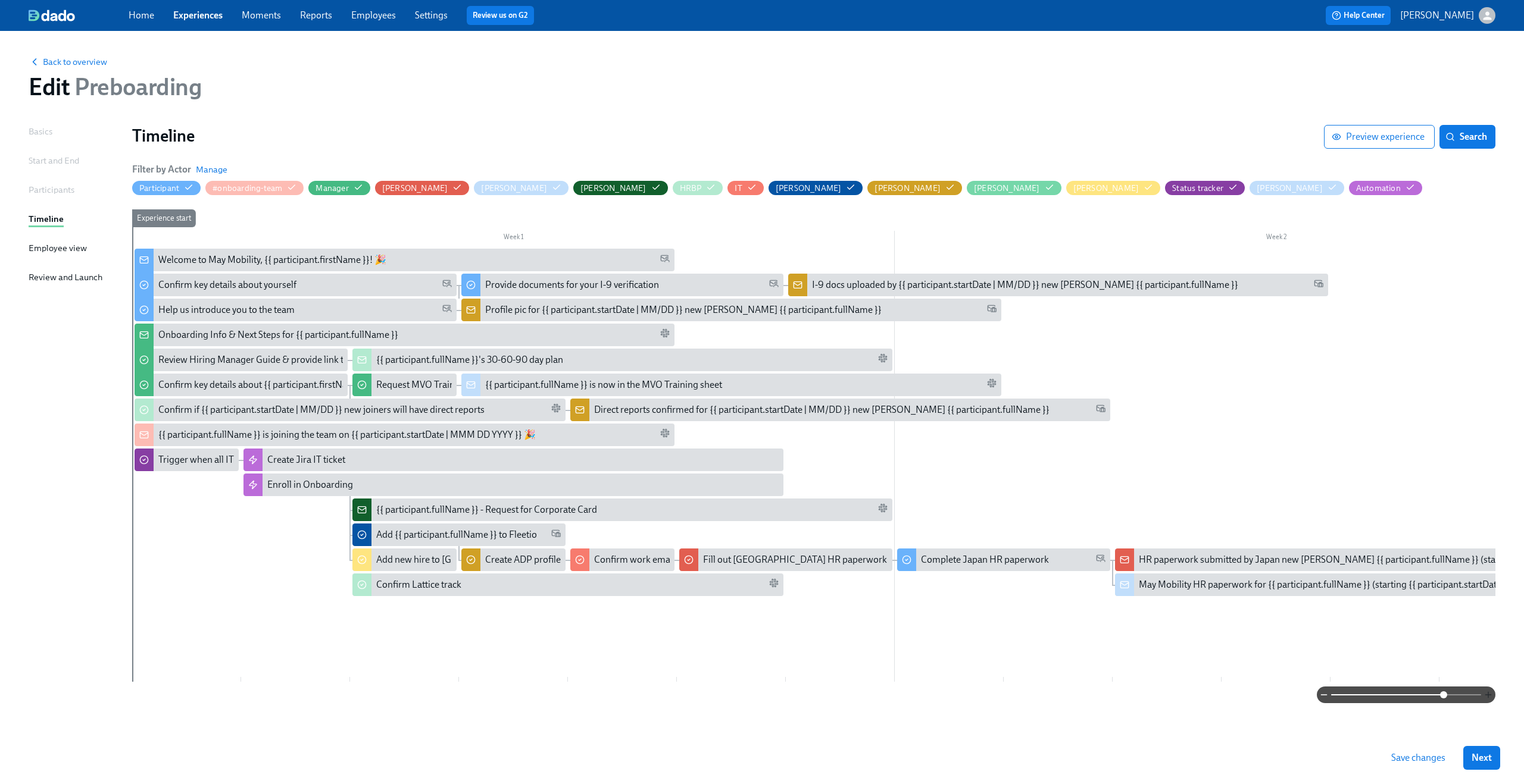
click at [1484, 693] on icon "button" at bounding box center [1488, 694] width 10 height 10
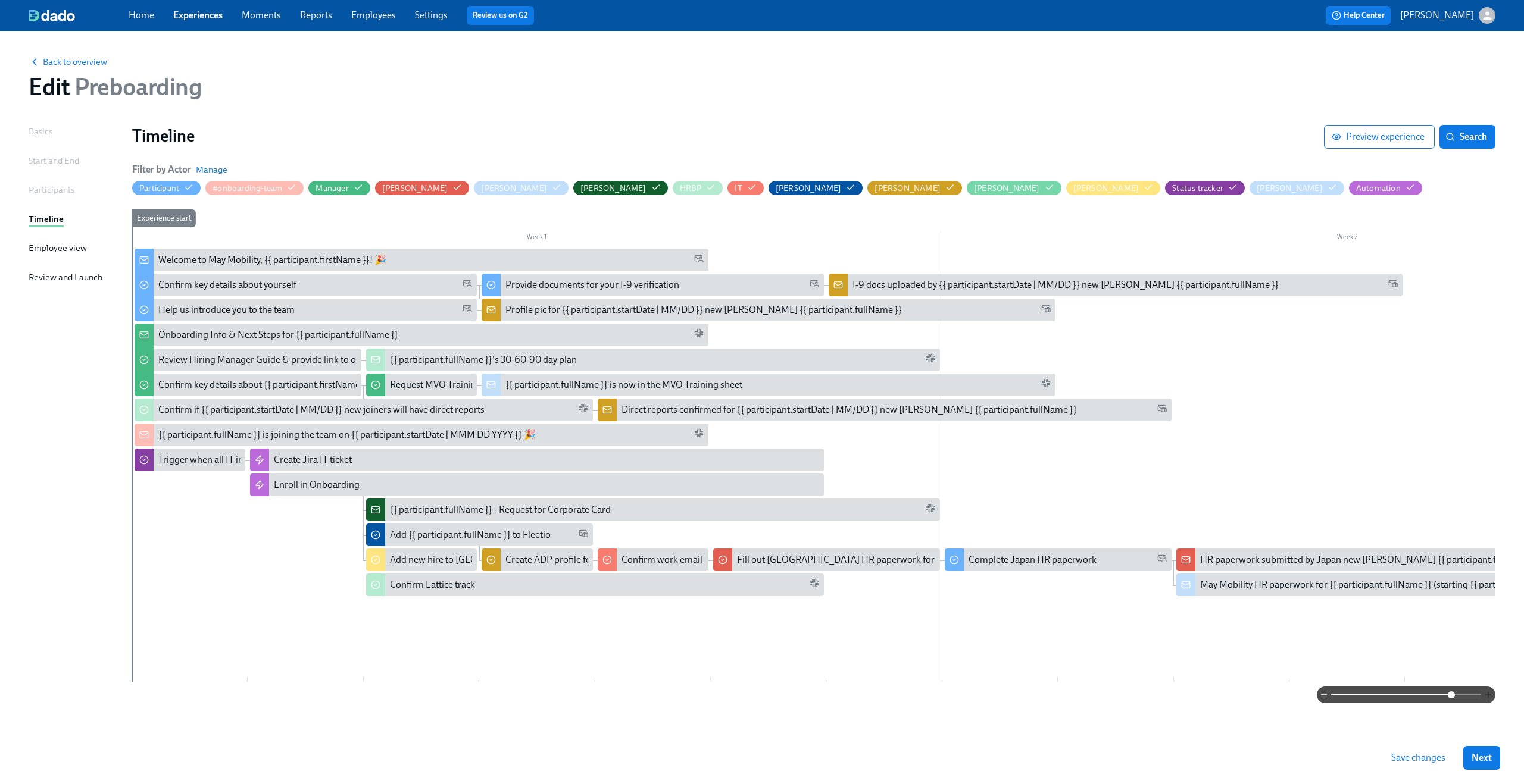
click at [1484, 693] on icon "button" at bounding box center [1488, 694] width 10 height 10
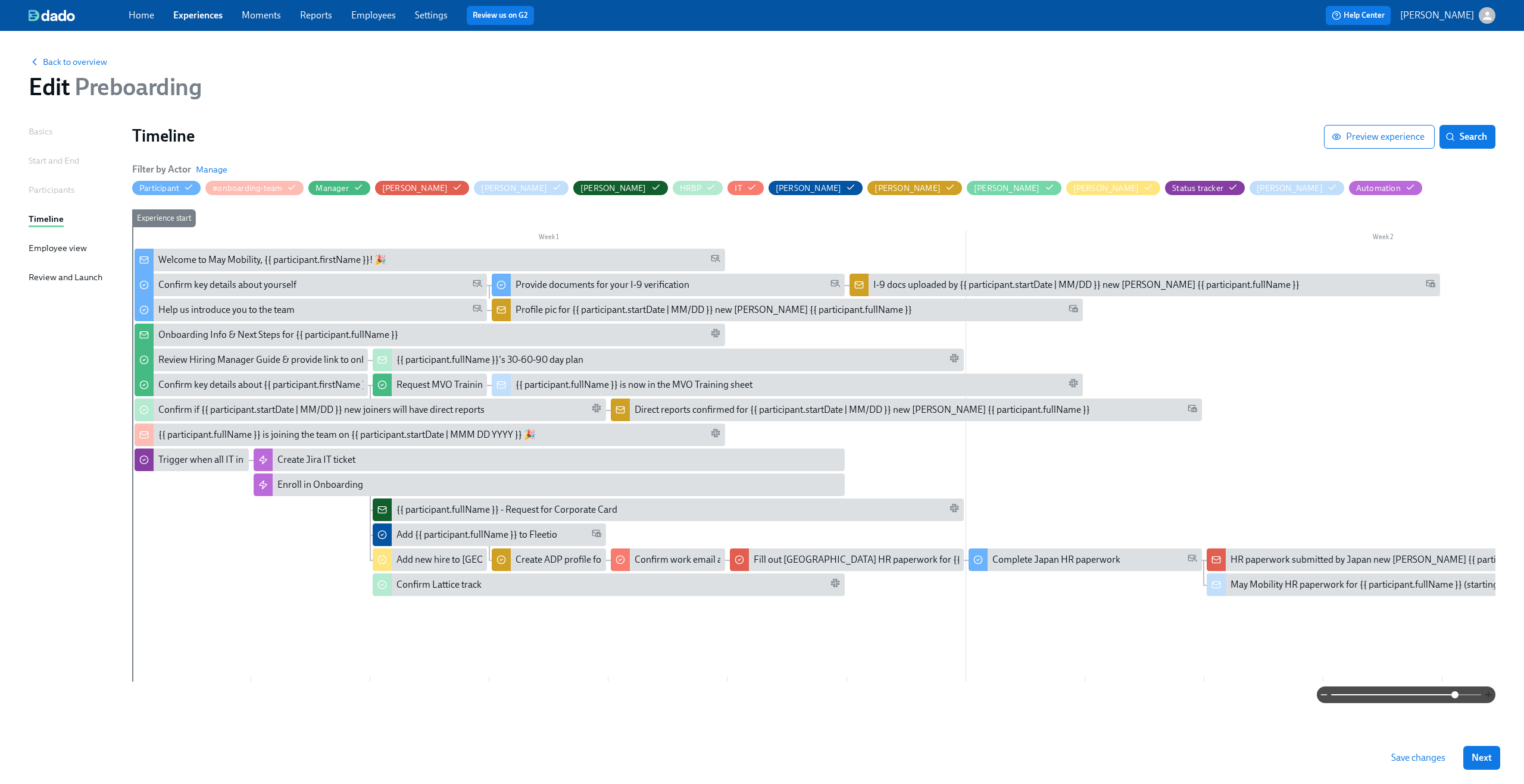
click at [1484, 693] on icon "button" at bounding box center [1488, 694] width 10 height 10
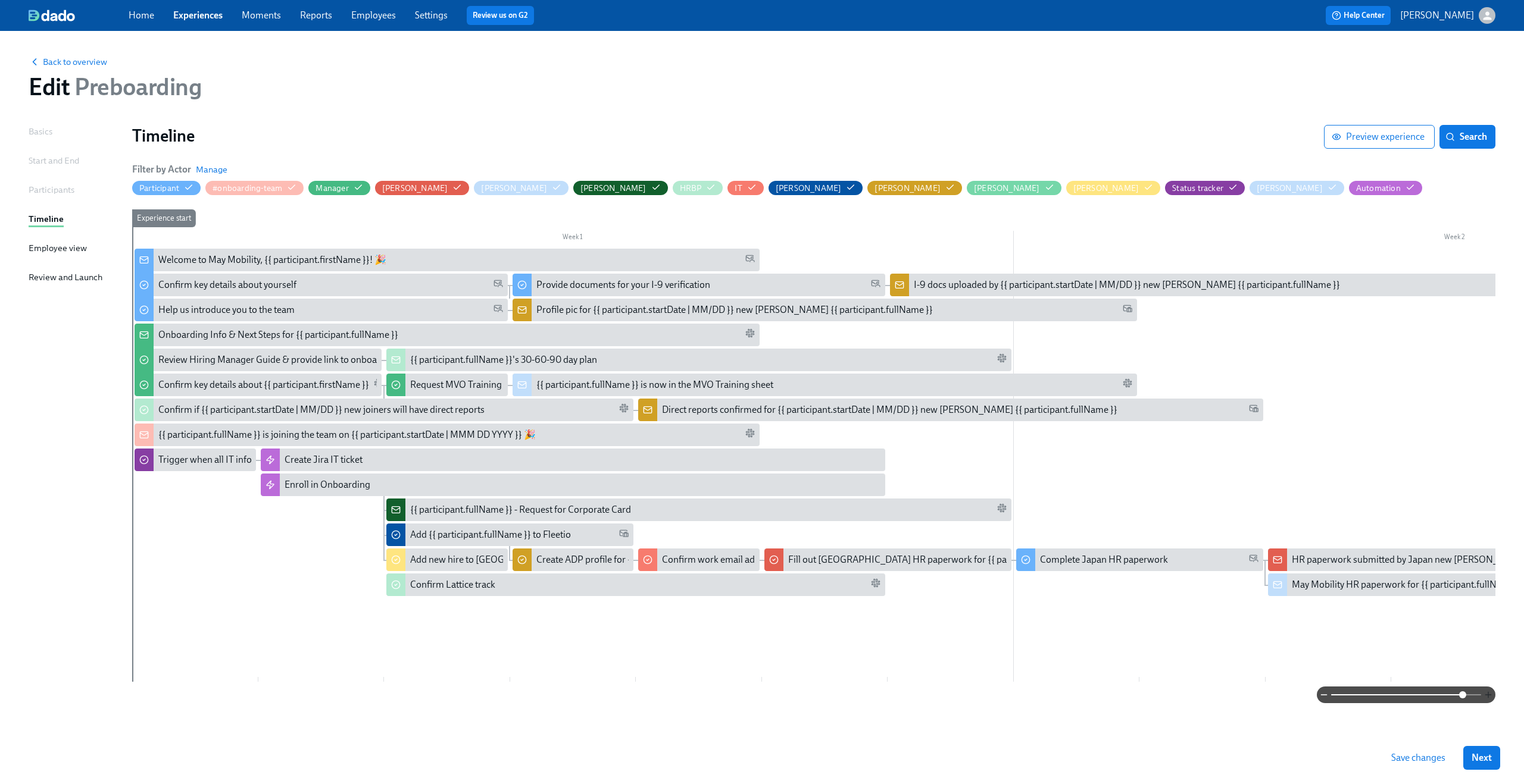
click at [1484, 693] on icon "button" at bounding box center [1488, 694] width 10 height 10
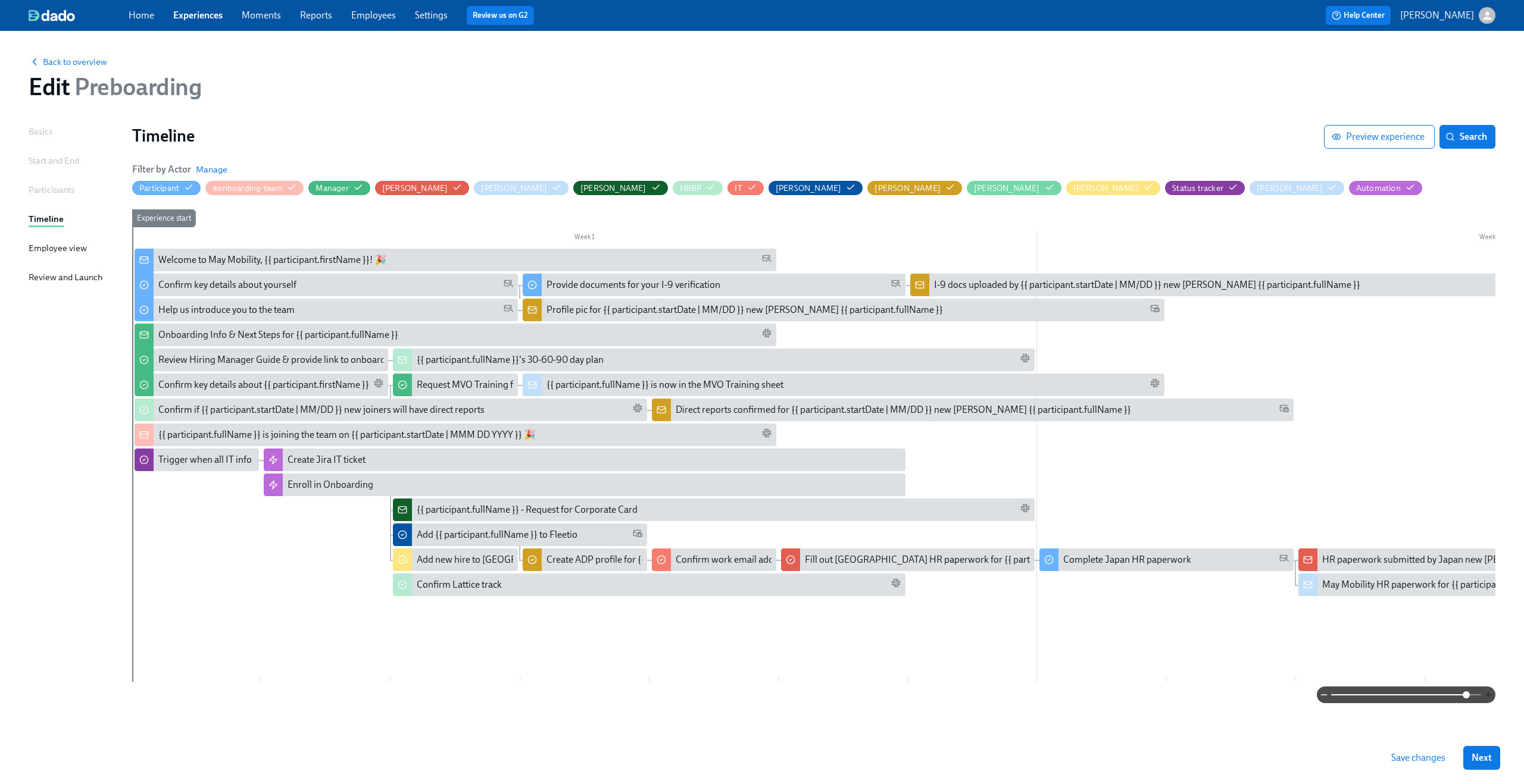
click at [1484, 693] on icon "button" at bounding box center [1488, 694] width 10 height 10
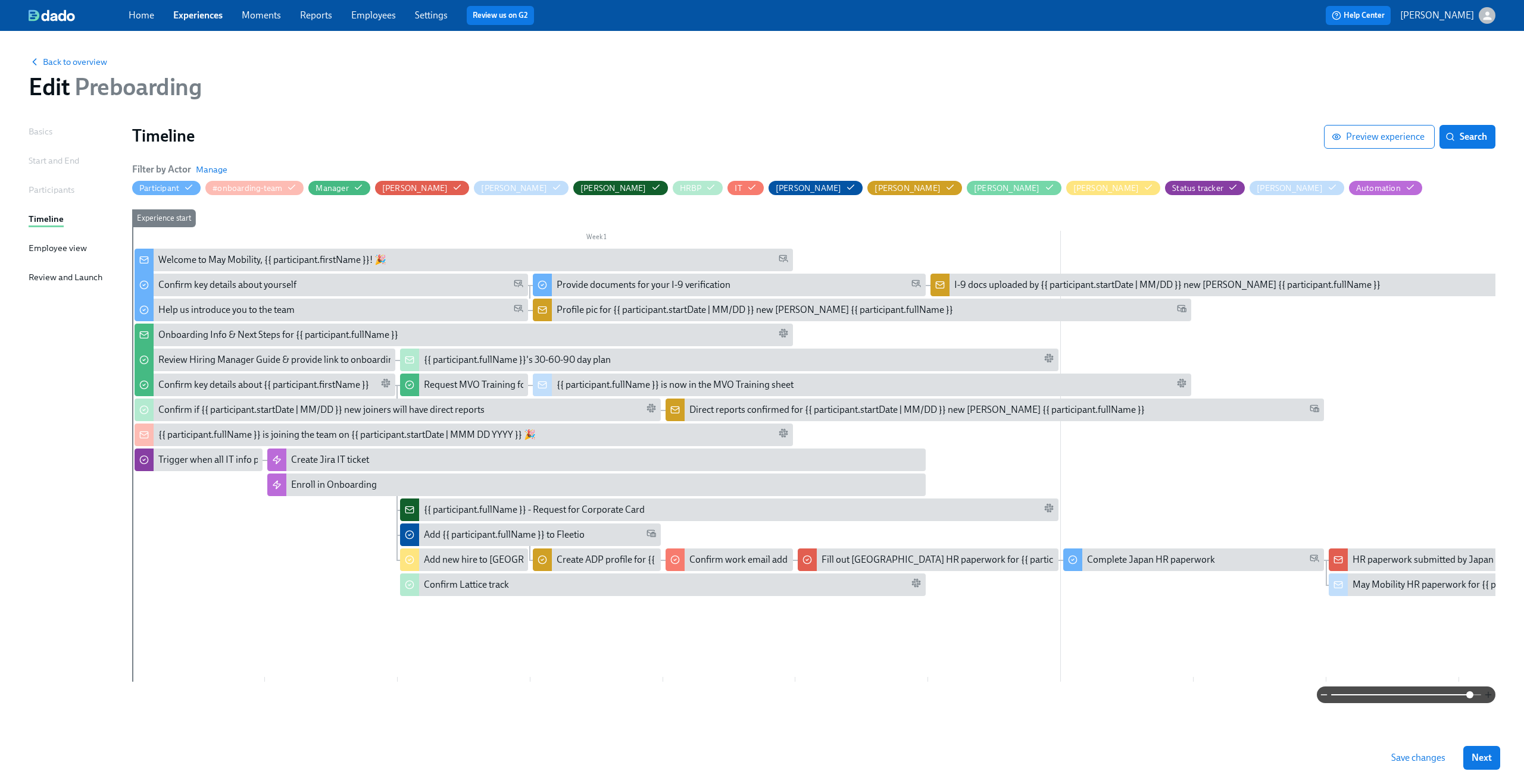
click at [1484, 693] on icon "button" at bounding box center [1488, 694] width 10 height 10
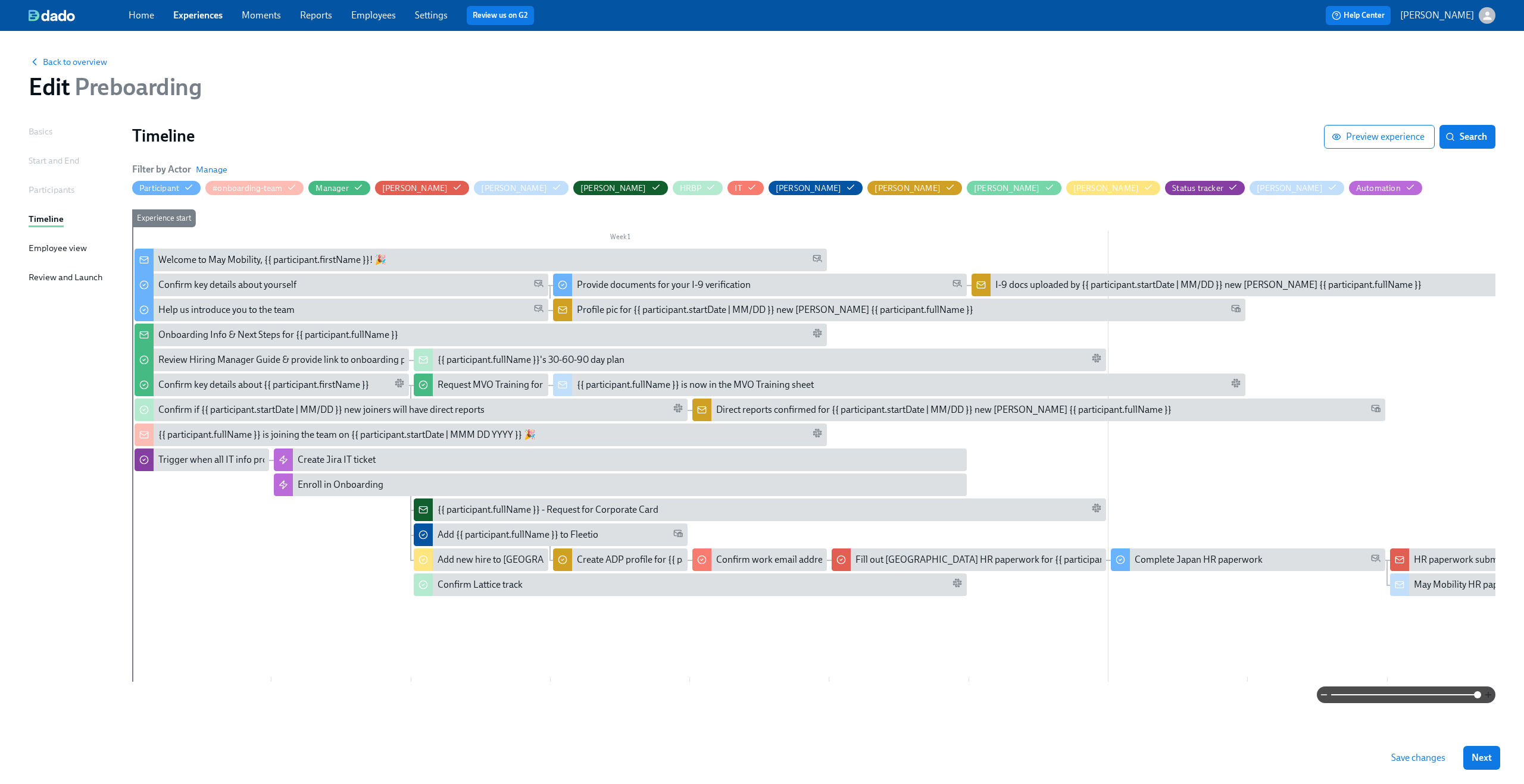
click at [1484, 693] on icon "button" at bounding box center [1488, 694] width 10 height 10
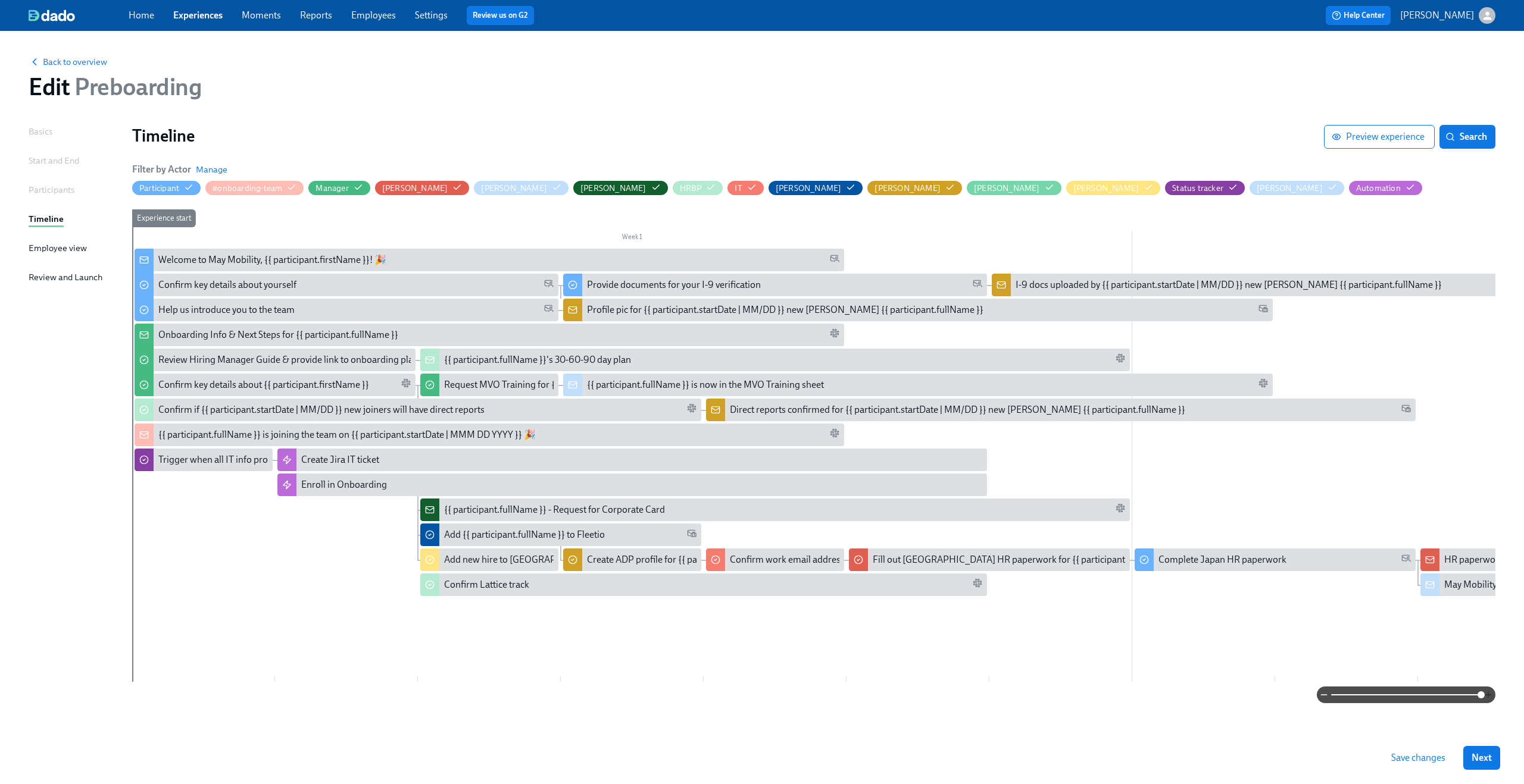
click at [1484, 693] on icon "button" at bounding box center [1488, 694] width 10 height 10
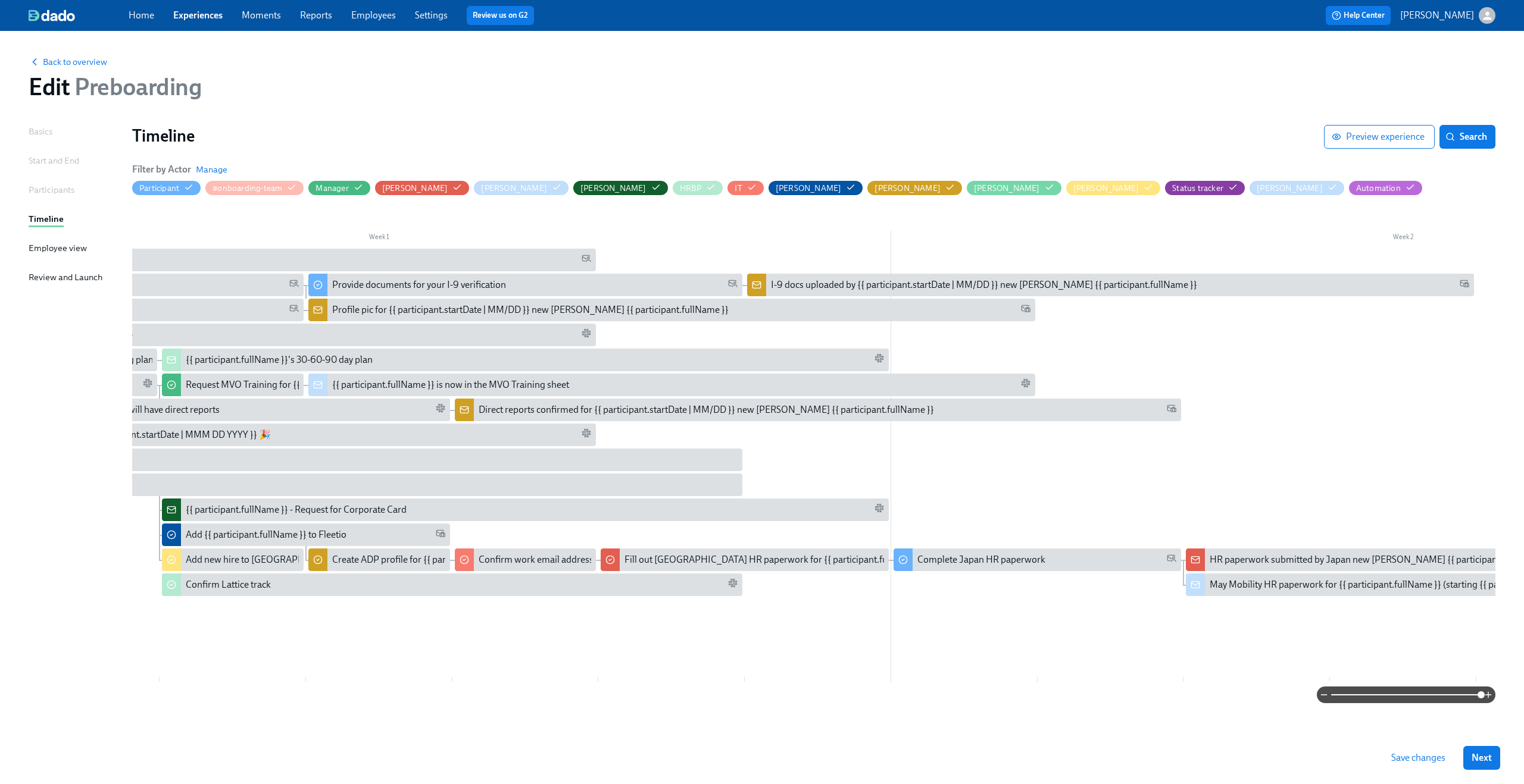
scroll to position [0, 262]
click at [365, 557] on div "Create ADP profile for {{ participant.fullName }} (starting {{ participant.star…" at bounding box center [521, 560] width 373 height 13
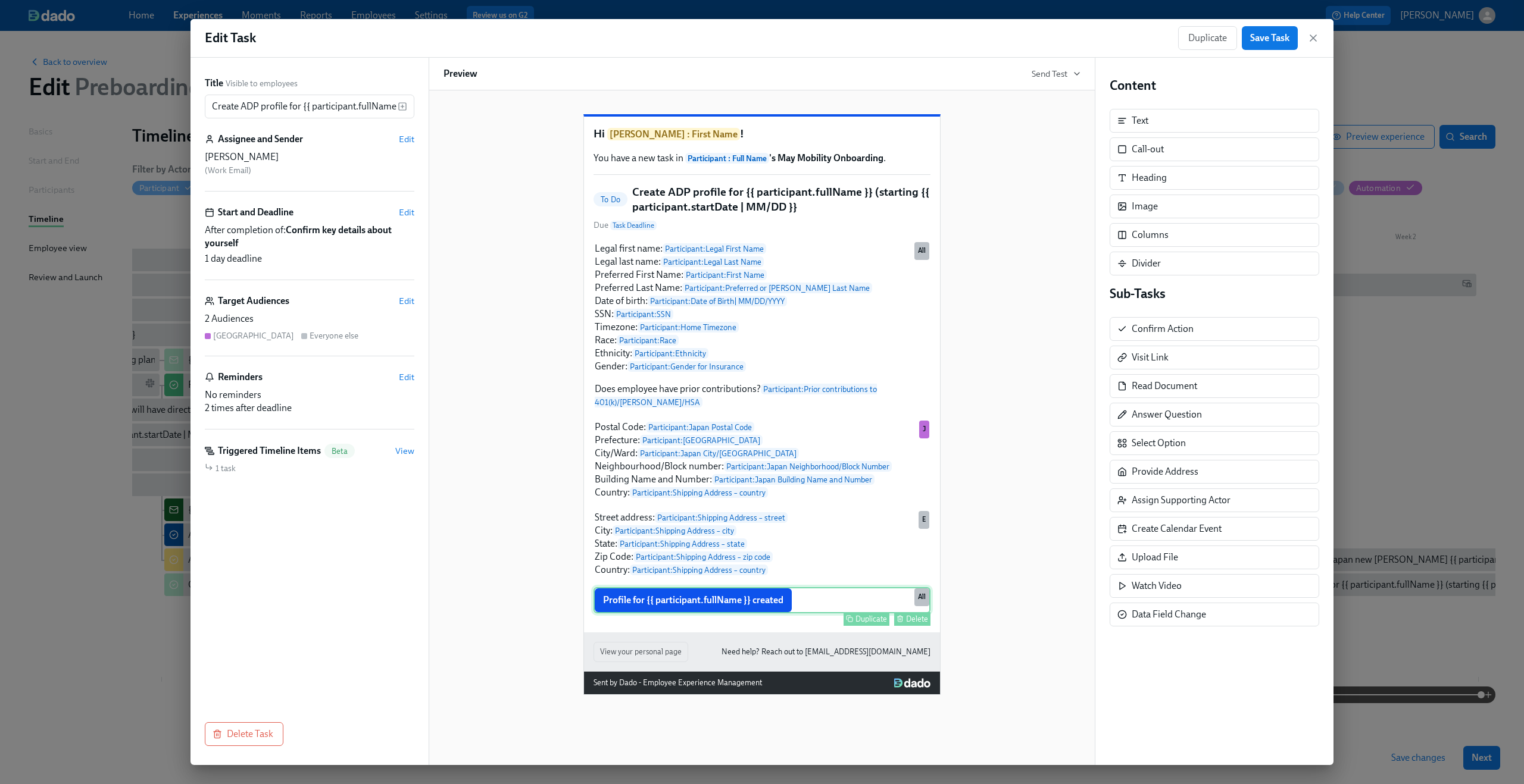
click at [682, 614] on div "Profile for {{ participant.fullName }} created Duplicate Delete All" at bounding box center [762, 600] width 337 height 26
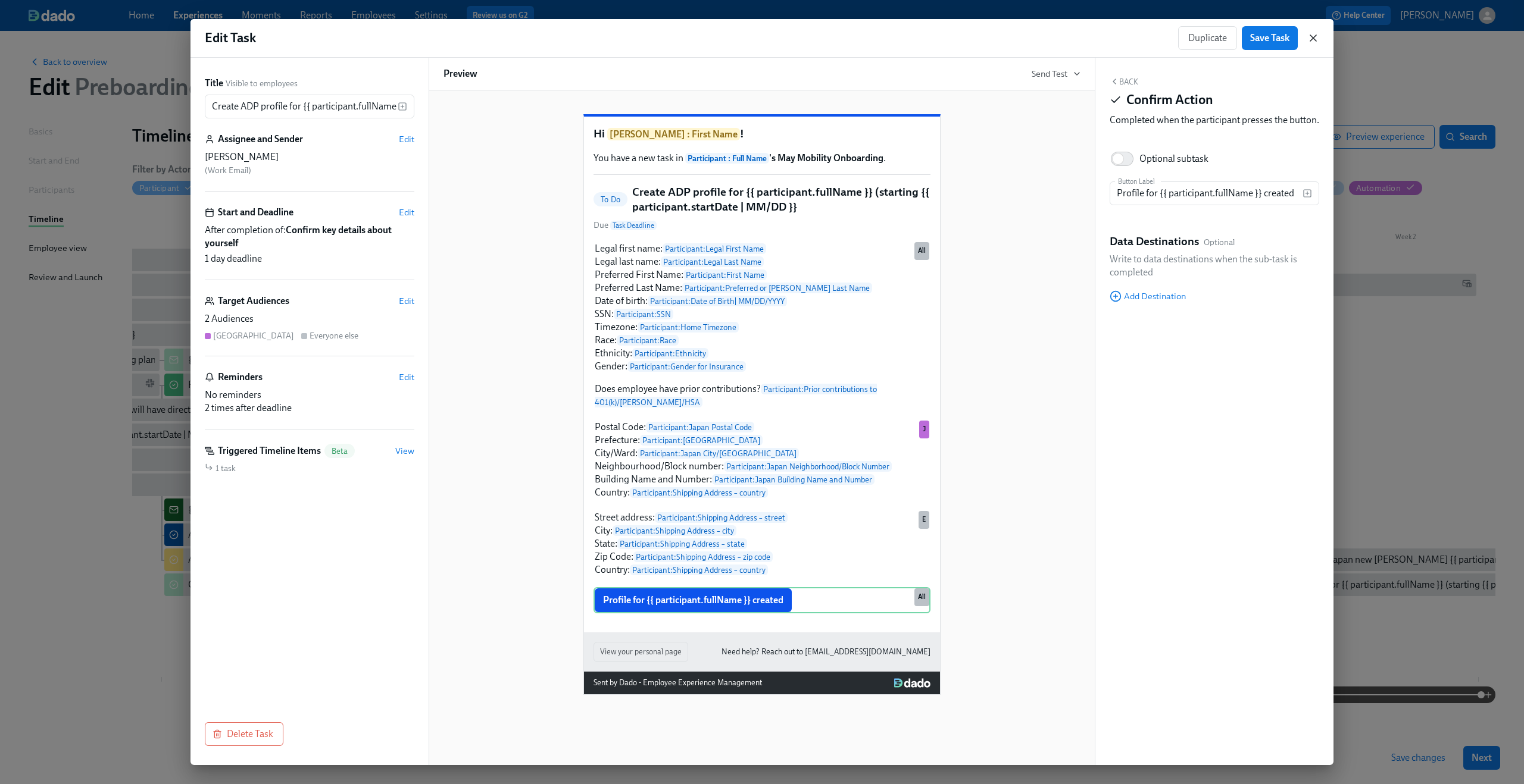
click at [1315, 37] on icon "button" at bounding box center [1313, 38] width 12 height 12
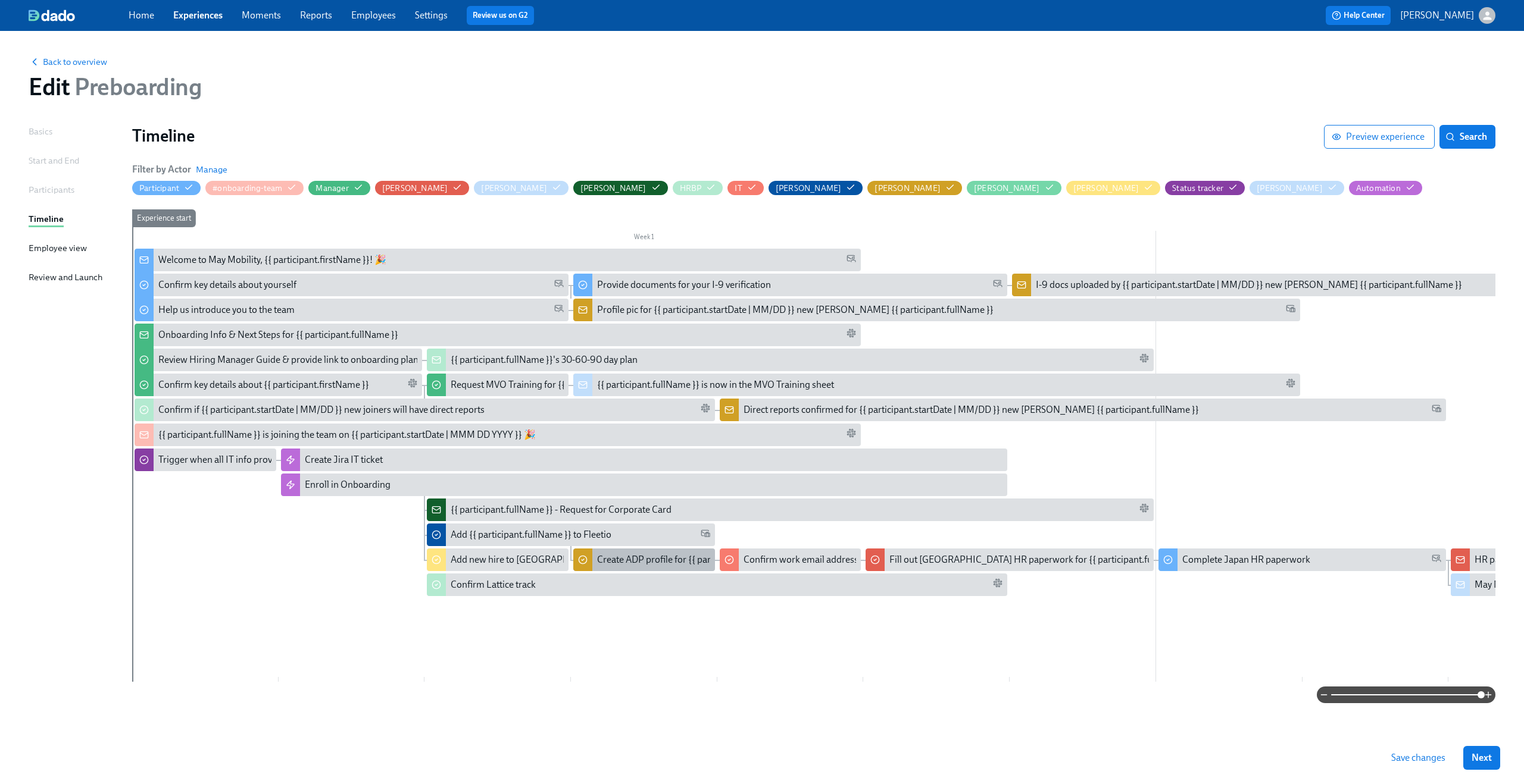
click at [616, 556] on div "Create ADP profile for {{ participant.fullName }} (starting {{ participant.star…" at bounding box center [783, 560] width 373 height 13
click at [377, 389] on div "Confirm key details about {{ participant.firstName }}" at bounding box center [288, 385] width 259 height 13
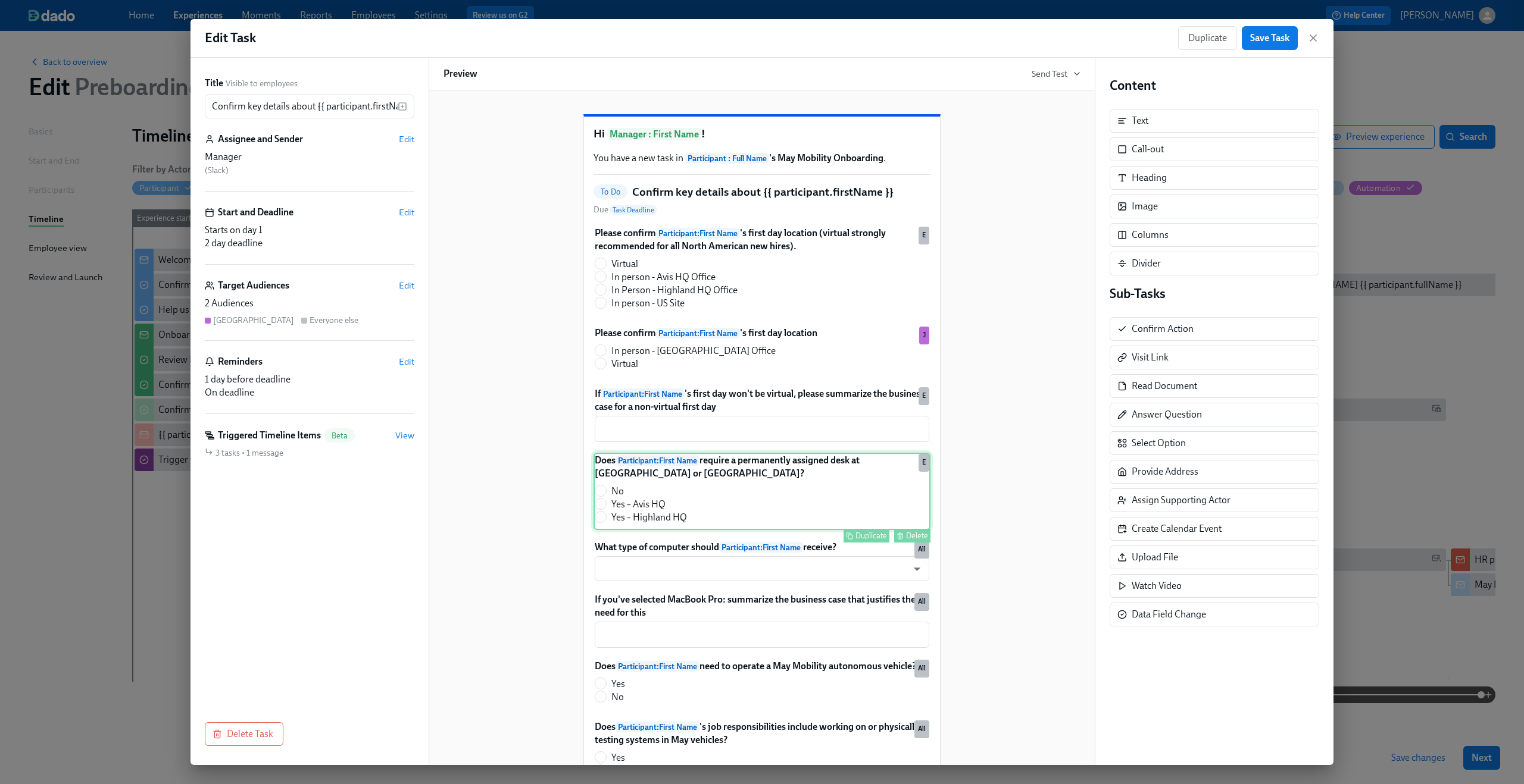
click at [728, 503] on div "Does Participant : First Name require a permanently assigned desk at Avis HQ or…" at bounding box center [762, 491] width 337 height 78
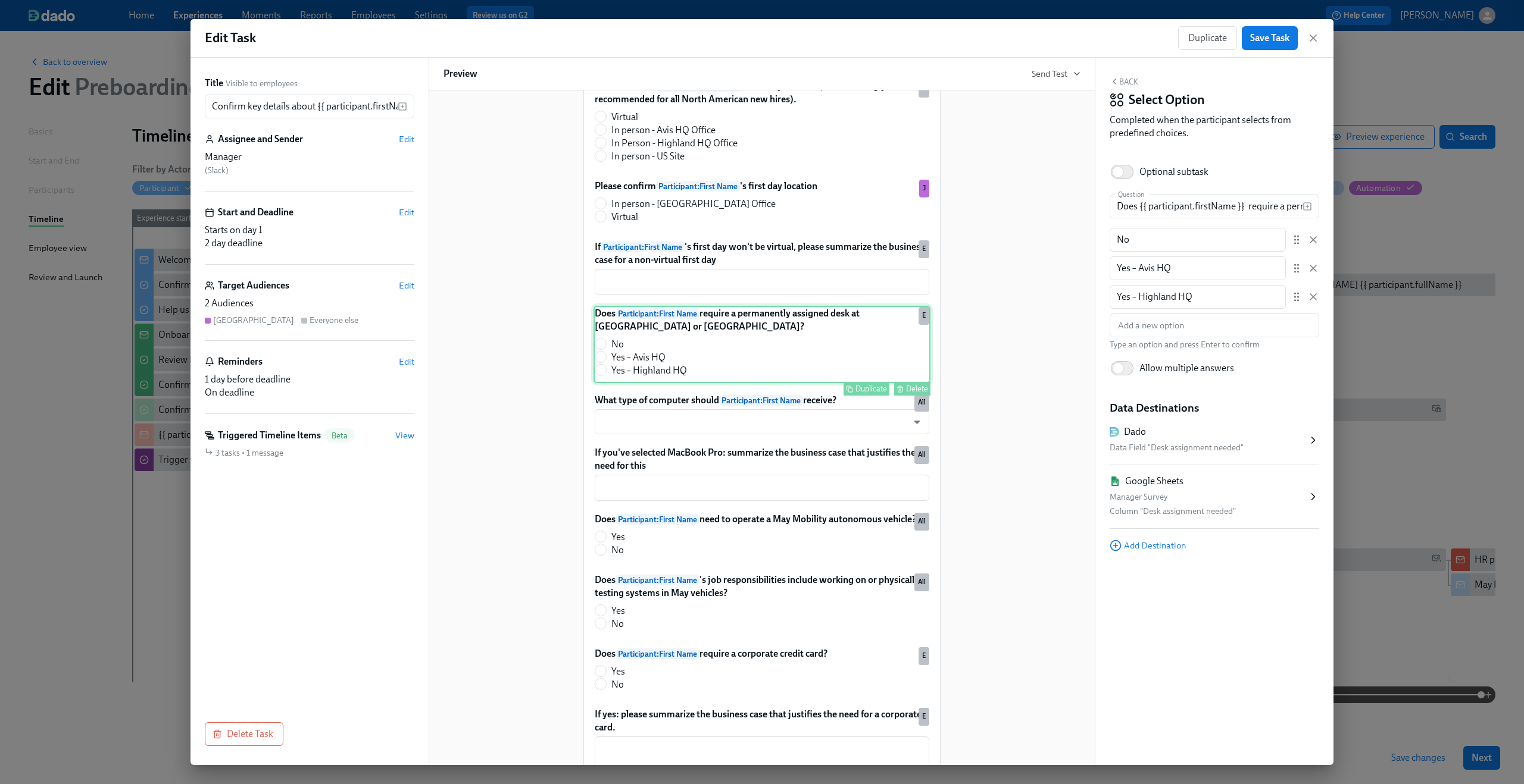
scroll to position [173, 0]
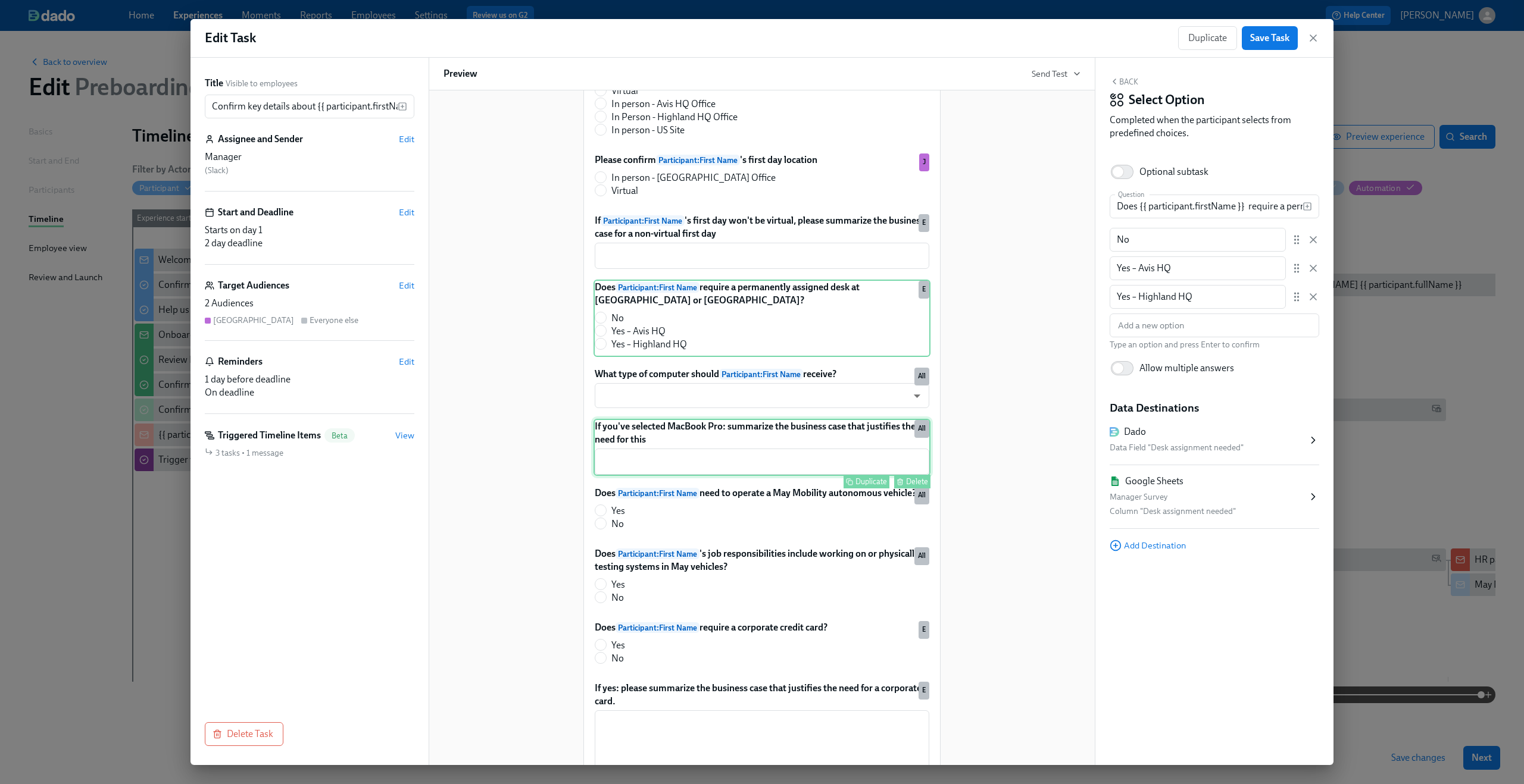
click at [727, 476] on div "If you've selected MacBook Pro: summarize the business case that justifies the …" at bounding box center [762, 447] width 337 height 57
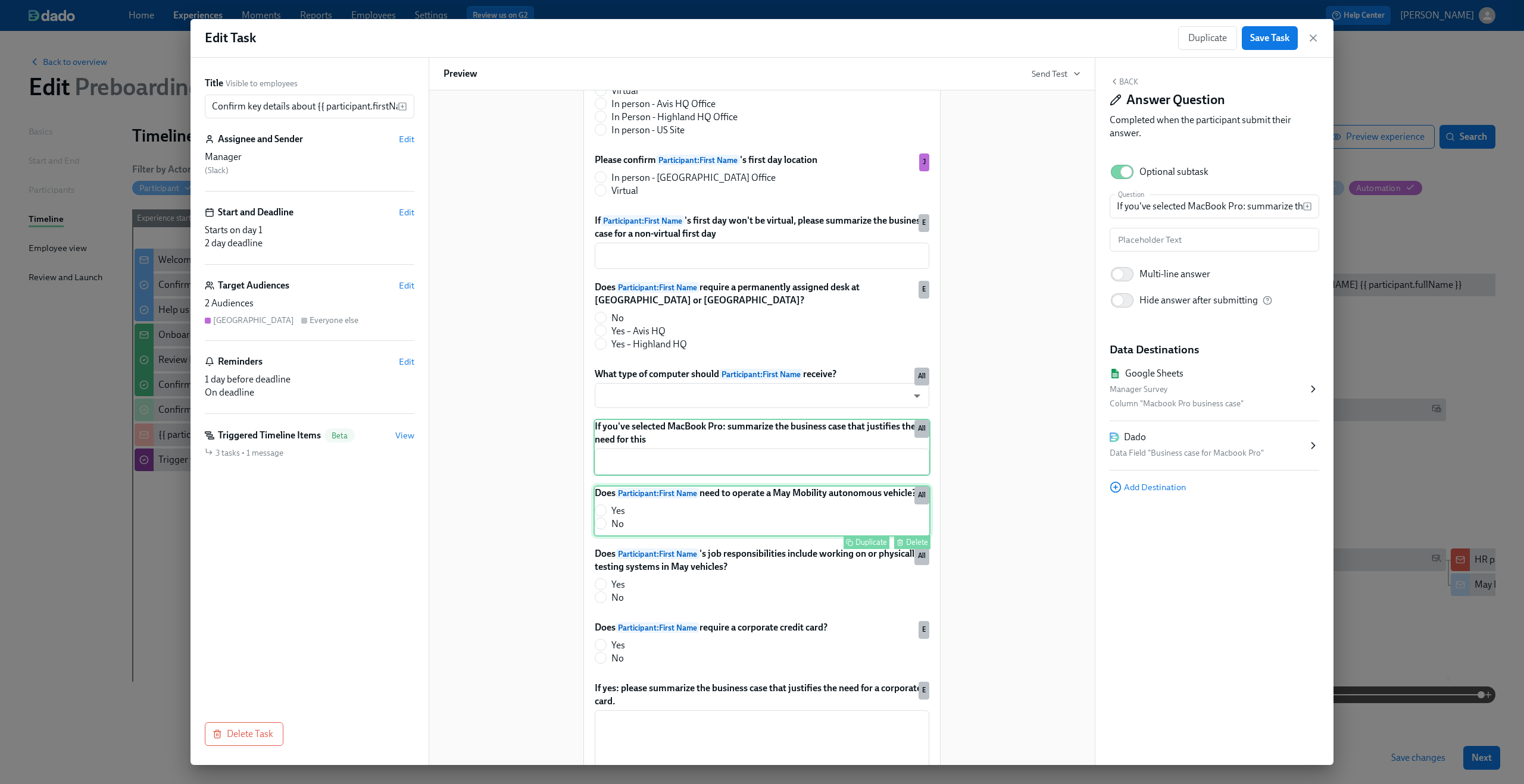
click at [719, 537] on div "Does Participant : First Name need to operate a May Mobility autonomous vehicle…" at bounding box center [762, 511] width 337 height 52
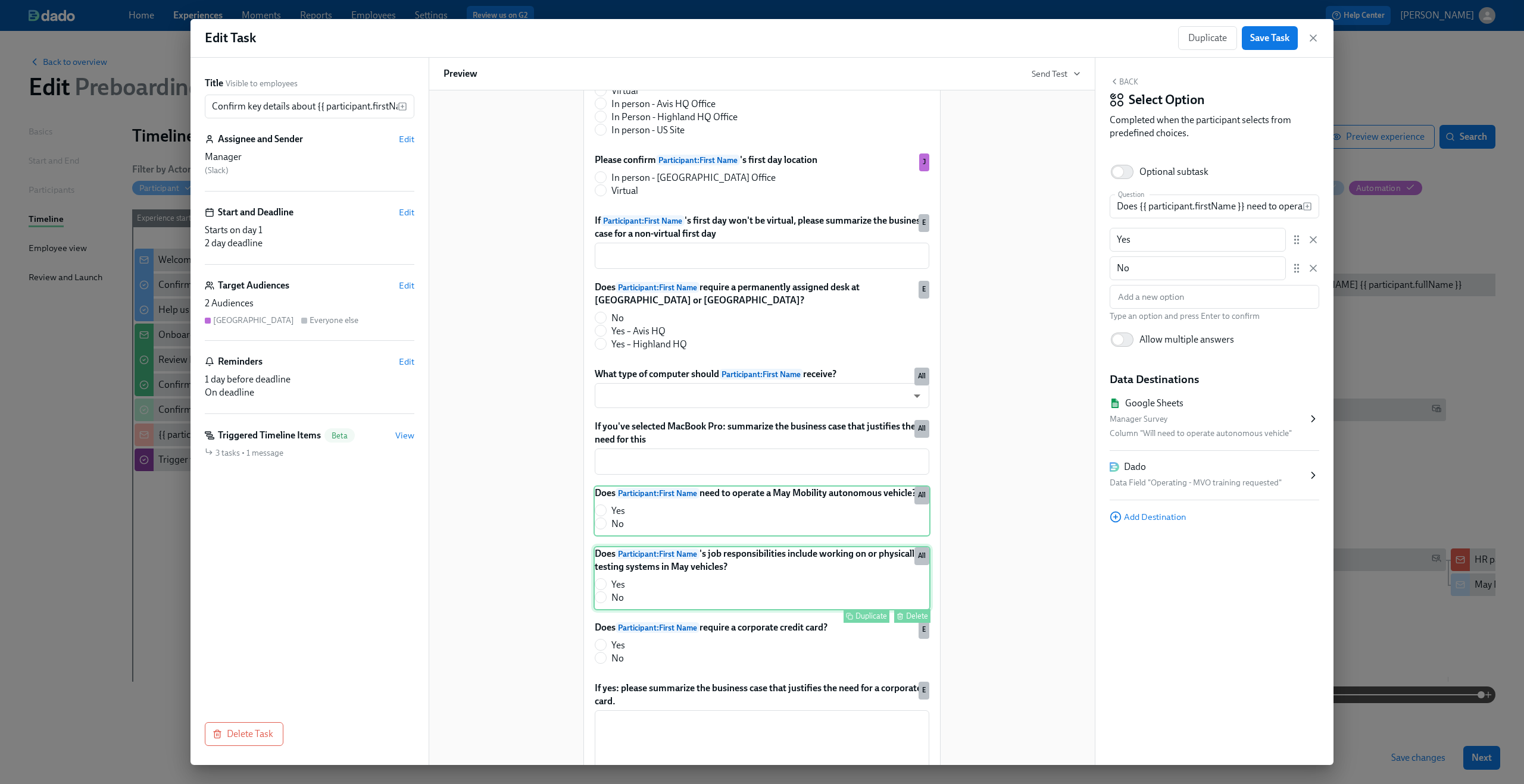
click at [714, 609] on div "Does Participant : First Name 's job responsibilities include working on or phy…" at bounding box center [762, 579] width 337 height 64
click at [722, 671] on div "Does Participant : First Name require a corporate credit card? Yes No Duplicate…" at bounding box center [762, 645] width 337 height 52
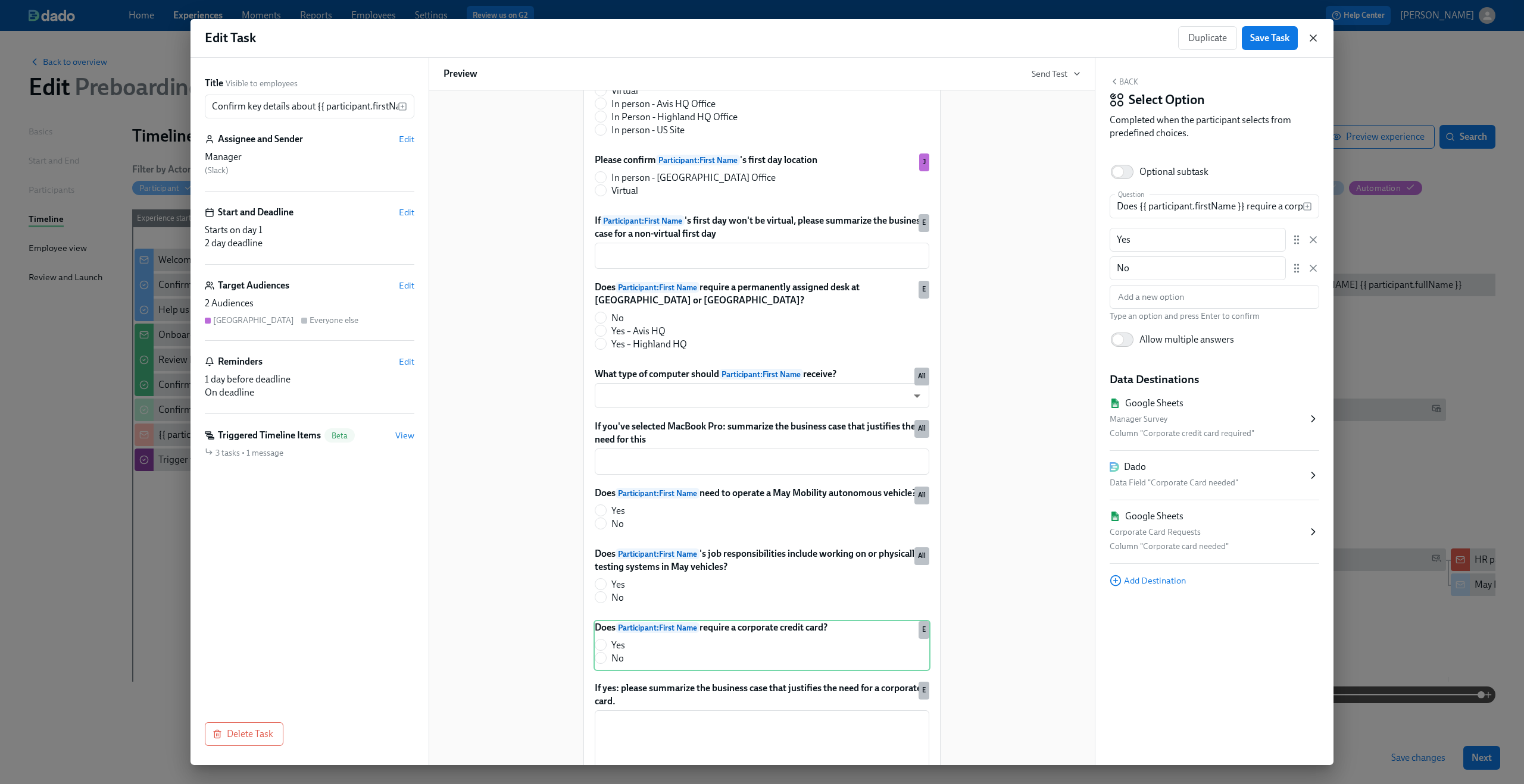
click at [1310, 40] on icon "button" at bounding box center [1313, 38] width 12 height 12
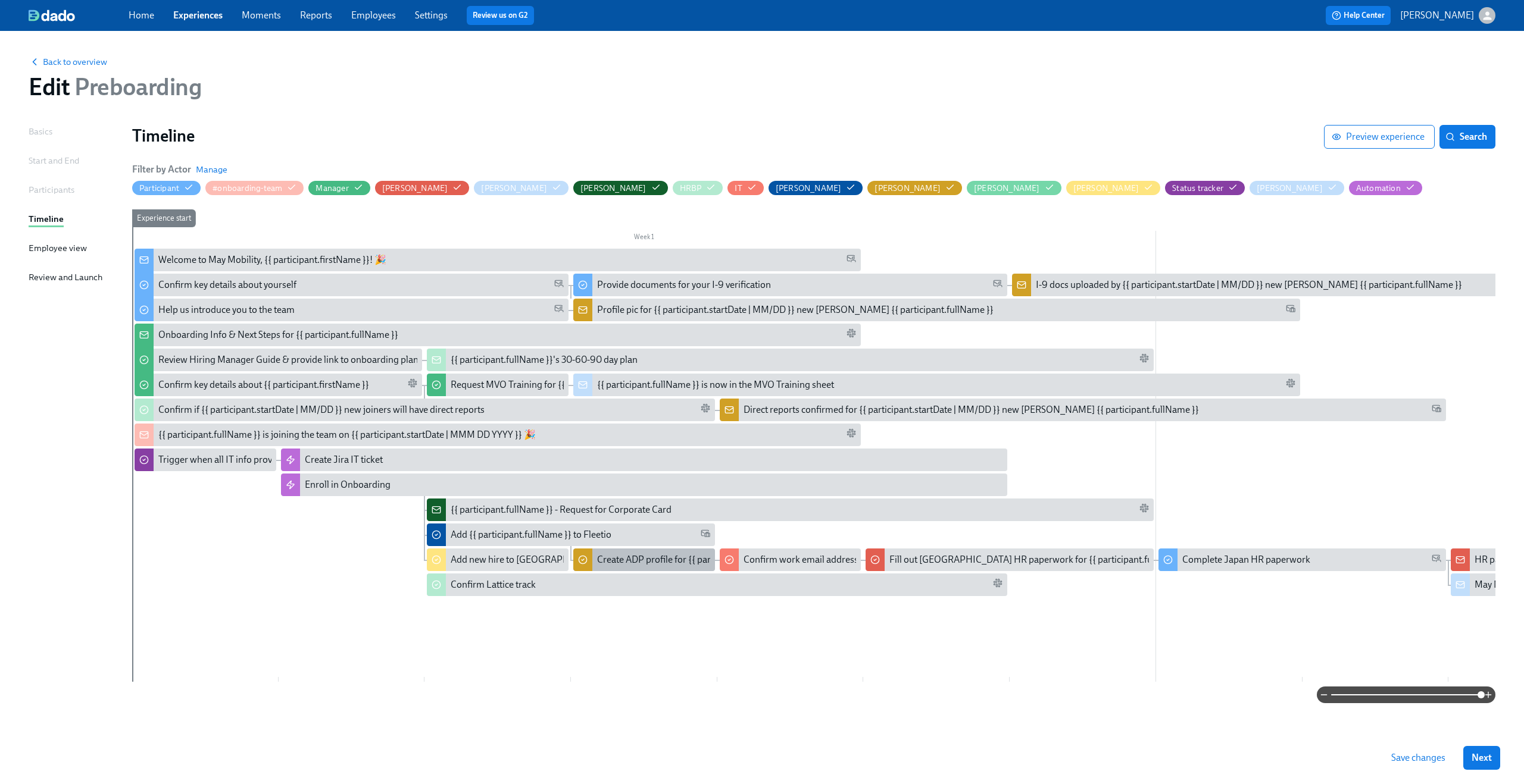
click at [616, 562] on div "Create ADP profile for {{ participant.fullName }} (starting {{ participant.star…" at bounding box center [783, 560] width 373 height 13
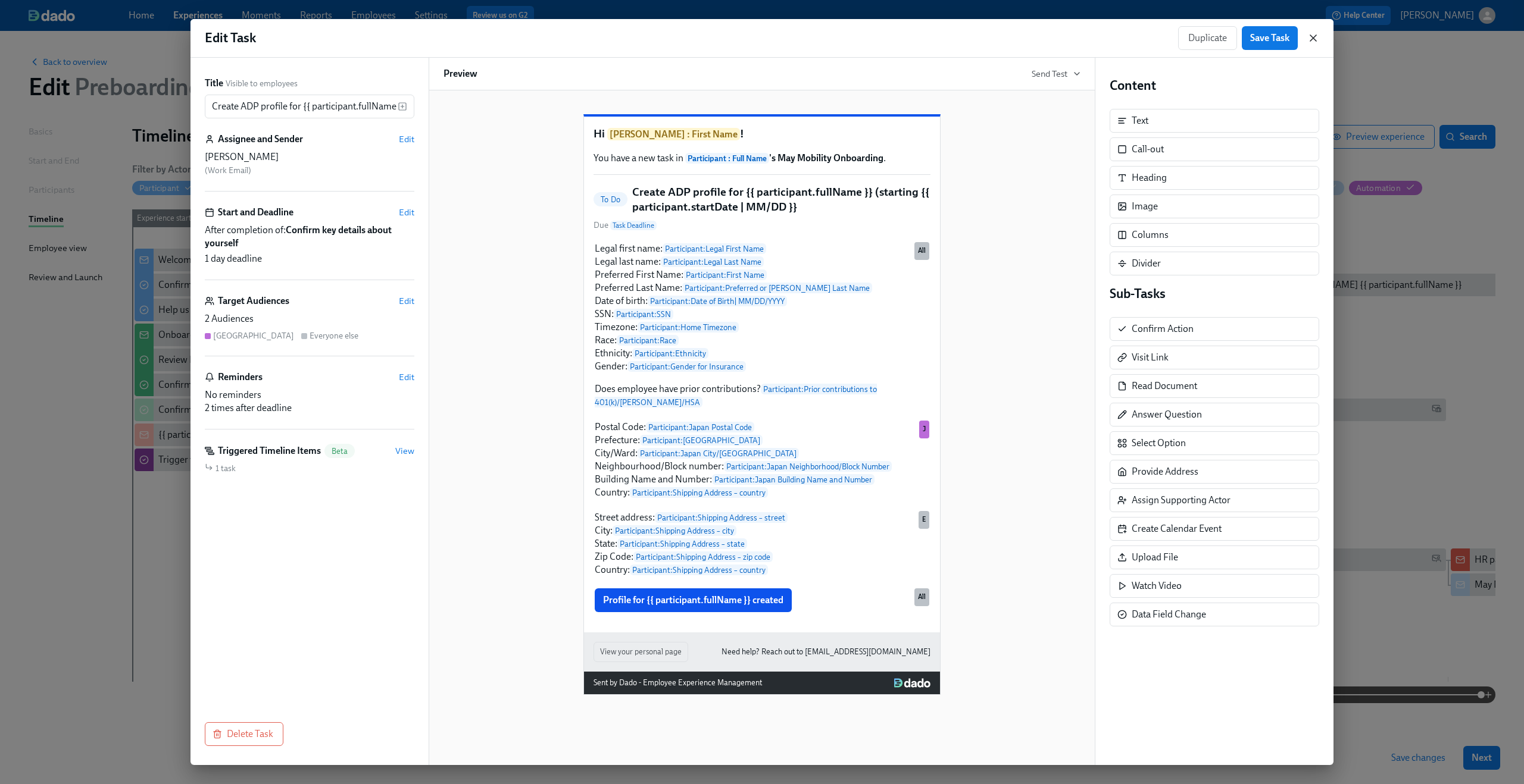
click at [1319, 39] on icon "button" at bounding box center [1313, 38] width 12 height 12
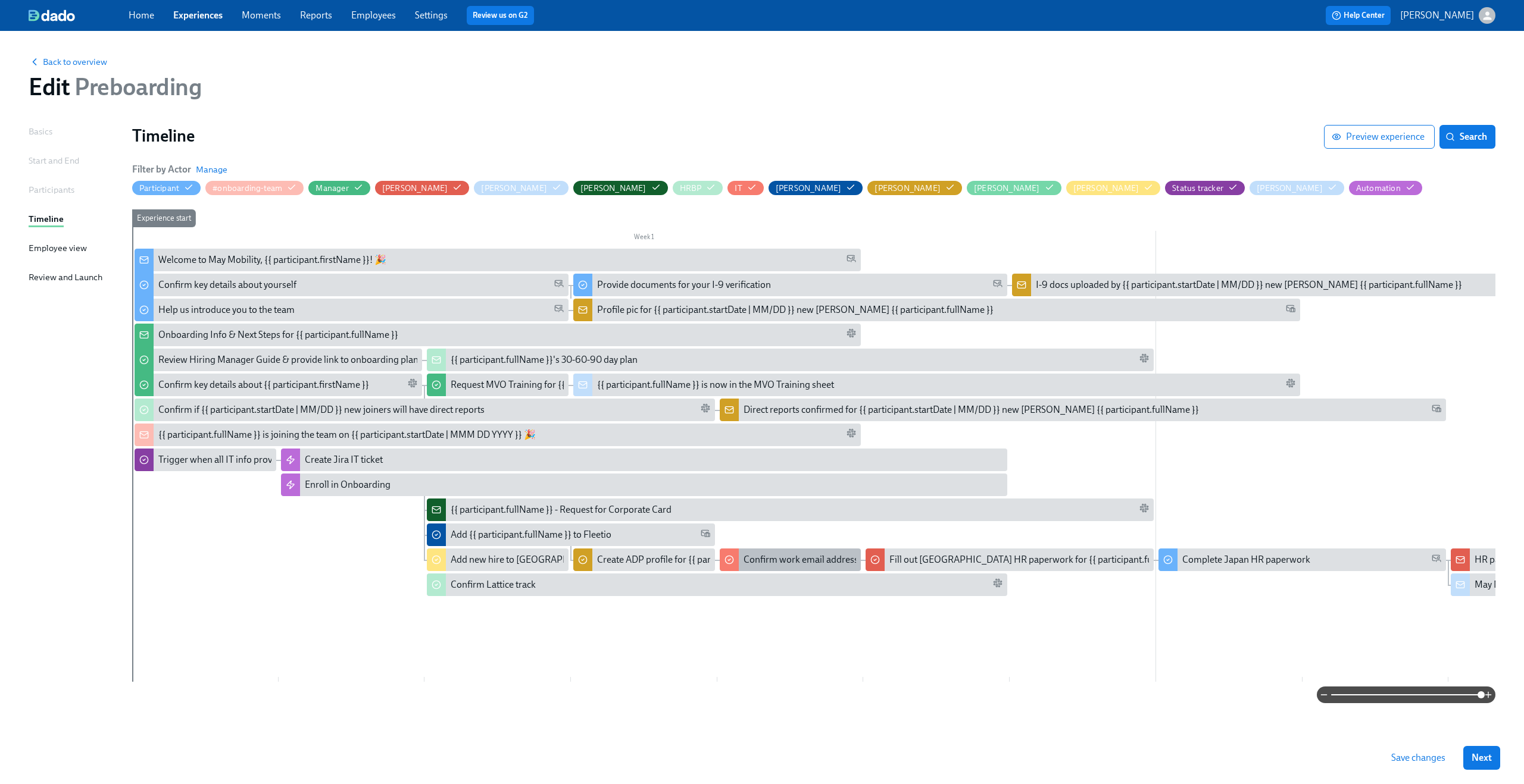
click at [805, 565] on div "Confirm work email address for {{ participant.startDate | MM/DD }} new joiners" at bounding box center [903, 560] width 320 height 13
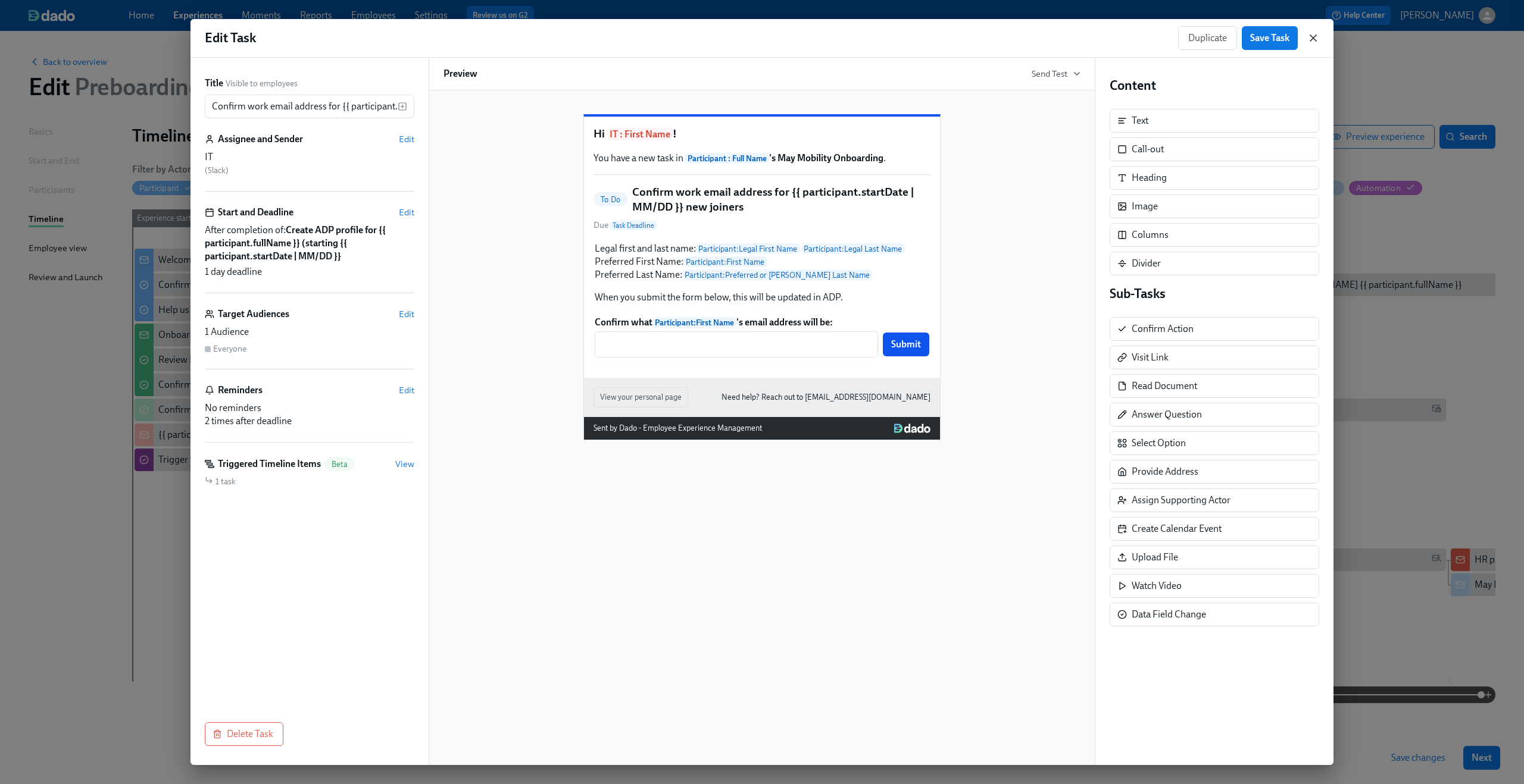
click at [1315, 37] on icon "button" at bounding box center [1313, 38] width 12 height 12
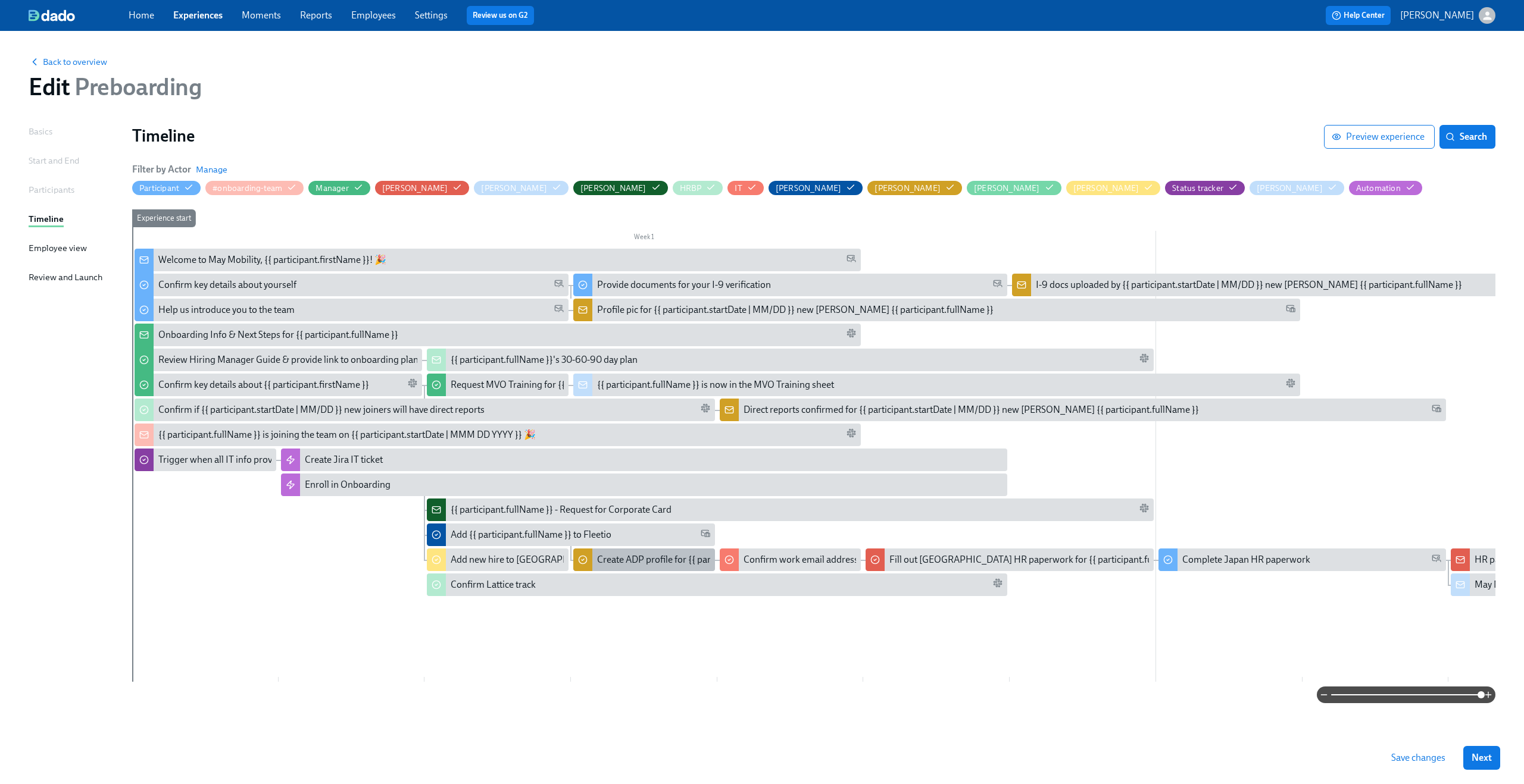
click at [632, 559] on div "Create ADP profile for {{ participant.fullName }} (starting {{ participant.star…" at bounding box center [783, 560] width 373 height 13
click at [913, 552] on div "Fill out Japan HR paperwork for {{ participant.fullName }}" at bounding box center [1009, 560] width 288 height 22
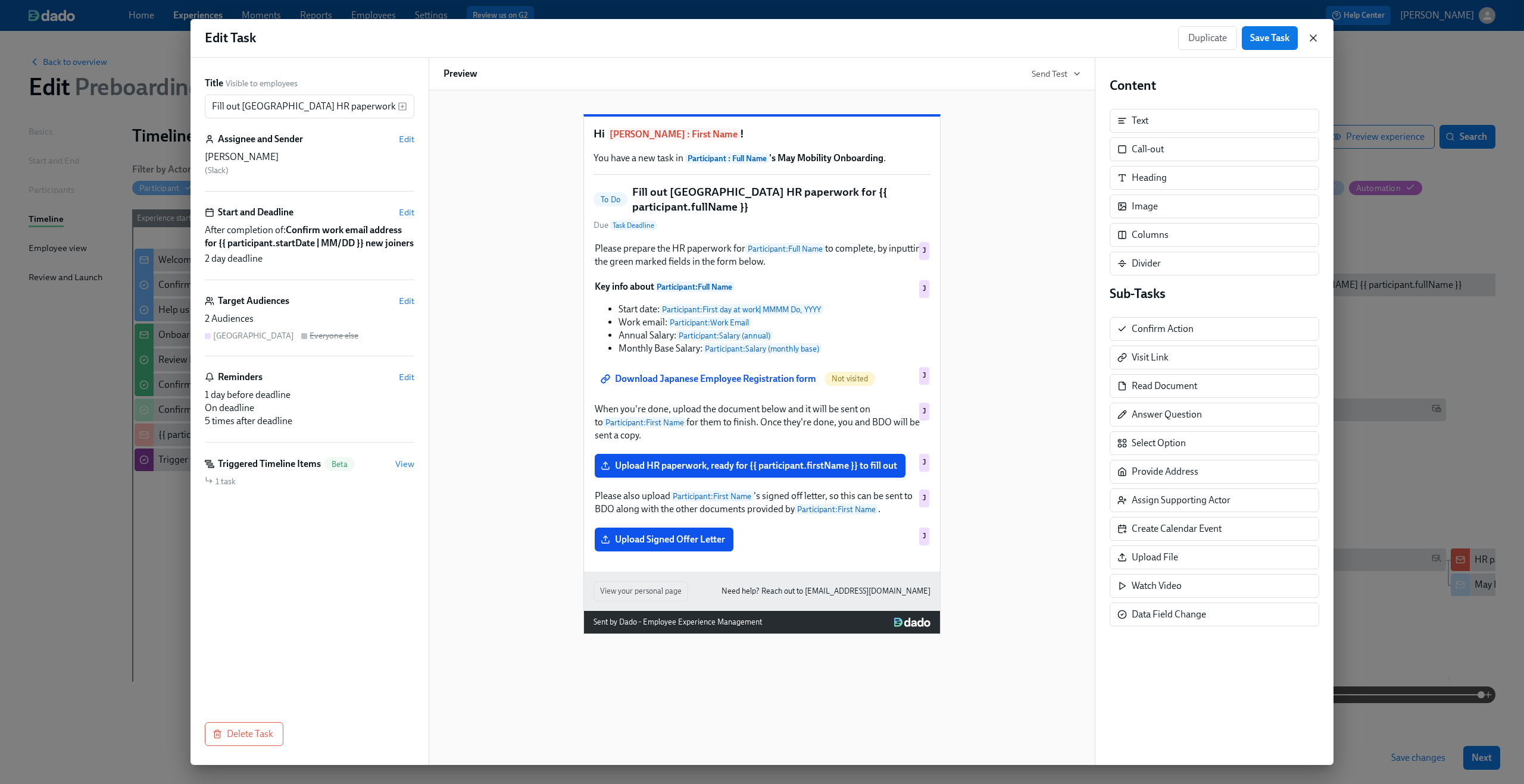
click at [1310, 36] on icon "button" at bounding box center [1313, 38] width 12 height 12
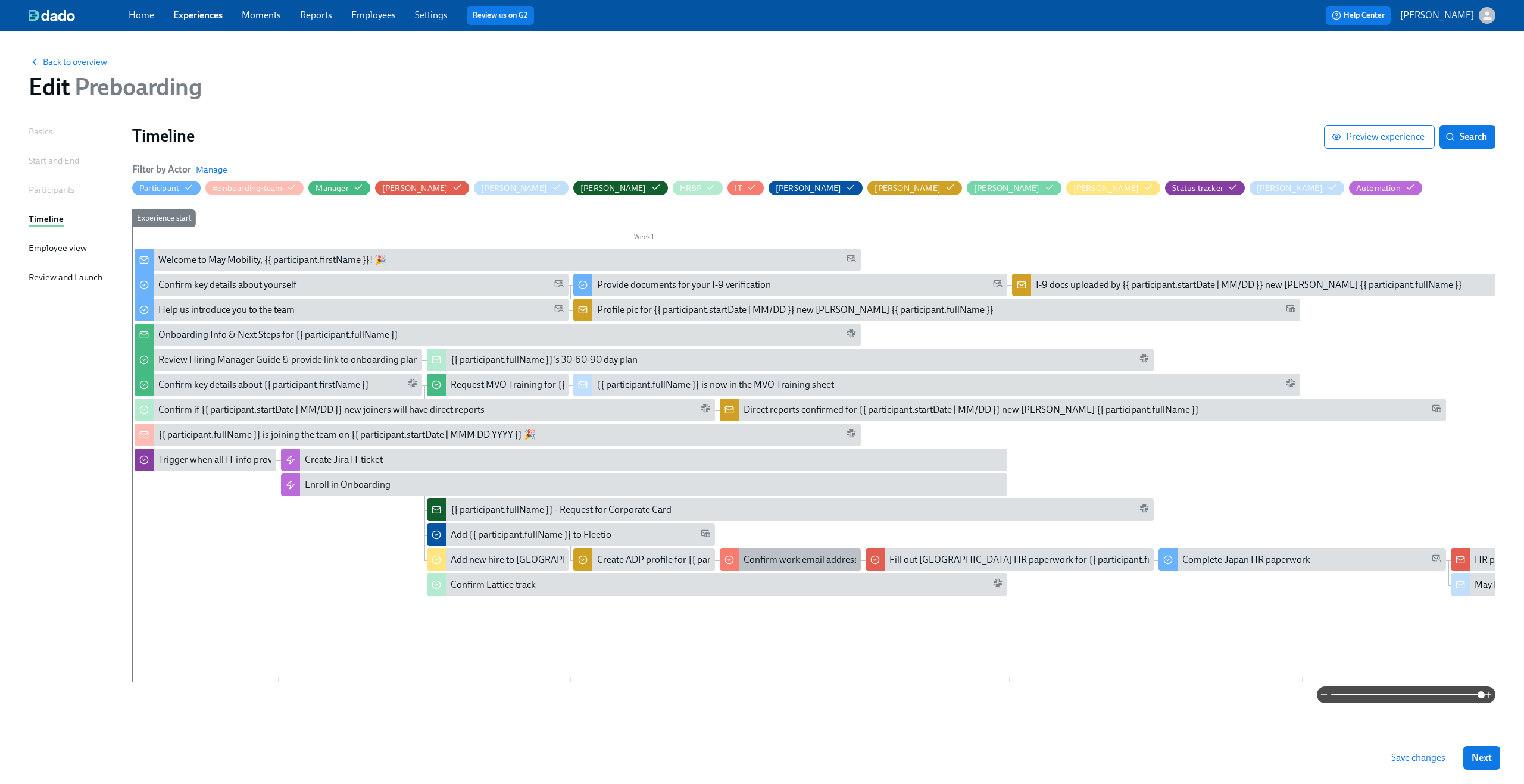
click at [814, 554] on div "Confirm work email address for {{ participant.startDate | MM/DD }} new joiners" at bounding box center [903, 560] width 320 height 13
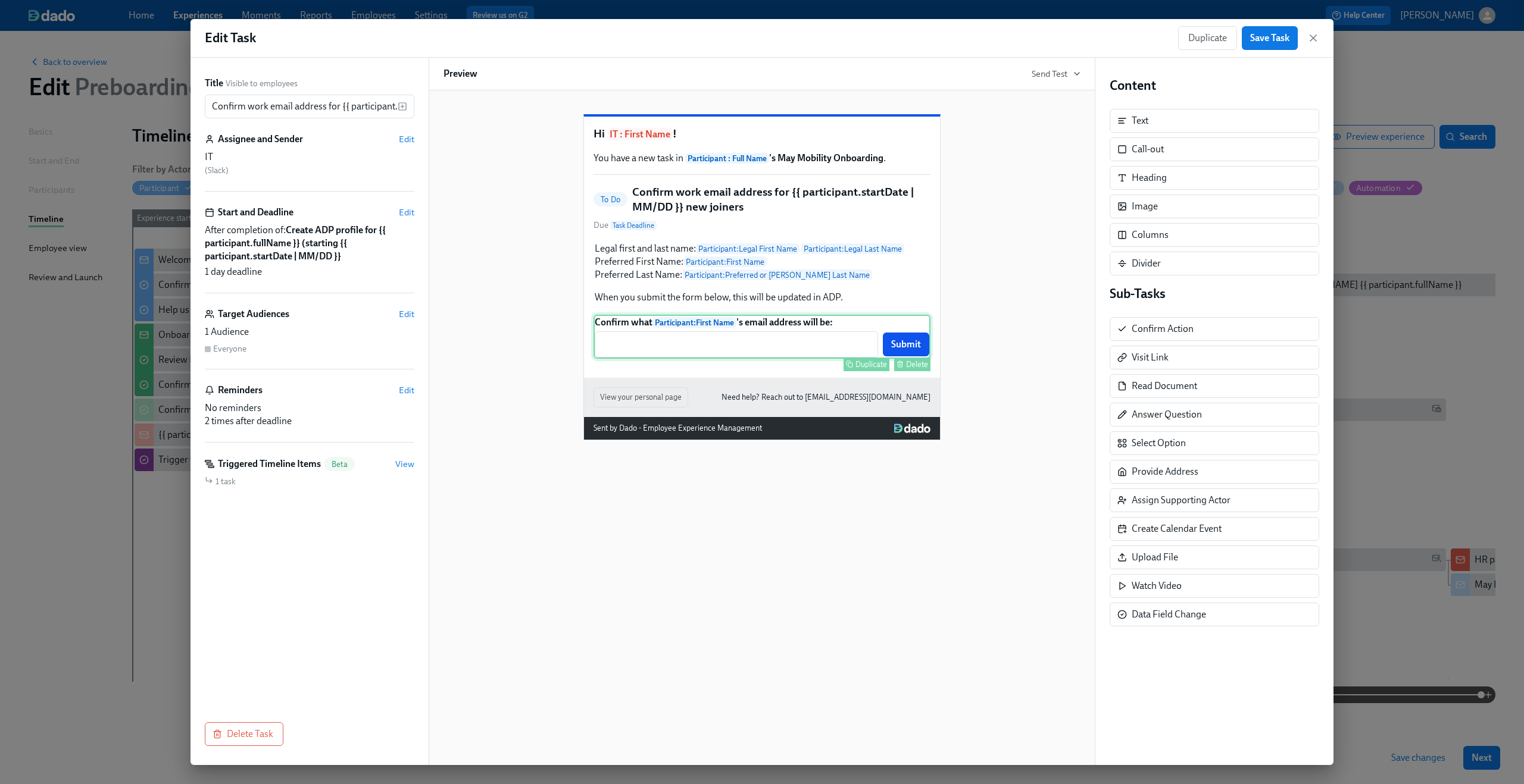
click at [799, 359] on div "Confirm what Participant : First Name 's email address will be: ​ Submit Duplic…" at bounding box center [762, 337] width 337 height 44
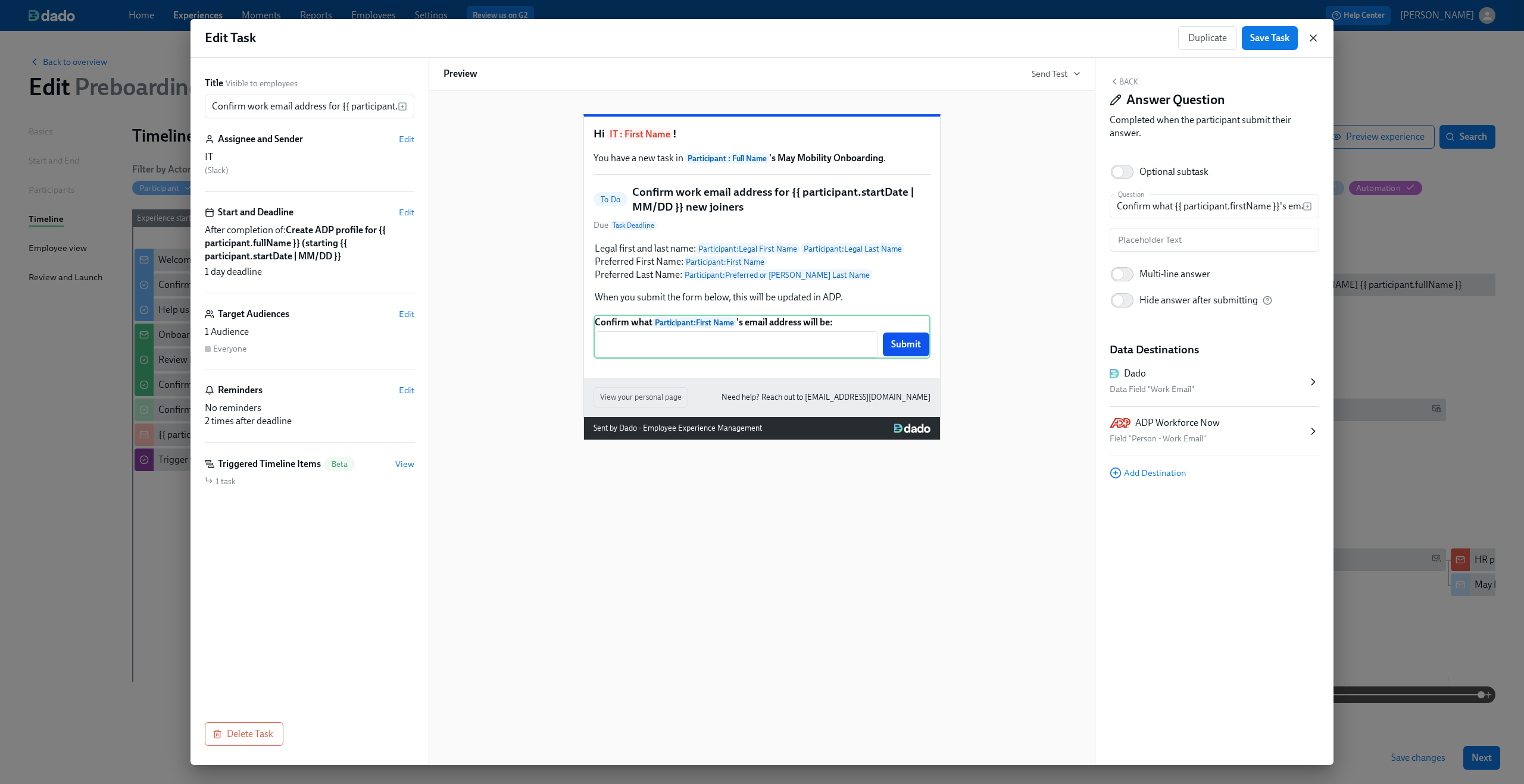
click at [1310, 40] on icon "button" at bounding box center [1313, 38] width 6 height 6
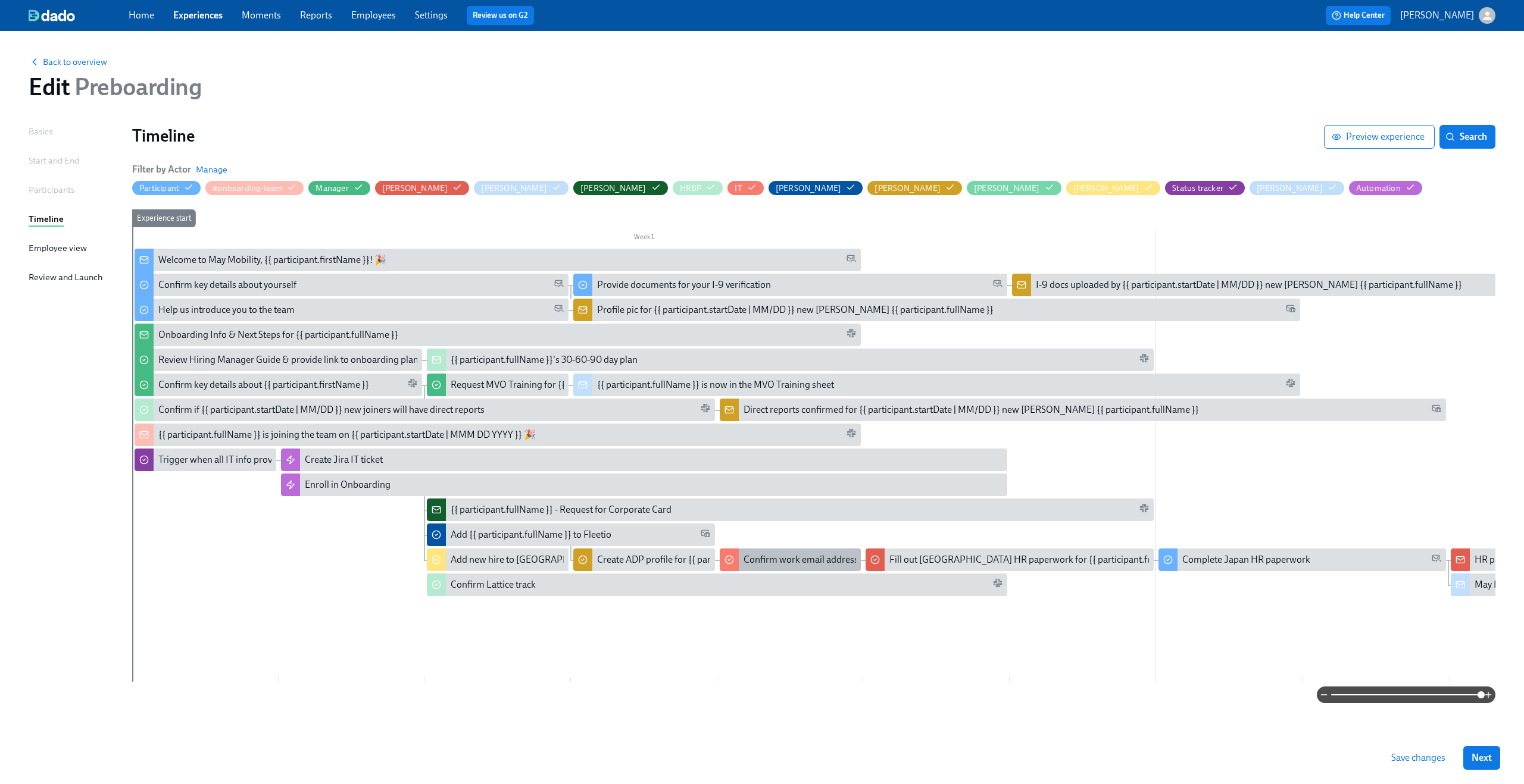
click at [817, 567] on div "Confirm work email address for {{ participant.startDate | MM/DD }} new joiners" at bounding box center [790, 560] width 142 height 22
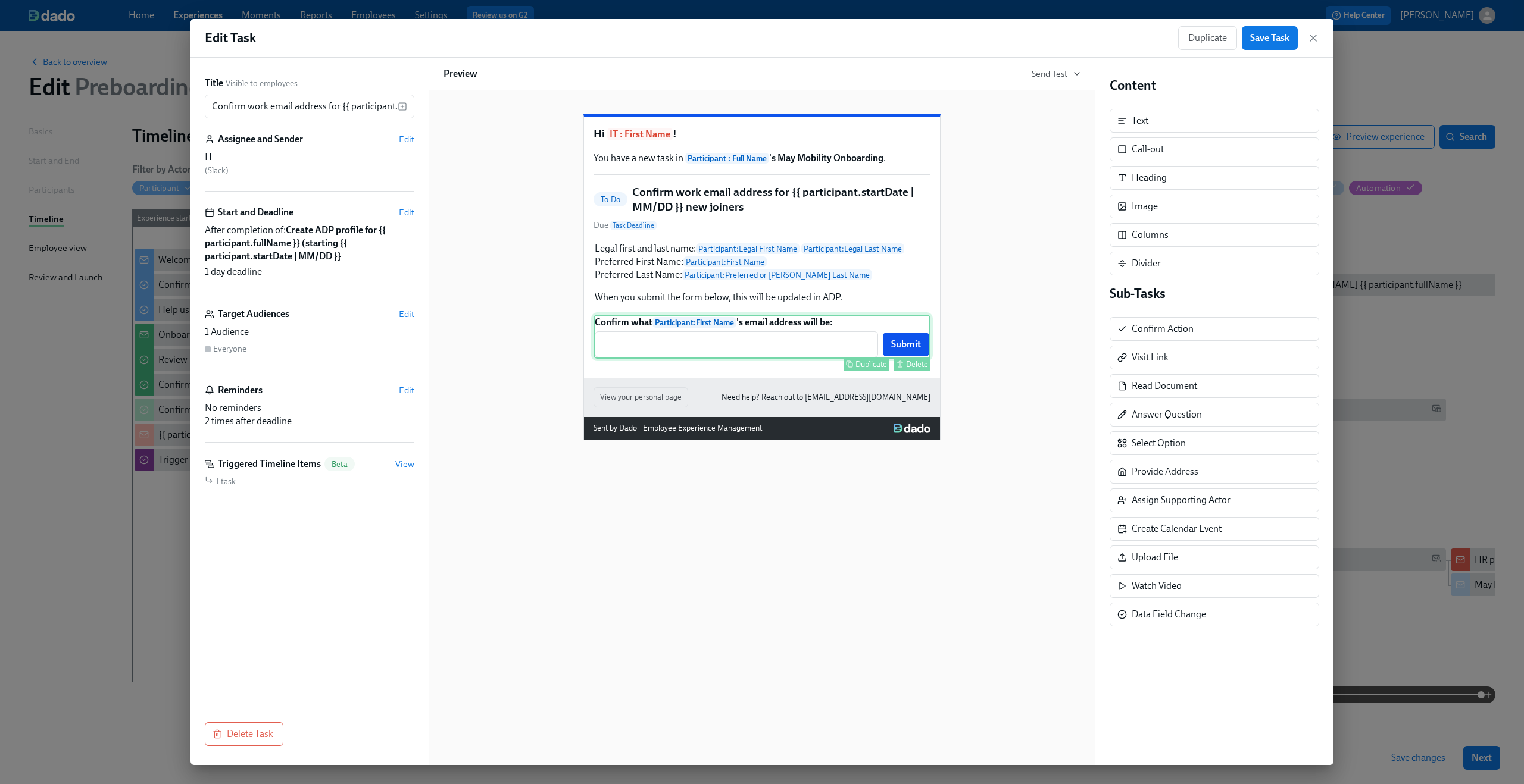
click at [767, 359] on div "Confirm what Participant : First Name 's email address will be: ​ Submit Duplic…" at bounding box center [762, 337] width 337 height 44
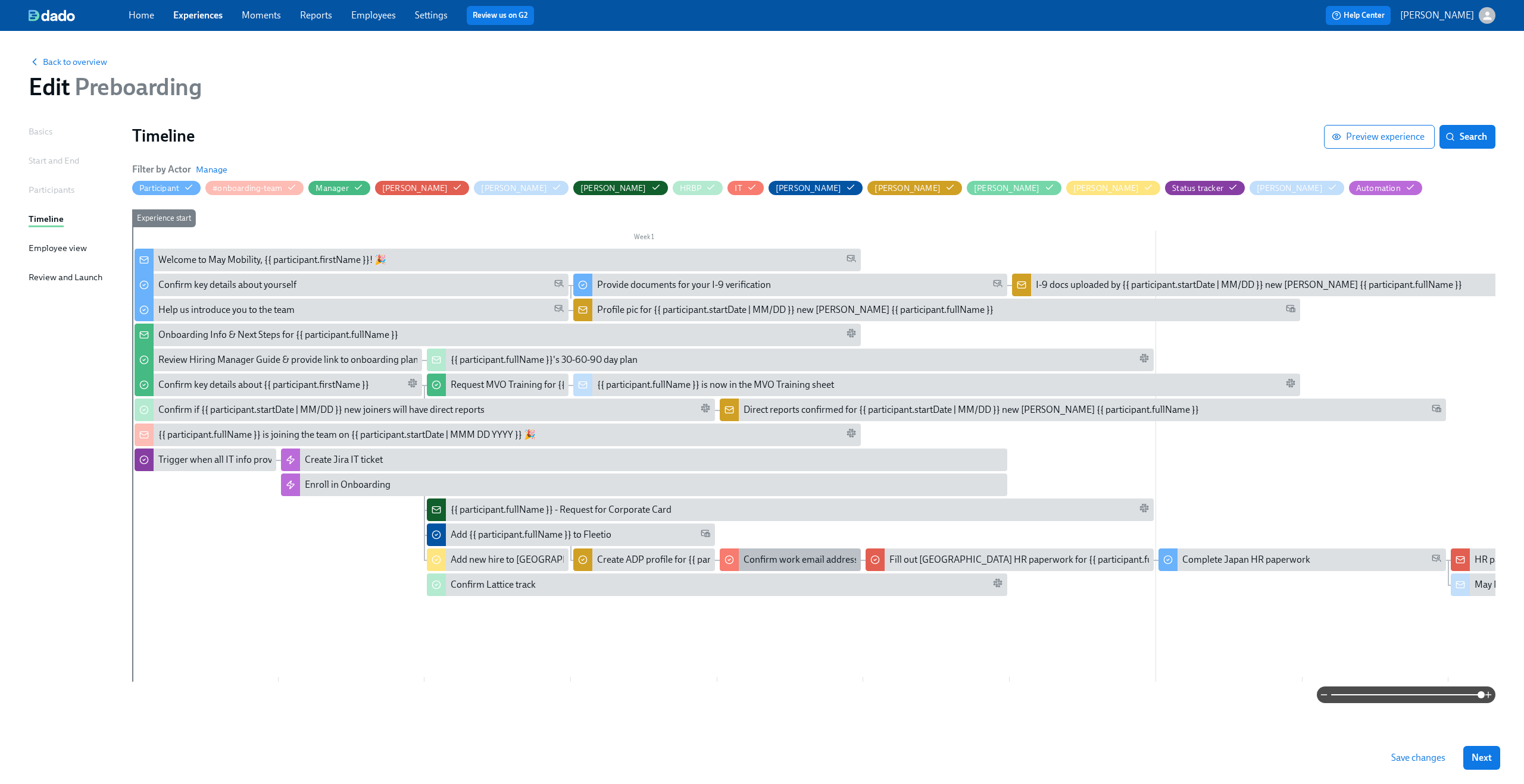
click at [784, 557] on div "Confirm work email address for {{ participant.startDate | MM/DD }} new joiners" at bounding box center [903, 560] width 320 height 13
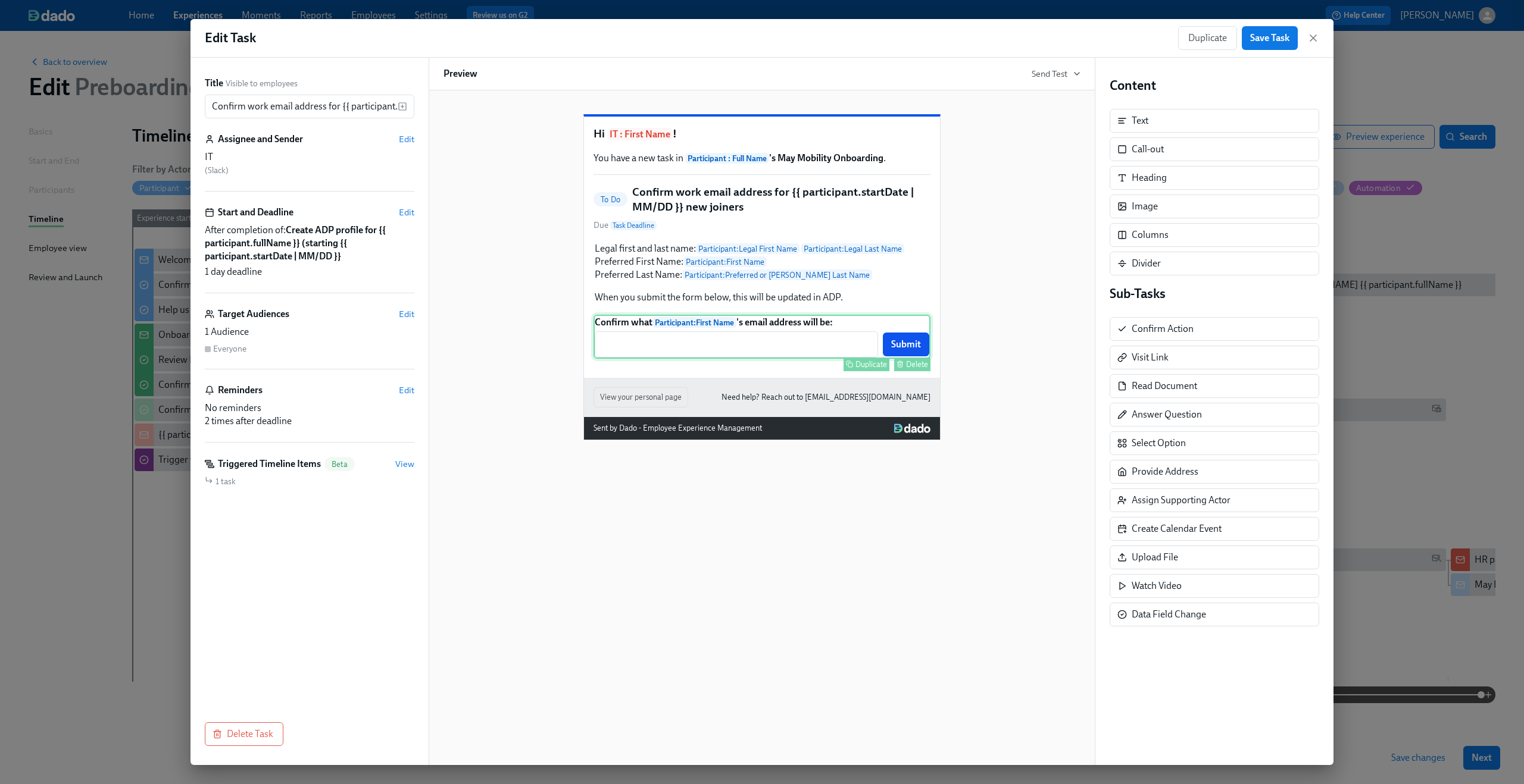
click at [737, 359] on div "Confirm what Participant : First Name 's email address will be: ​ Submit Duplic…" at bounding box center [762, 337] width 337 height 44
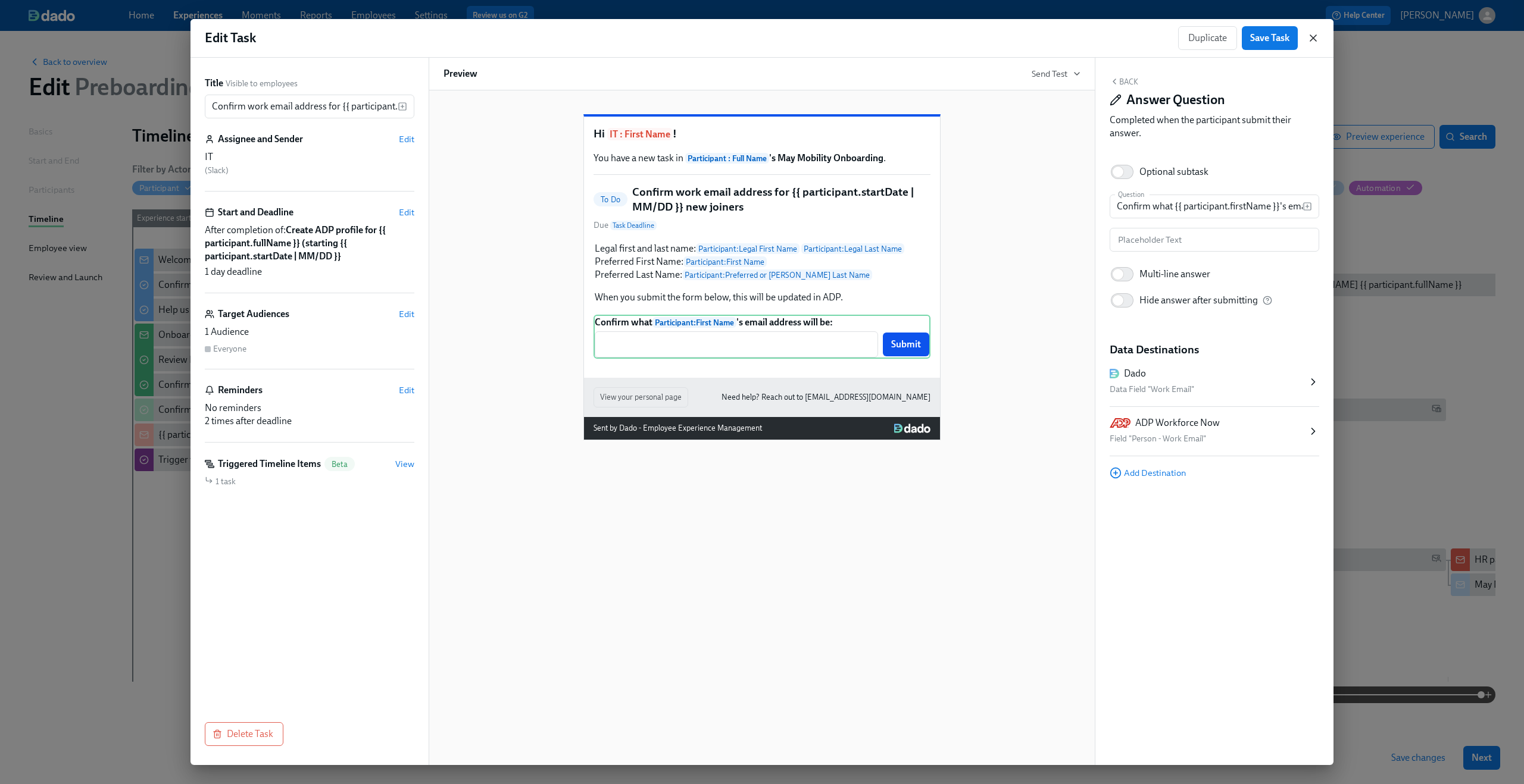
click at [1315, 35] on icon "button" at bounding box center [1313, 38] width 6 height 6
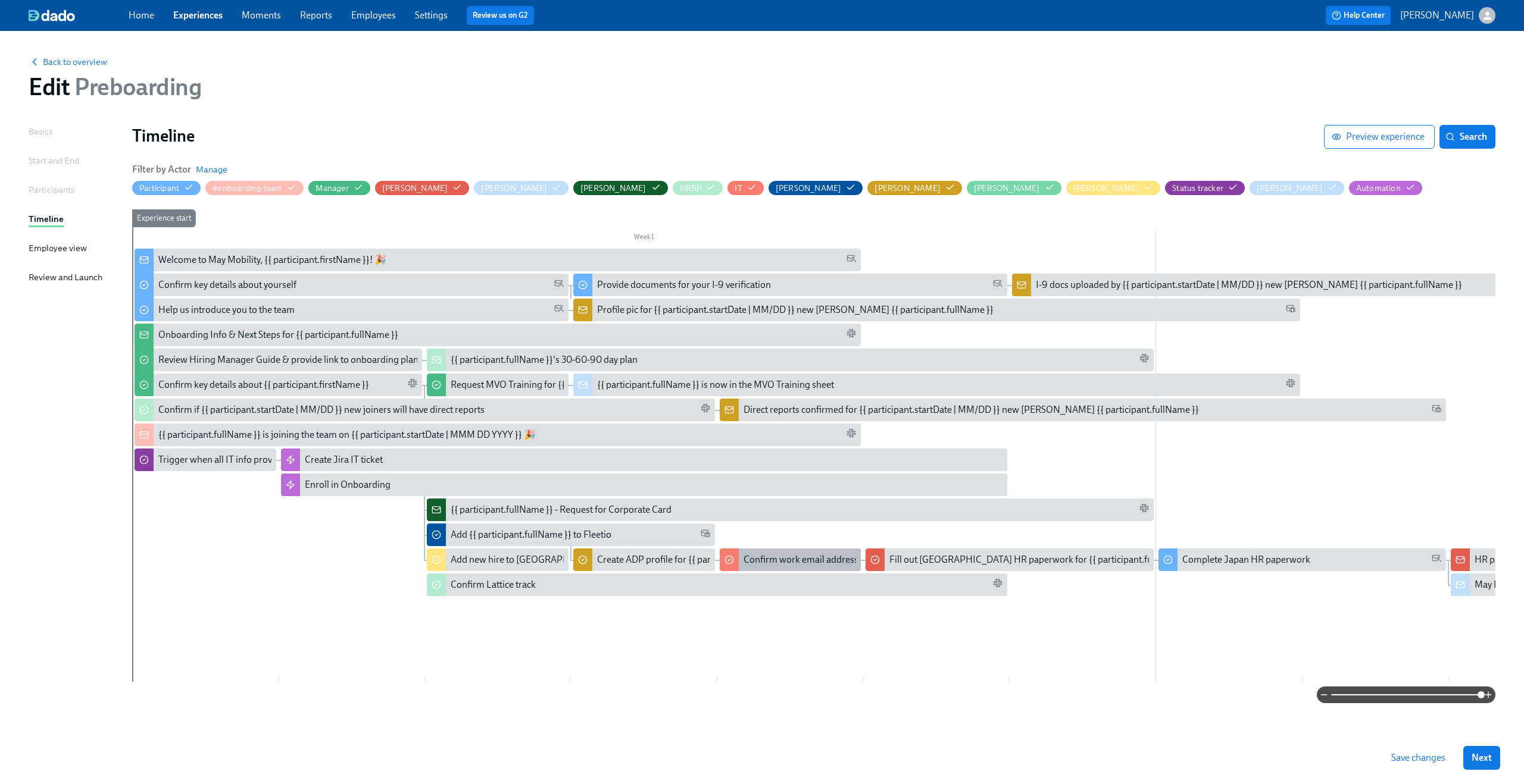
click at [823, 557] on div "Confirm work email address for {{ participant.startDate | MM/DD }} new joiners" at bounding box center [903, 560] width 320 height 13
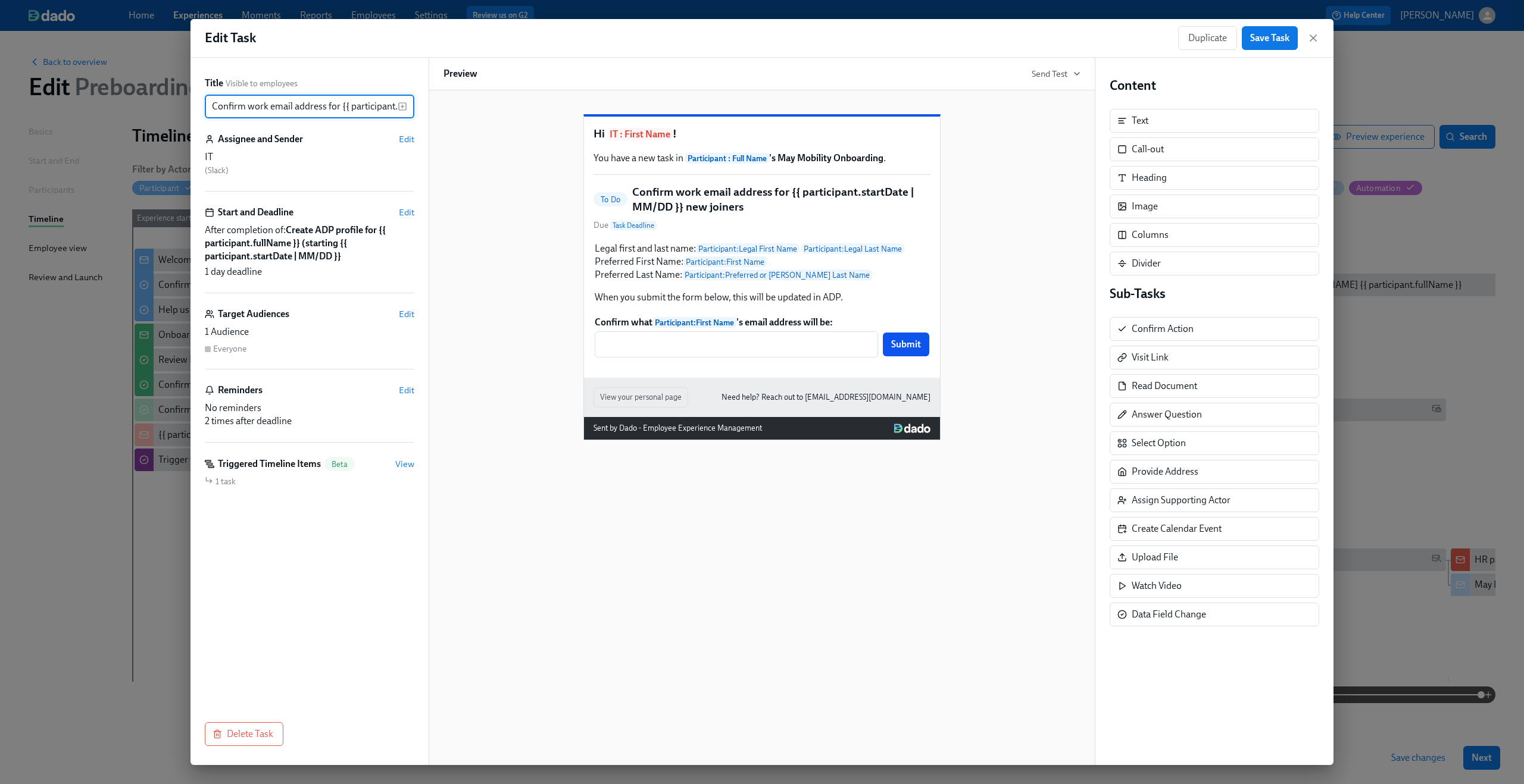
click at [239, 111] on input "Confirm work email address for {{ participant.startDate | MM/DD }} new joiners" at bounding box center [301, 107] width 193 height 24
drag, startPoint x: 214, startPoint y: 108, endPoint x: 499, endPoint y: 117, distance: 285.1
click at [499, 117] on div "Title Visible to employees Confirm work email address for {{ participant.startD…" at bounding box center [762, 411] width 1143 height 708
click at [1313, 40] on icon "button" at bounding box center [1313, 38] width 12 height 12
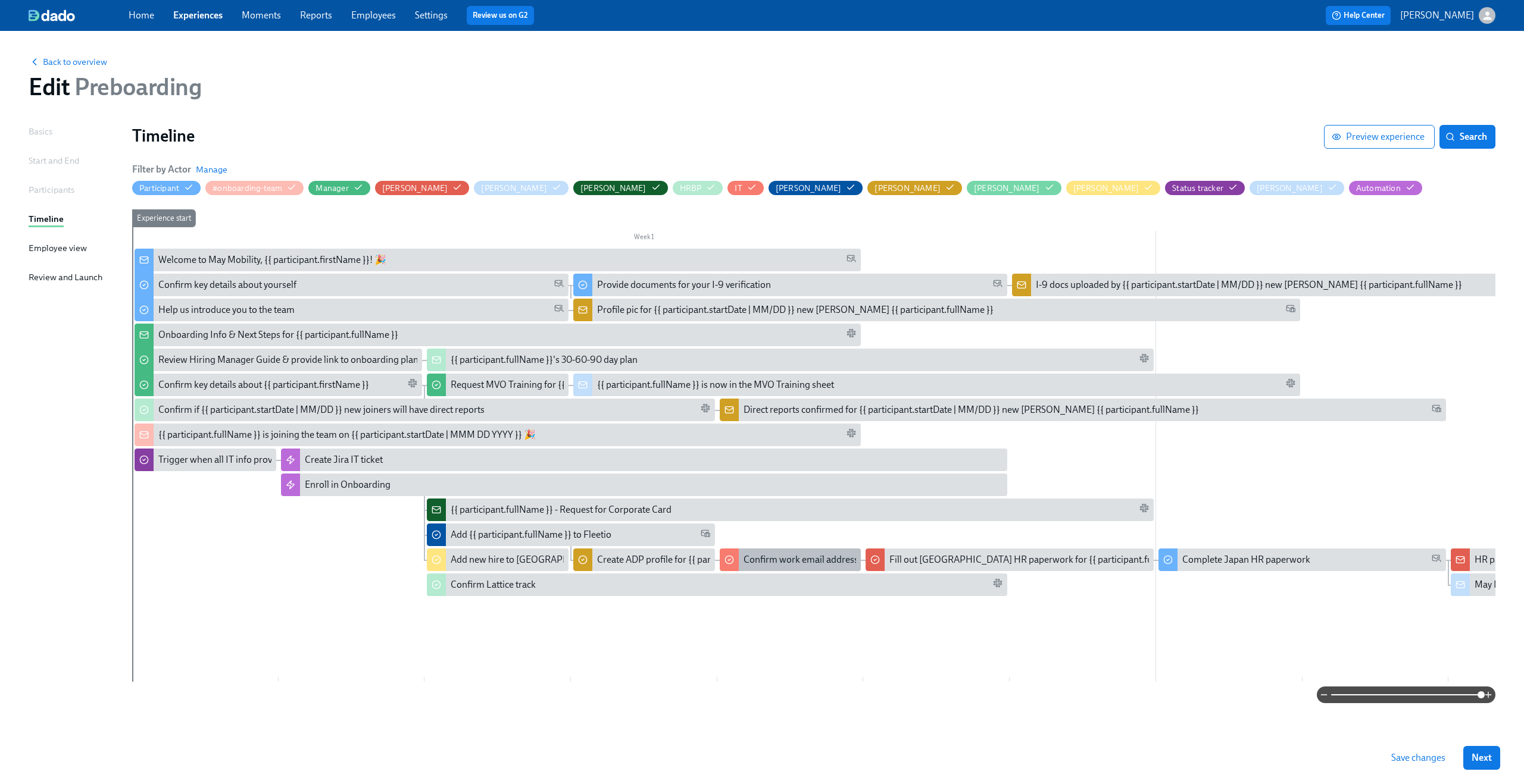
click at [787, 557] on div "Confirm work email address for {{ participant.startDate | MM/DD }} new joiners" at bounding box center [903, 560] width 320 height 13
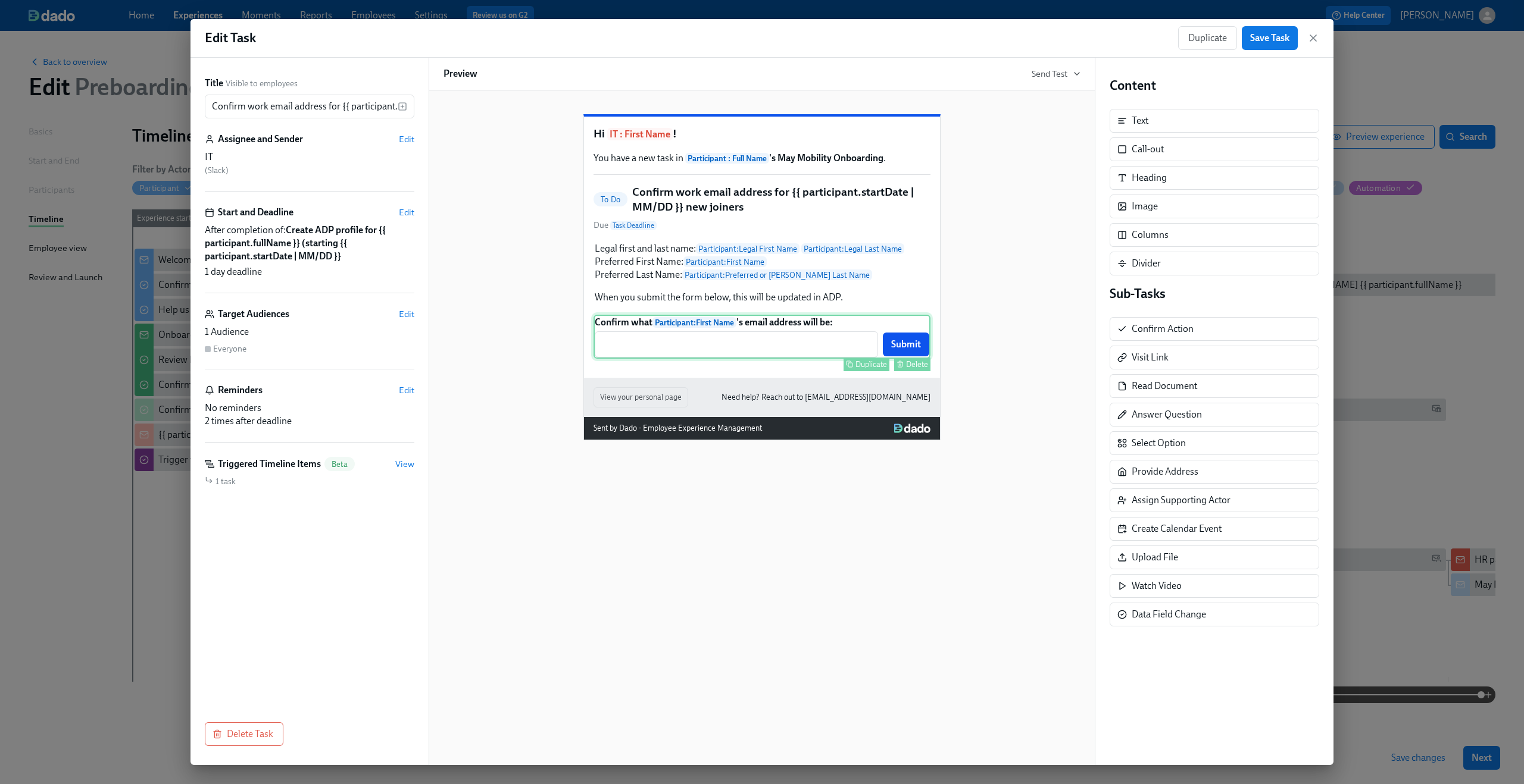
click at [798, 359] on div "Confirm what Participant : First Name 's email address will be: ​ Submit Duplic…" at bounding box center [762, 337] width 337 height 44
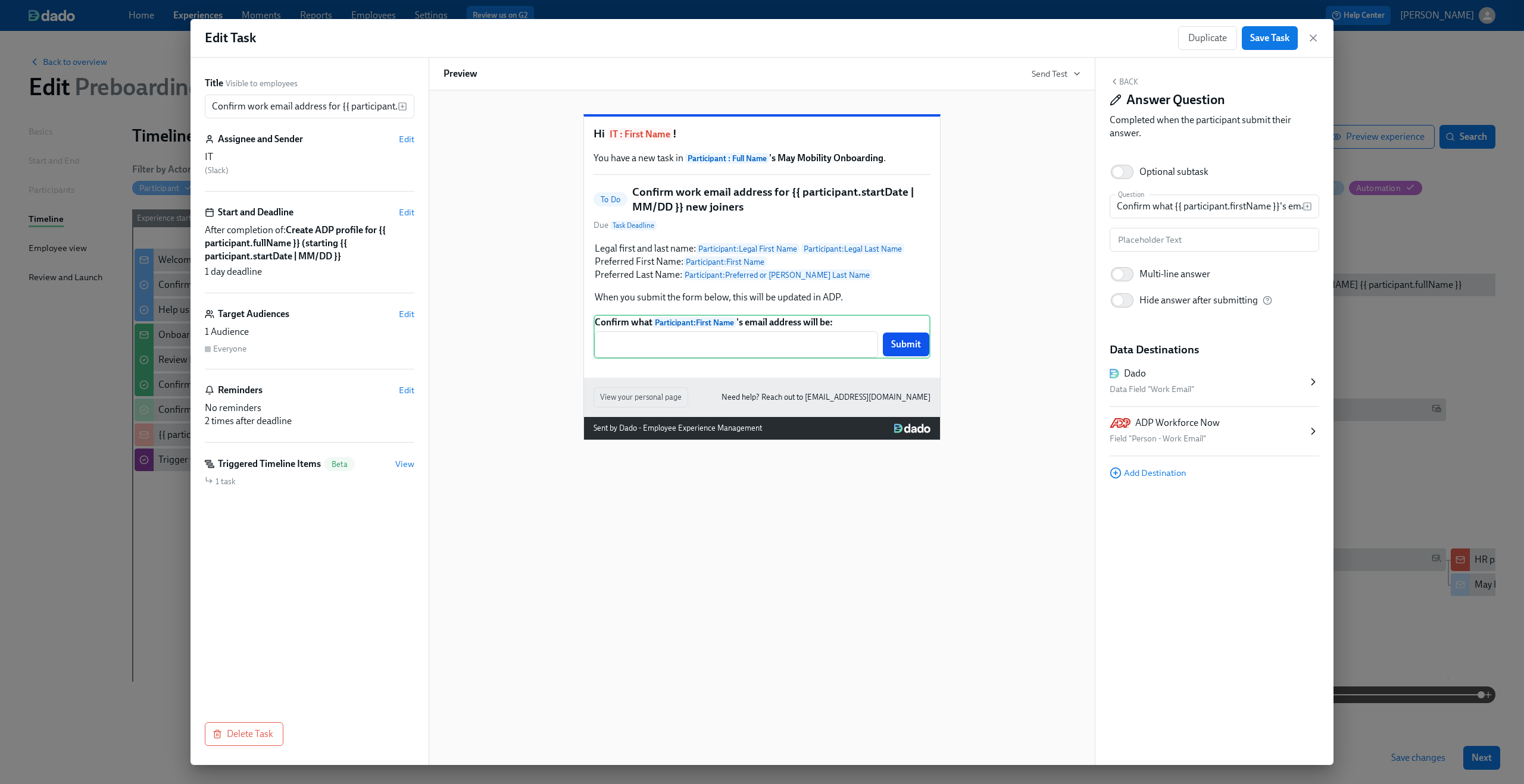
click at [1319, 26] on div "Duplicate Save Task" at bounding box center [1248, 38] width 141 height 24
click at [1315, 43] on icon "button" at bounding box center [1313, 38] width 12 height 12
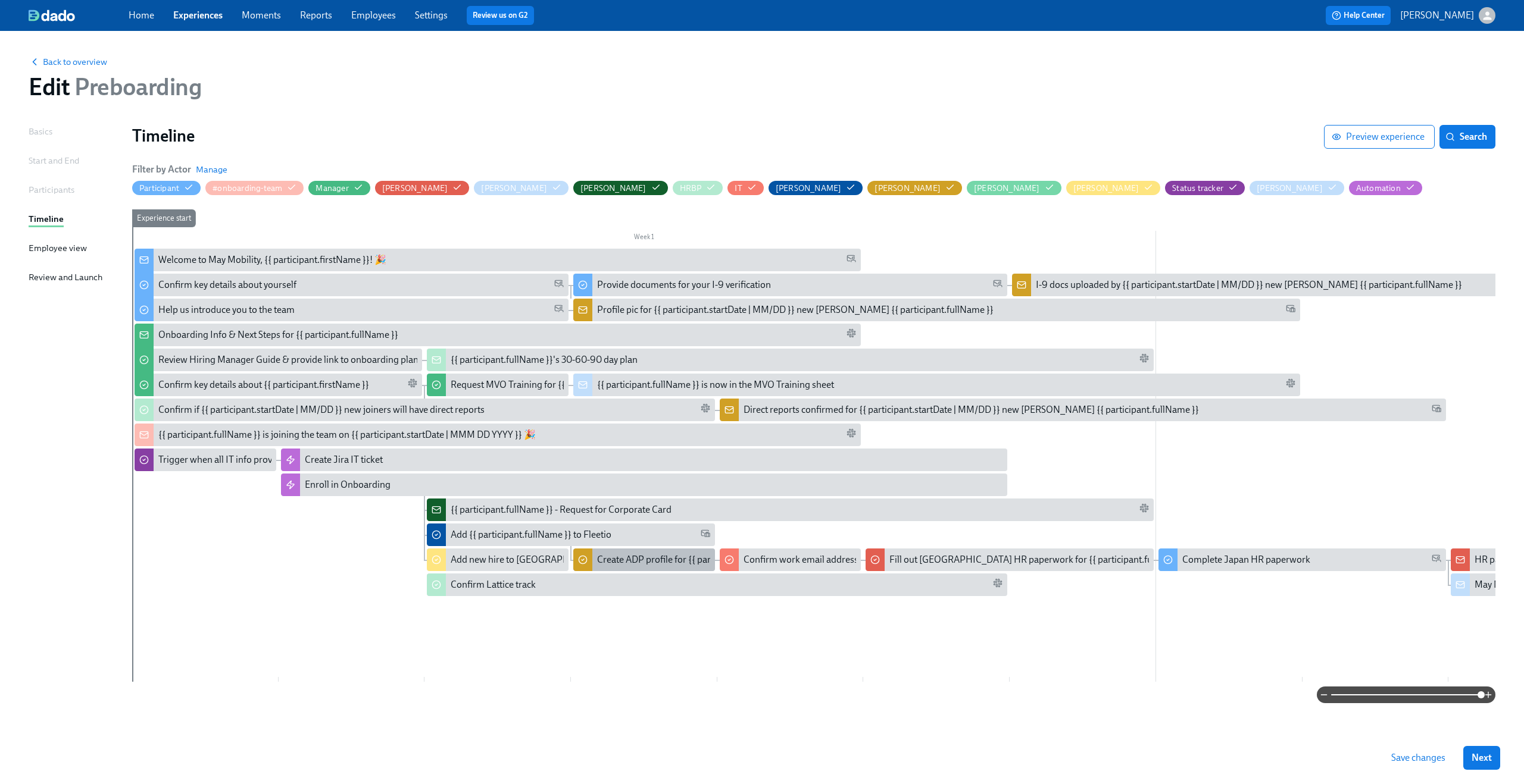
click at [634, 560] on div "Create ADP profile for {{ participant.fullName }} (starting {{ participant.star…" at bounding box center [783, 560] width 373 height 13
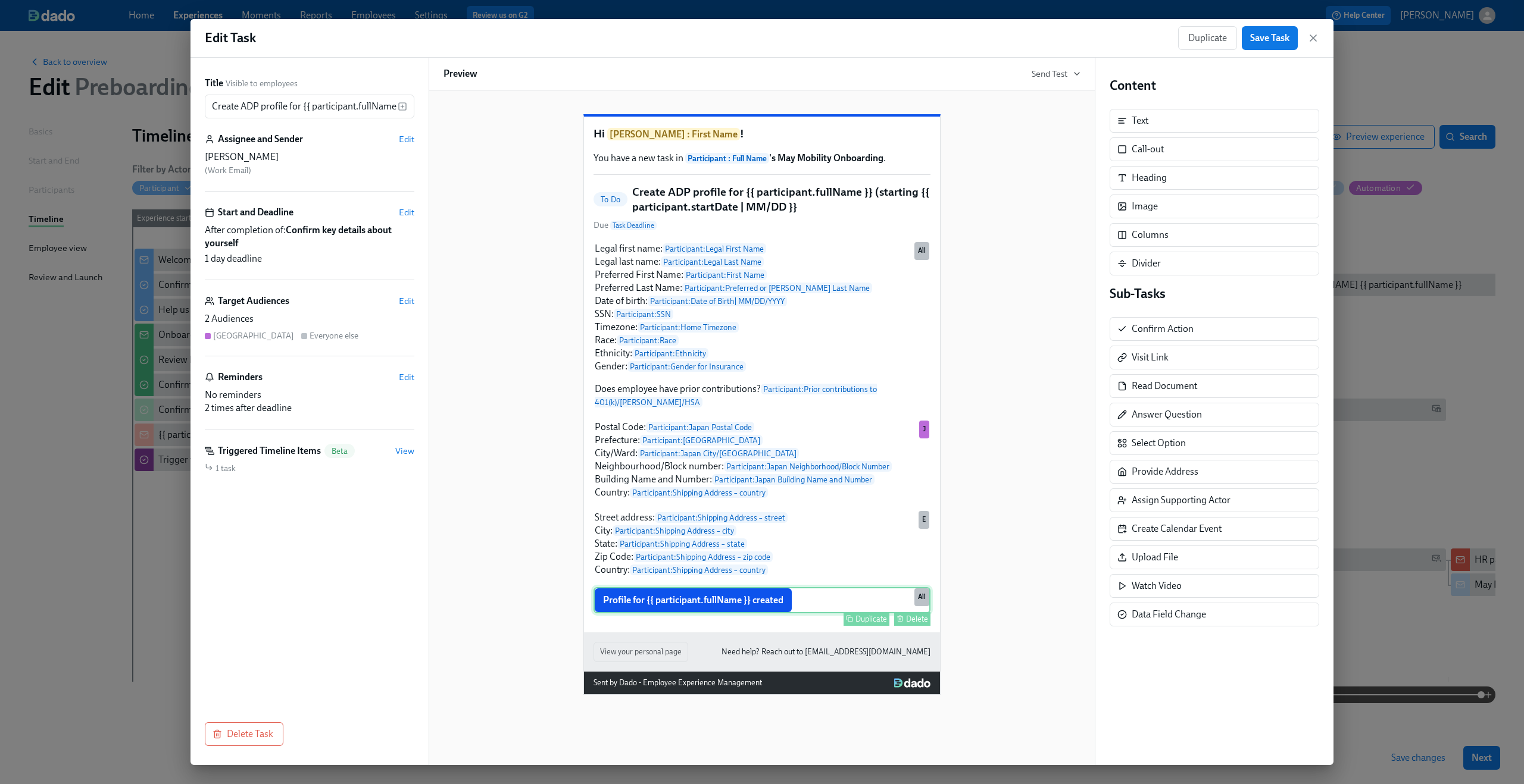
click at [743, 614] on div "Profile for {{ participant.fullName }} created Duplicate Delete All" at bounding box center [762, 600] width 337 height 26
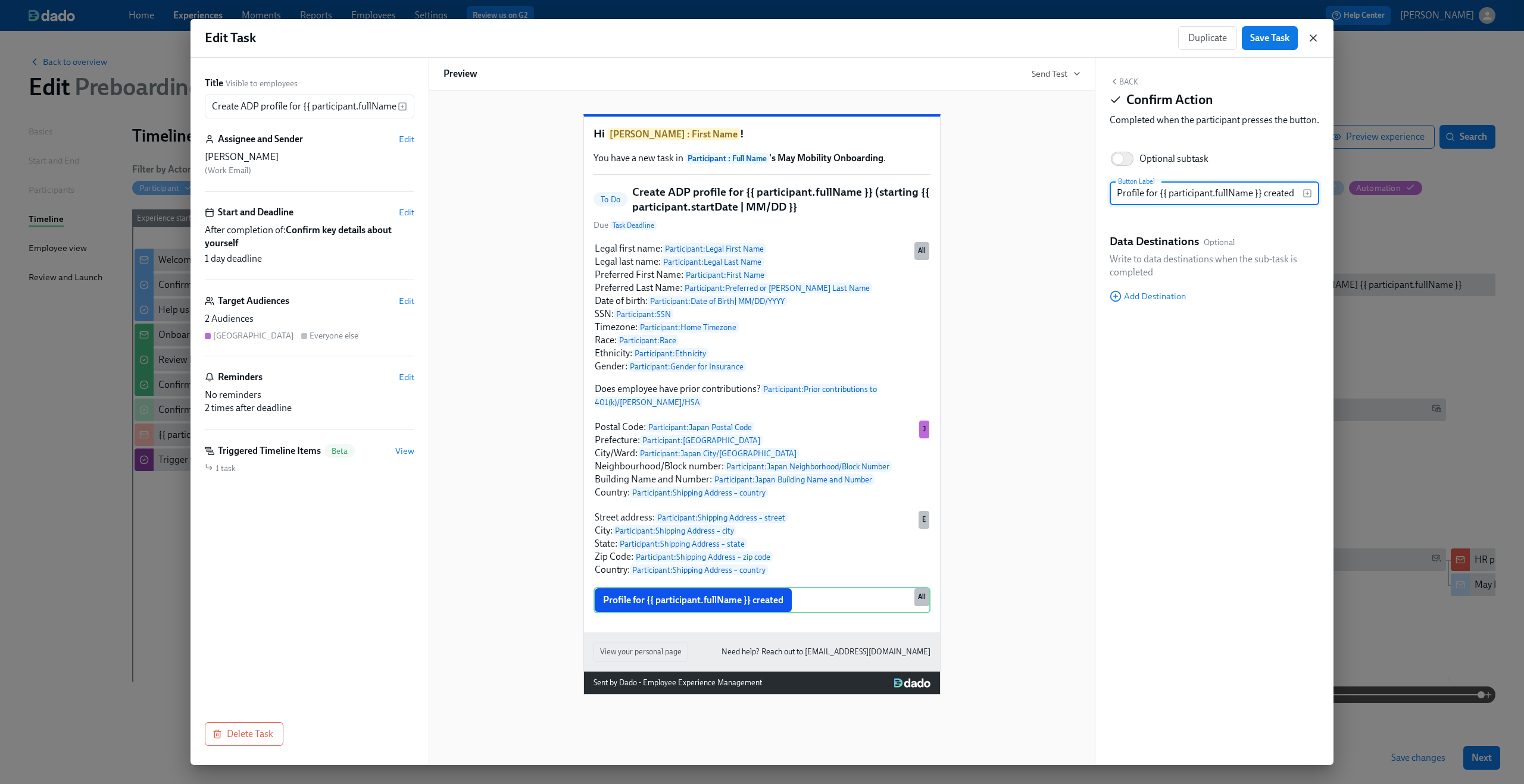
click at [1315, 40] on icon "button" at bounding box center [1313, 38] width 12 height 12
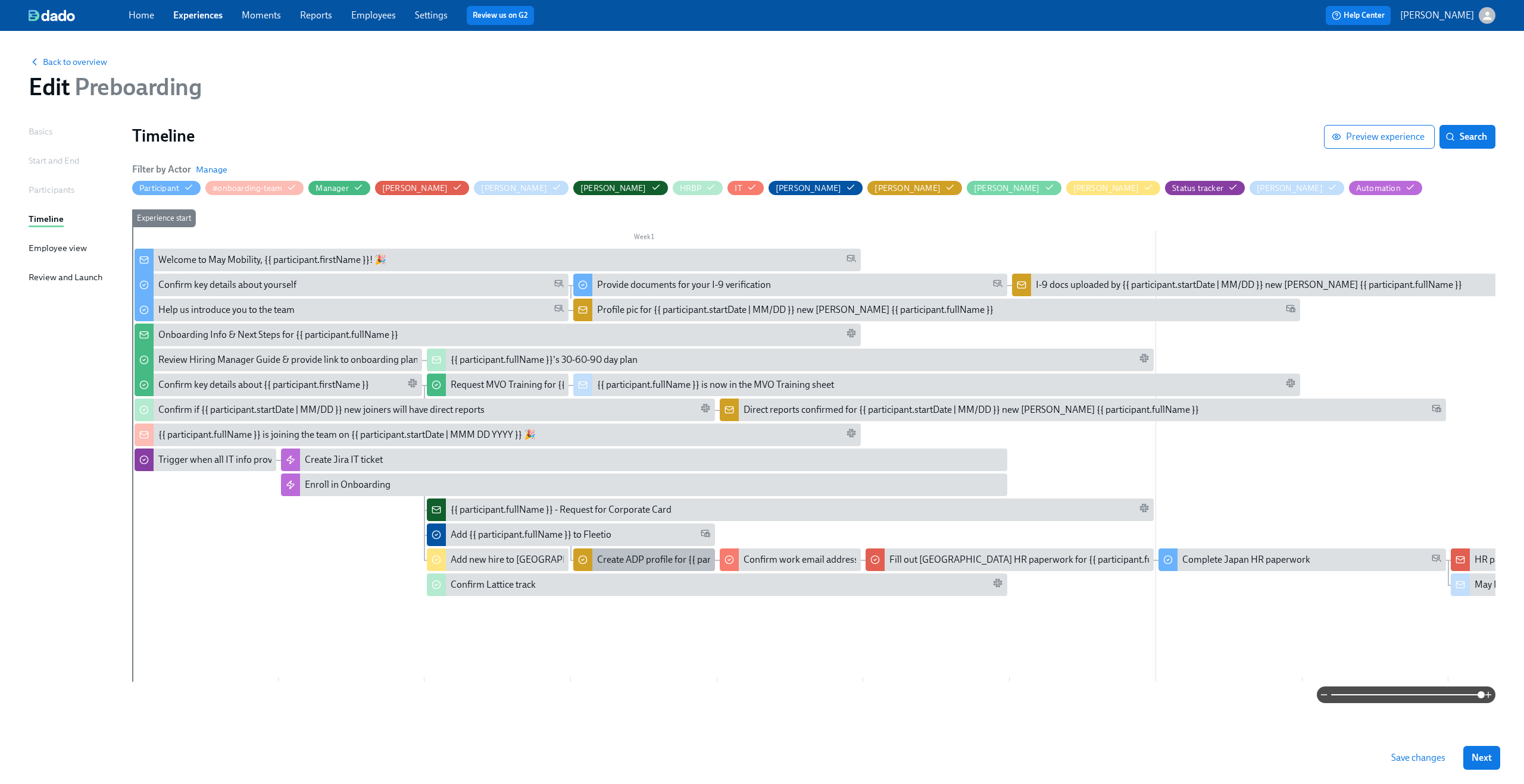
click at [661, 561] on div "Create ADP profile for {{ participant.fullName }} (starting {{ participant.star…" at bounding box center [783, 560] width 373 height 13
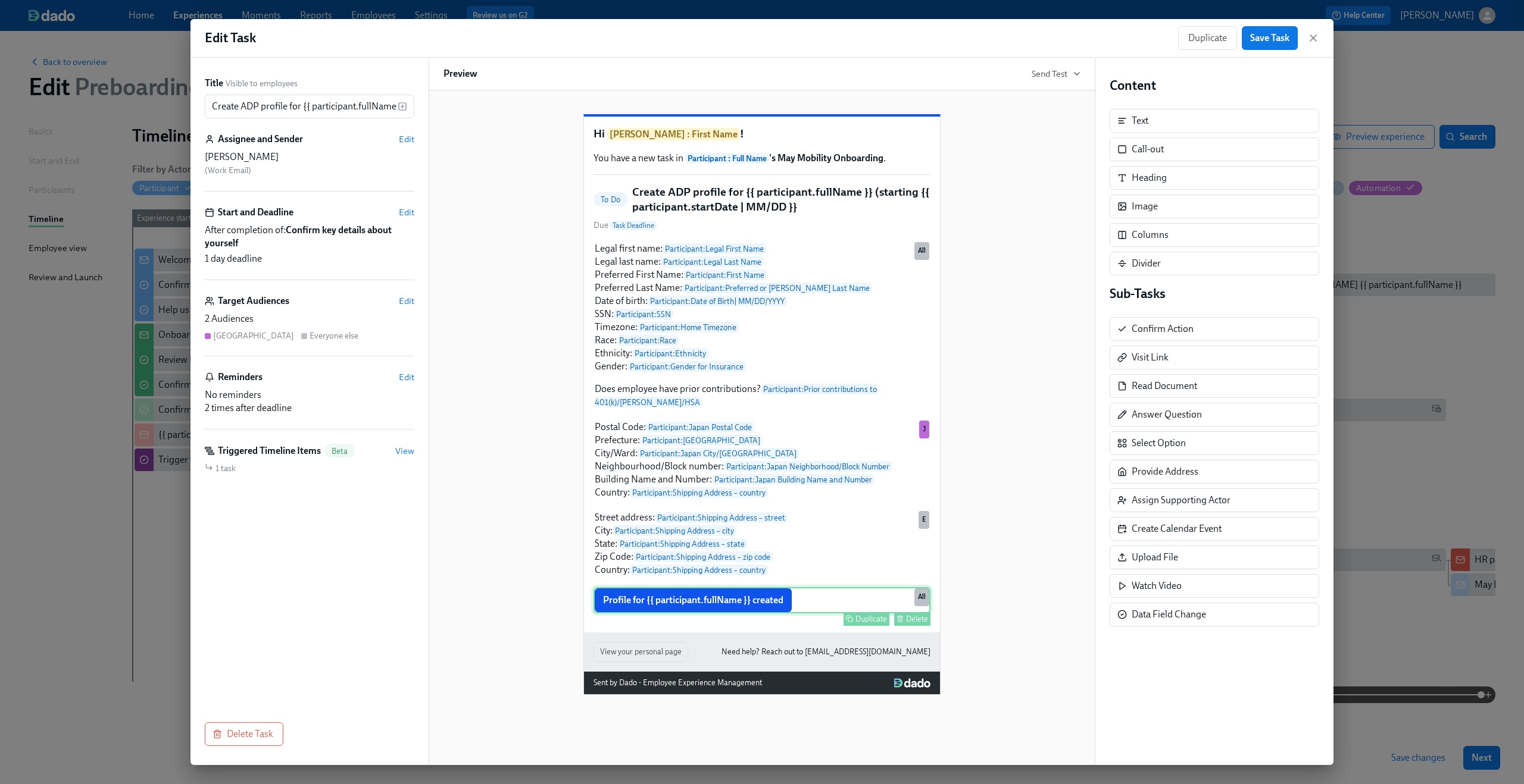
click at [670, 614] on div "Profile for {{ participant.fullName }} created Duplicate Delete All" at bounding box center [762, 600] width 337 height 26
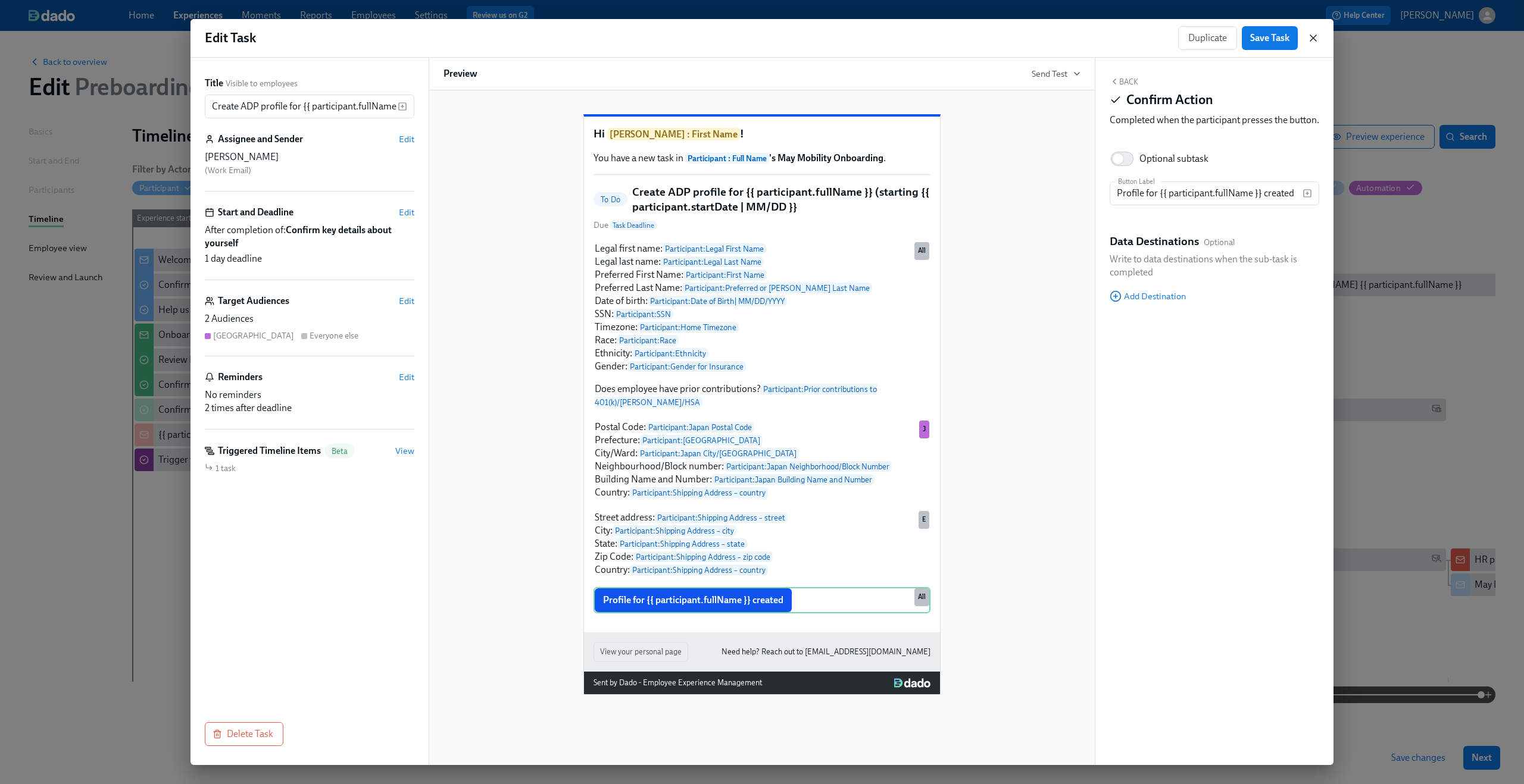
click at [1312, 37] on icon "button" at bounding box center [1313, 38] width 6 height 6
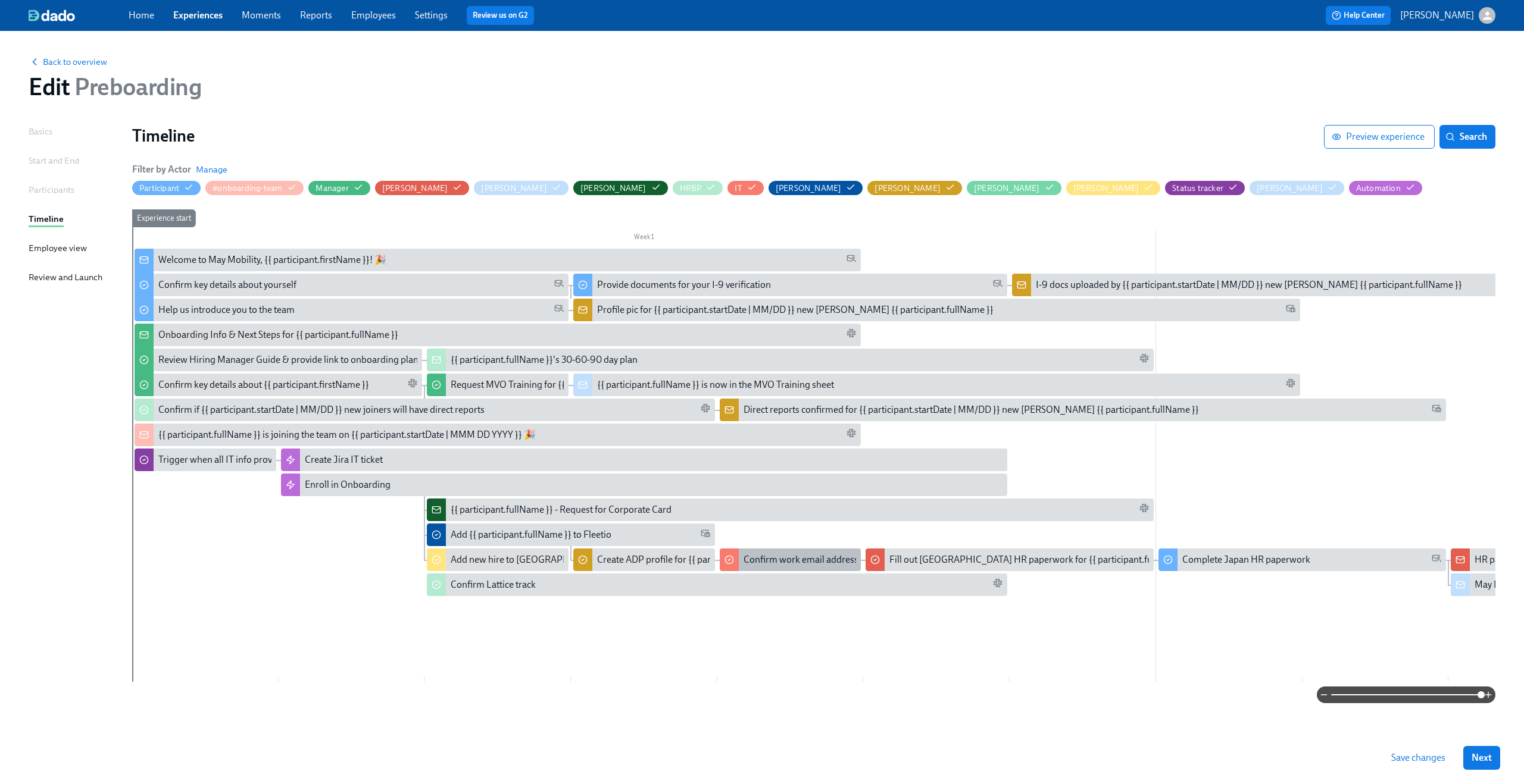
click at [790, 554] on div "Confirm work email address for {{ participant.startDate | MM/DD }} new joiners" at bounding box center [903, 560] width 320 height 13
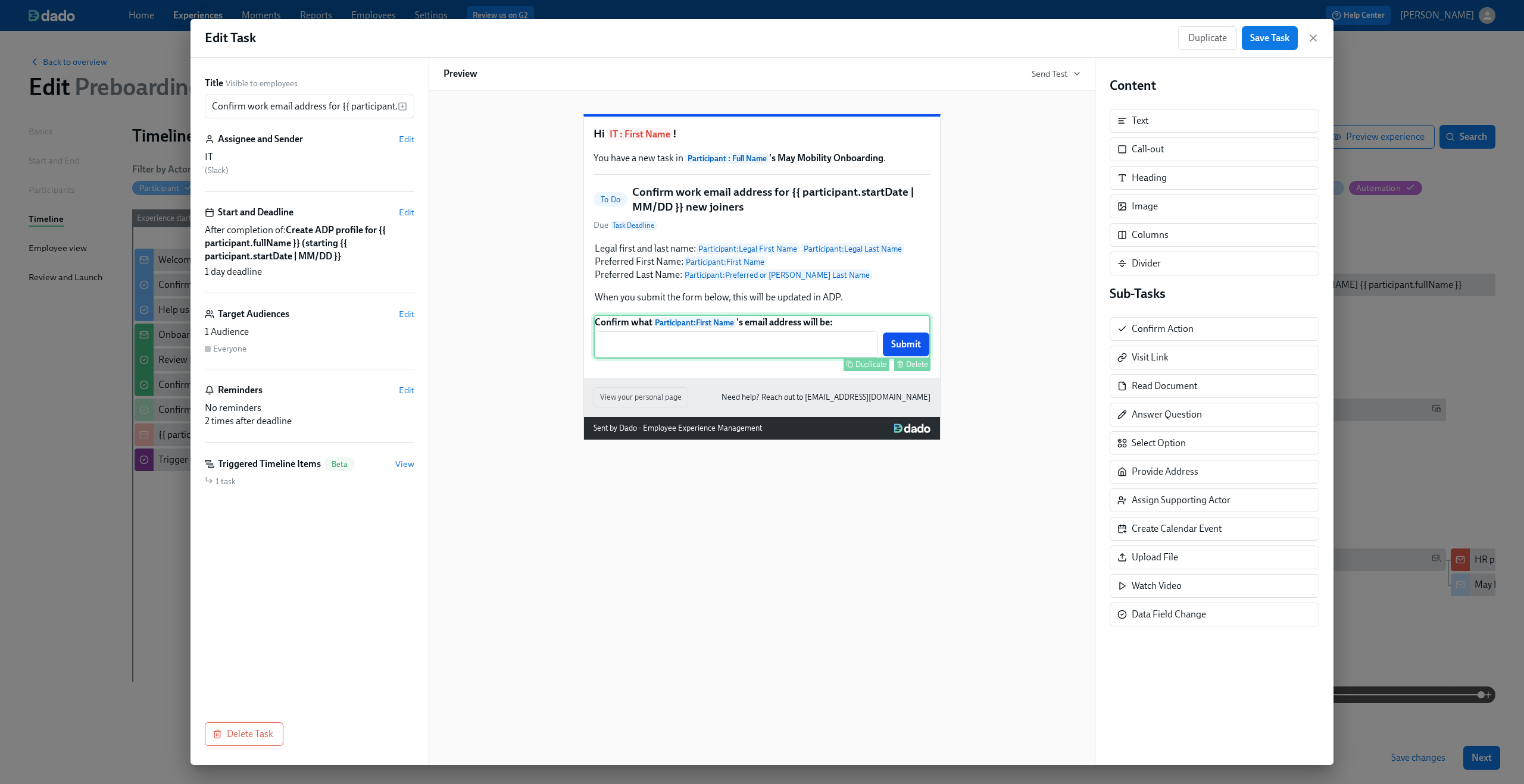
click at [774, 359] on div "Confirm what Participant : First Name 's email address will be: ​ Submit Duplic…" at bounding box center [762, 337] width 337 height 44
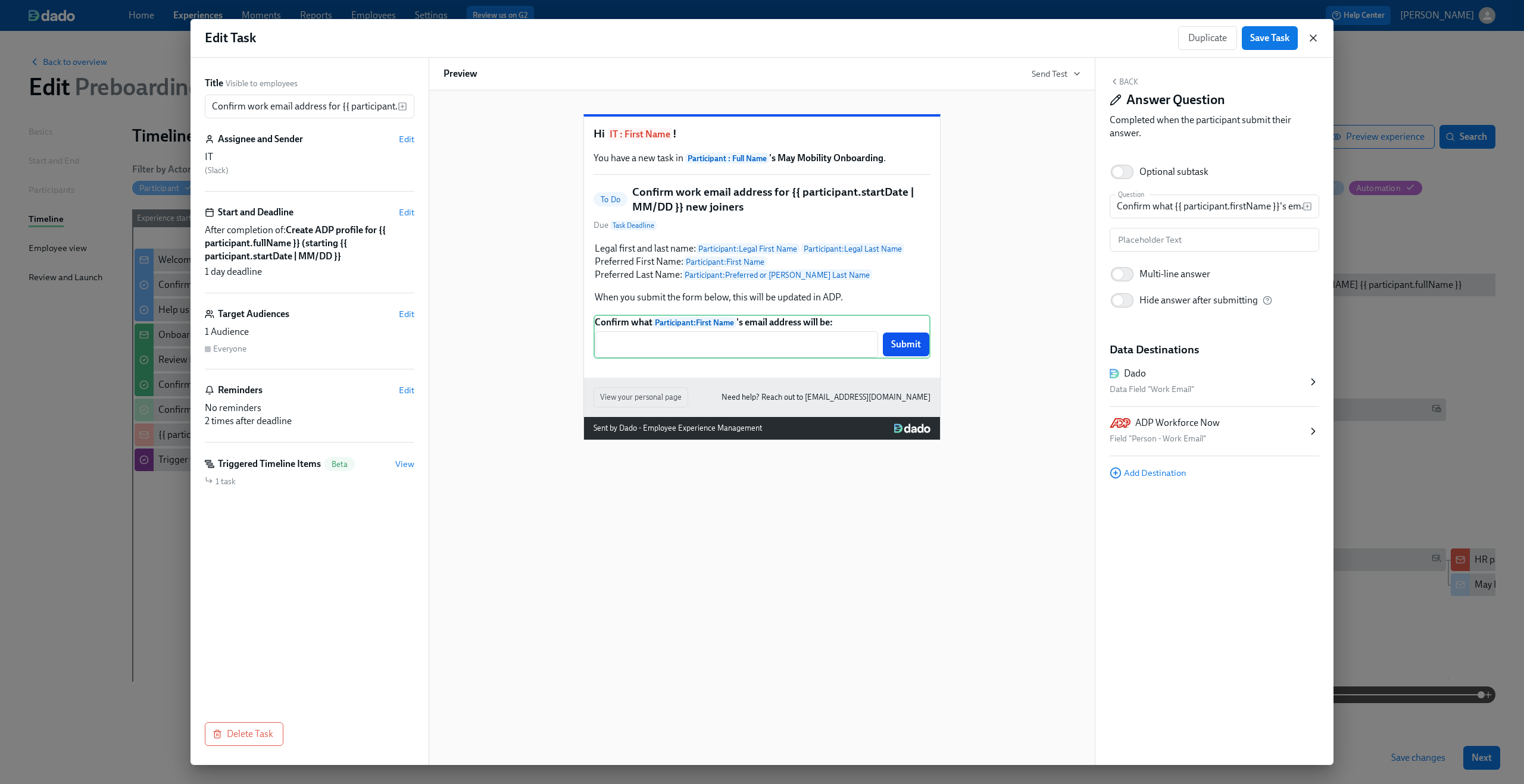
click at [1314, 39] on icon "button" at bounding box center [1313, 38] width 6 height 6
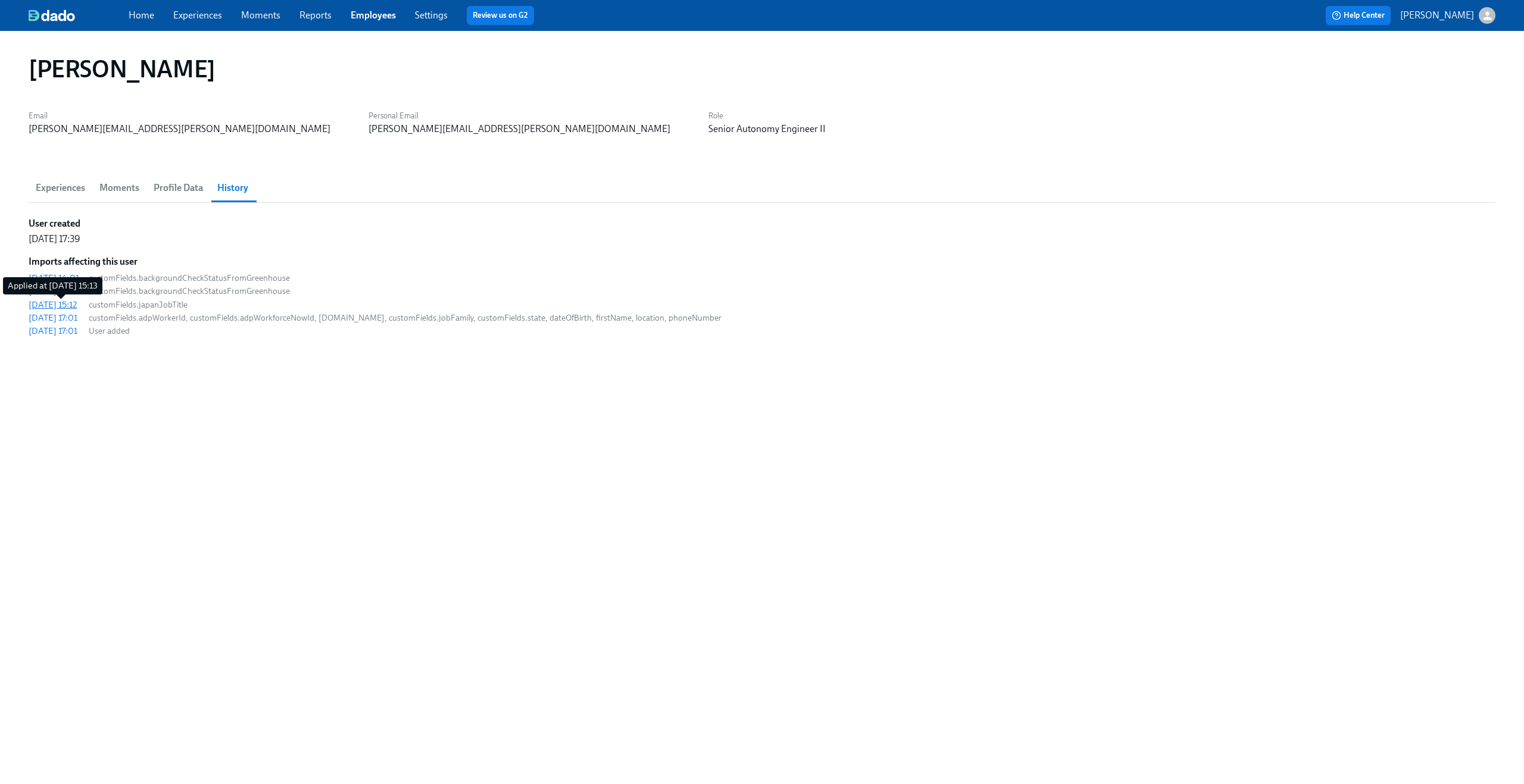
click at [72, 305] on div "[DATE] 15:12" at bounding box center [52, 305] width 49 height 12
click at [78, 287] on div "[DATE] 18:19" at bounding box center [53, 291] width 50 height 12
click at [77, 299] on div "[DATE] 15:12" at bounding box center [52, 305] width 49 height 12
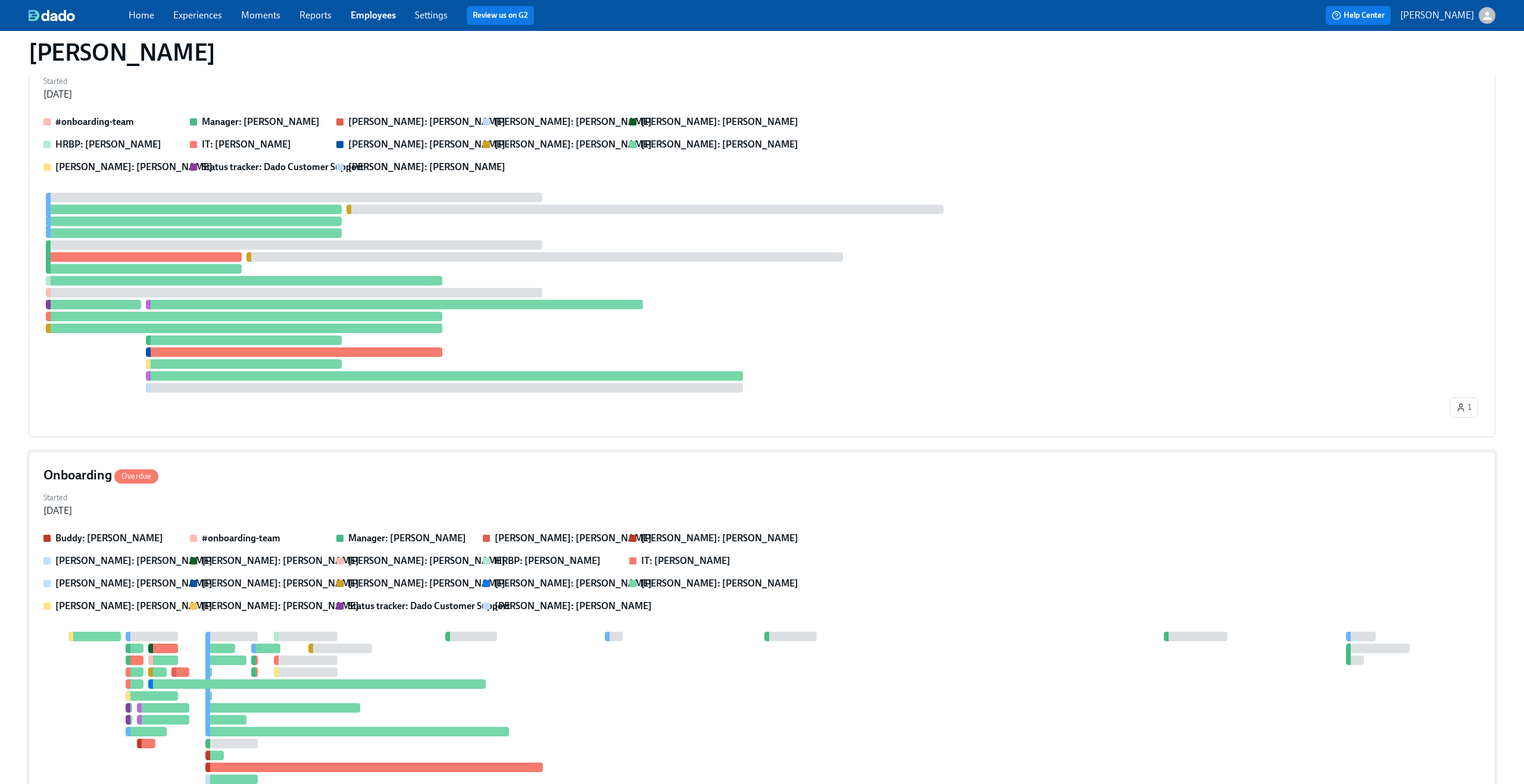
scroll to position [204, 0]
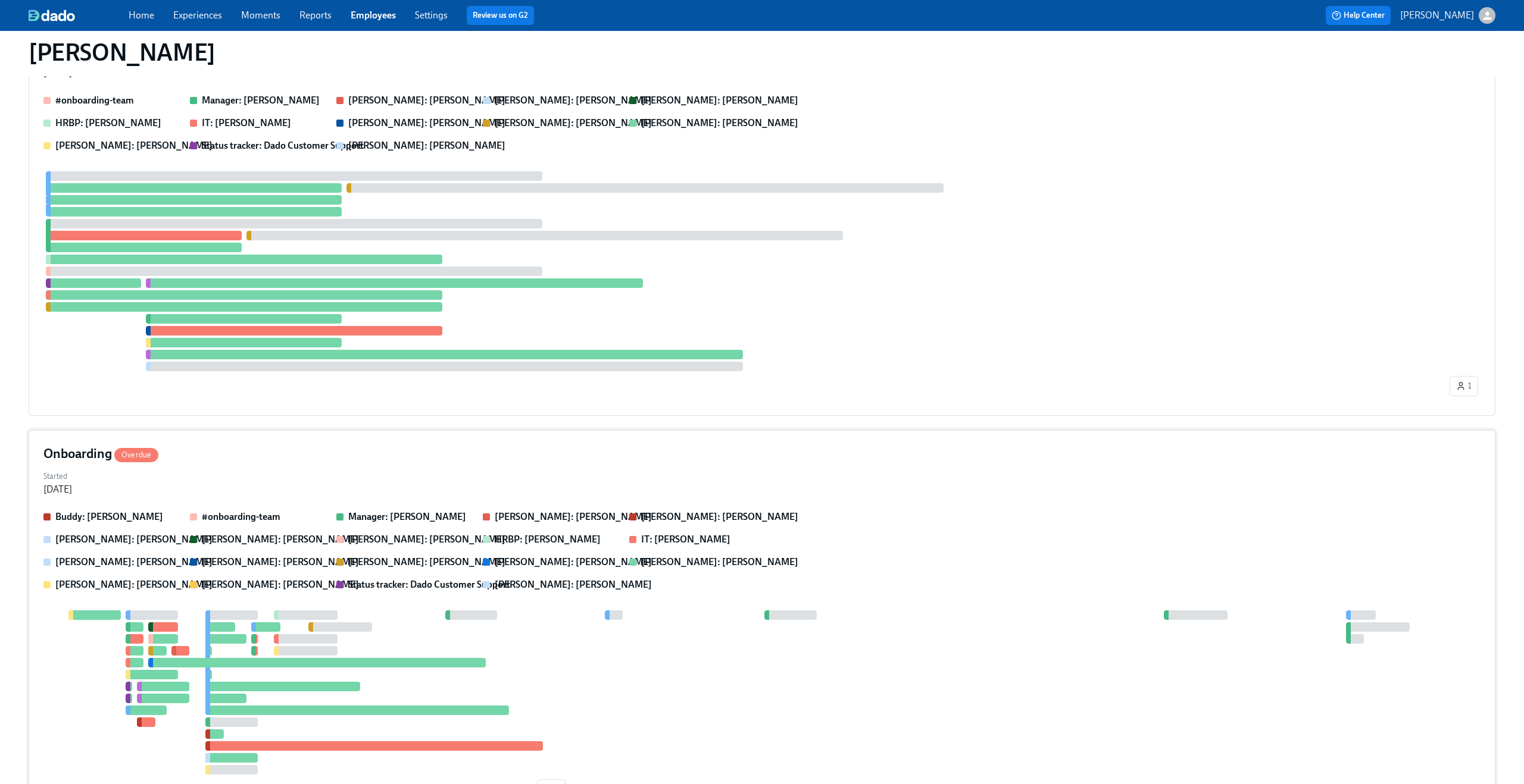
click at [526, 466] on div "Onboarding Overdue Started [DATE] [PERSON_NAME]: [PERSON_NAME] #onboarding-team…" at bounding box center [762, 624] width 1467 height 389
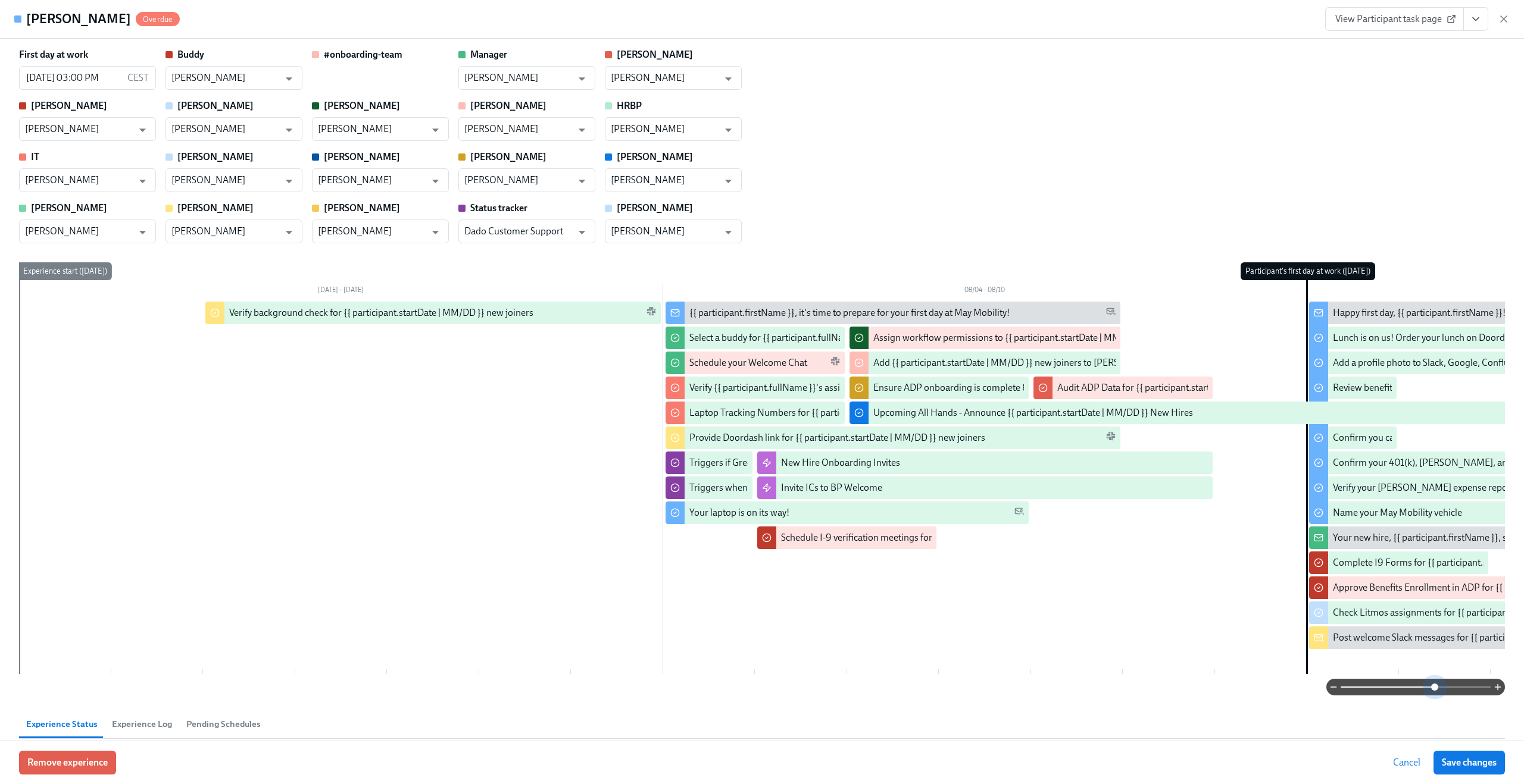
click at [1433, 691] on span at bounding box center [1416, 687] width 150 height 16
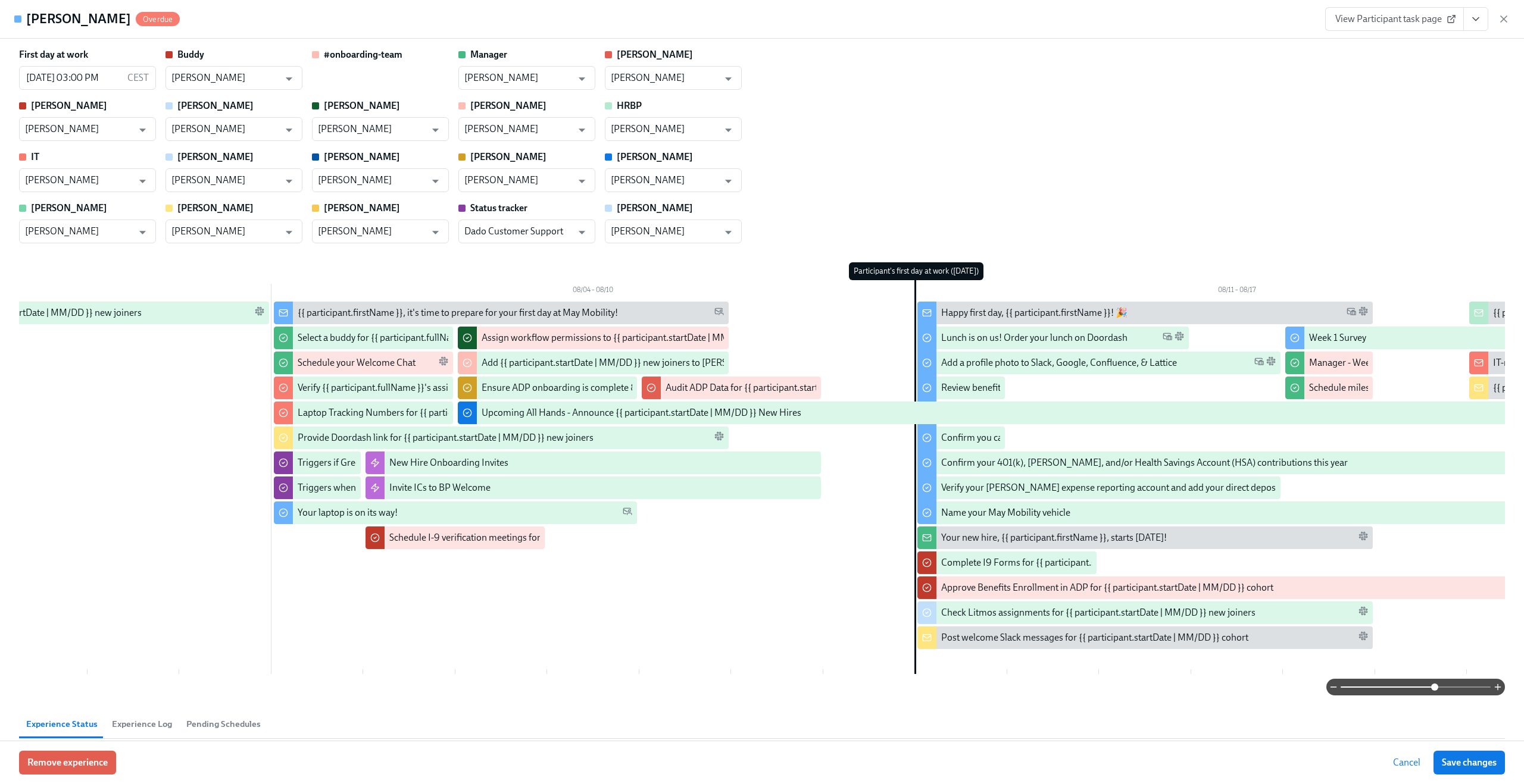
scroll to position [0, 393]
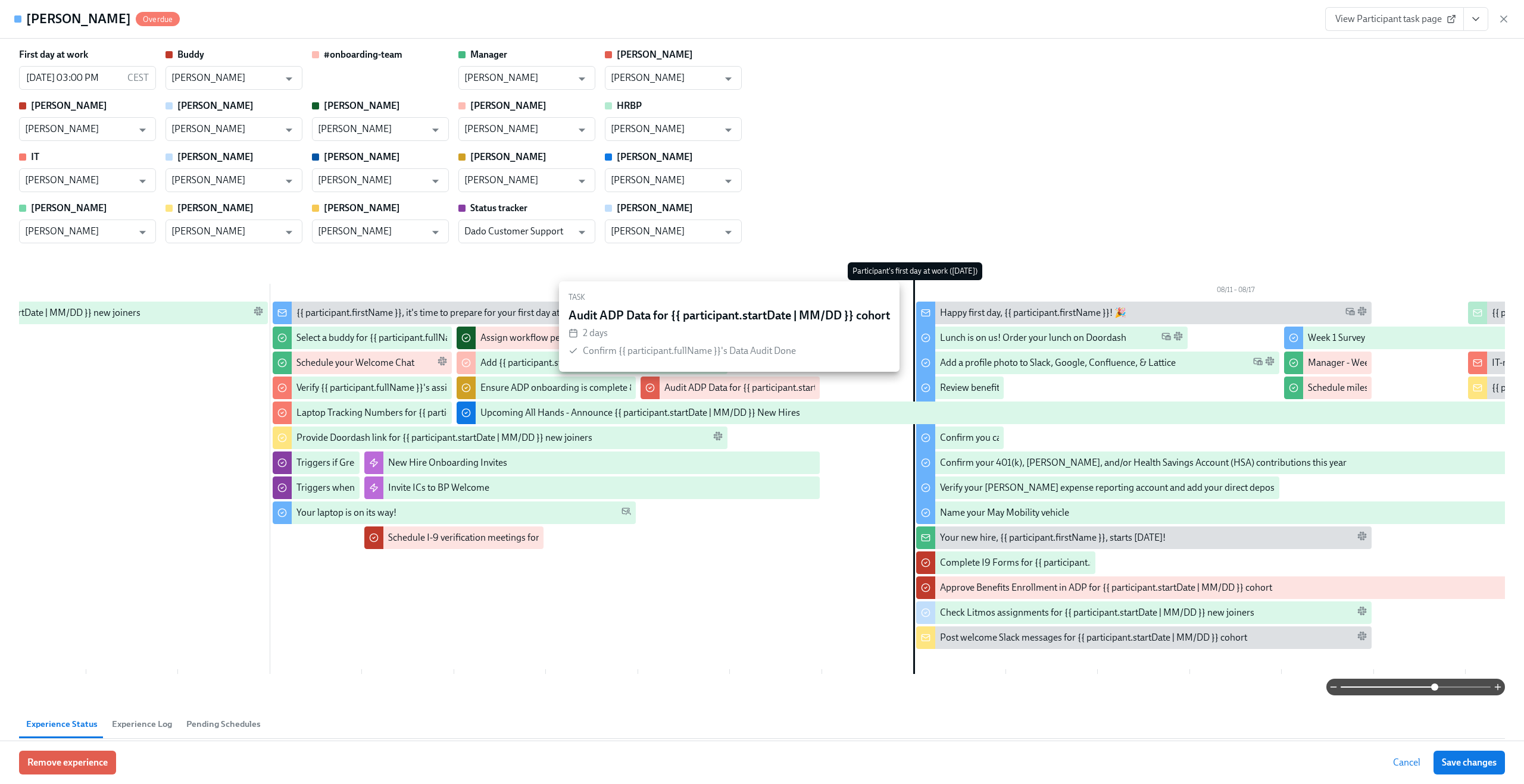
click at [698, 385] on div "Audit ADP Data for {{ participant.startDate | MM/DD }} cohort" at bounding box center [788, 388] width 248 height 13
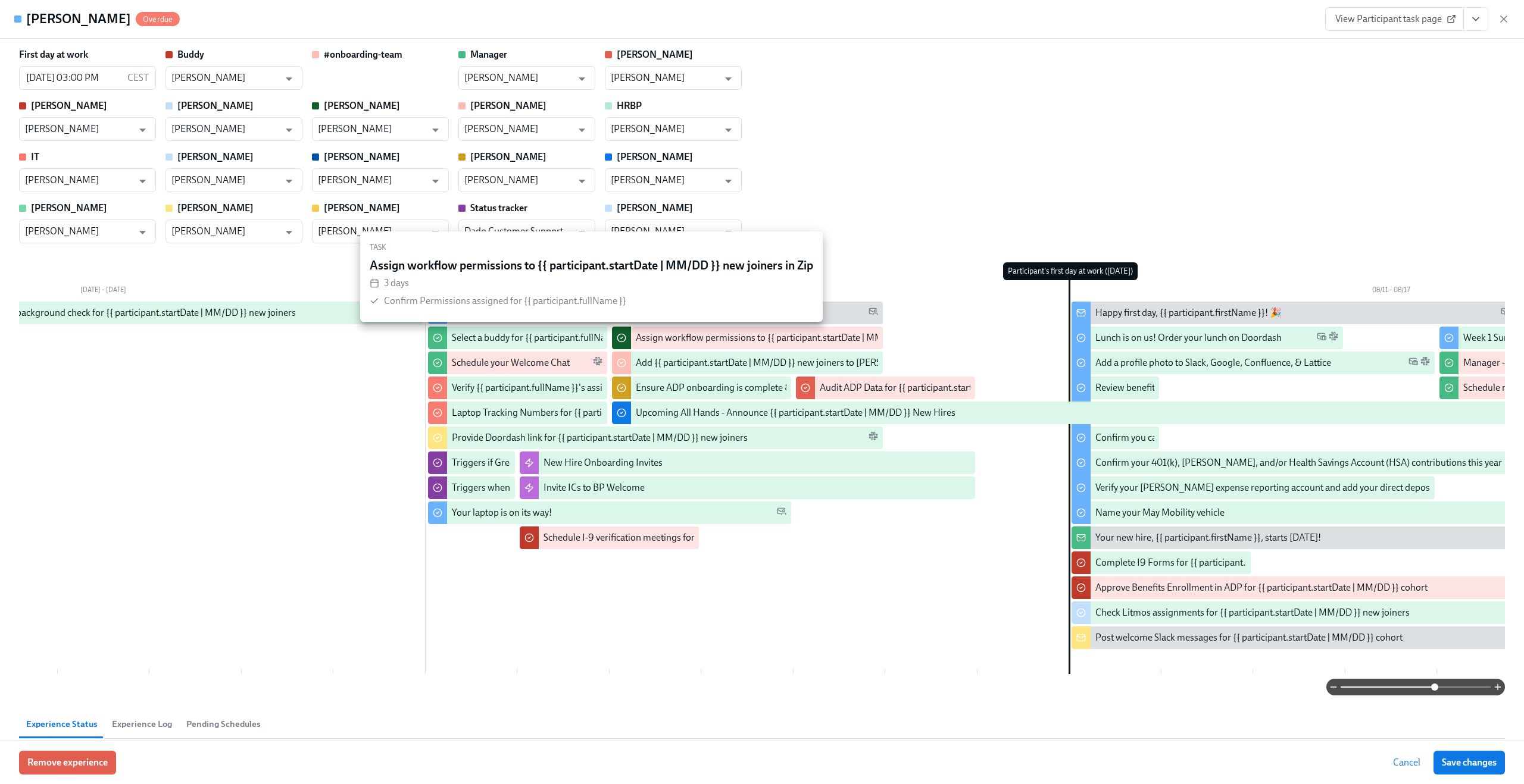
scroll to position [0, 0]
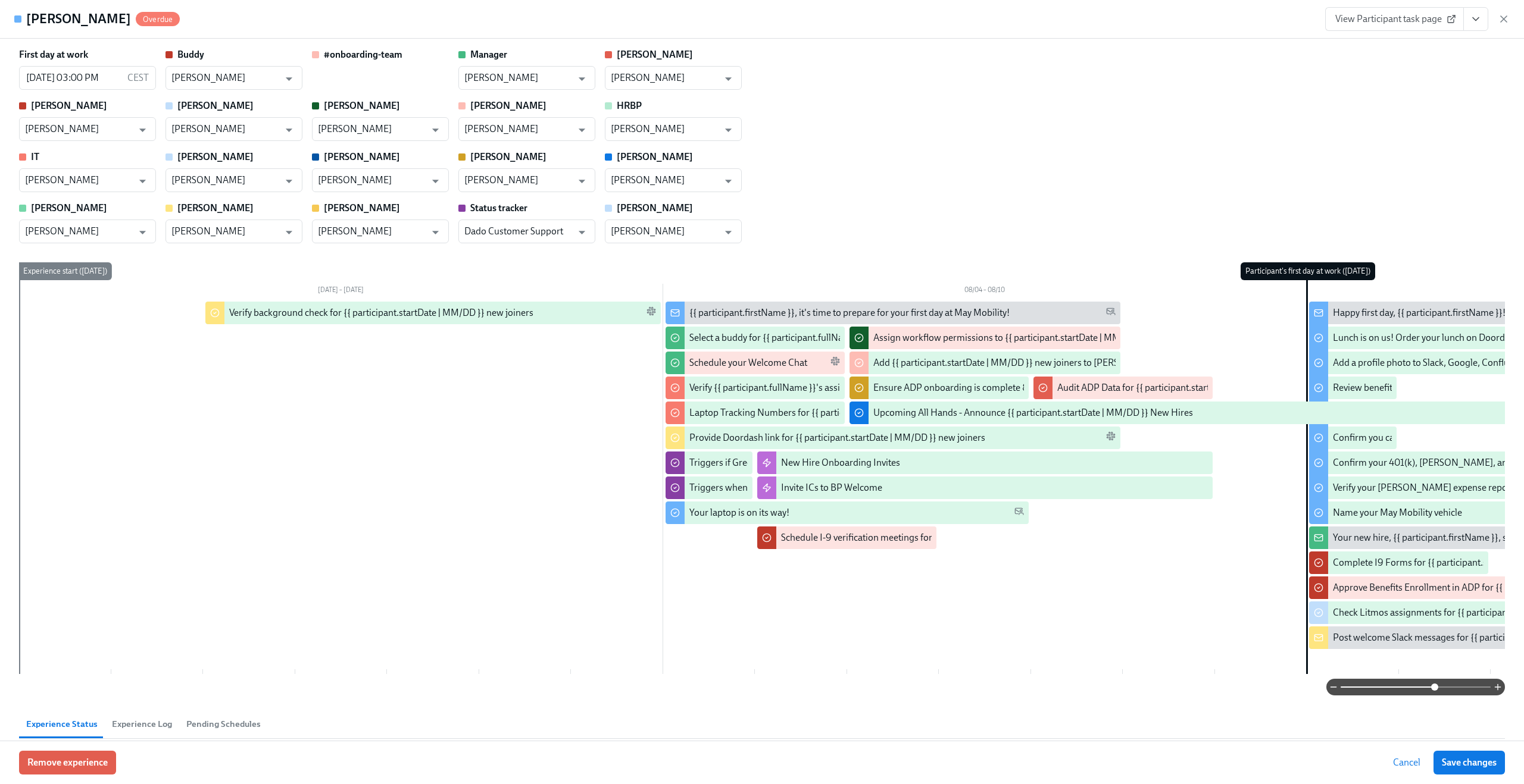
click at [977, 30] on div "Jeff Waldner Overdue View Participant task page" at bounding box center [762, 19] width 1524 height 39
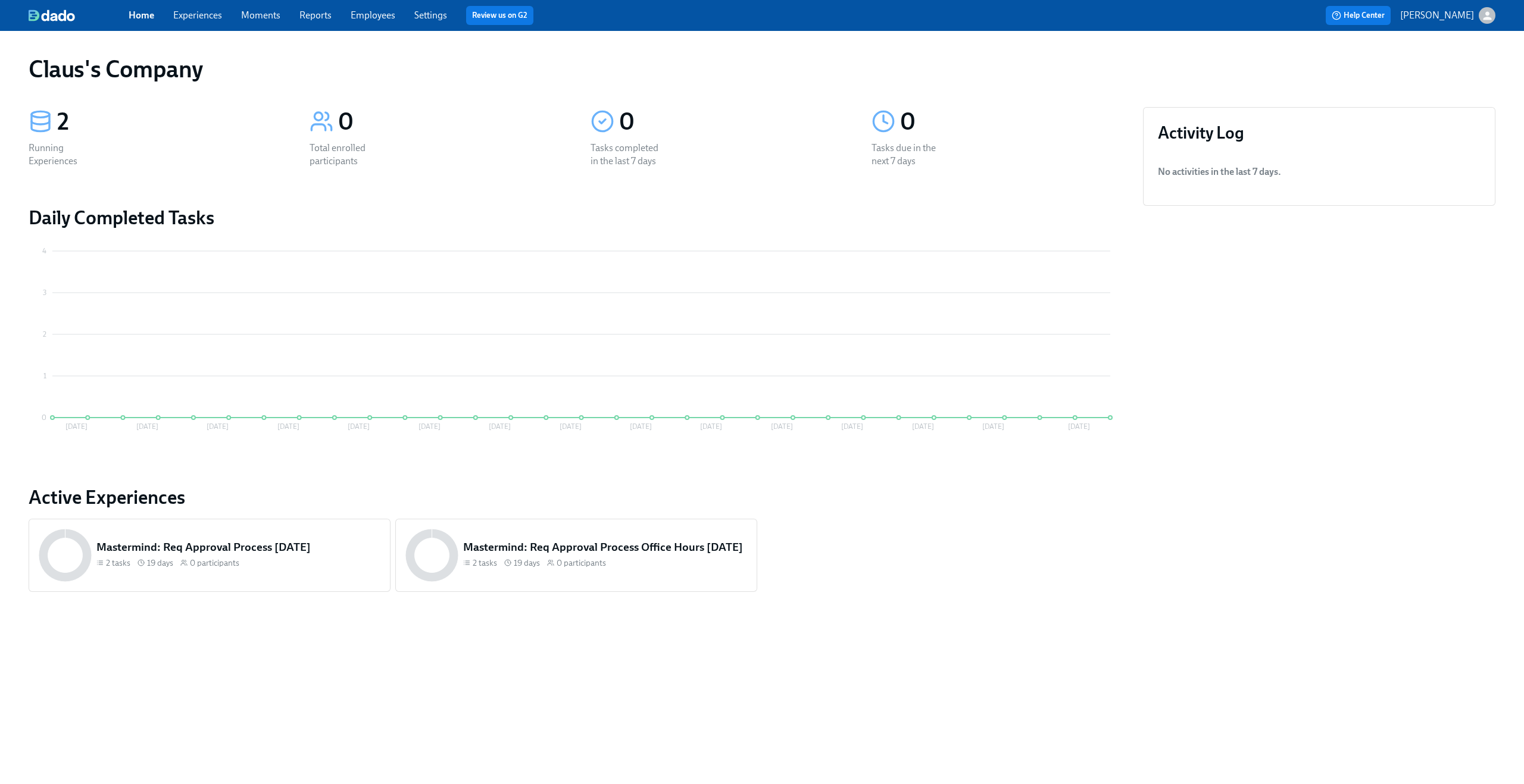
click at [1489, 21] on icon "button" at bounding box center [1487, 16] width 13 height 13
click at [1412, 67] on span "Switch organization..." at bounding box center [1430, 69] width 112 height 13
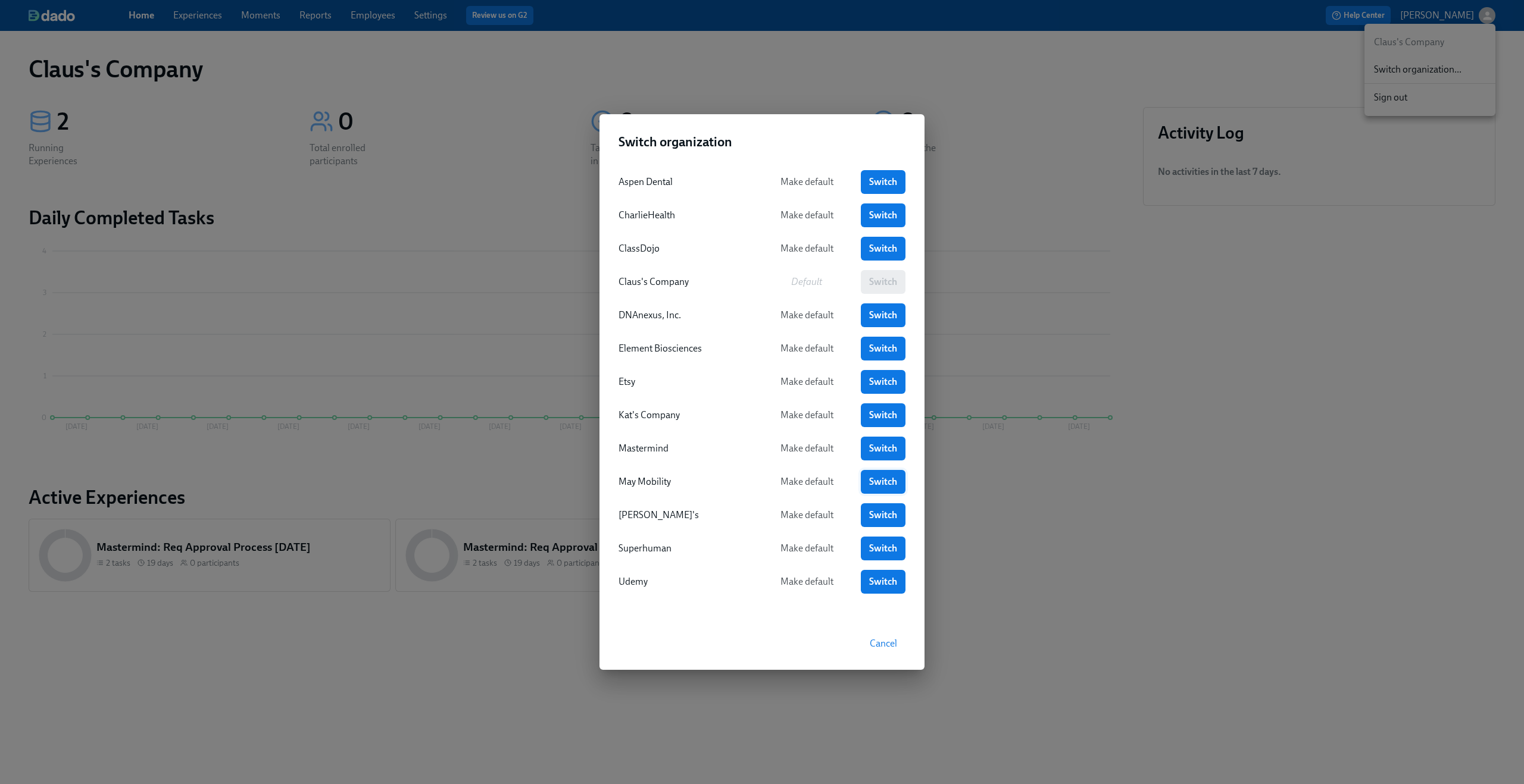
click at [867, 490] on link "Switch" at bounding box center [883, 482] width 45 height 24
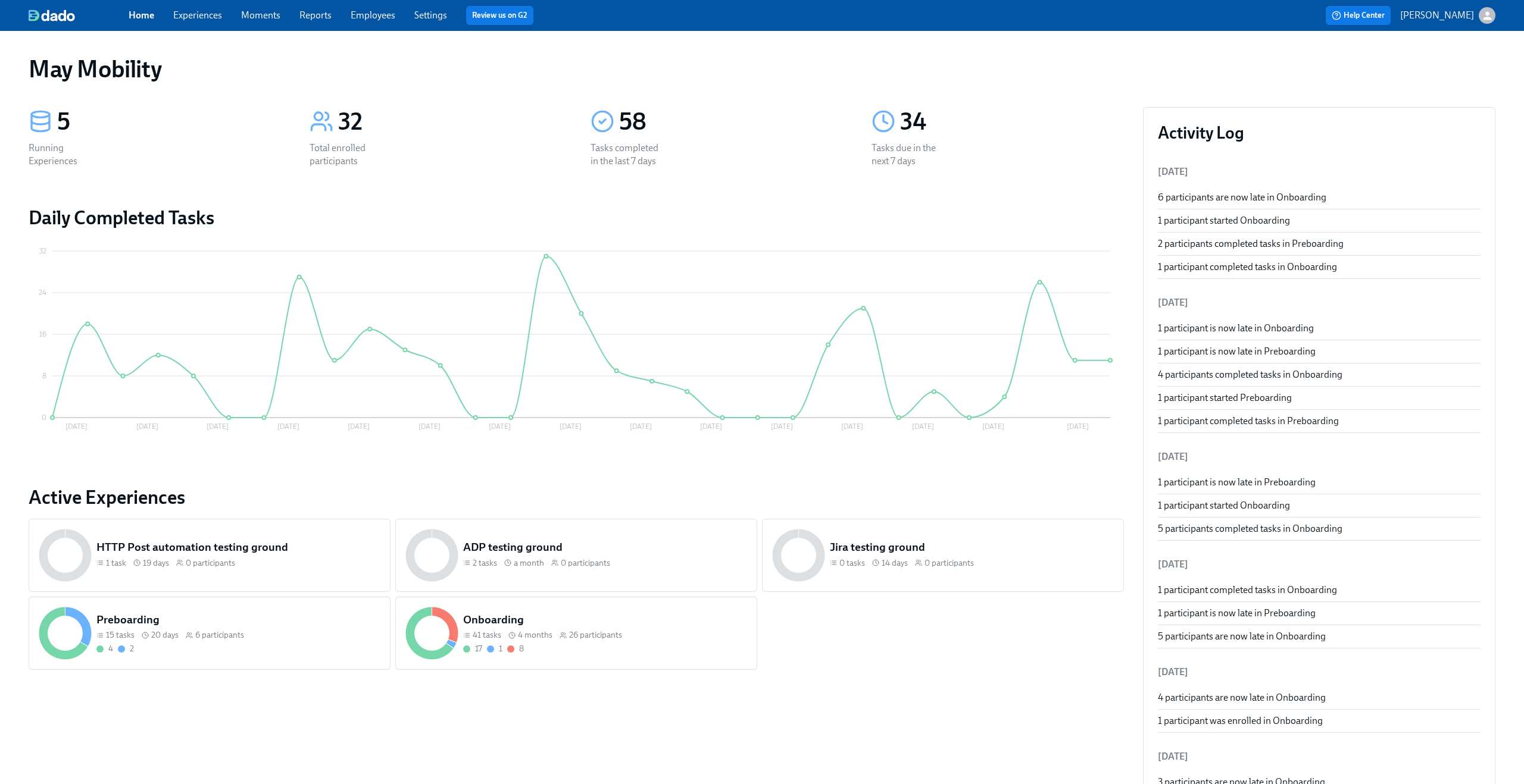
click at [194, 19] on link "Experiences" at bounding box center [197, 15] width 49 height 11
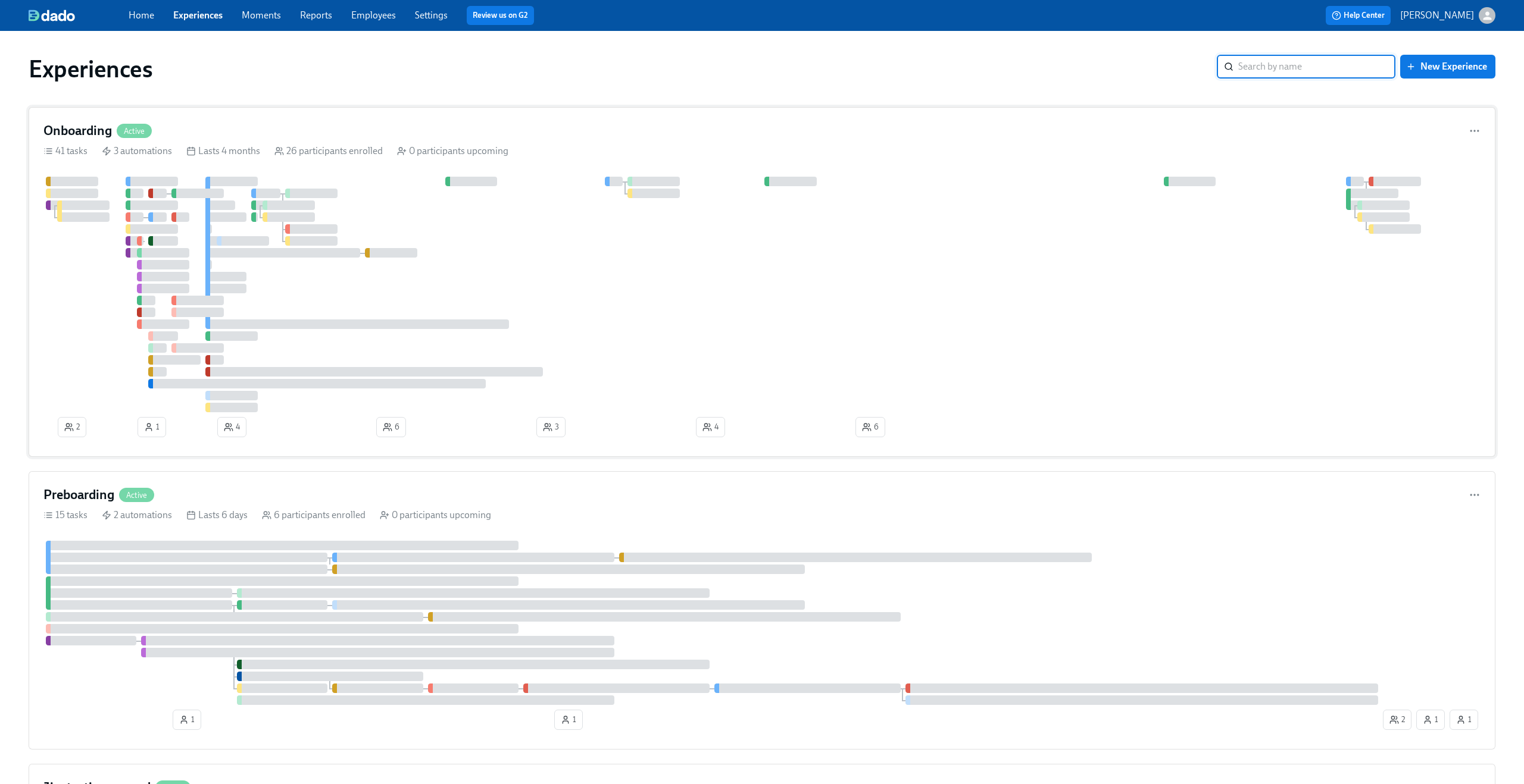
scroll to position [128, 0]
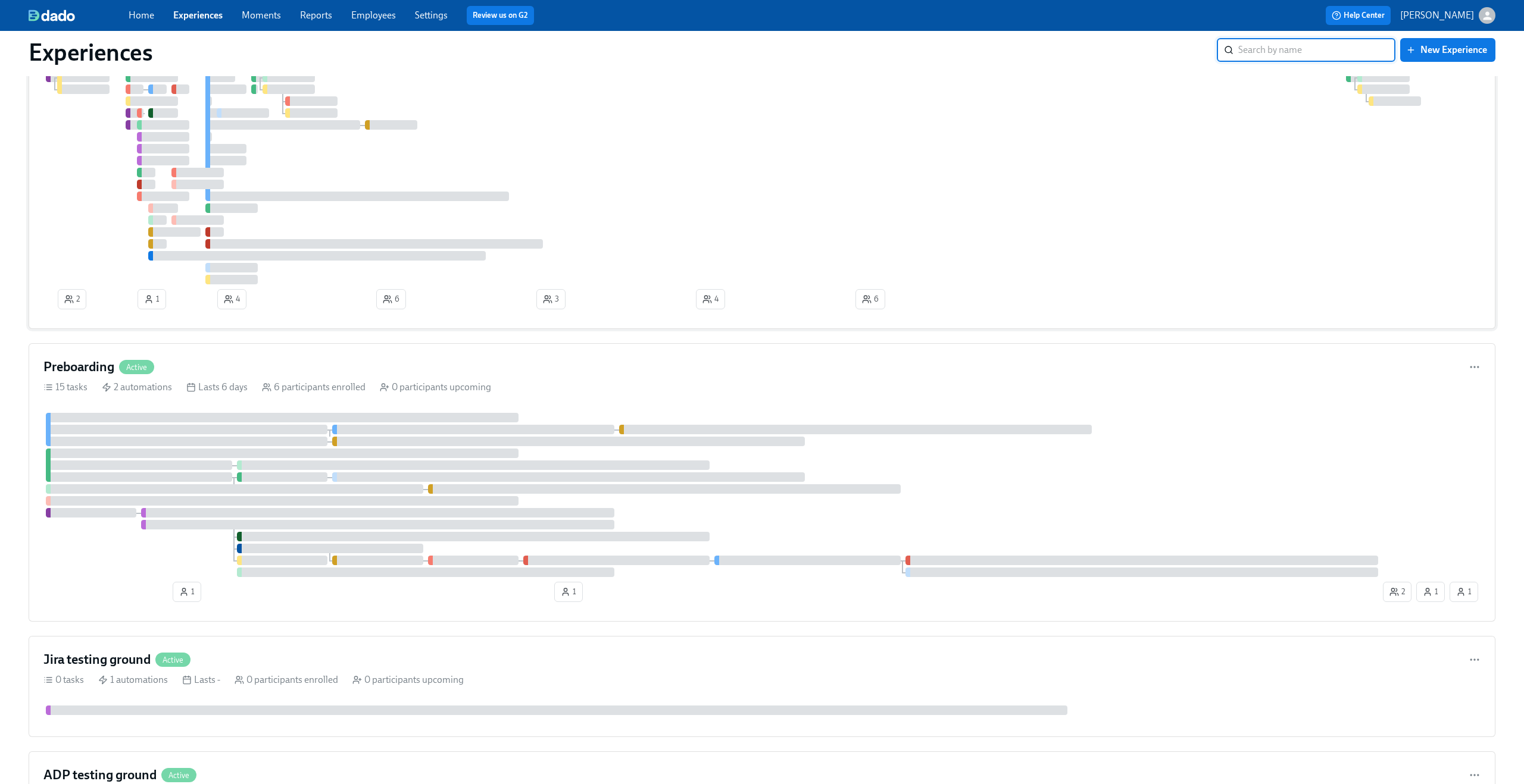
click at [572, 125] on div at bounding box center [762, 167] width 1437 height 236
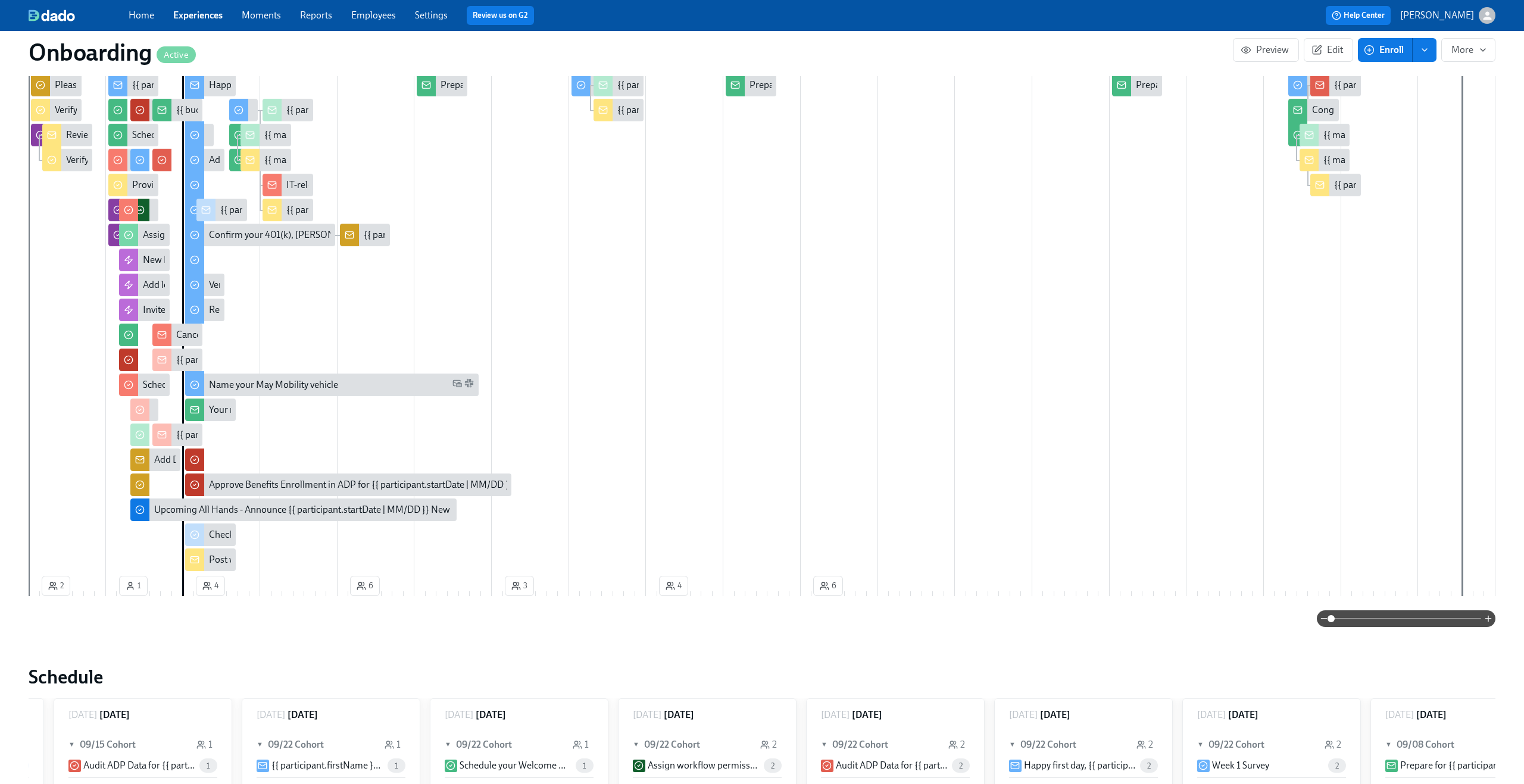
scroll to position [0, 7144]
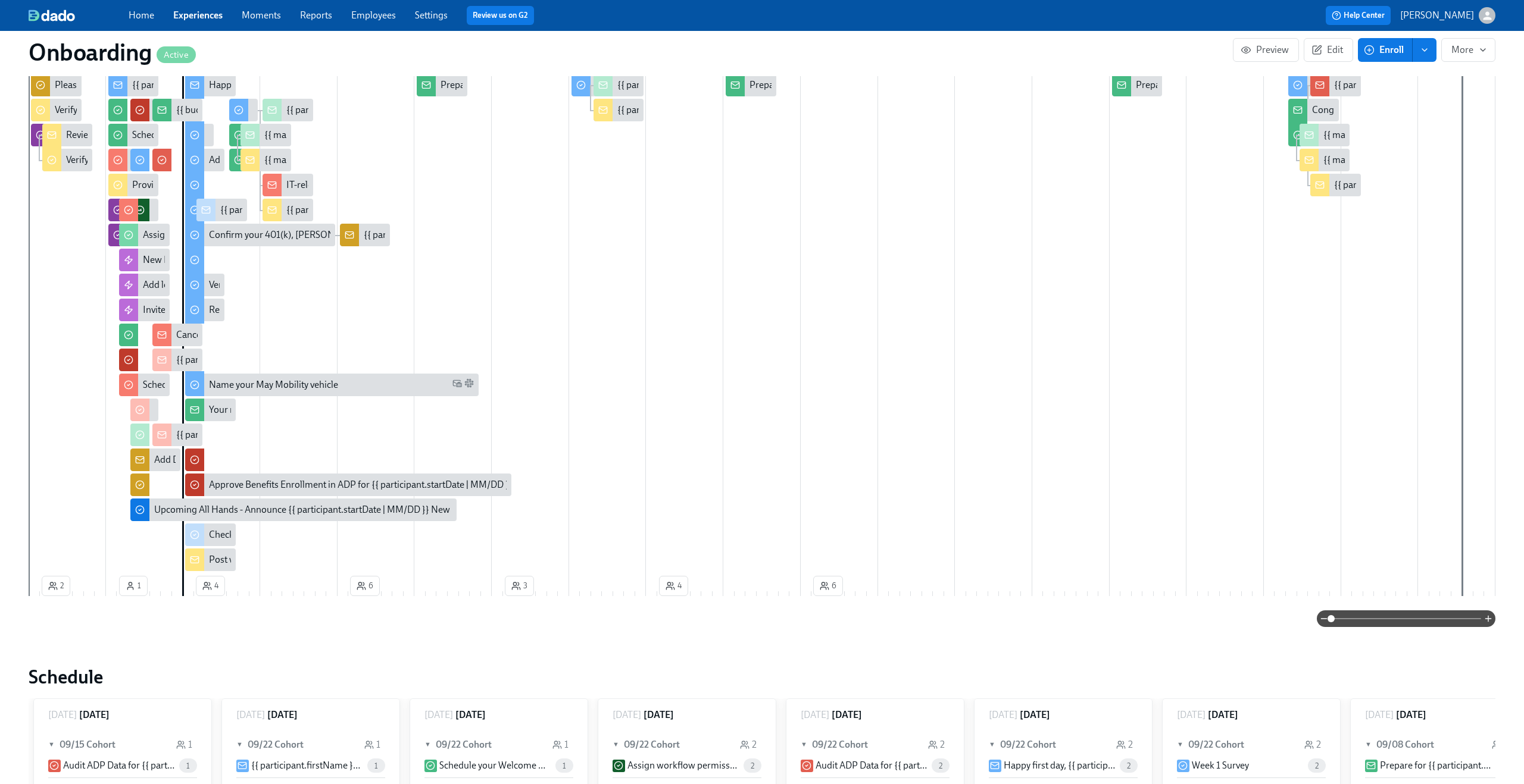
click at [1405, 611] on span at bounding box center [1406, 619] width 150 height 16
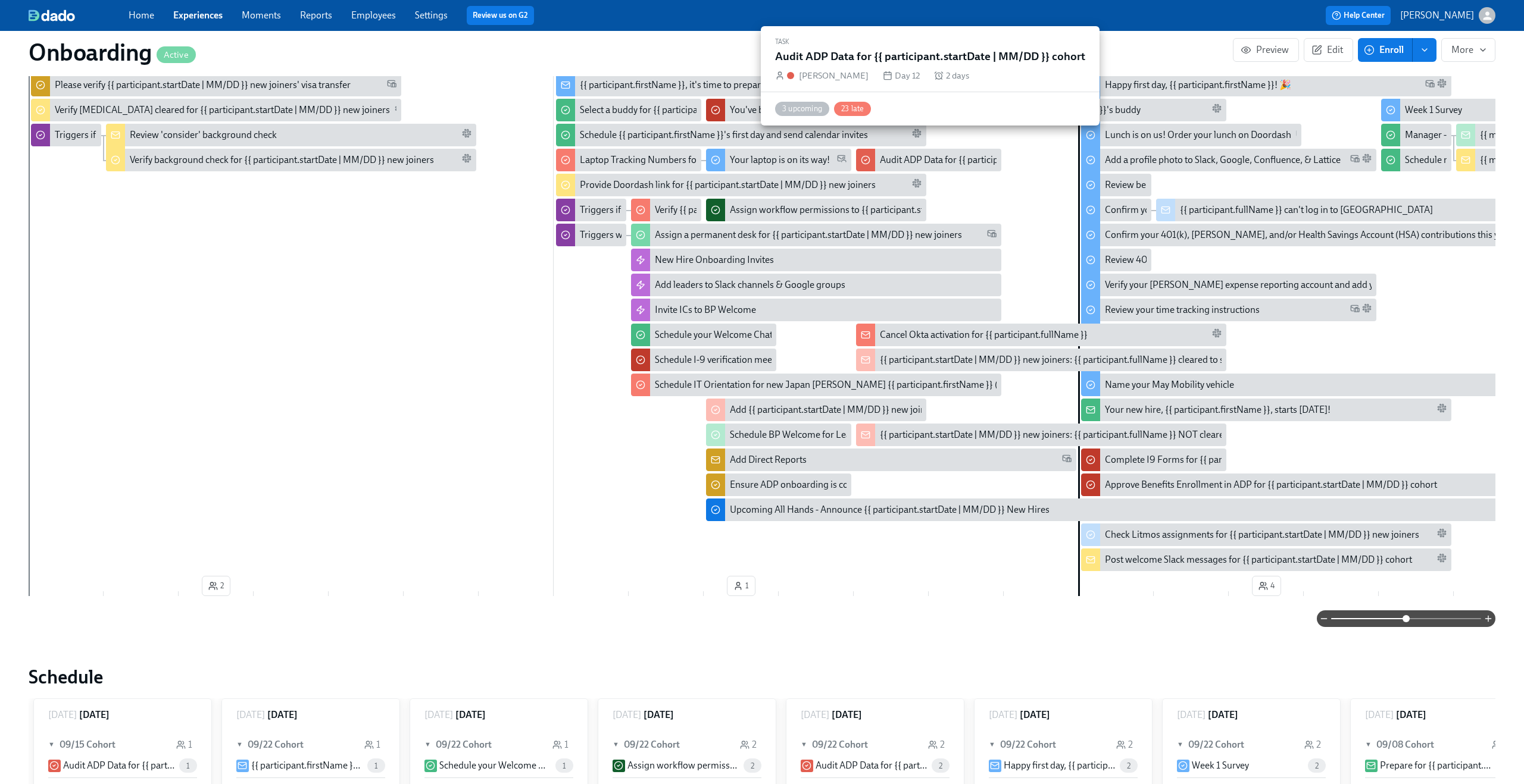
click at [950, 154] on div "Audit ADP Data for {{ participant.startDate | MM/DD }} cohort" at bounding box center [1004, 161] width 248 height 13
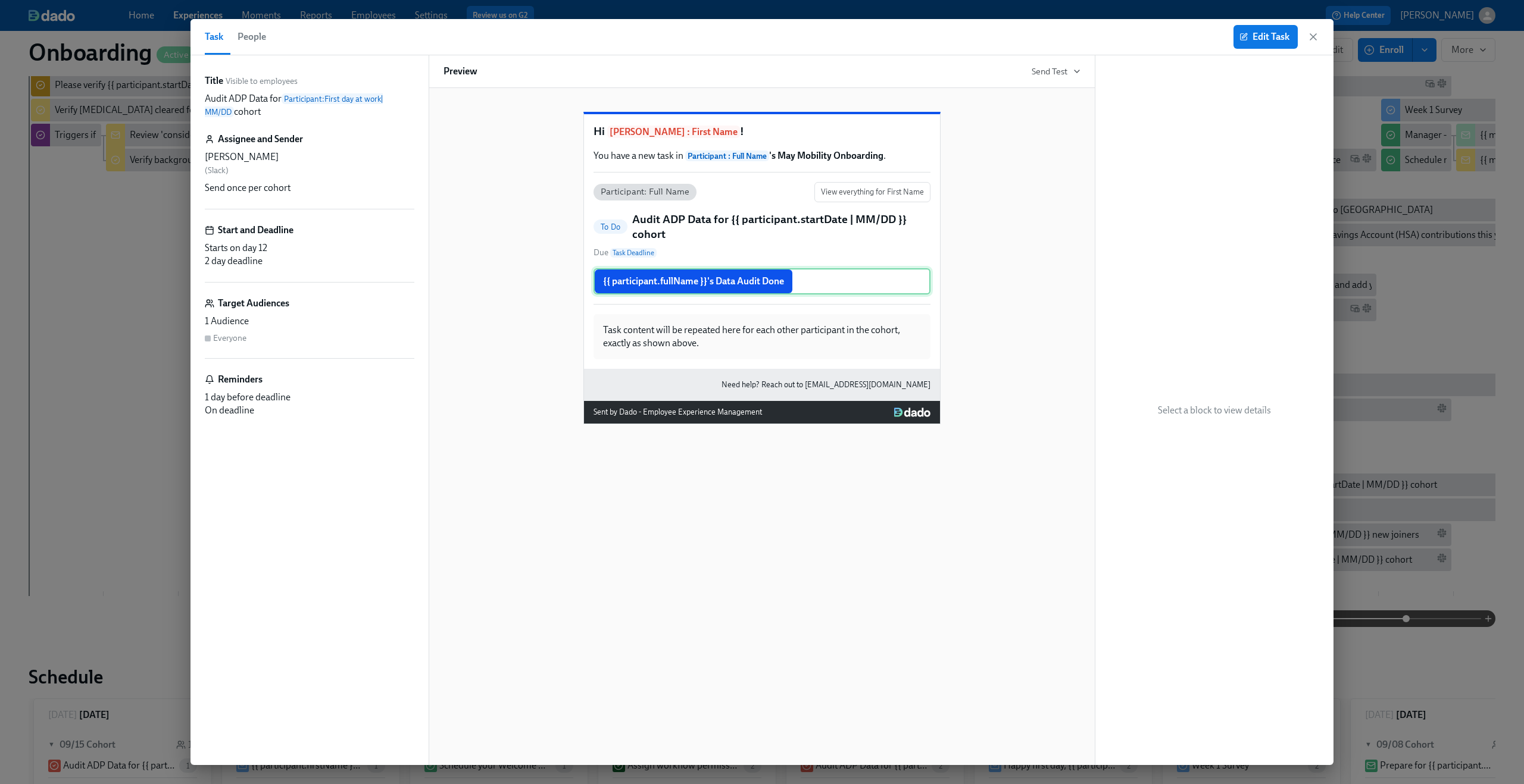
click at [802, 294] on div "{{ participant.fullName }}'s Data Audit Done" at bounding box center [762, 281] width 337 height 26
click at [1262, 37] on span "Edit Task" at bounding box center [1266, 37] width 48 height 12
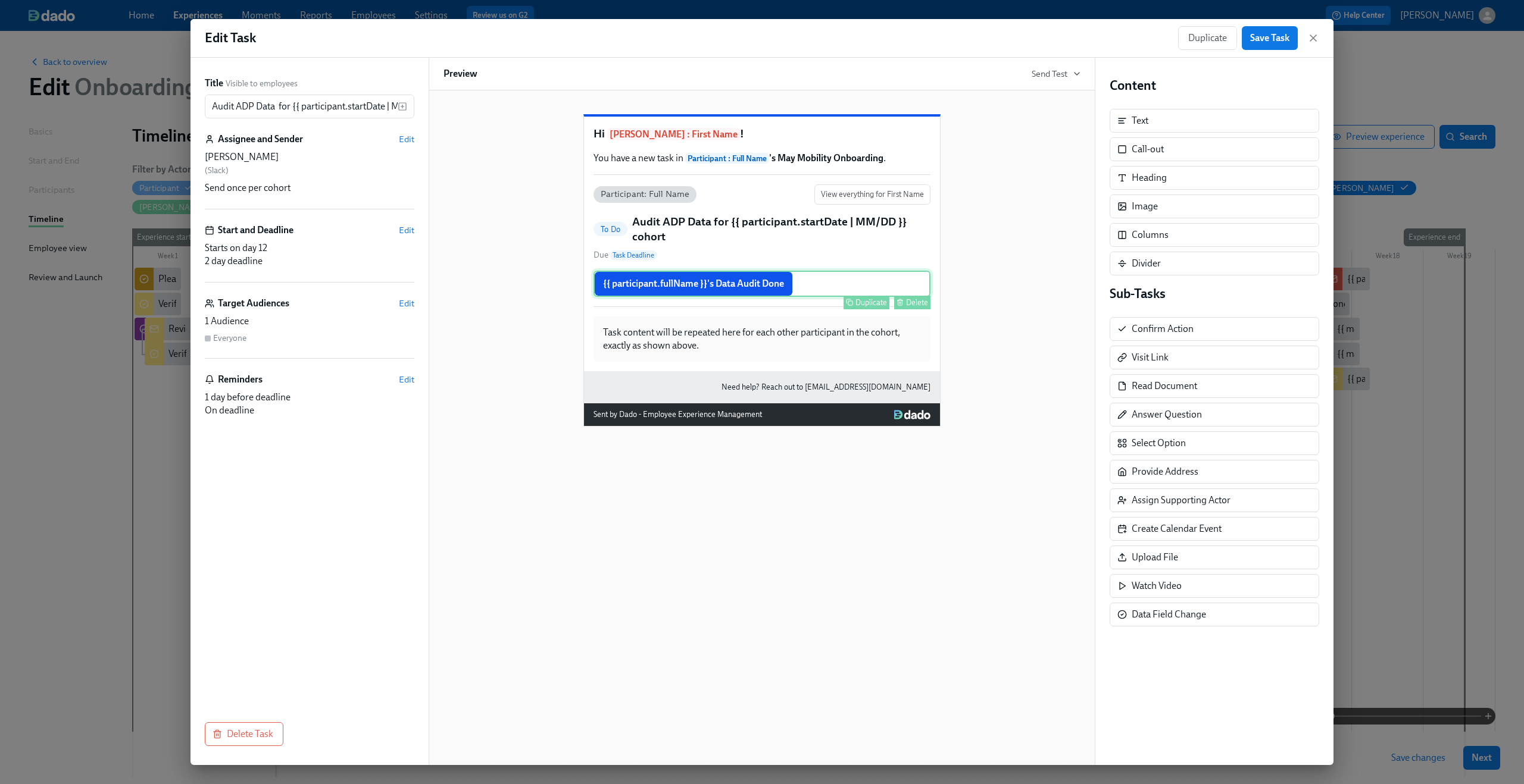
click at [772, 297] on div "{{ participant.fullName }}'s Data Audit Done Duplicate Delete" at bounding box center [762, 284] width 337 height 26
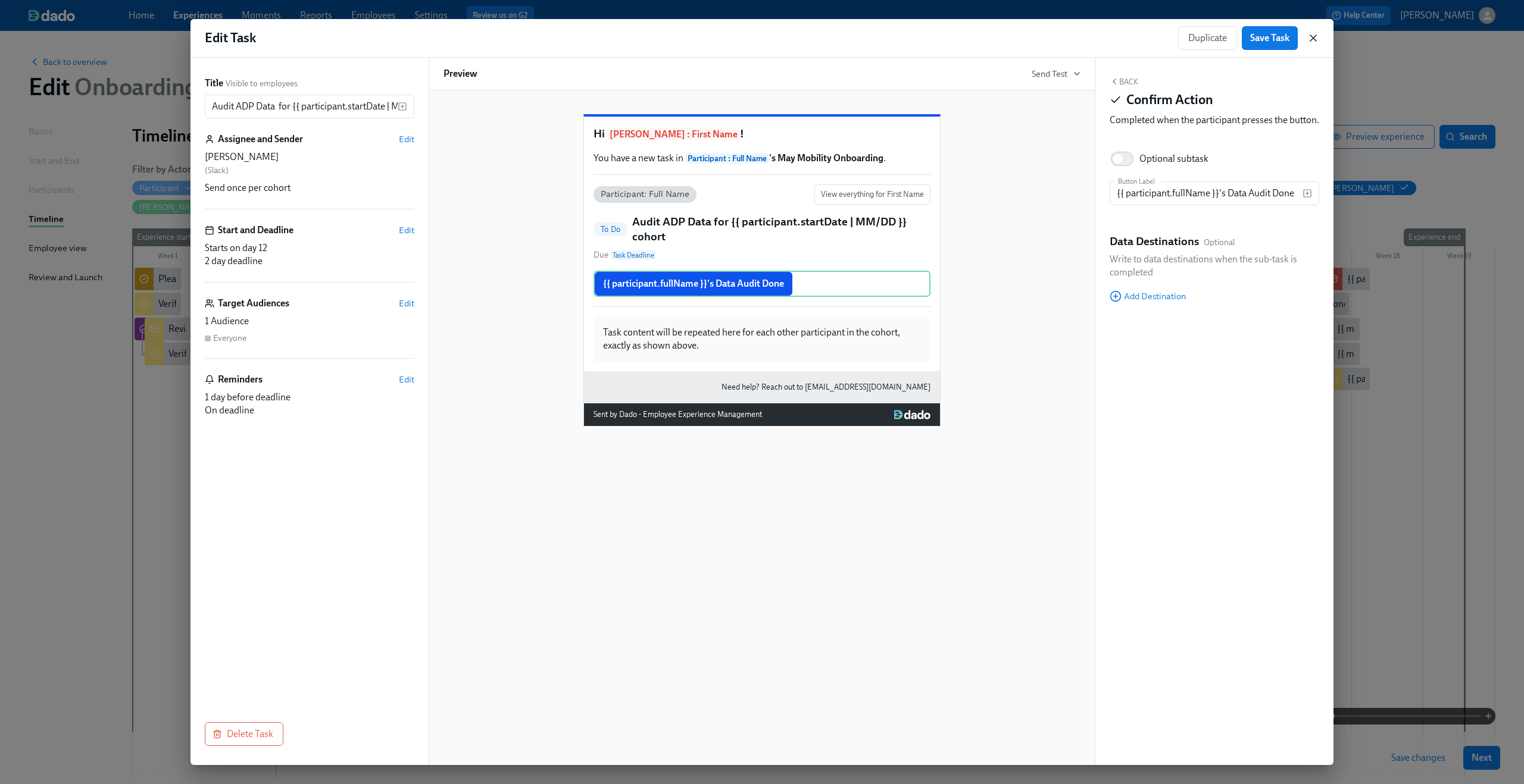
click at [1312, 37] on icon "button" at bounding box center [1313, 38] width 12 height 12
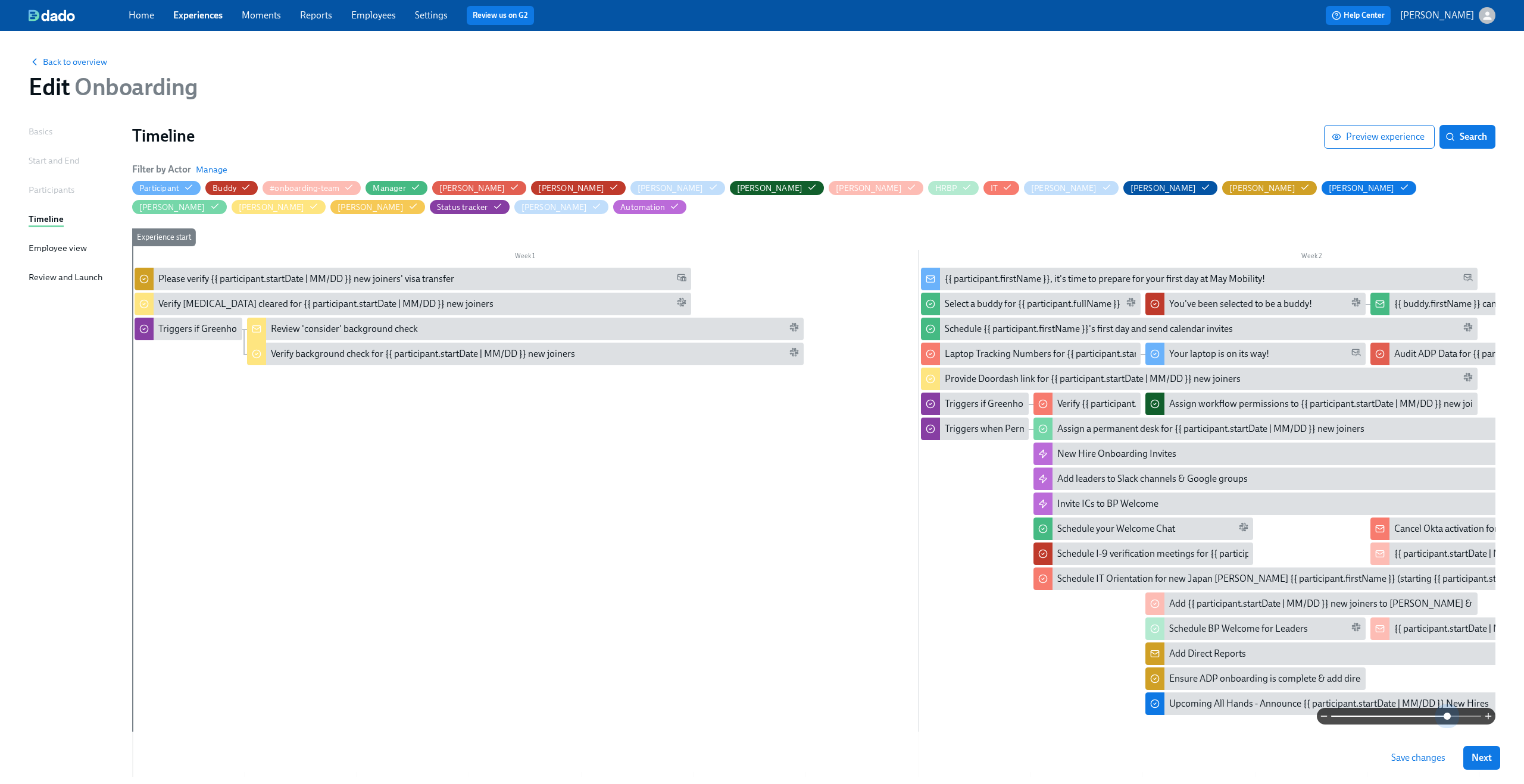
click at [1447, 716] on span at bounding box center [1406, 716] width 150 height 16
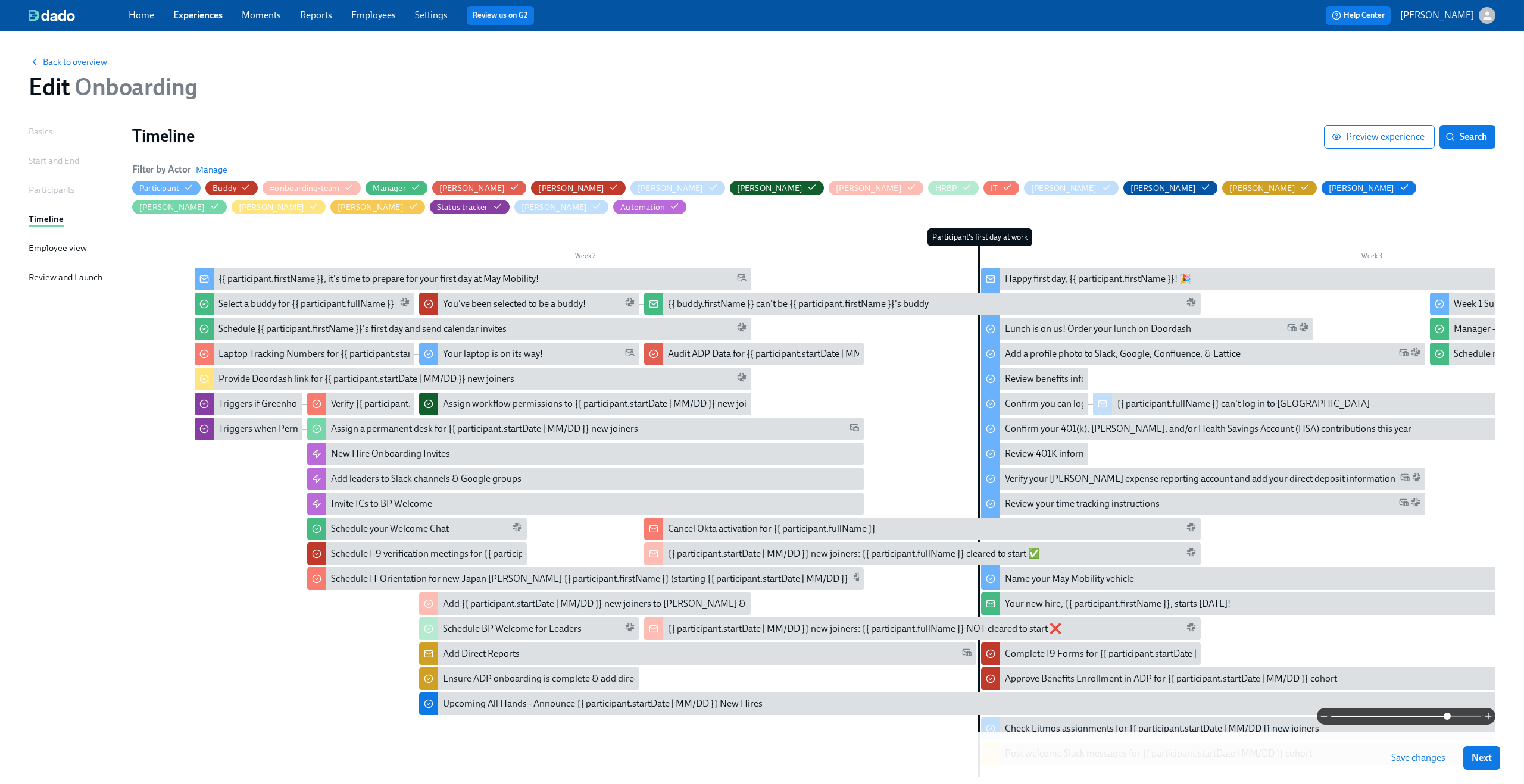
scroll to position [0, 727]
click at [796, 350] on div "Audit ADP Data for {{ participant.startDate | MM/DD }} cohort" at bounding box center [791, 354] width 248 height 13
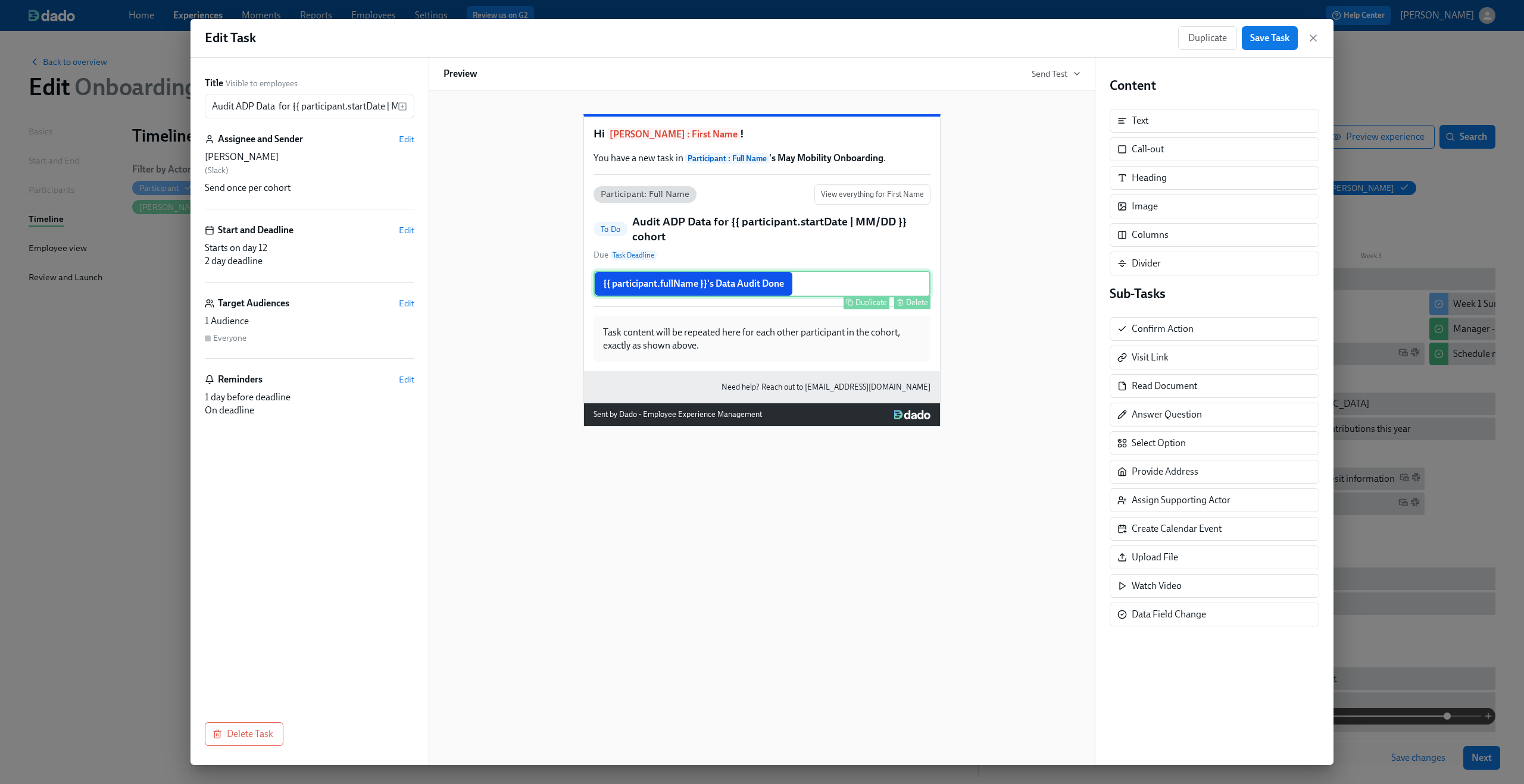
click at [811, 297] on div "{{ participant.fullName }}'s Data Audit Done Duplicate Delete" at bounding box center [762, 284] width 337 height 26
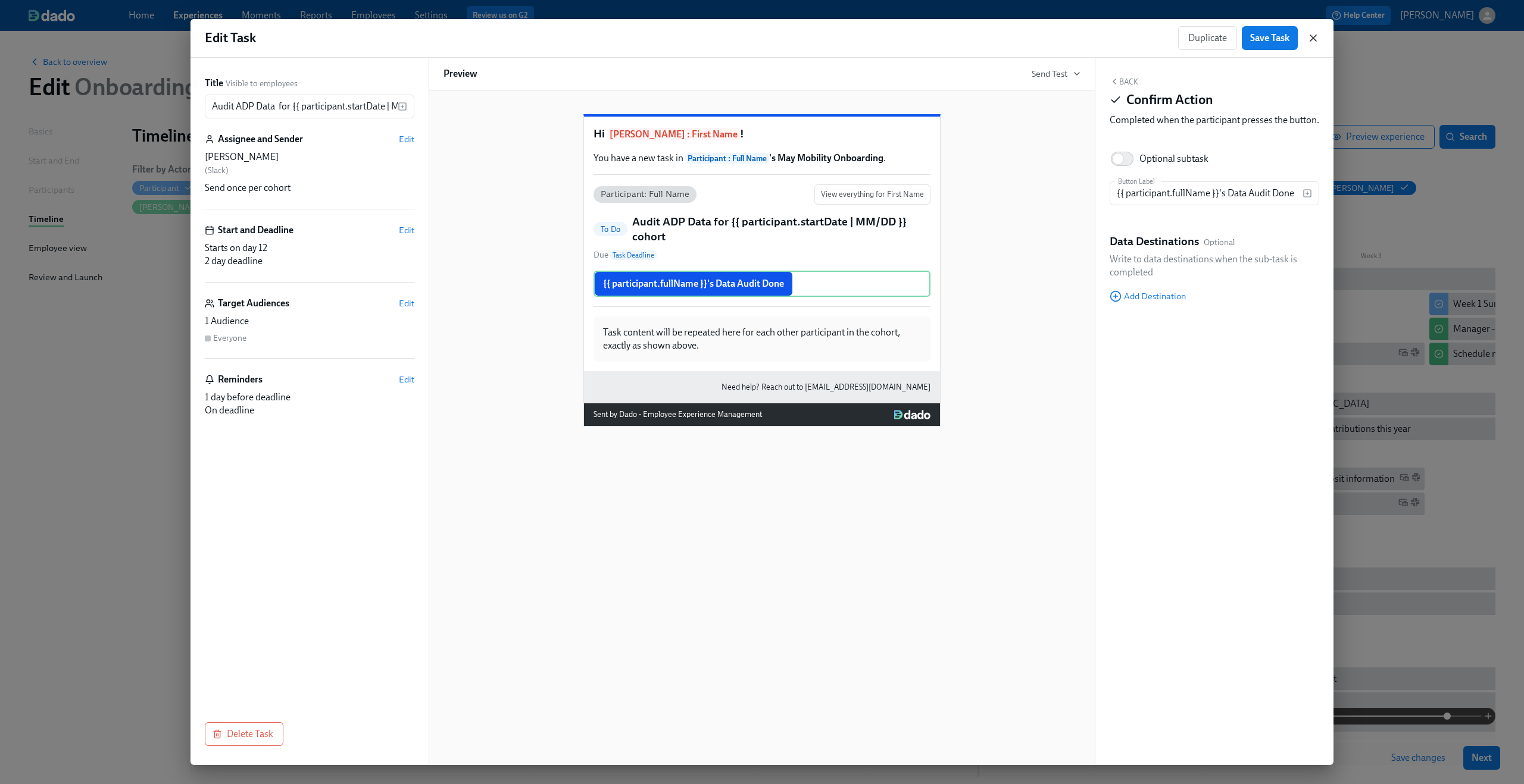
click at [1308, 39] on icon "button" at bounding box center [1313, 38] width 12 height 12
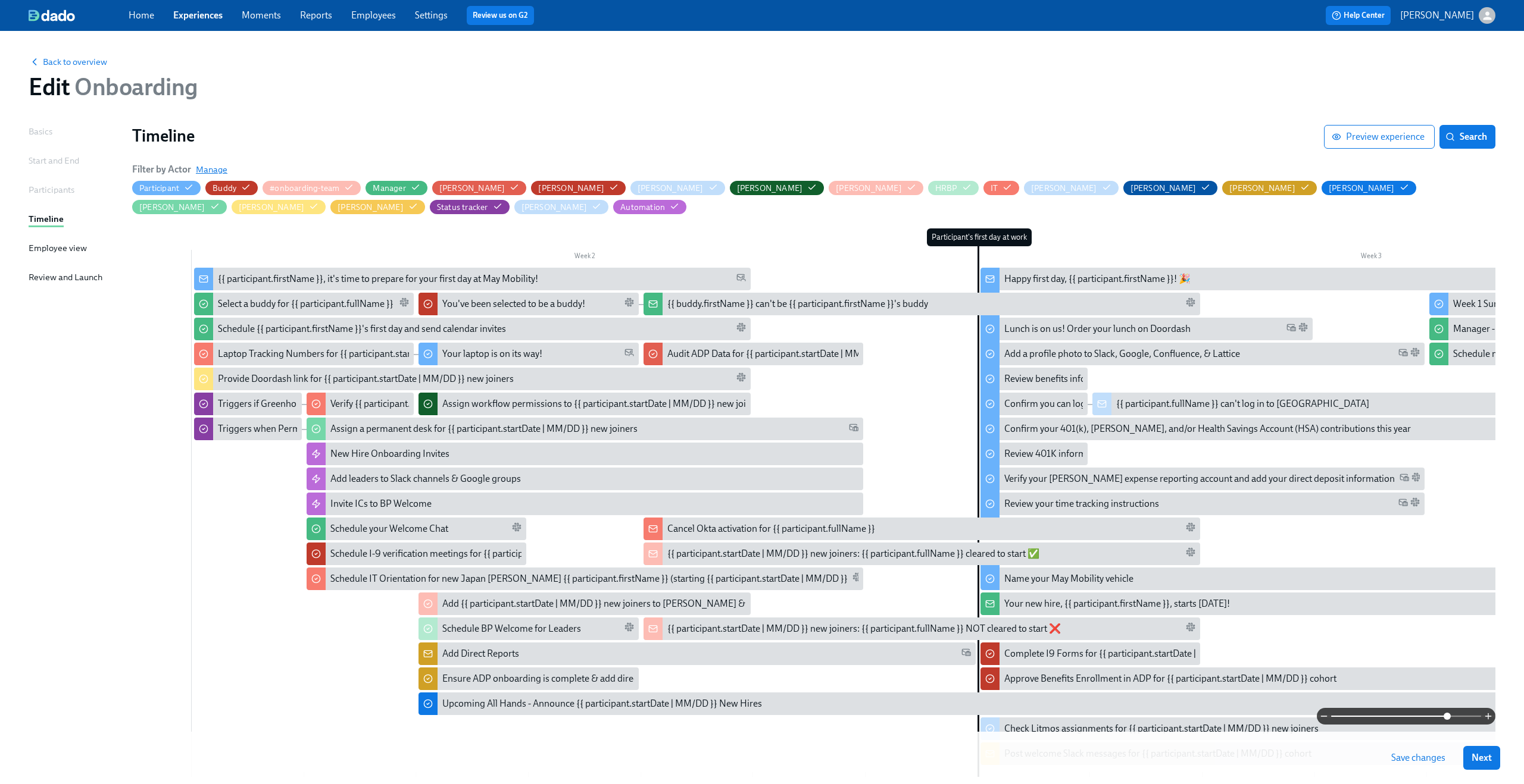
click at [215, 172] on span "Manage" at bounding box center [211, 169] width 31 height 12
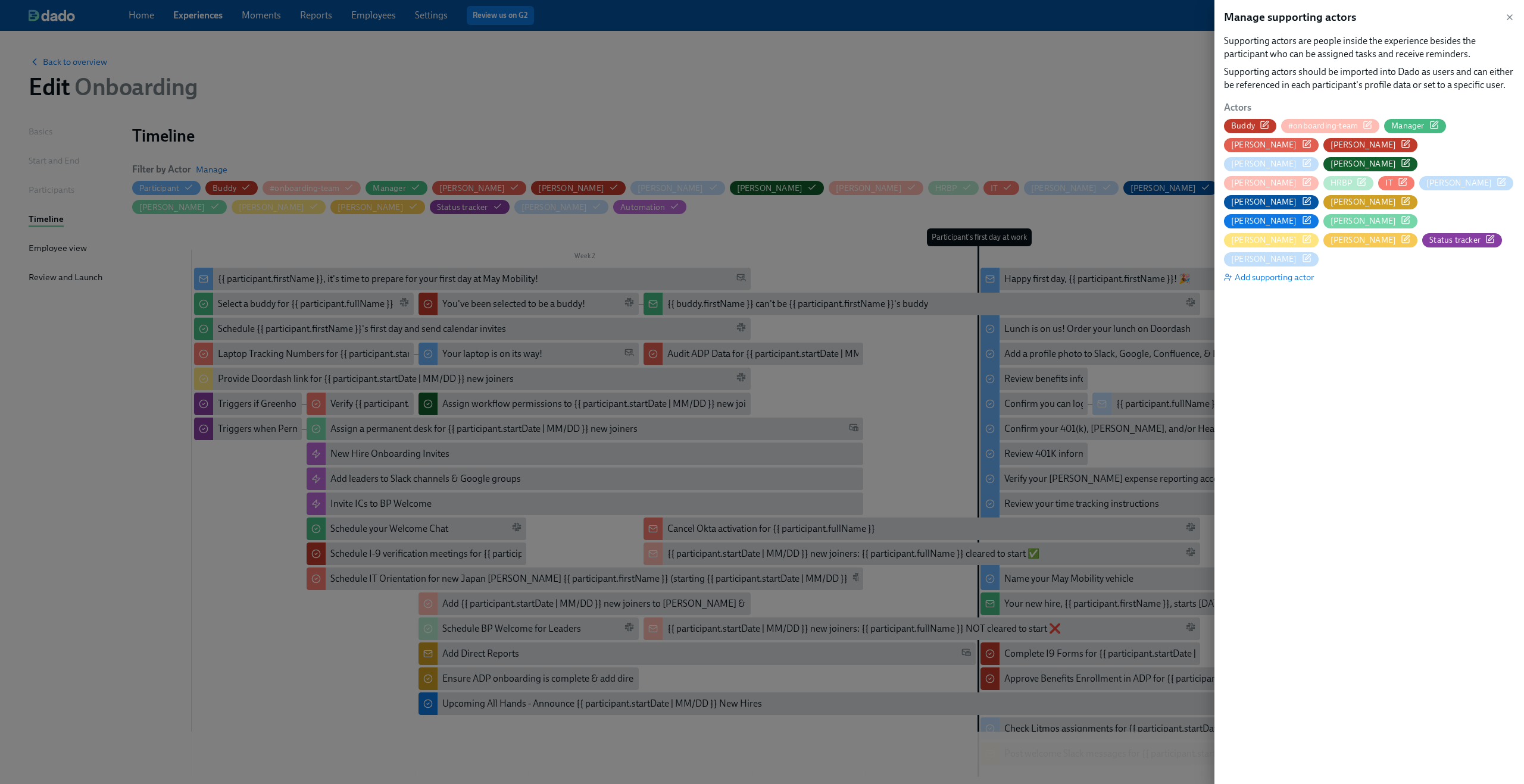
click at [1305, 145] on icon "button" at bounding box center [1307, 142] width 5 height 5
click at [1511, 16] on icon "button" at bounding box center [1510, 17] width 10 height 10
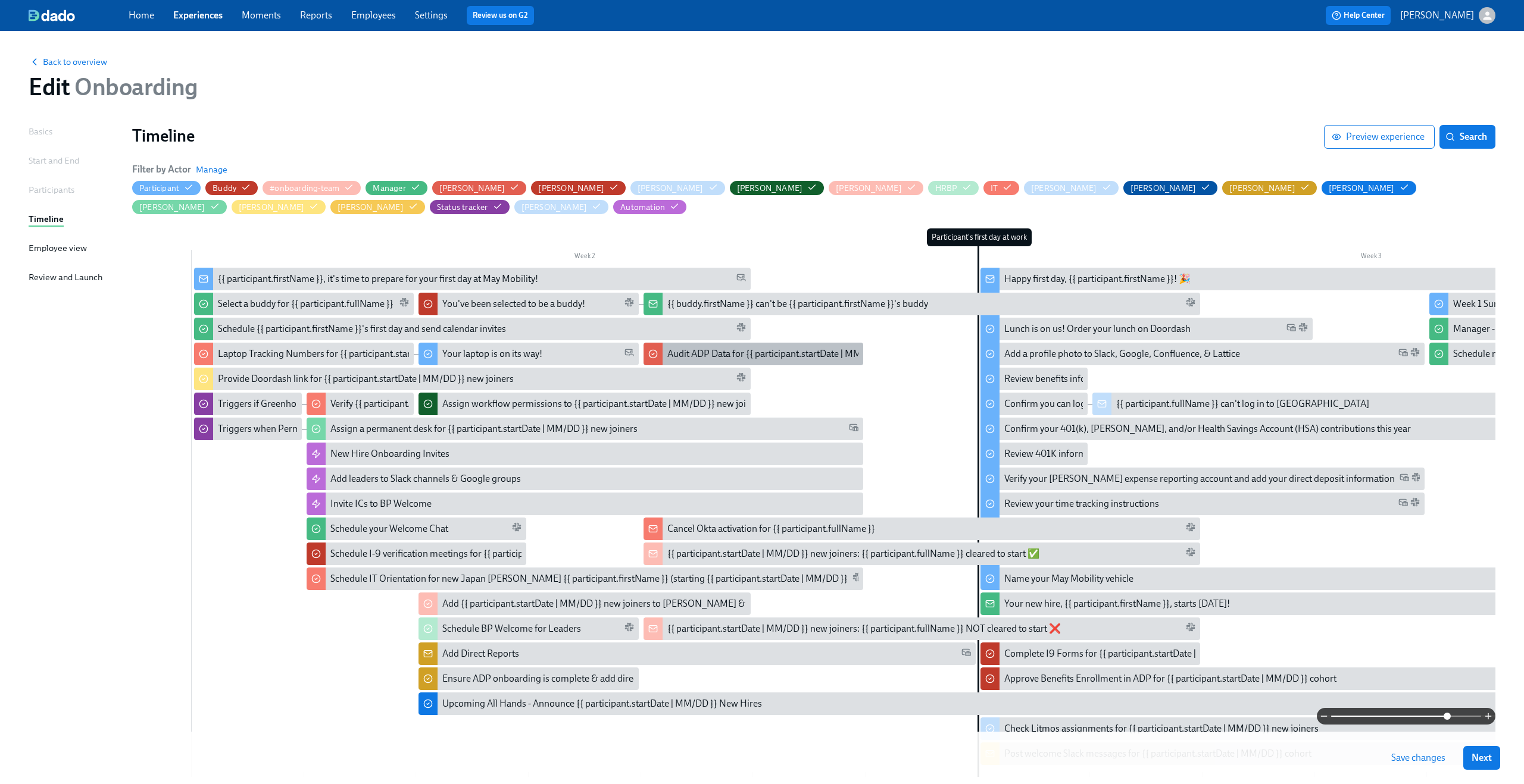
click at [778, 344] on div "Audit ADP Data for {{ participant.startDate | MM/DD }} cohort" at bounding box center [753, 354] width 220 height 22
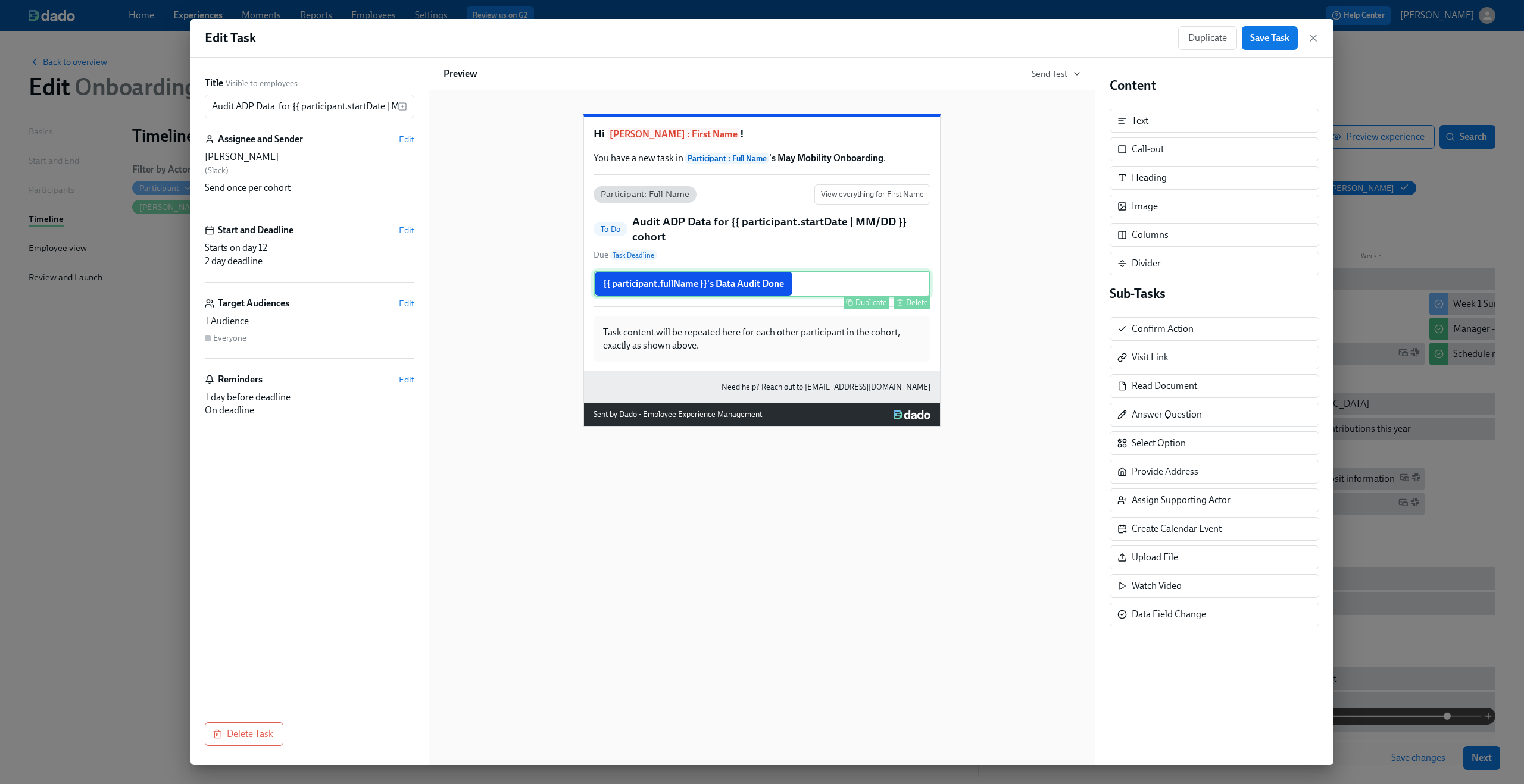
click at [737, 297] on div "{{ participant.fullName }}'s Data Audit Done Duplicate Delete" at bounding box center [762, 284] width 337 height 26
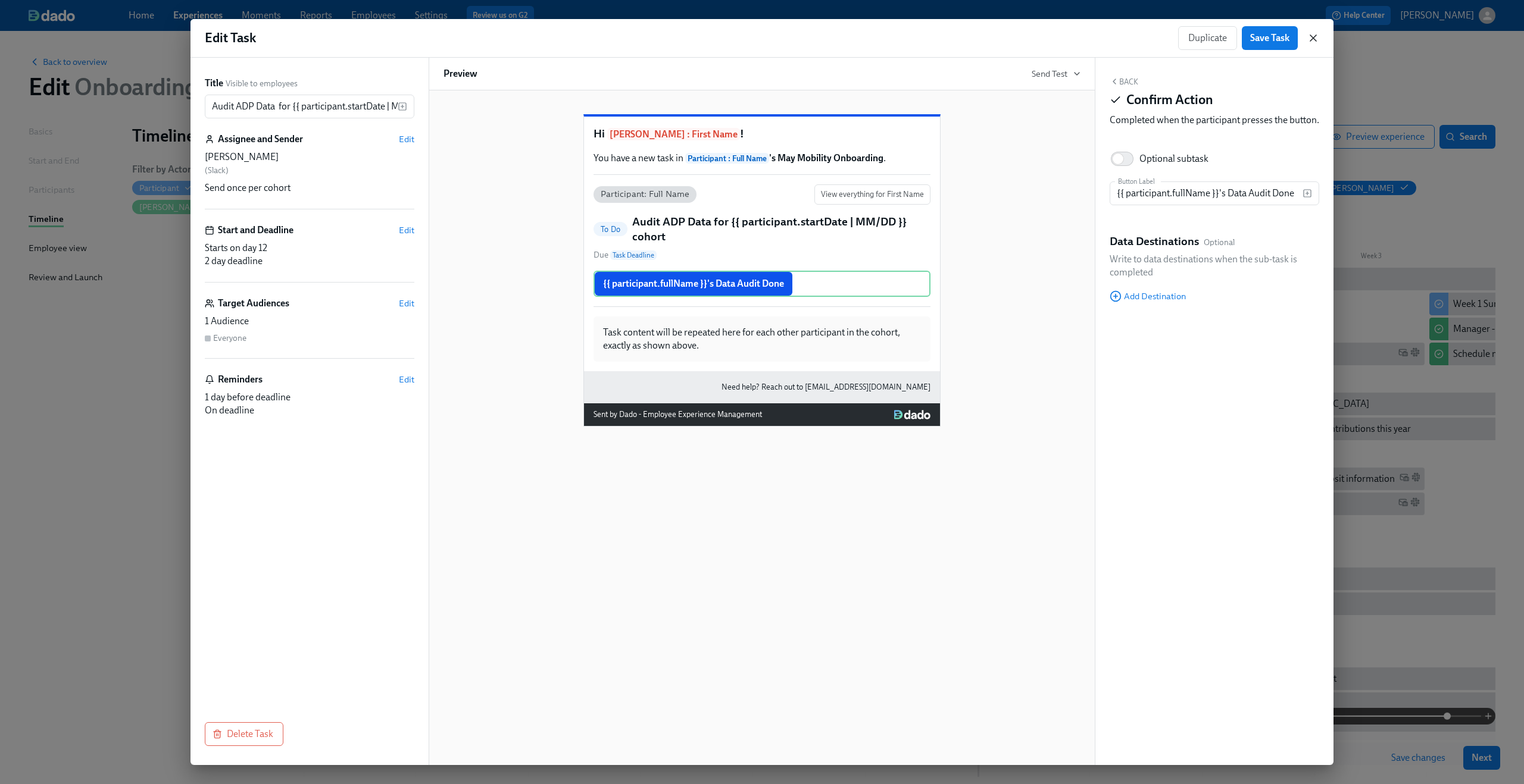
click at [1316, 41] on icon "button" at bounding box center [1313, 38] width 6 height 6
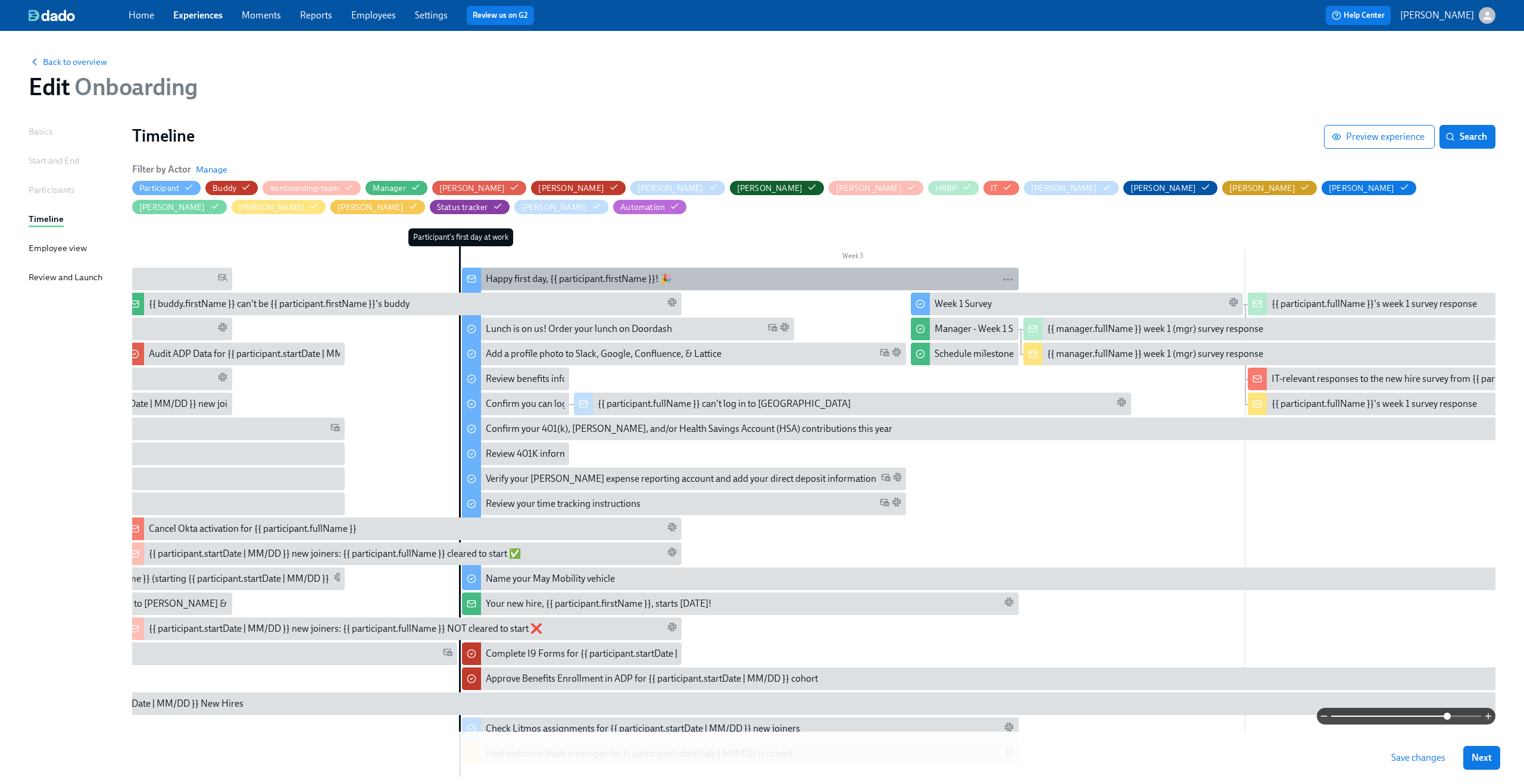
scroll to position [0, 1318]
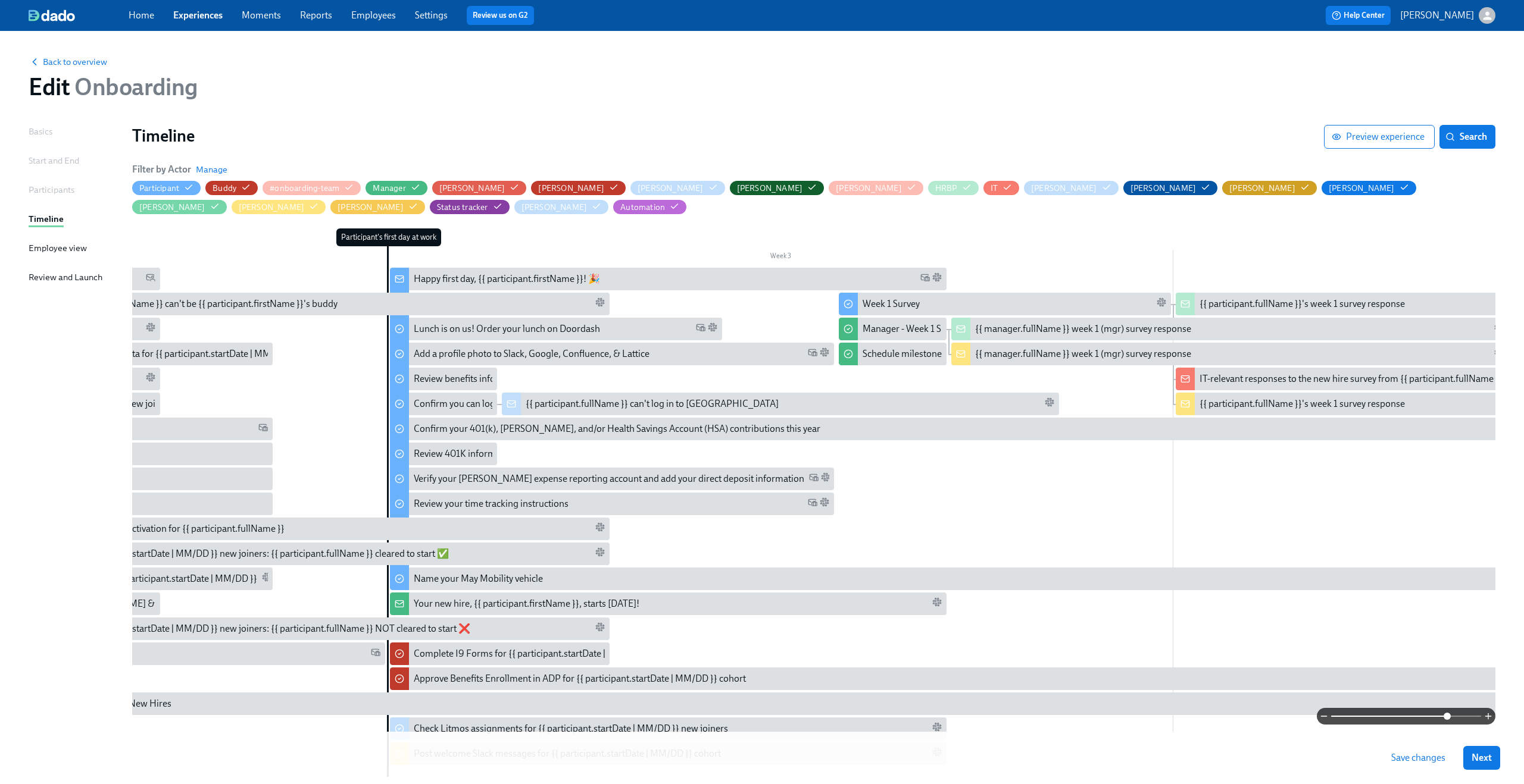
click at [368, 26] on div "Home Experiences Moments Reports Employees Settings Review us on G2 Help Center…" at bounding box center [762, 15] width 1524 height 31
click at [368, 16] on link "Employees" at bounding box center [374, 15] width 45 height 11
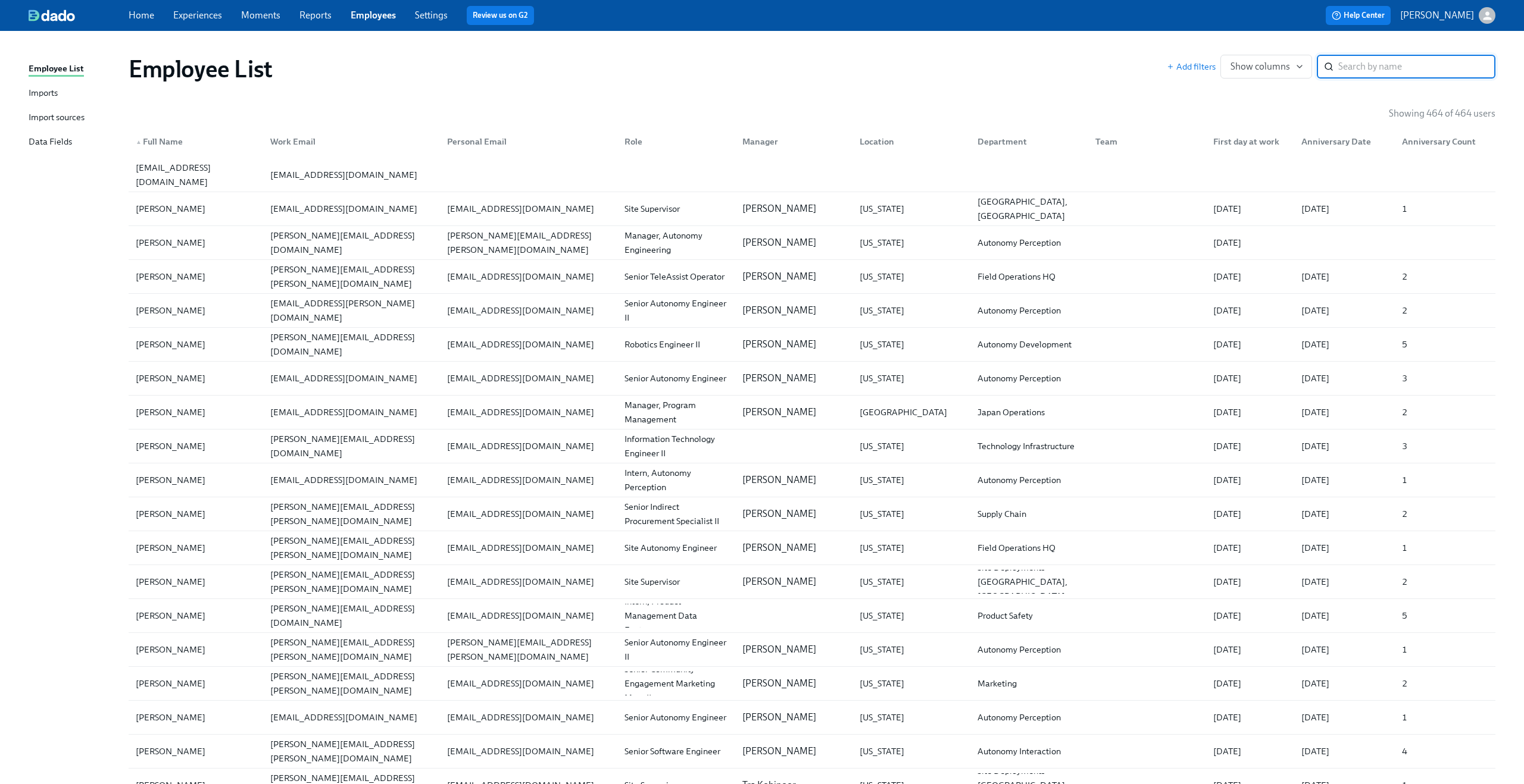
click at [40, 119] on div "Import sources" at bounding box center [56, 118] width 56 height 15
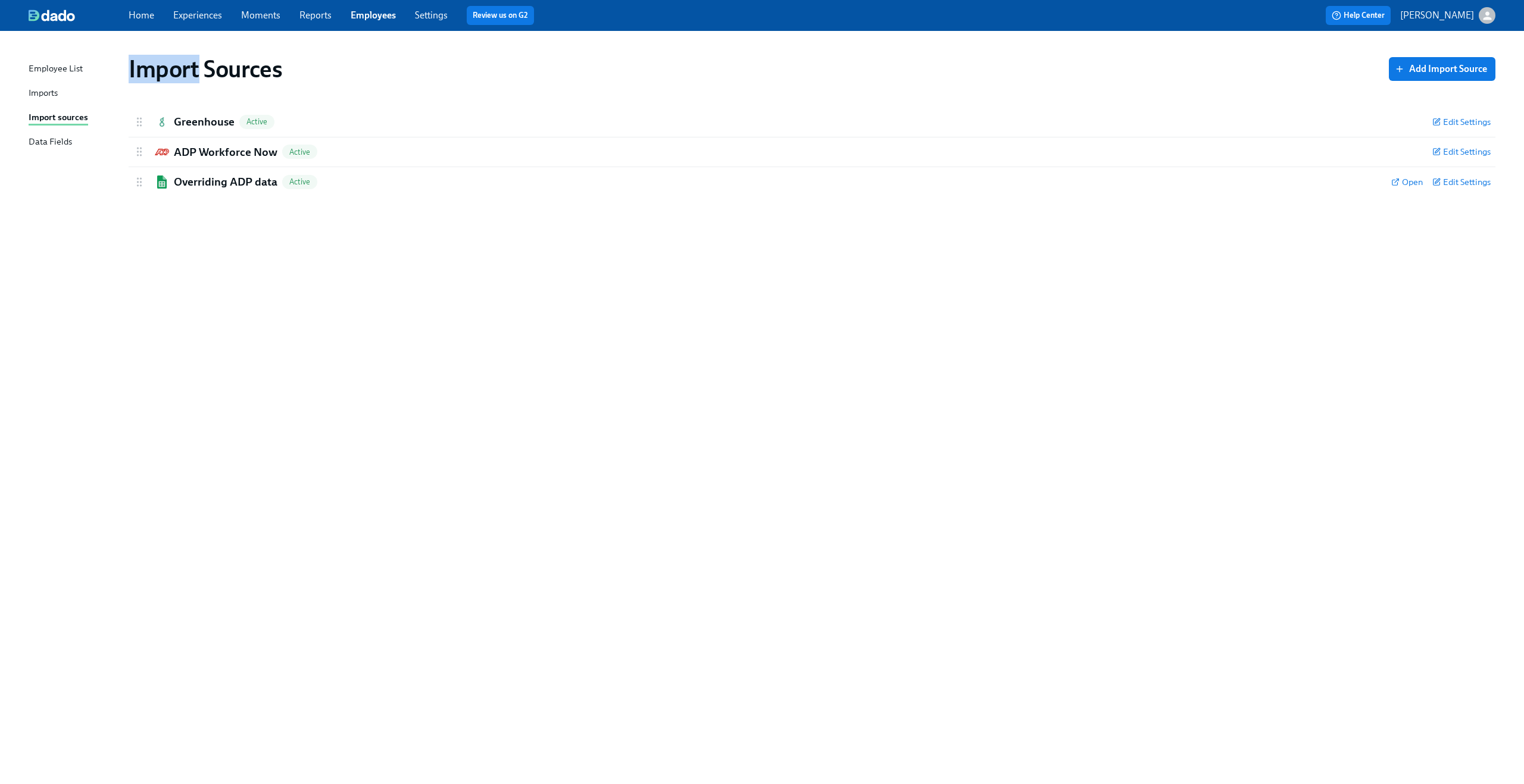
click at [21, 56] on div "Employee List Imports Import sources Data Fields Import Sources Add Import Sour…" at bounding box center [762, 407] width 1524 height 753
click at [34, 51] on div "Import Sources Add Import Source Greenhouse Active Edit Settings Active: data w…" at bounding box center [762, 401] width 1467 height 711
